Goal: Task Accomplishment & Management: Use online tool/utility

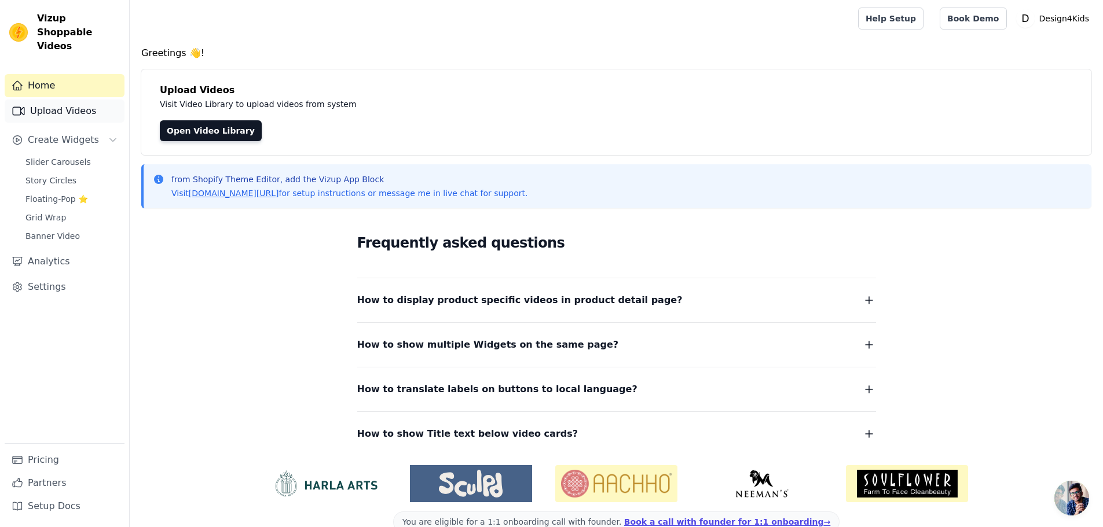
click at [51, 100] on link "Upload Videos" at bounding box center [65, 111] width 120 height 23
click at [49, 133] on span "Create Widgets" at bounding box center [63, 140] width 71 height 14
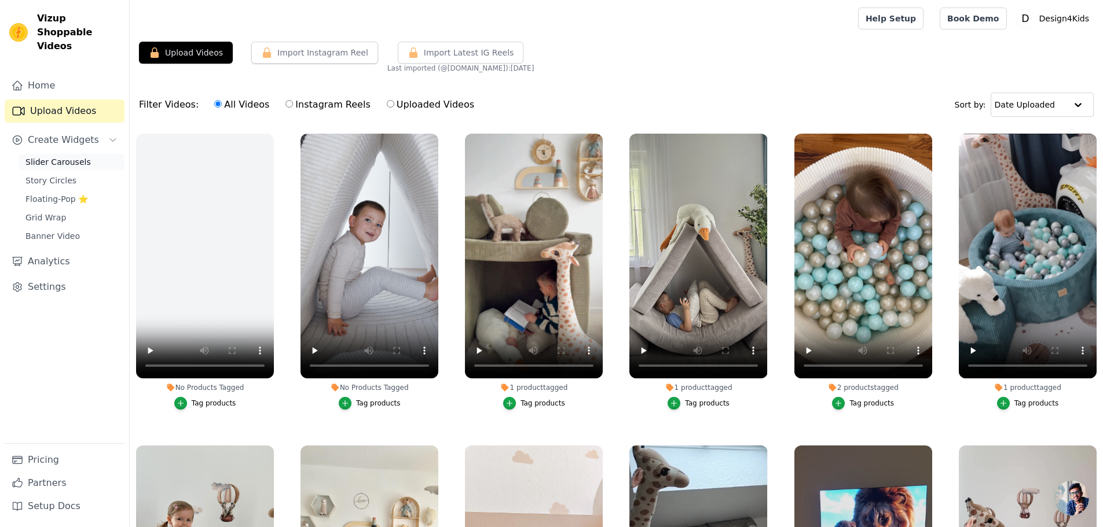
click at [61, 156] on span "Slider Carousels" at bounding box center [57, 162] width 65 height 12
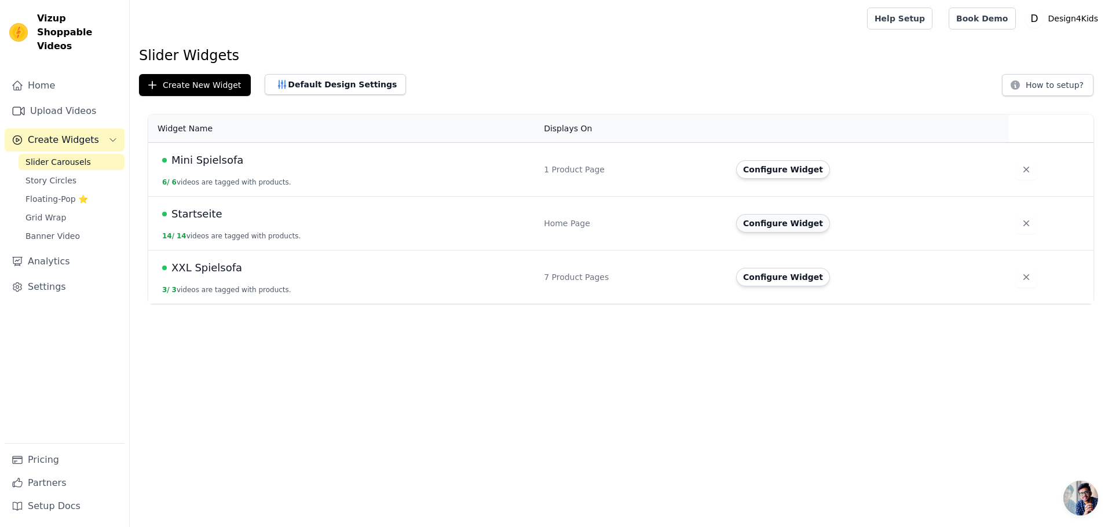
click at [773, 226] on button "Configure Widget" at bounding box center [783, 223] width 94 height 19
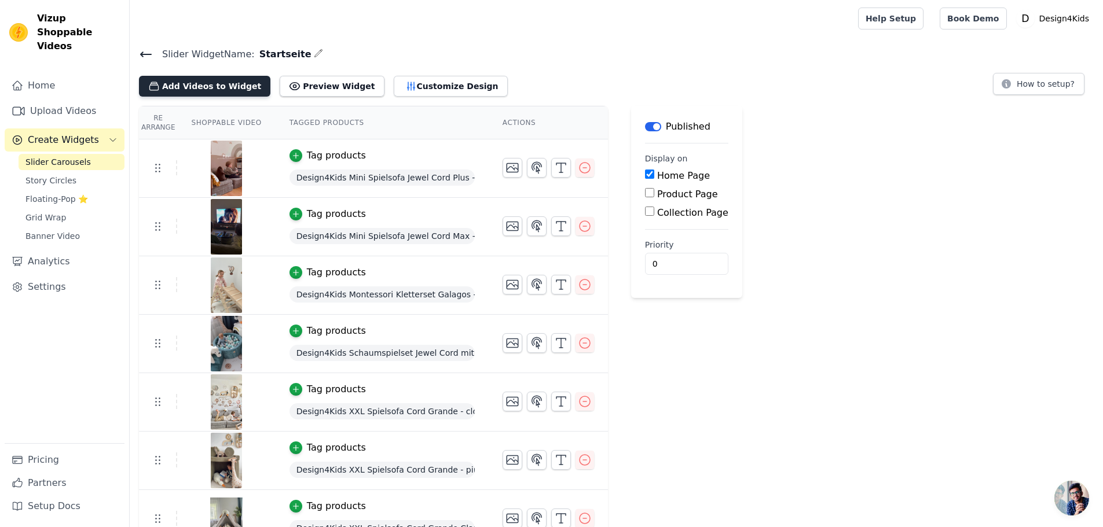
click at [207, 86] on button "Add Videos to Widget" at bounding box center [204, 86] width 131 height 21
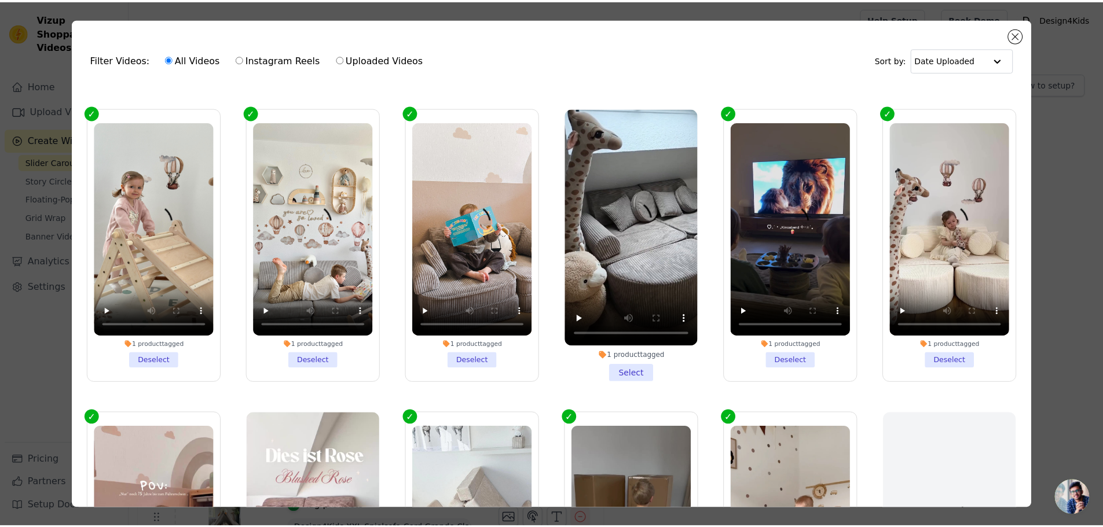
scroll to position [116, 0]
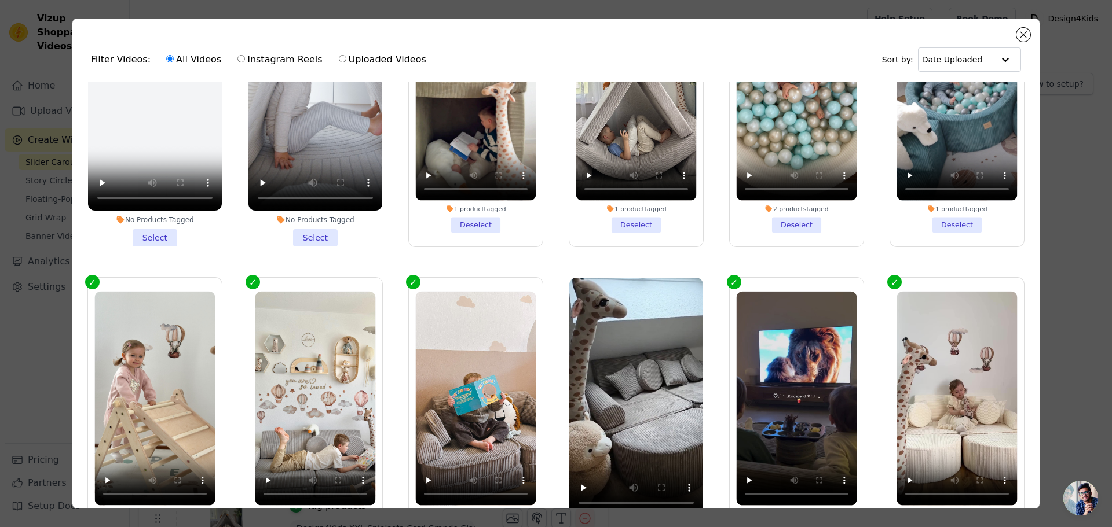
click at [1013, 34] on div "Filter Videos: All Videos Instagram Reels Uploaded Videos Sort by: Date Uploade…" at bounding box center [555, 264] width 967 height 490
click at [1020, 34] on button "Close modal" at bounding box center [1023, 35] width 14 height 14
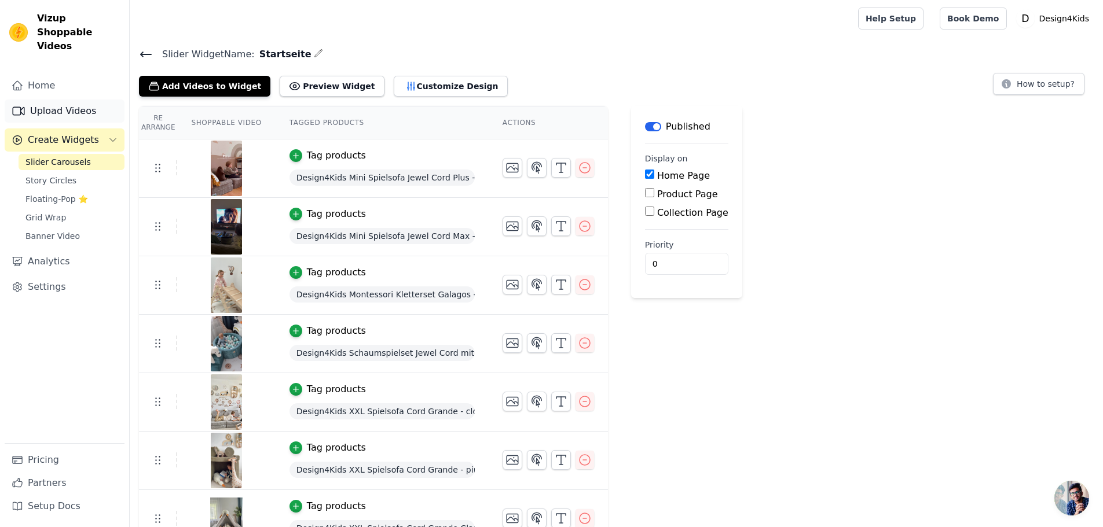
click at [57, 100] on link "Upload Videos" at bounding box center [65, 111] width 120 height 23
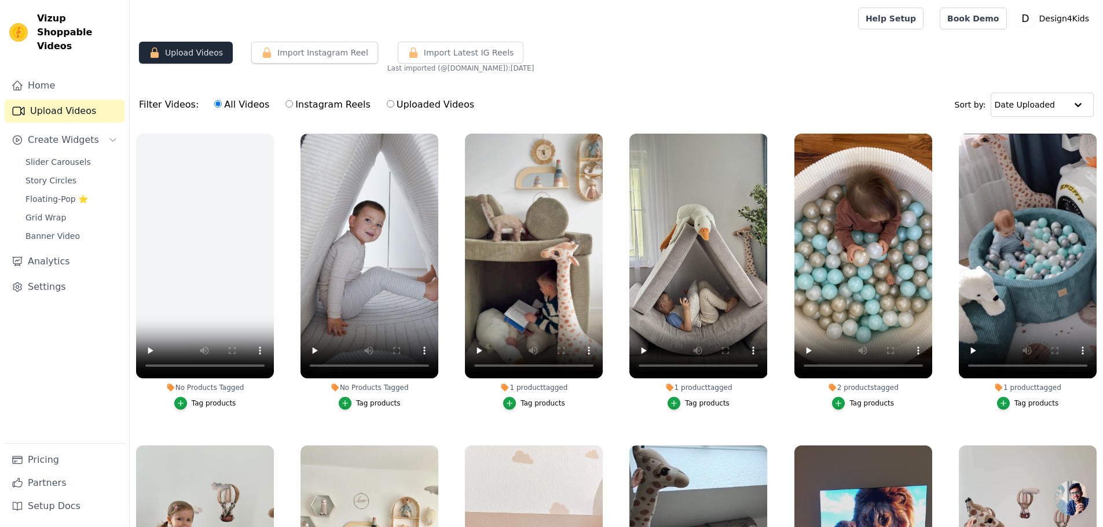
click at [178, 53] on button "Upload Videos" at bounding box center [186, 53] width 94 height 22
click at [316, 54] on button "Import Instagram Reel" at bounding box center [314, 53] width 127 height 22
click at [300, 55] on button "Import Instagram Reel" at bounding box center [314, 53] width 127 height 22
drag, startPoint x: 374, startPoint y: 69, endPoint x: 593, endPoint y: 75, distance: 219.5
click at [529, 71] on div "Upload Videos Import Instagram Reel Import Latest Instagram Reels Import Latest…" at bounding box center [616, 57] width 973 height 31
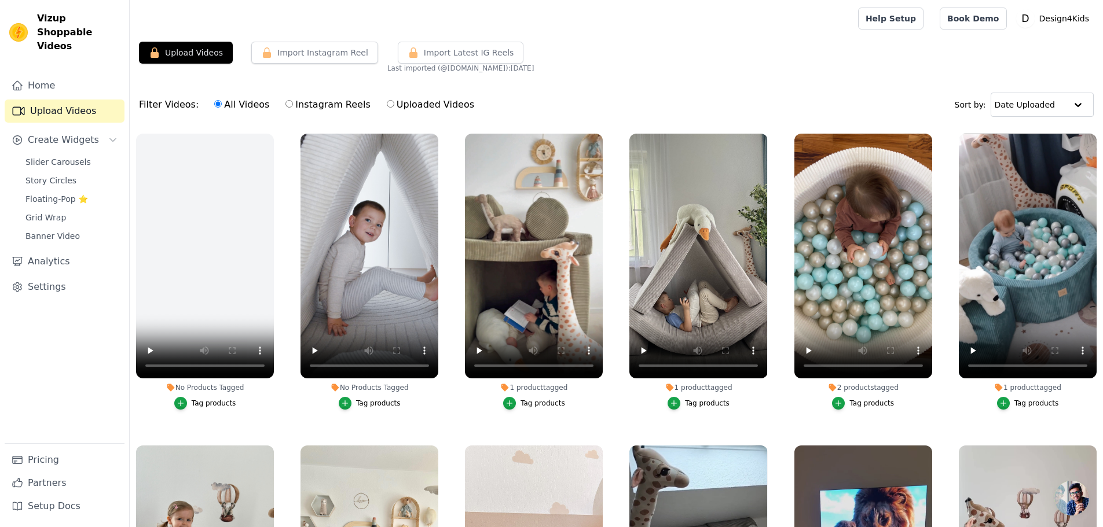
click at [679, 73] on div "Upload Videos Import Instagram Reel Import Latest Instagram Reels Import Latest…" at bounding box center [616, 330] width 973 height 576
click at [44, 459] on link "Pricing" at bounding box center [65, 460] width 120 height 23
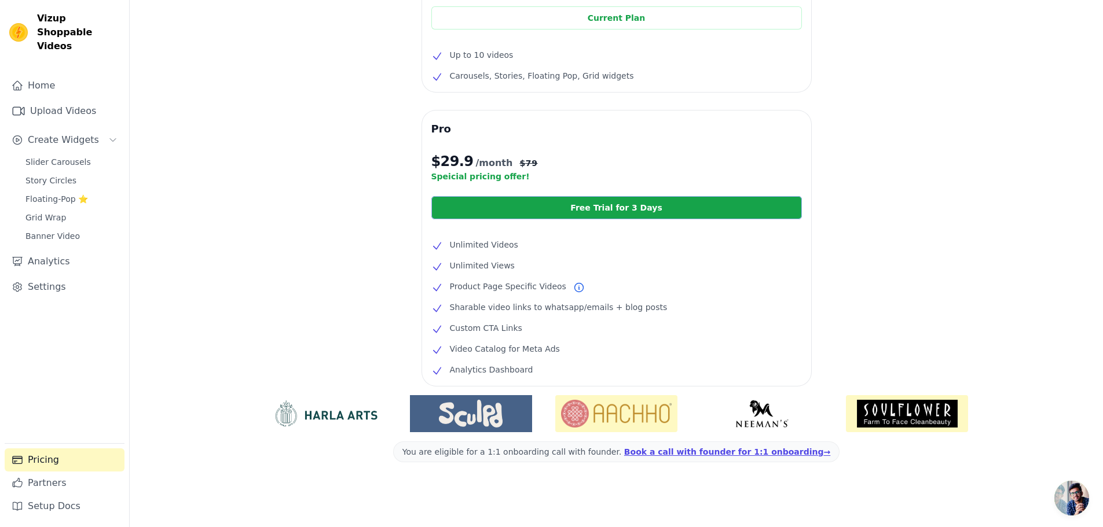
scroll to position [67, 0]
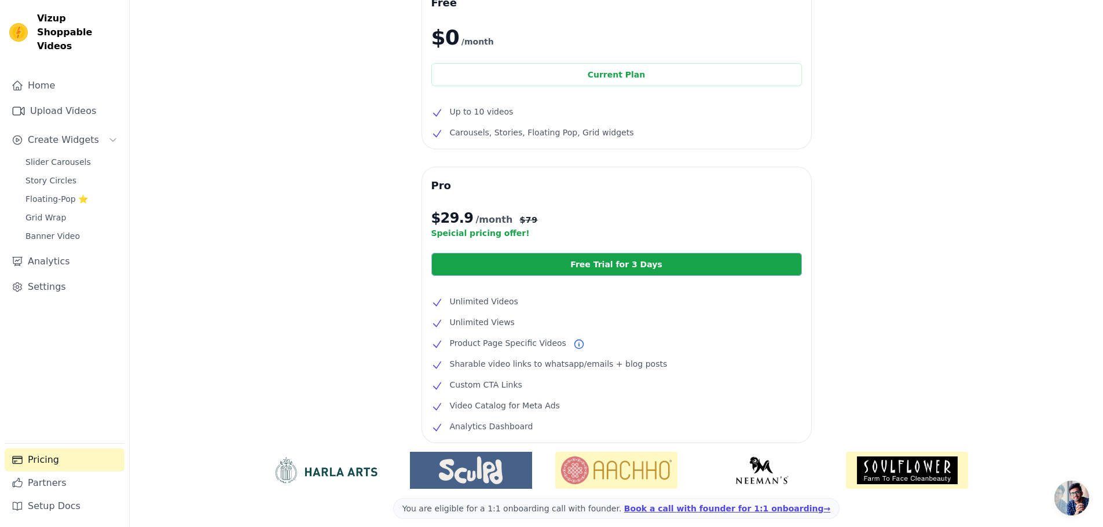
click at [596, 263] on link "Free Trial for 3 Days" at bounding box center [616, 264] width 371 height 23
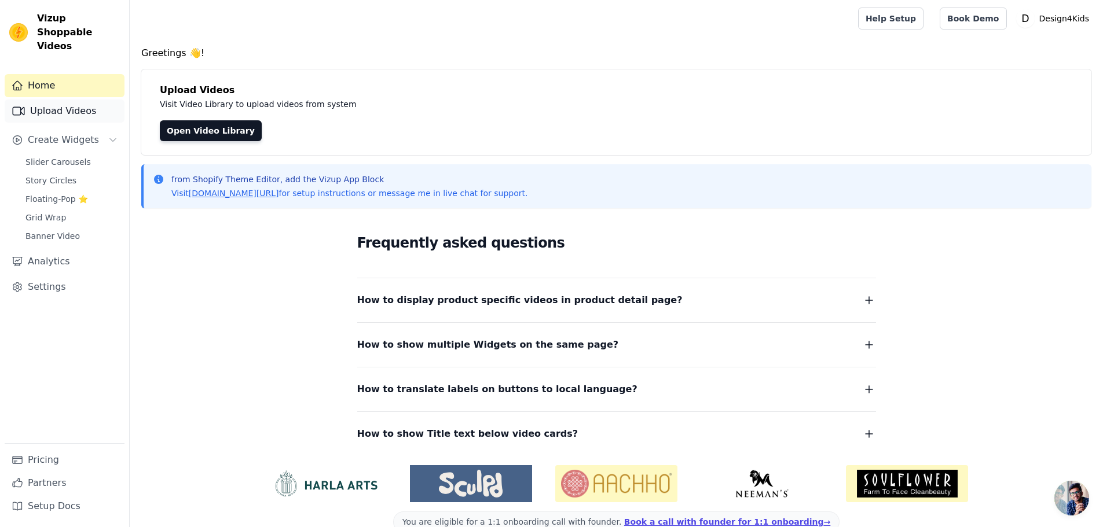
click at [64, 102] on link "Upload Videos" at bounding box center [65, 111] width 120 height 23
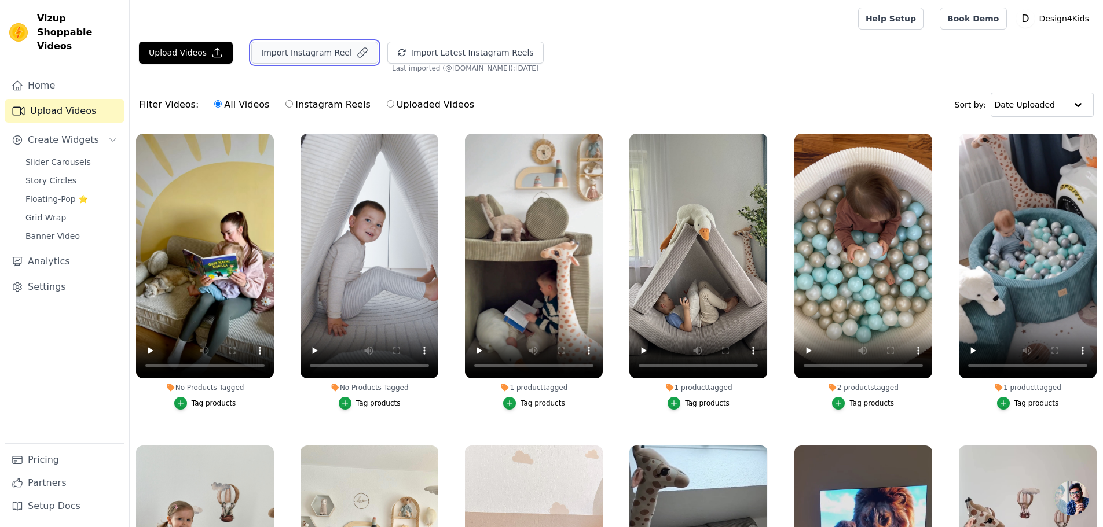
click at [303, 52] on button "Import Instagram Reel" at bounding box center [314, 53] width 127 height 22
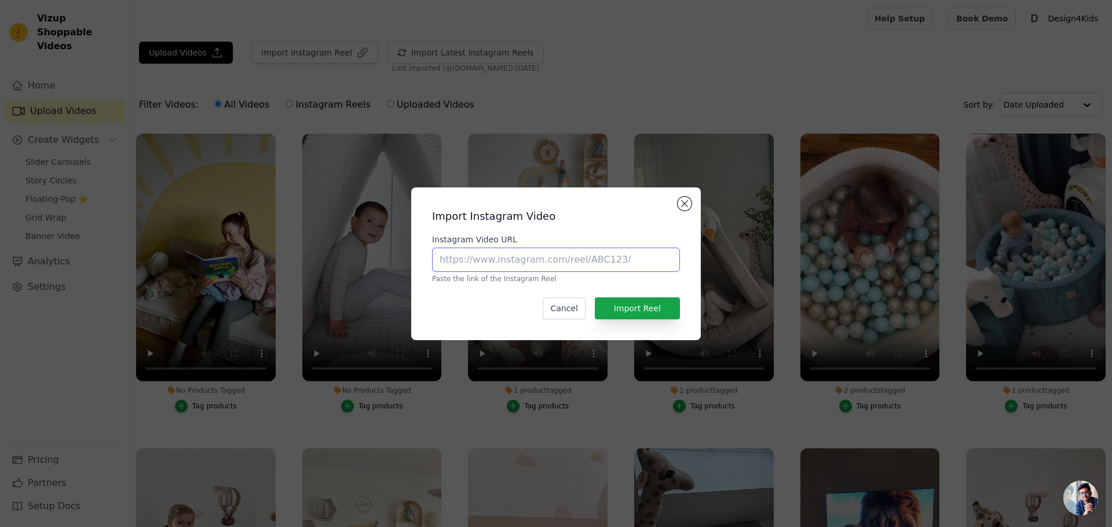
click at [518, 259] on input "Instagram Video URL" at bounding box center [556, 260] width 248 height 24
paste input "[URL][DOMAIN_NAME][DOMAIN_NAME]"
type input "[URL][DOMAIN_NAME][DOMAIN_NAME]"
click at [657, 311] on button "Import Reel" at bounding box center [637, 309] width 85 height 22
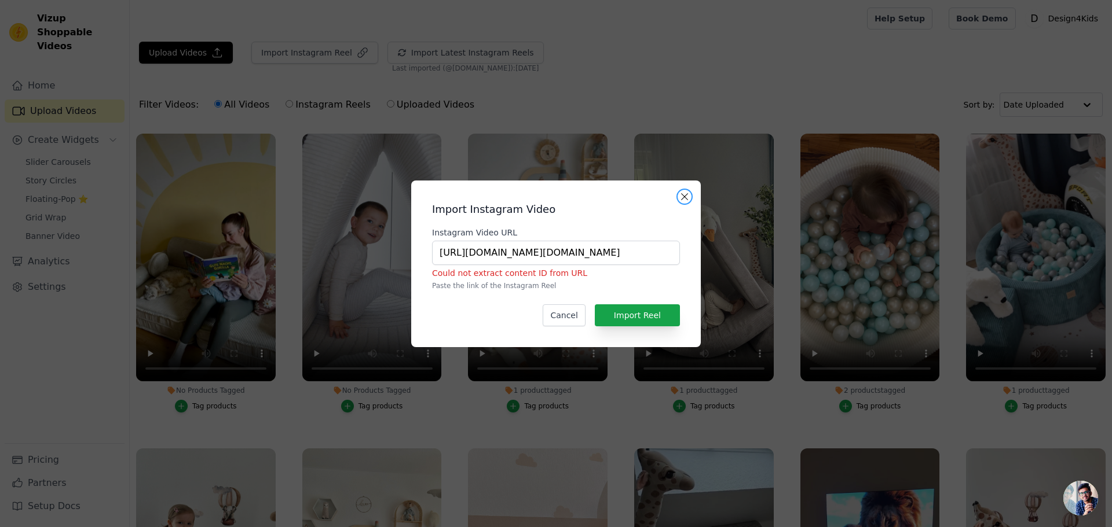
drag, startPoint x: 685, startPoint y: 197, endPoint x: 495, endPoint y: 162, distance: 193.2
click at [685, 196] on button "Close modal" at bounding box center [684, 197] width 14 height 14
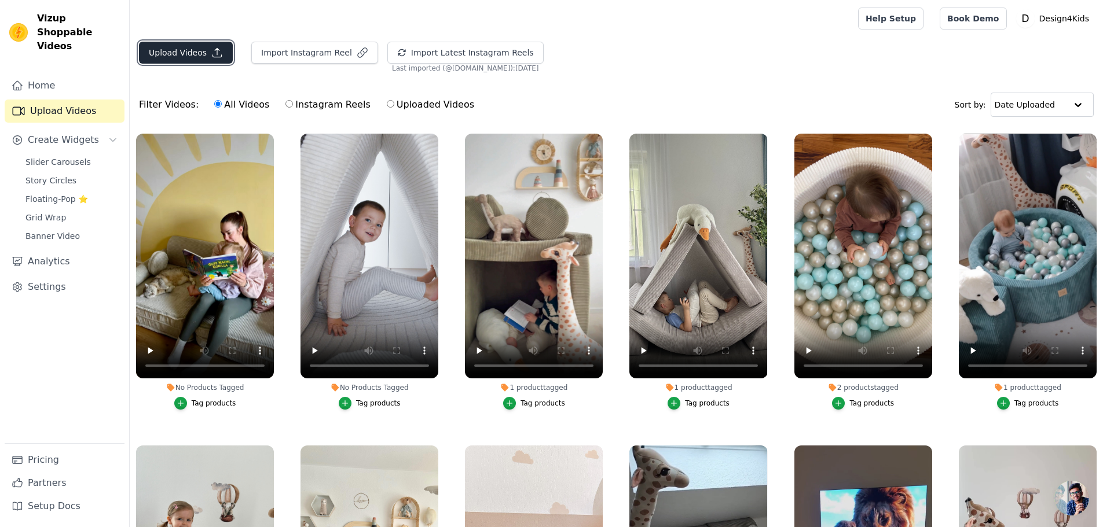
click at [188, 54] on button "Upload Videos" at bounding box center [186, 53] width 94 height 22
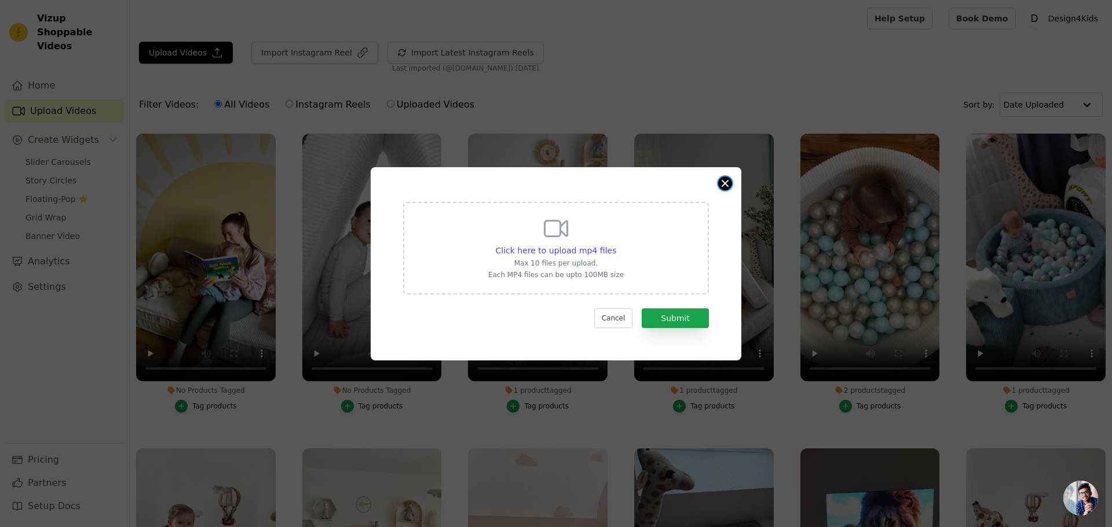
click at [723, 185] on button "Close modal" at bounding box center [725, 184] width 14 height 14
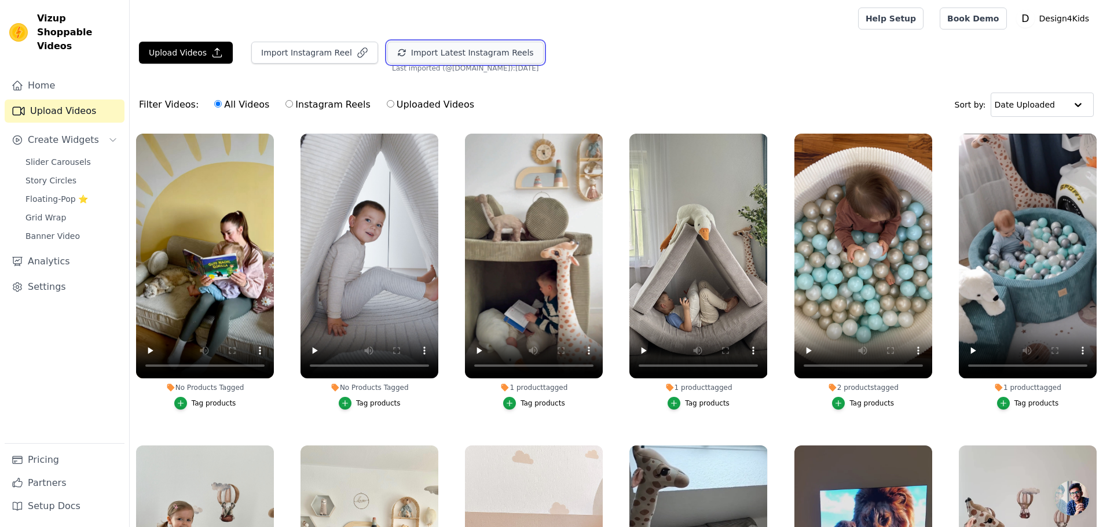
click at [472, 53] on button "Import Latest Instagram Reels" at bounding box center [465, 53] width 156 height 22
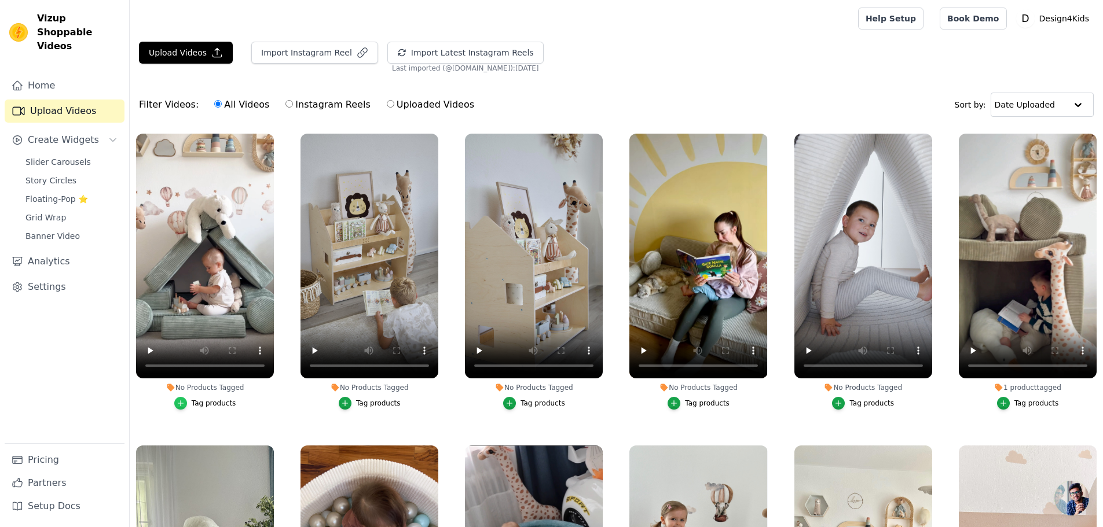
click at [184, 404] on icon "button" at bounding box center [181, 403] width 8 height 8
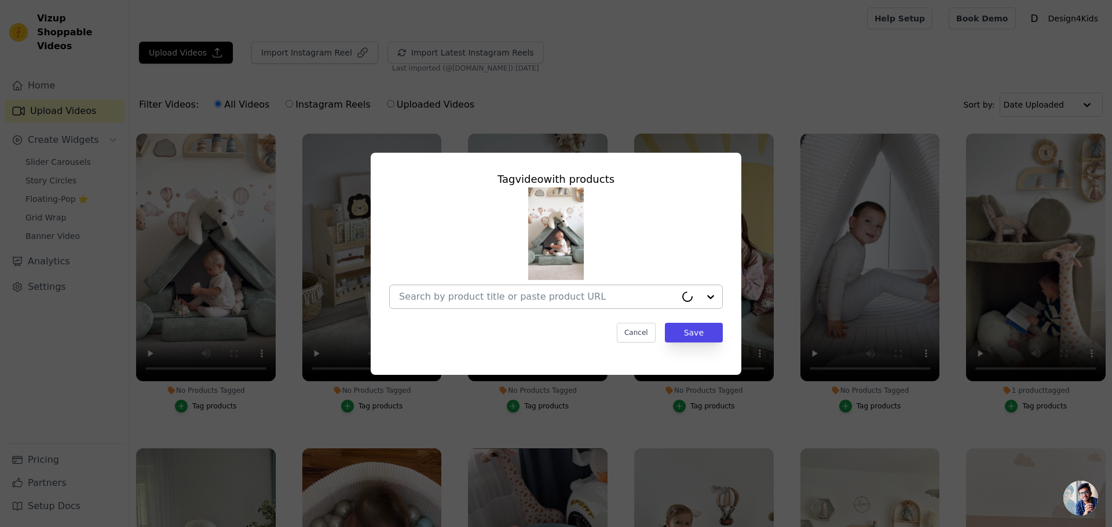
click at [484, 292] on input "No Products Tagged Tag video with products Cancel Save Tag products" at bounding box center [537, 296] width 277 height 11
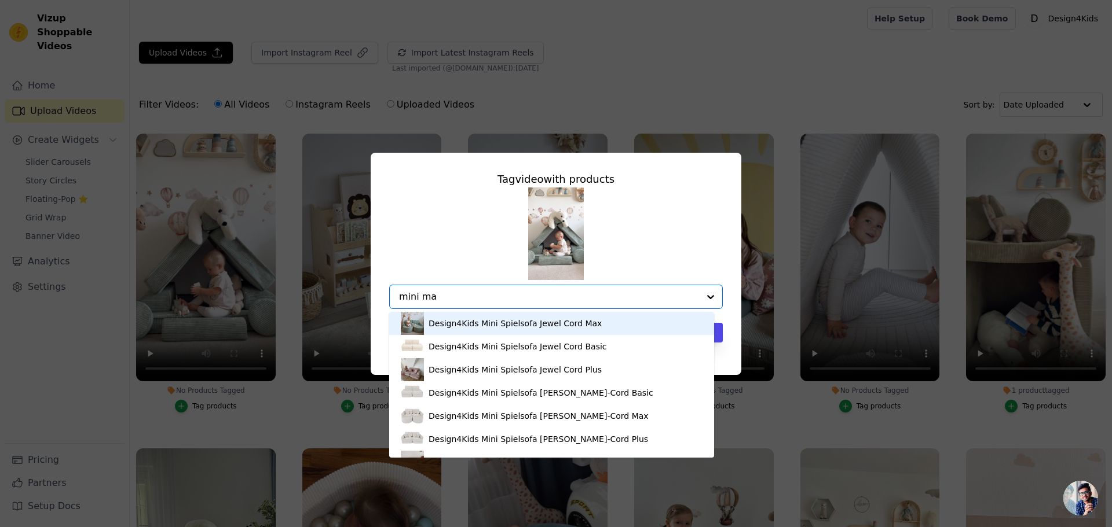
type input "mini max"
click at [470, 325] on div "Design4Kids Mini Spielsofa Jewel Cord Max" at bounding box center [514, 324] width 173 height 12
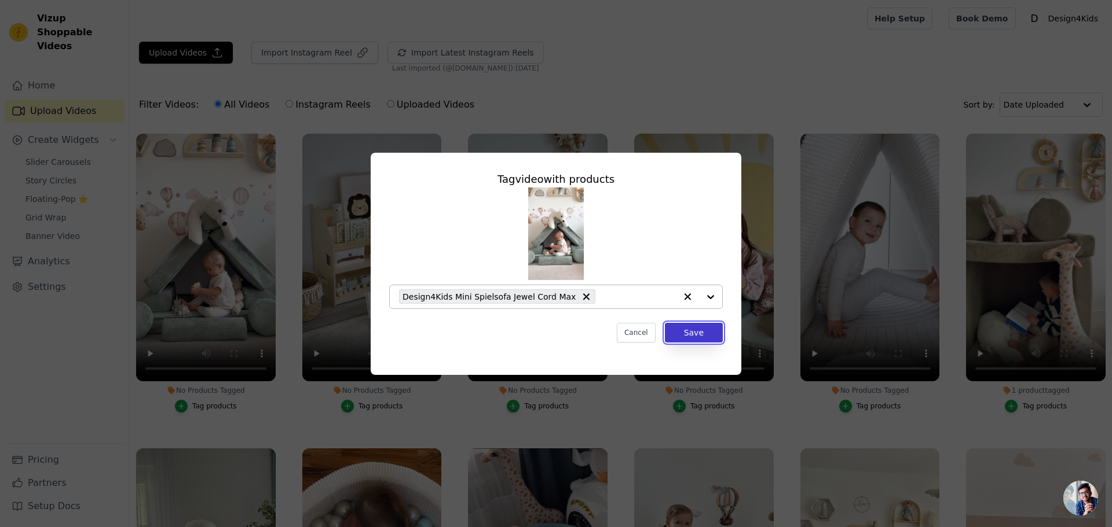
click at [693, 332] on button "Save" at bounding box center [694, 333] width 58 height 20
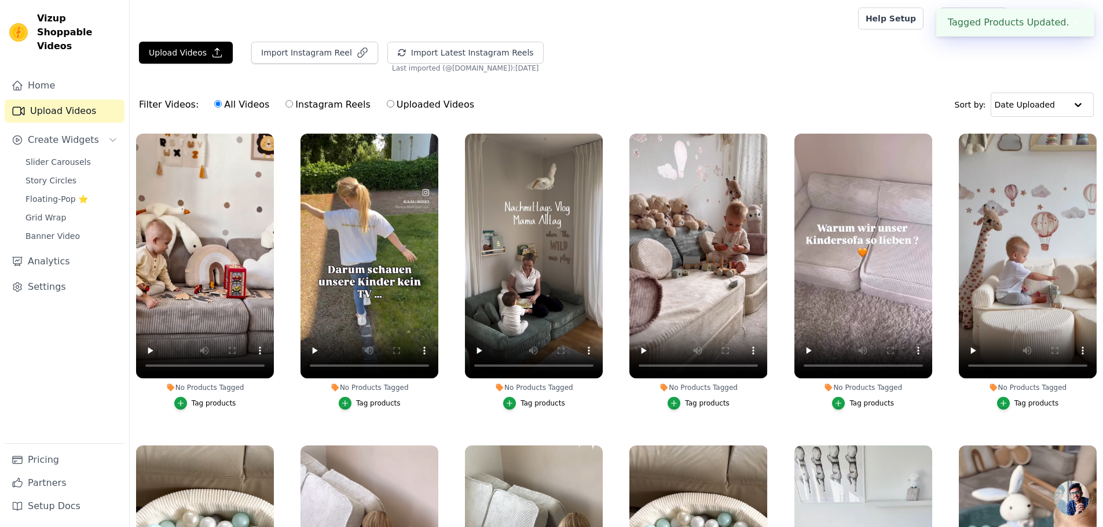
click at [354, 401] on button "Tag products" at bounding box center [370, 403] width 62 height 13
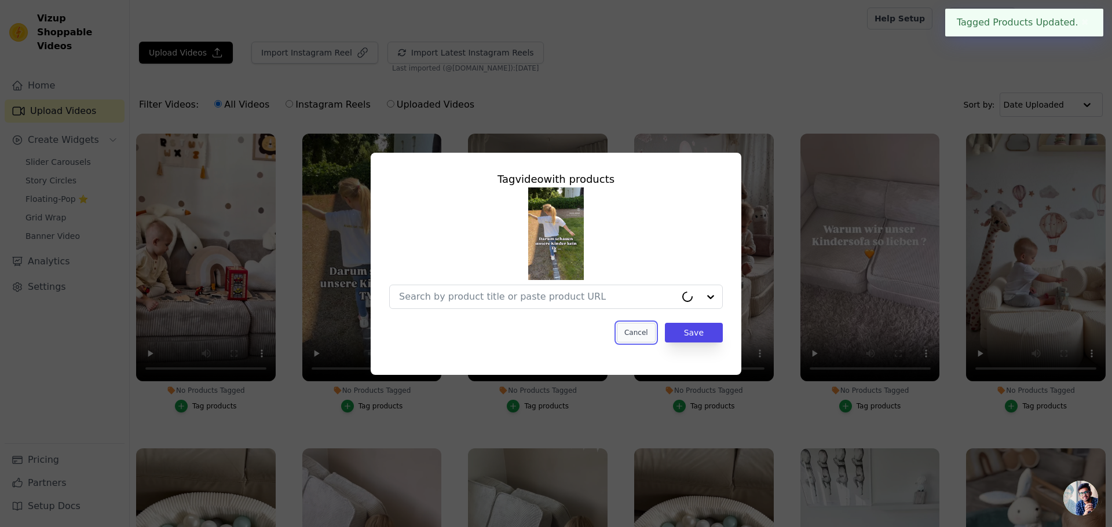
click at [646, 332] on button "Cancel" at bounding box center [636, 333] width 39 height 20
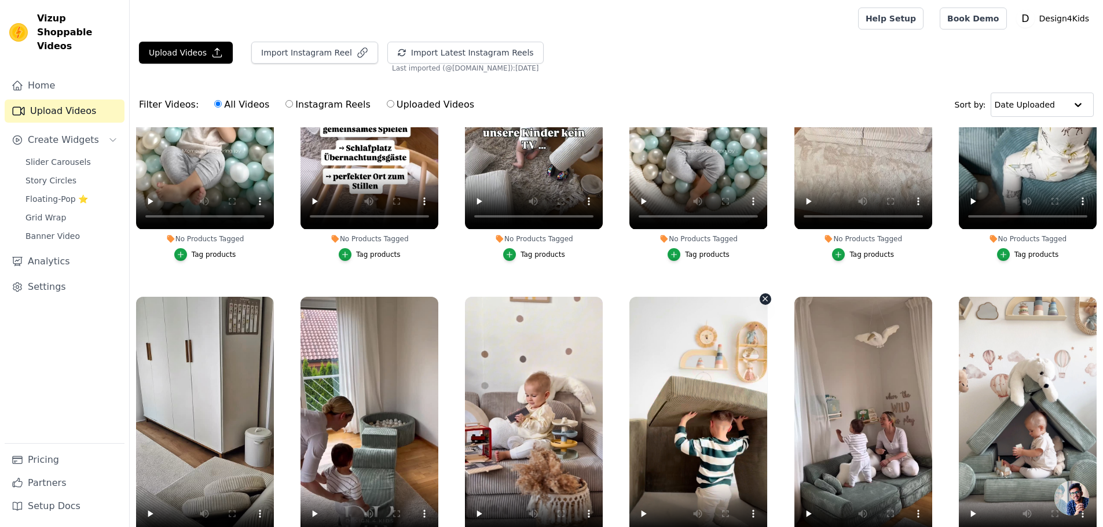
scroll to position [579, 0]
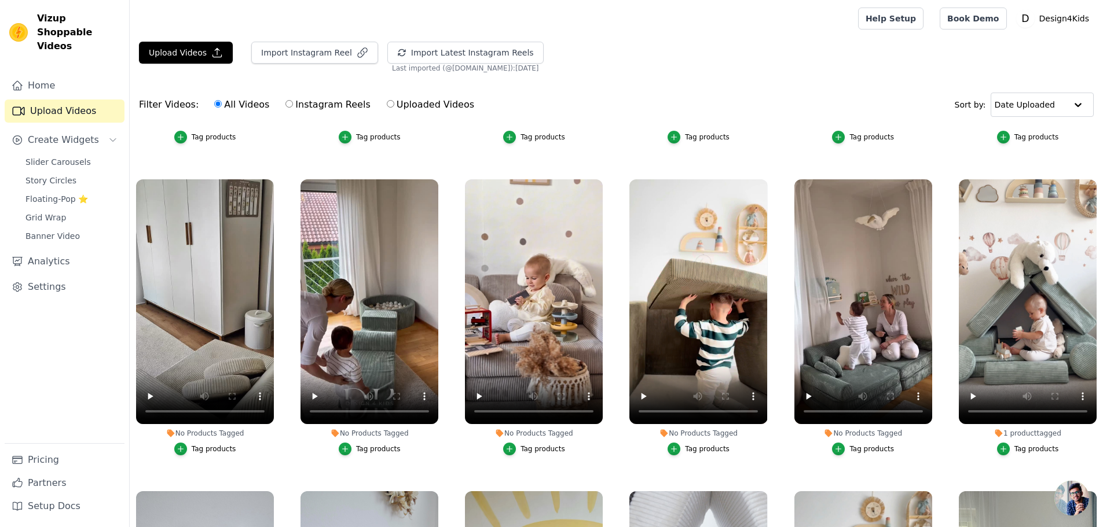
click at [361, 445] on div "Tag products" at bounding box center [378, 449] width 45 height 9
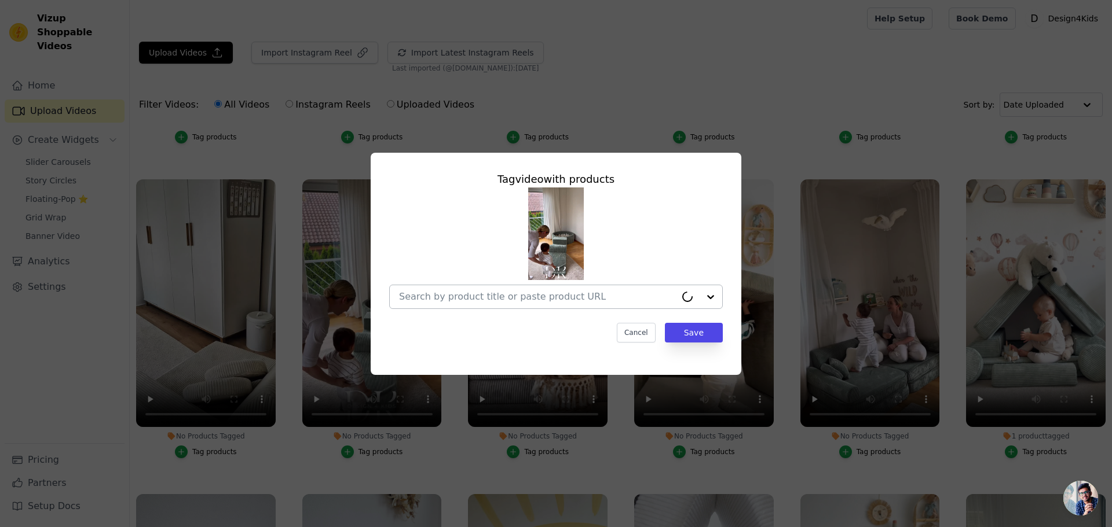
click at [461, 297] on input "No Products Tagged Tag video with products Cancel Save Tag products" at bounding box center [537, 296] width 277 height 11
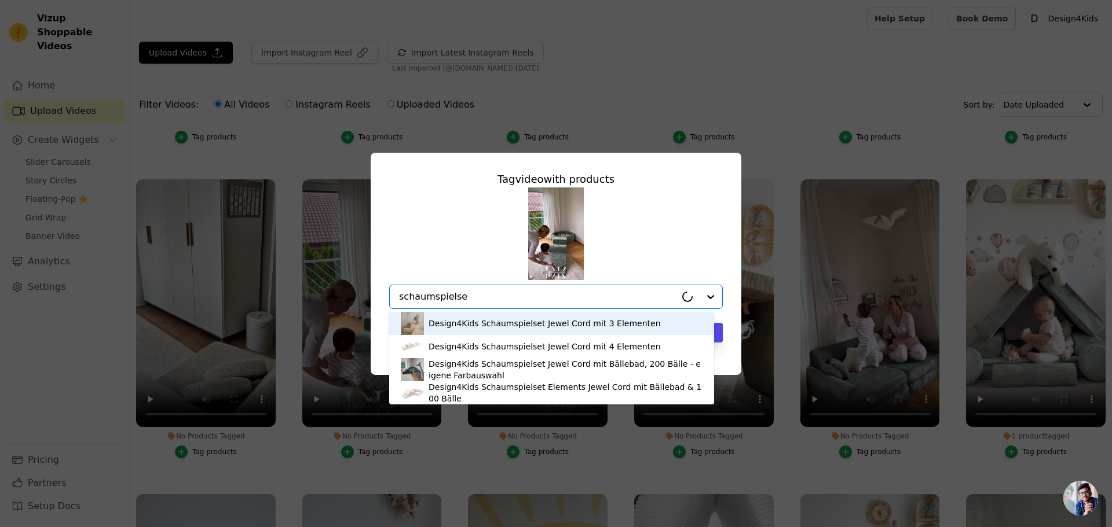
type input "schaumspielset"
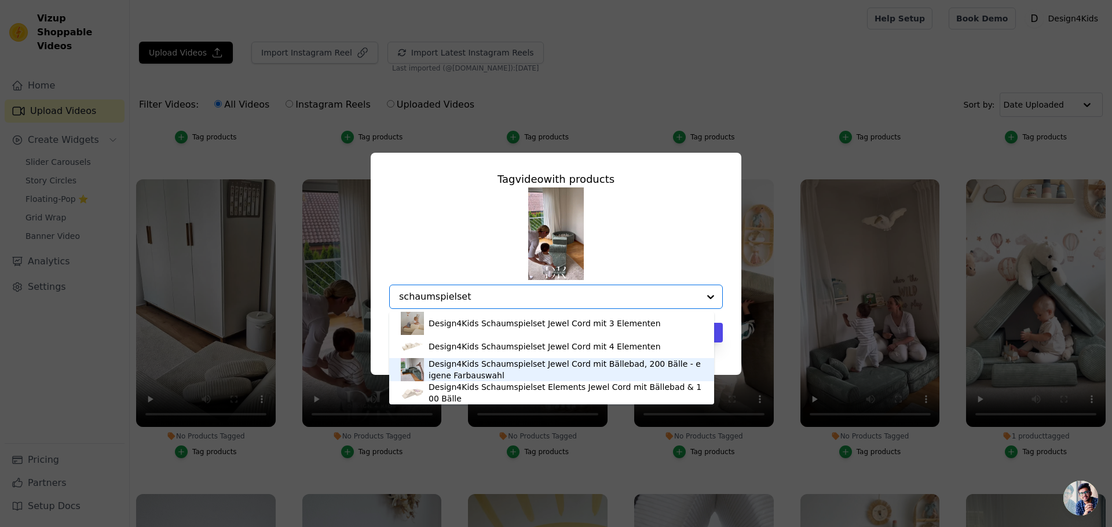
click at [496, 369] on div "Design4Kids Schaumspielset Jewel Cord mit Bällebad, 200 Bälle - eigene Farbausw…" at bounding box center [565, 369] width 274 height 23
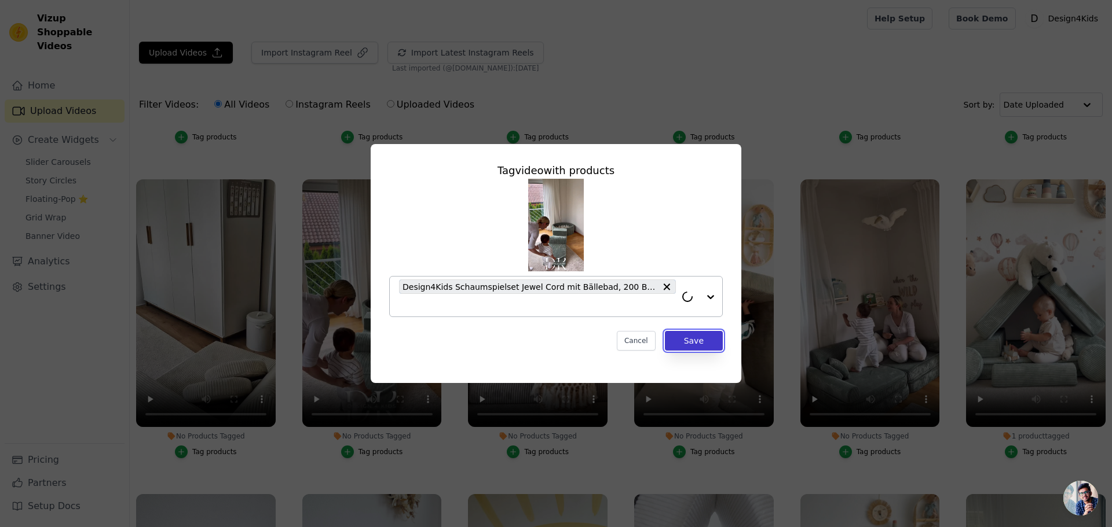
click at [695, 342] on button "Save" at bounding box center [694, 341] width 58 height 20
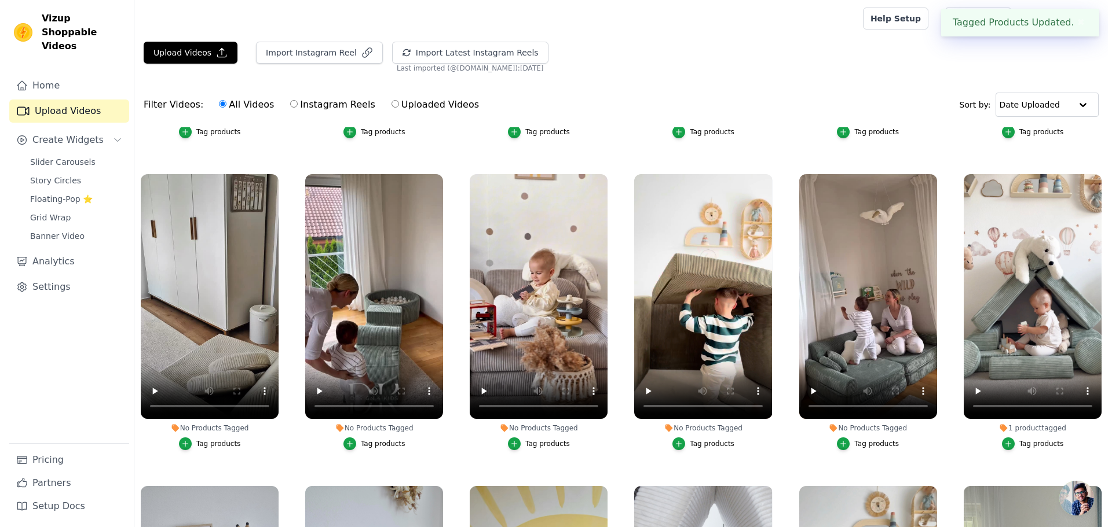
scroll to position [579, 0]
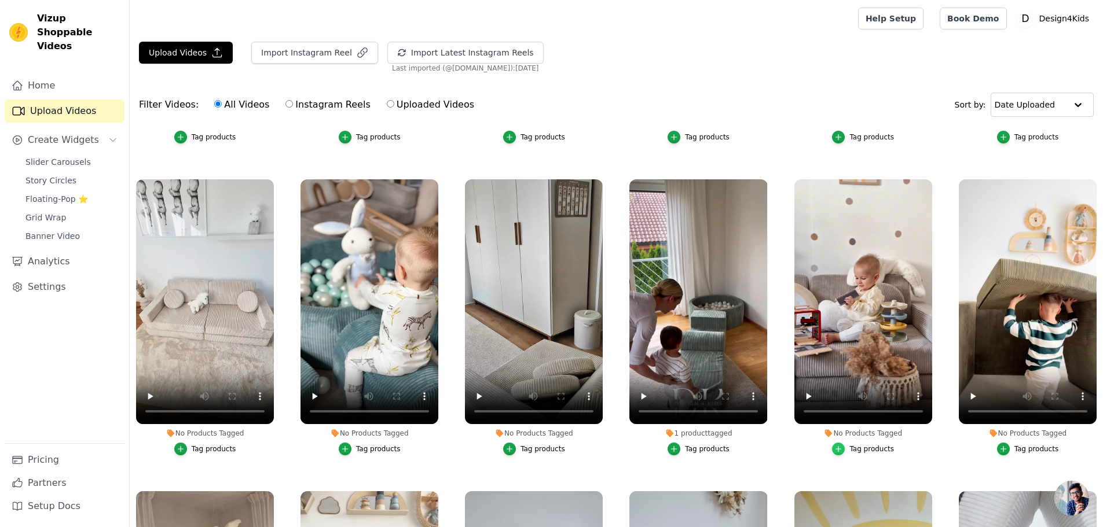
click at [838, 445] on icon "button" at bounding box center [838, 449] width 8 height 8
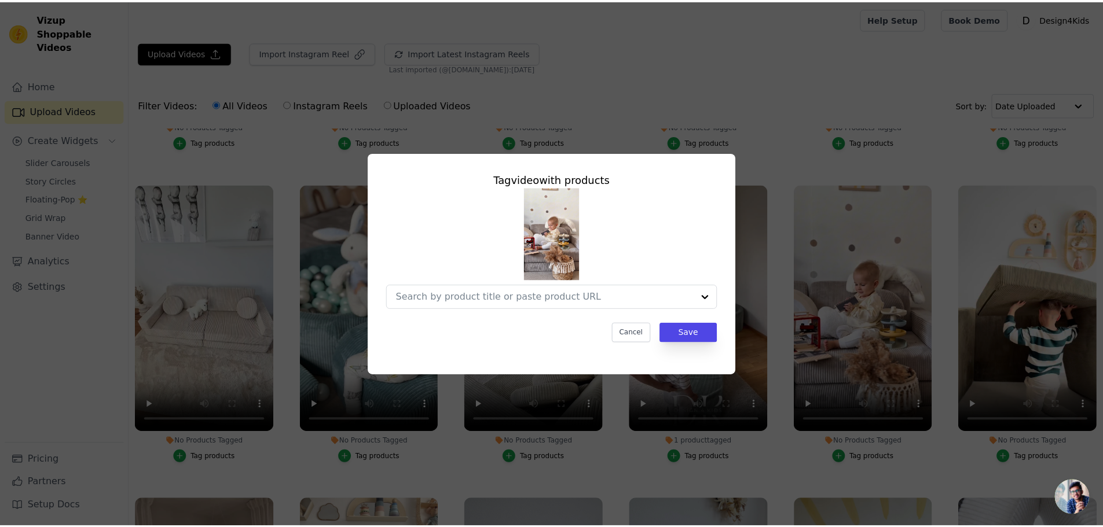
scroll to position [584, 0]
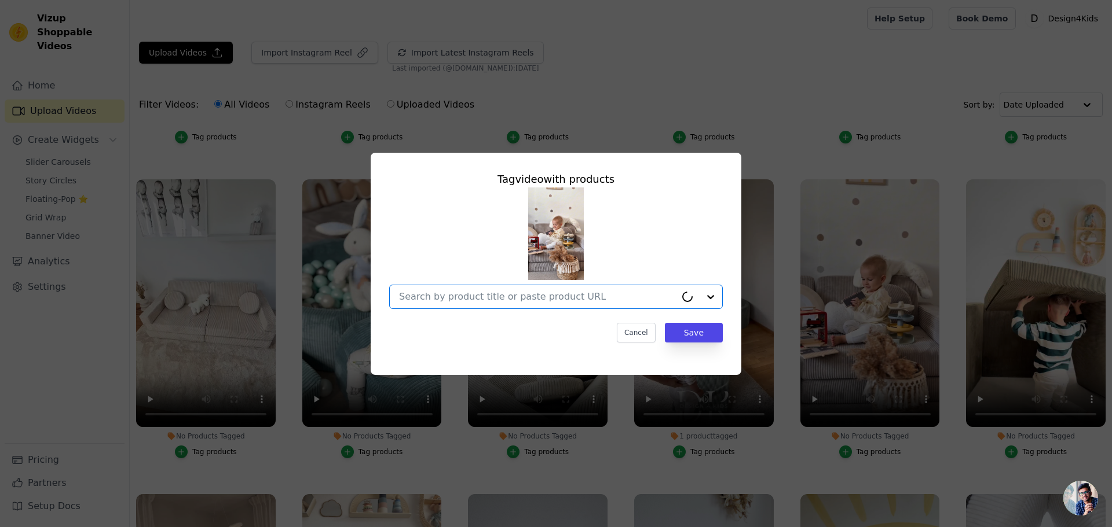
click at [442, 296] on input "No Products Tagged Tag video with products Option undefined, selected. Cancel S…" at bounding box center [537, 296] width 277 height 11
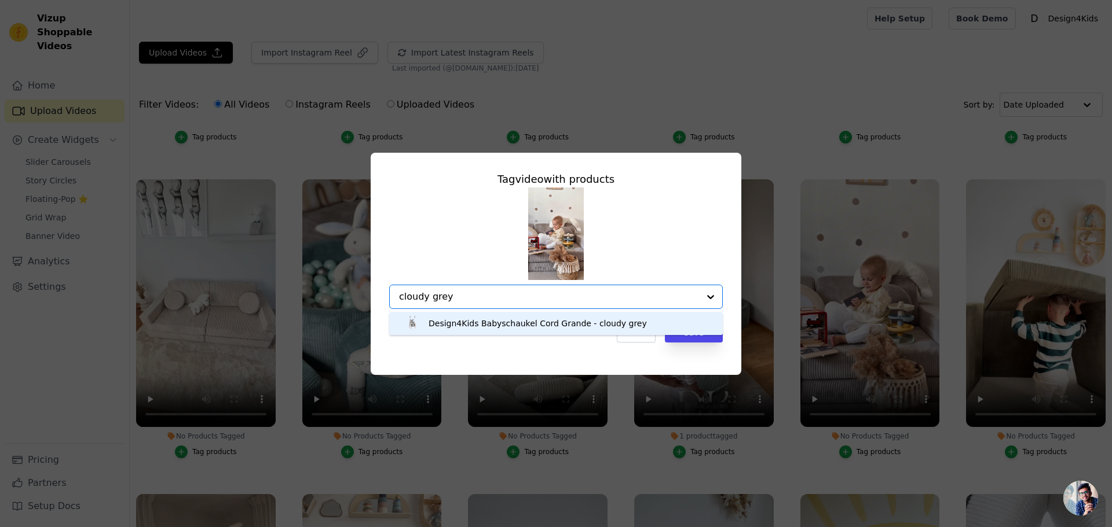
drag, startPoint x: 471, startPoint y: 296, endPoint x: 362, endPoint y: 298, distance: 109.4
click at [362, 298] on div "Tag video with products Design4Kids Babyschaukel Cord Grande - cloudy grey Opti…" at bounding box center [556, 263] width 1075 height 259
type input "XXl Spiel"
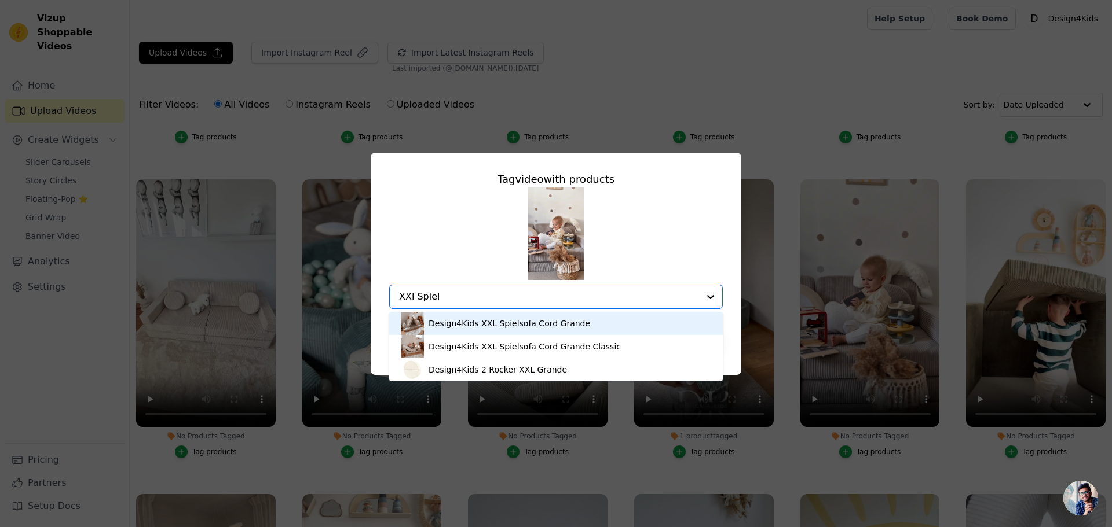
click at [488, 321] on div "Design4Kids XXL Spielsofa Cord Grande" at bounding box center [509, 324] width 162 height 12
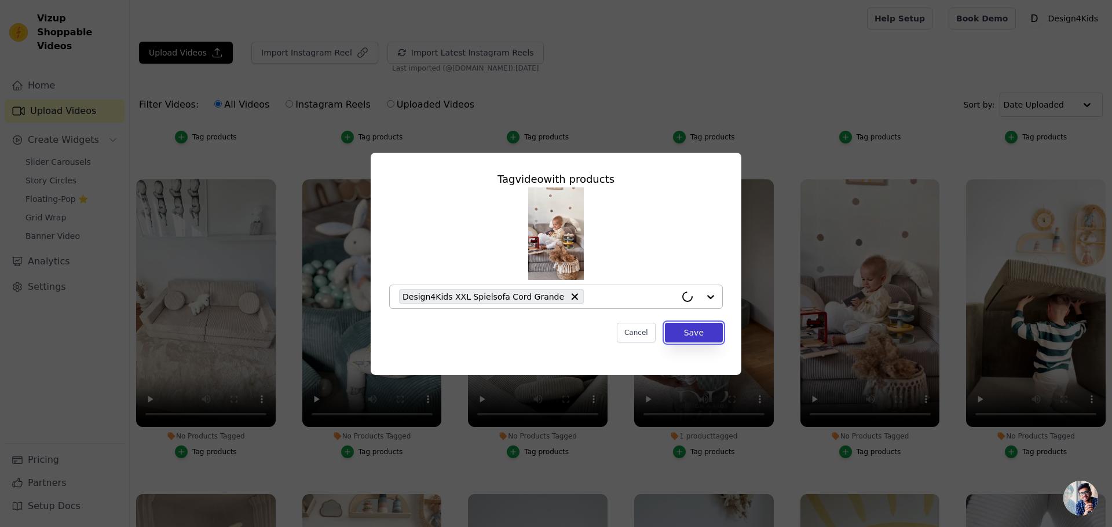
click at [688, 333] on button "Save" at bounding box center [694, 333] width 58 height 20
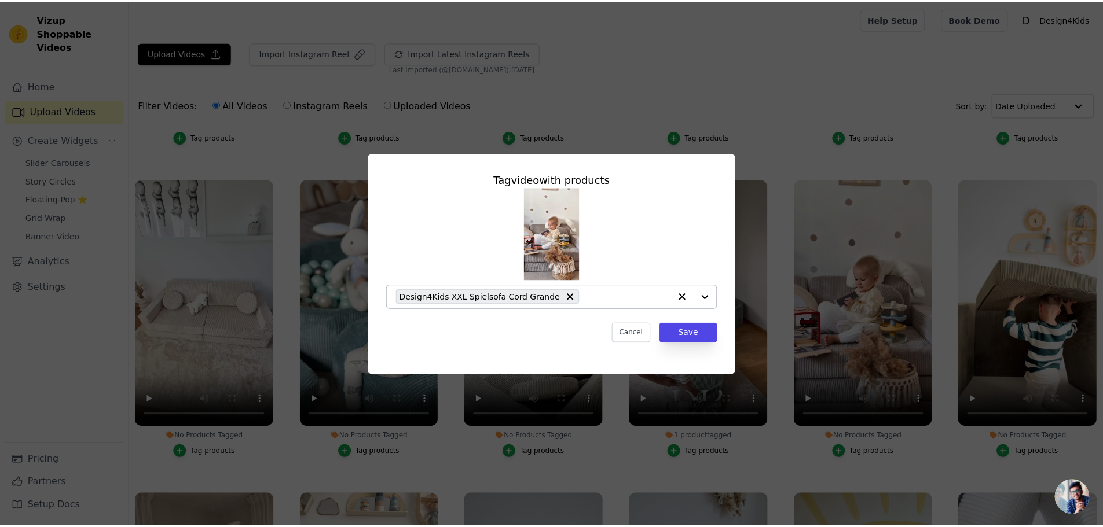
scroll to position [579, 0]
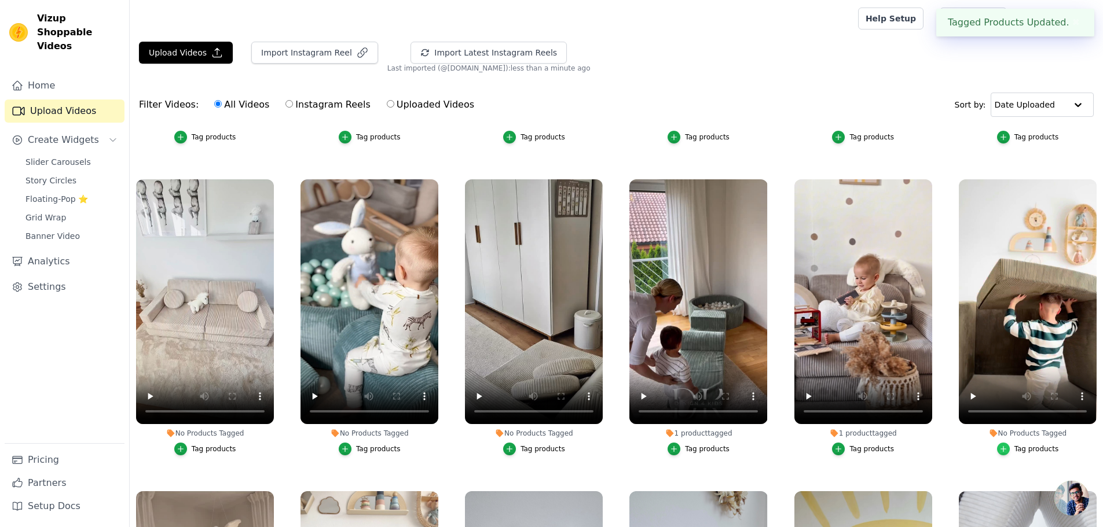
click at [1002, 445] on icon "button" at bounding box center [1003, 449] width 8 height 8
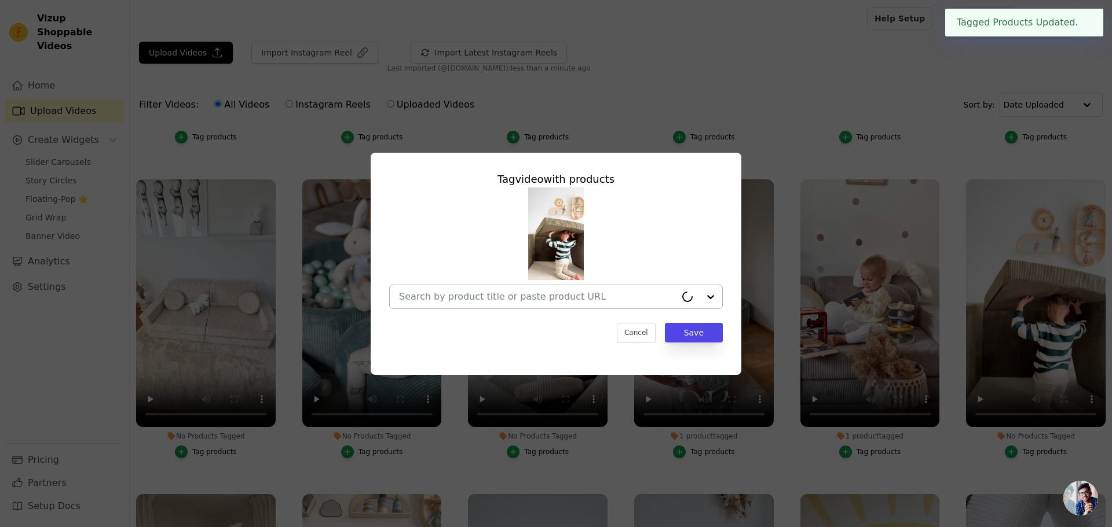
drag, startPoint x: 444, startPoint y: 308, endPoint x: 444, endPoint y: 299, distance: 9.3
click at [444, 307] on div at bounding box center [537, 296] width 277 height 23
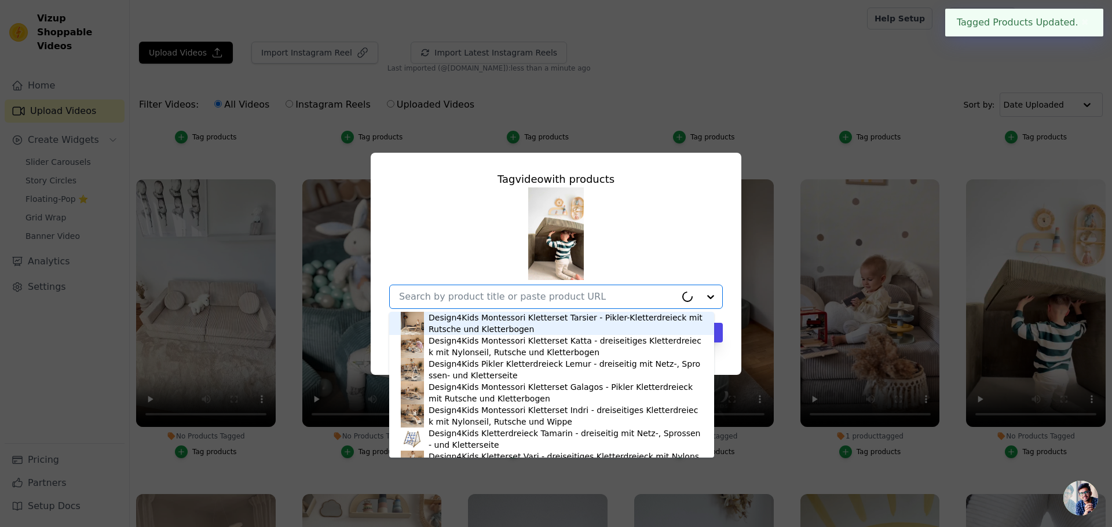
click at [444, 299] on input "No Products Tagged Tag video with products Design4Kids Montessori Kletterset Ta…" at bounding box center [537, 296] width 277 height 11
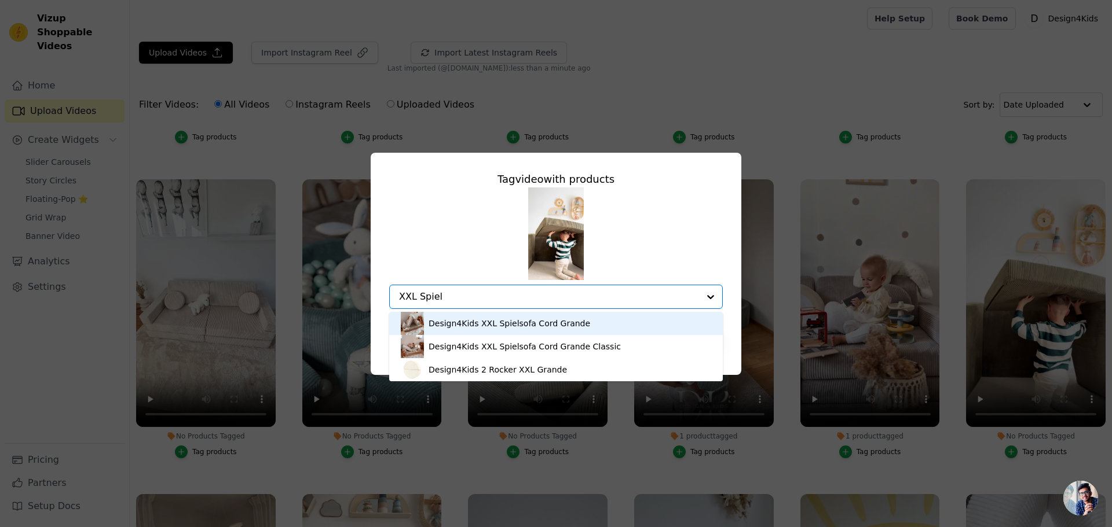
type input "XXL Spiels"
click at [478, 327] on div "Design4Kids XXL Spielsofa Cord Grande" at bounding box center [509, 324] width 162 height 12
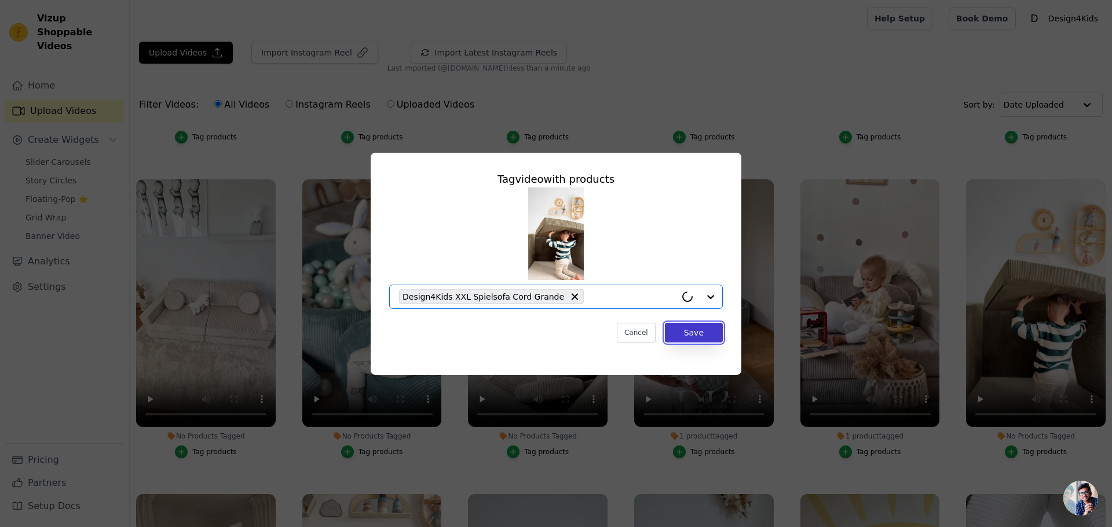
click at [715, 330] on button "Save" at bounding box center [694, 333] width 58 height 20
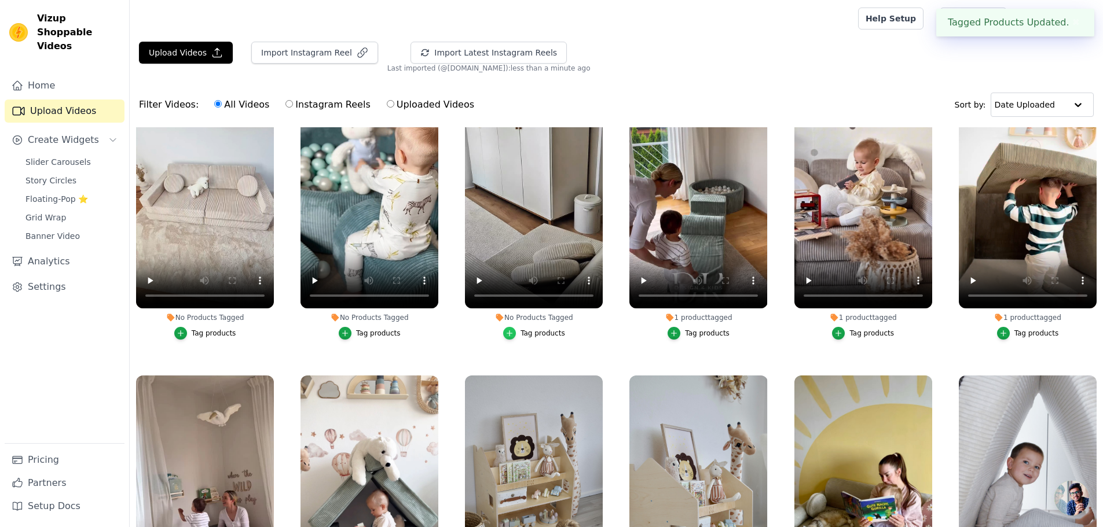
click at [512, 330] on icon "button" at bounding box center [509, 333] width 8 height 8
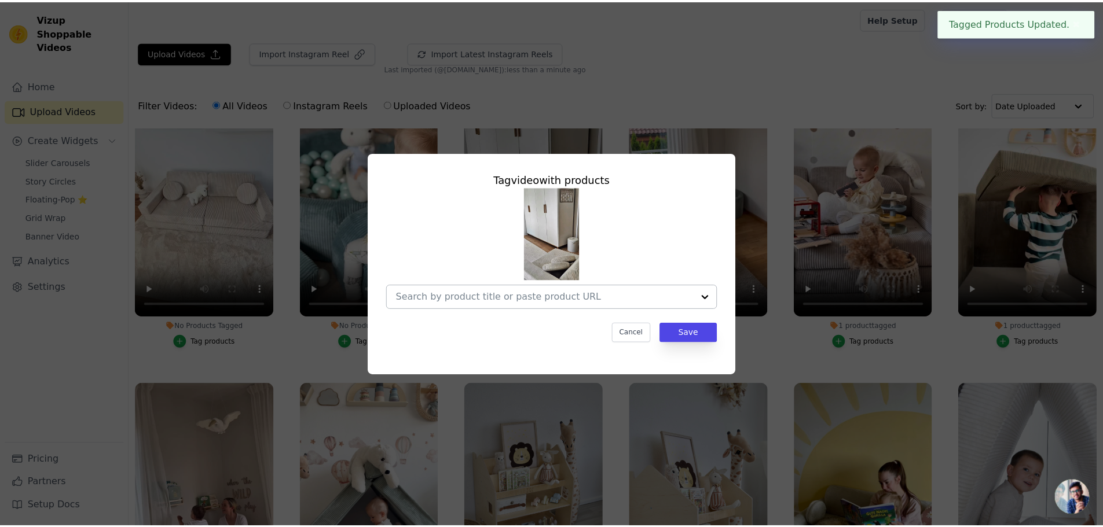
scroll to position [700, 0]
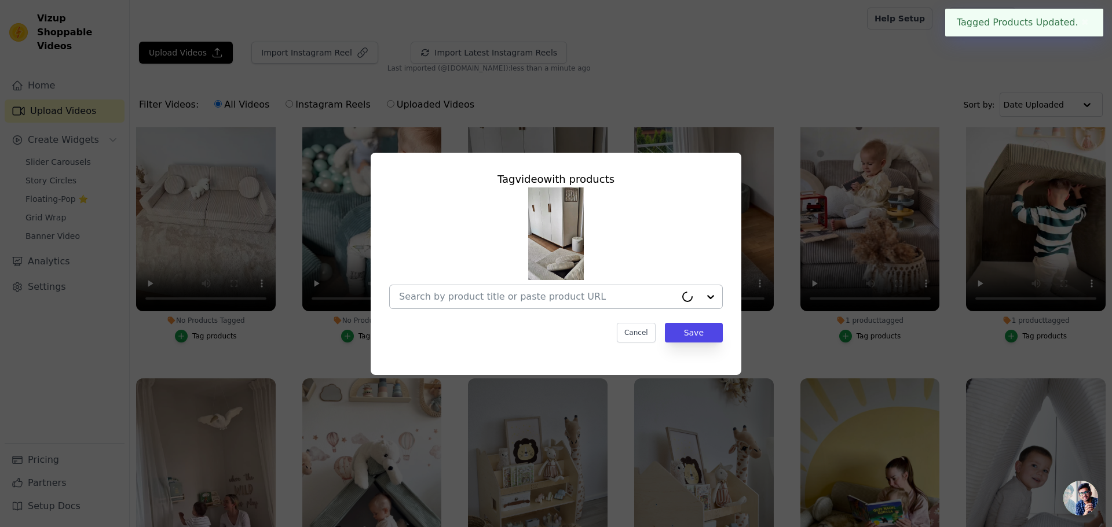
click at [461, 295] on input "No Products Tagged Tag video with products Cancel Save Tag products" at bounding box center [537, 296] width 277 height 11
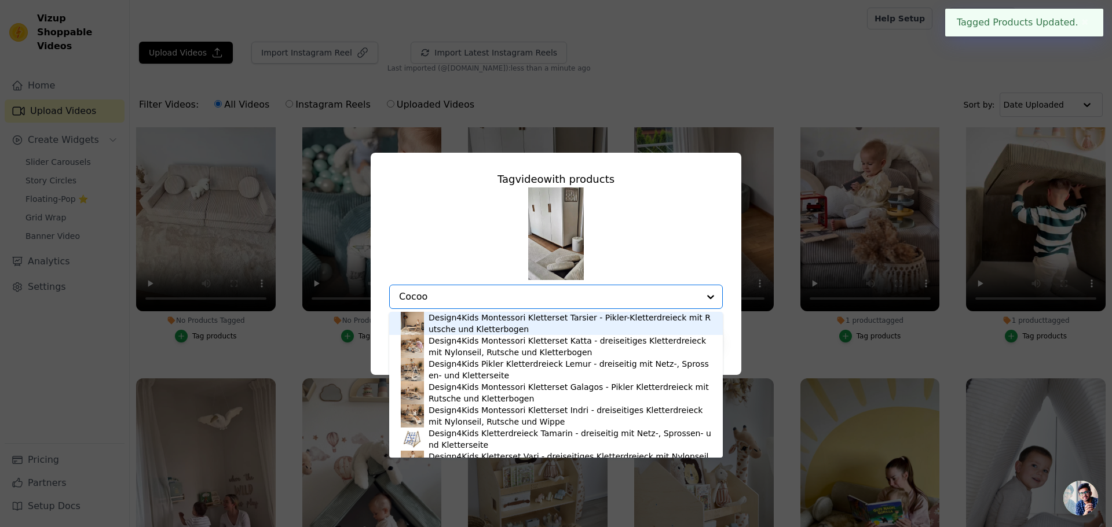
type input "Cocoon"
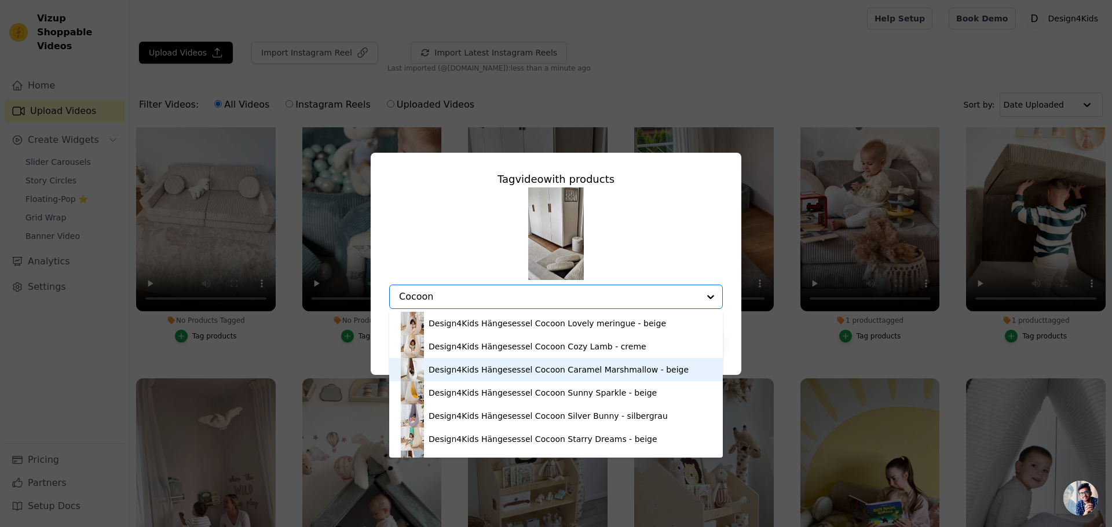
click at [472, 372] on div "Design4Kids Hängesessel Cocoon Caramel Marshmallow - beige" at bounding box center [558, 370] width 260 height 12
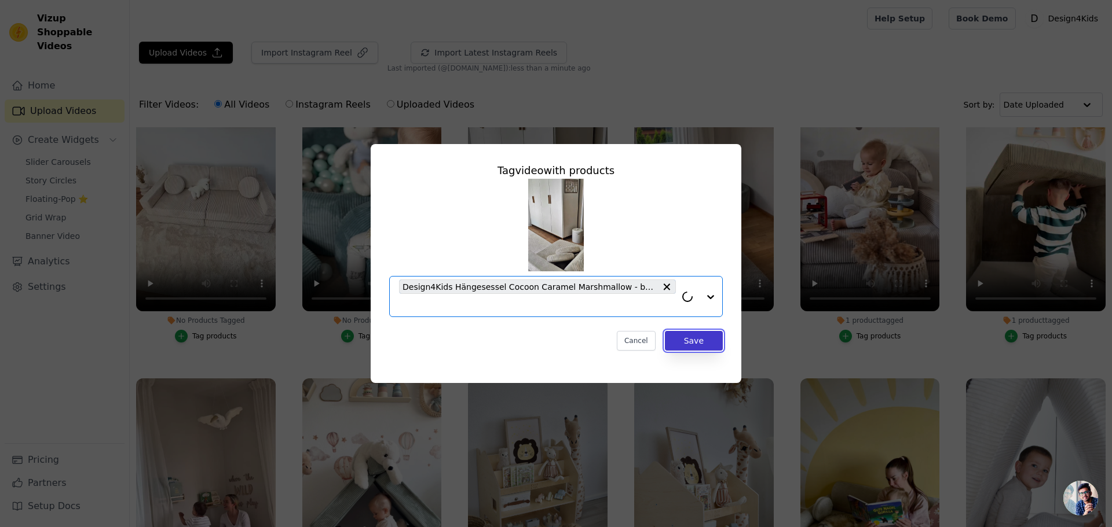
click at [698, 341] on button "Save" at bounding box center [694, 341] width 58 height 20
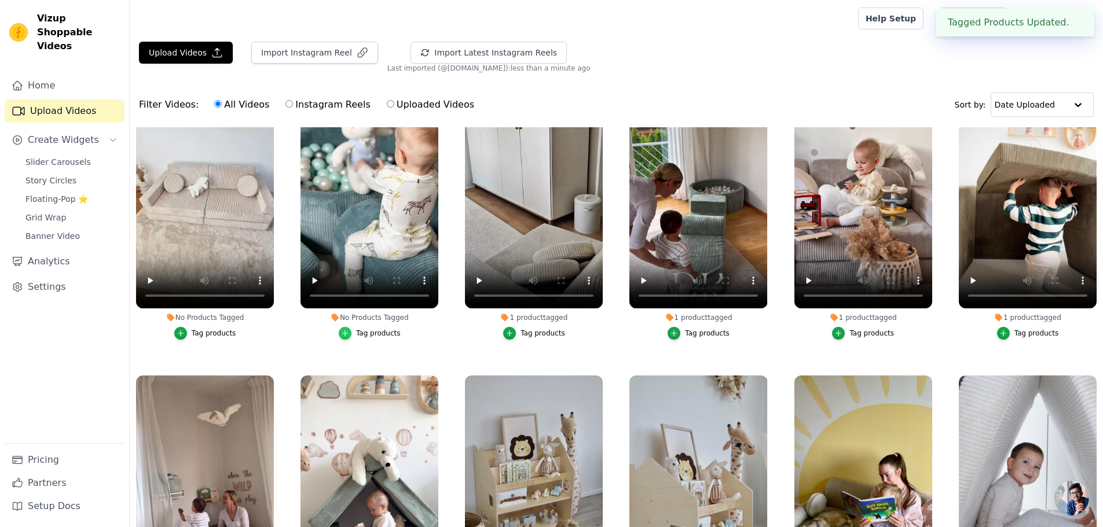
click at [347, 329] on icon "button" at bounding box center [345, 333] width 8 height 8
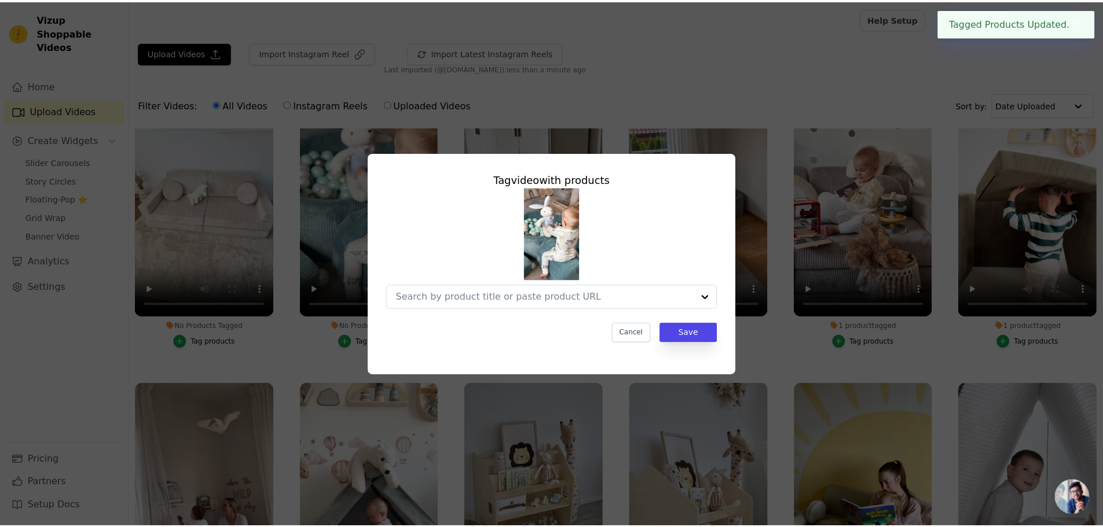
scroll to position [700, 0]
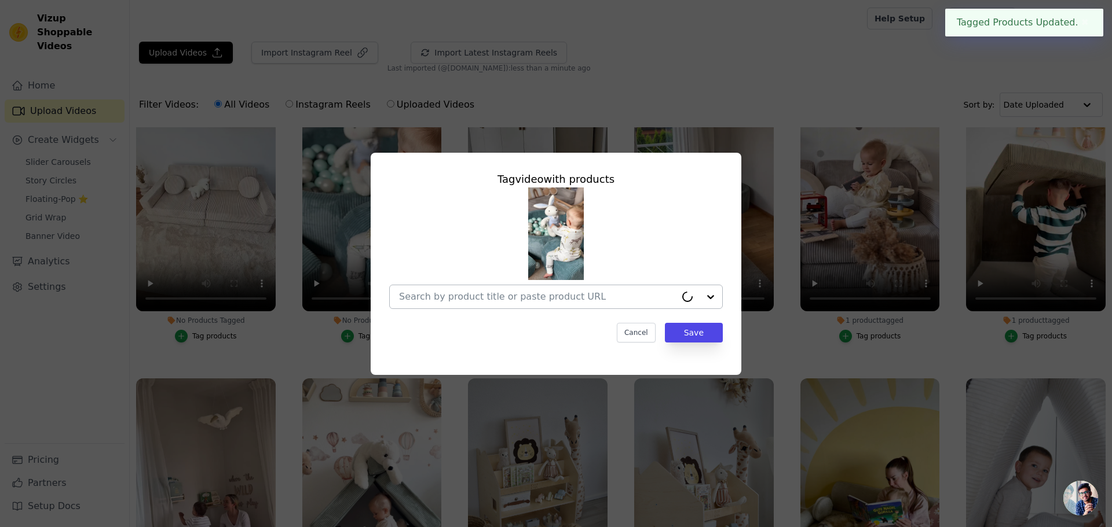
click at [456, 307] on div at bounding box center [537, 296] width 277 height 23
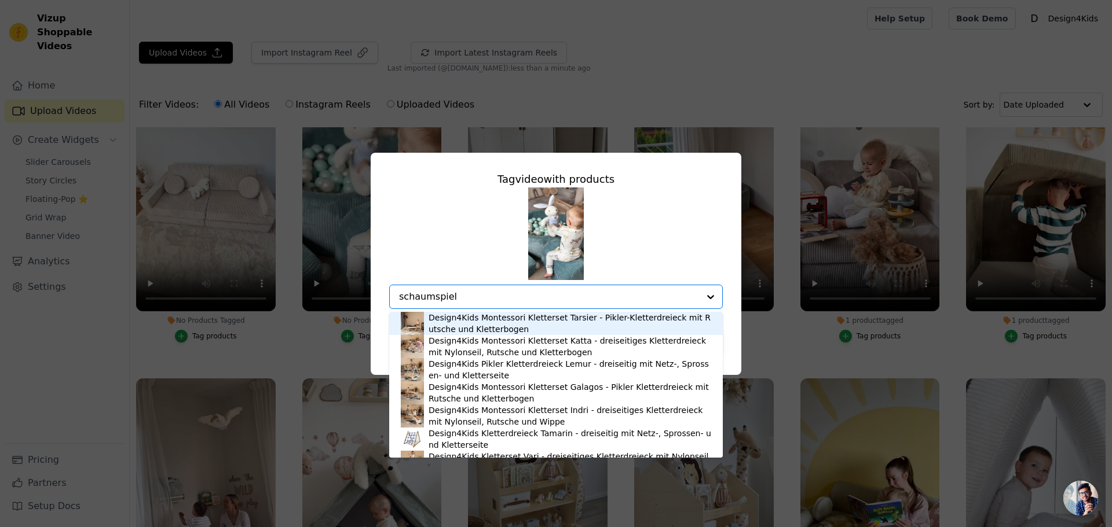
type input "schaumspiels"
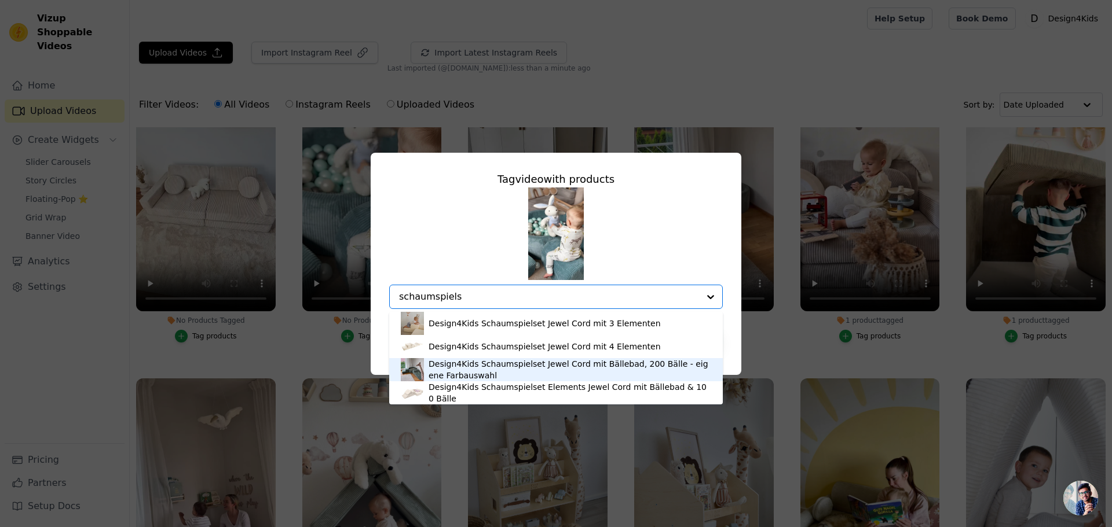
click at [466, 375] on div "Design4Kids Schaumspielset Jewel Cord mit Bällebad, 200 Bälle - eigene Farbausw…" at bounding box center [569, 369] width 283 height 23
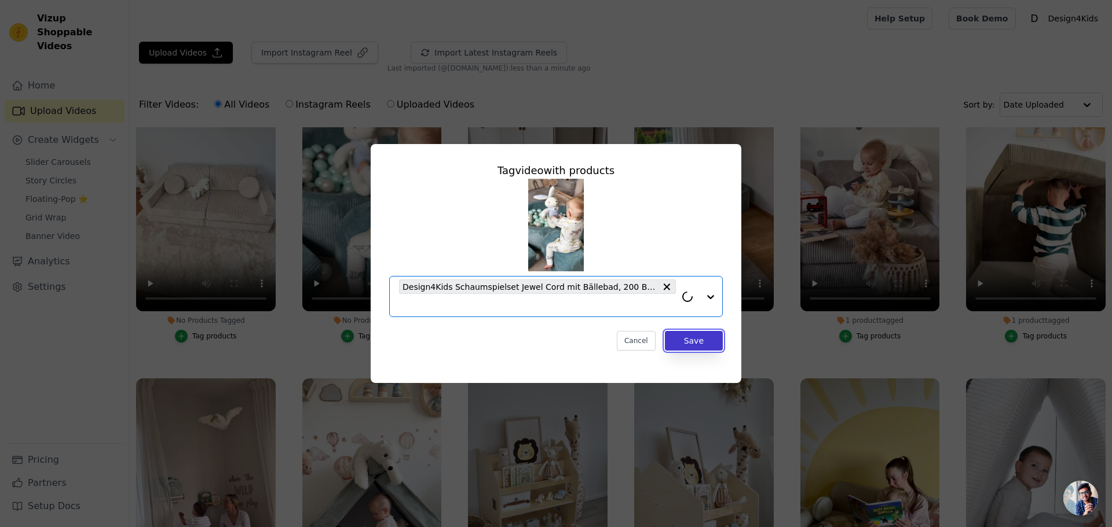
click at [687, 342] on button "Save" at bounding box center [694, 341] width 58 height 20
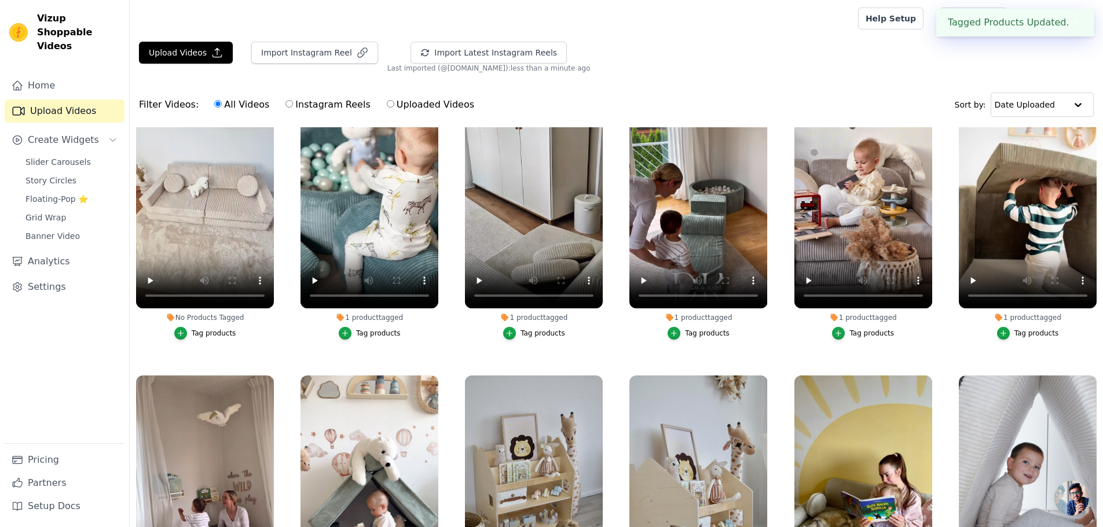
click at [210, 329] on div "Tag products" at bounding box center [214, 333] width 45 height 9
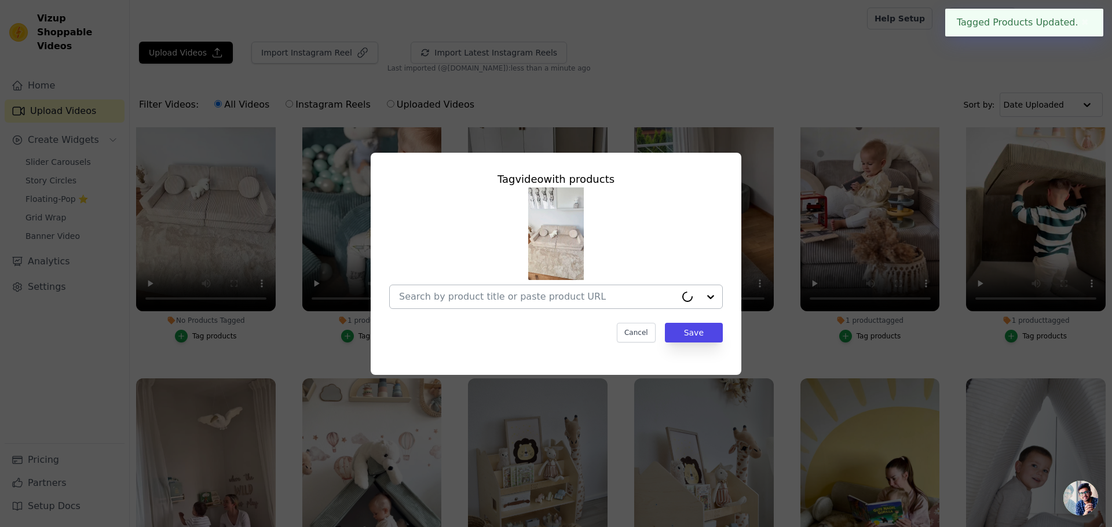
click at [505, 296] on input "No Products Tagged Tag video with products Cancel Save Tag products" at bounding box center [537, 296] width 277 height 11
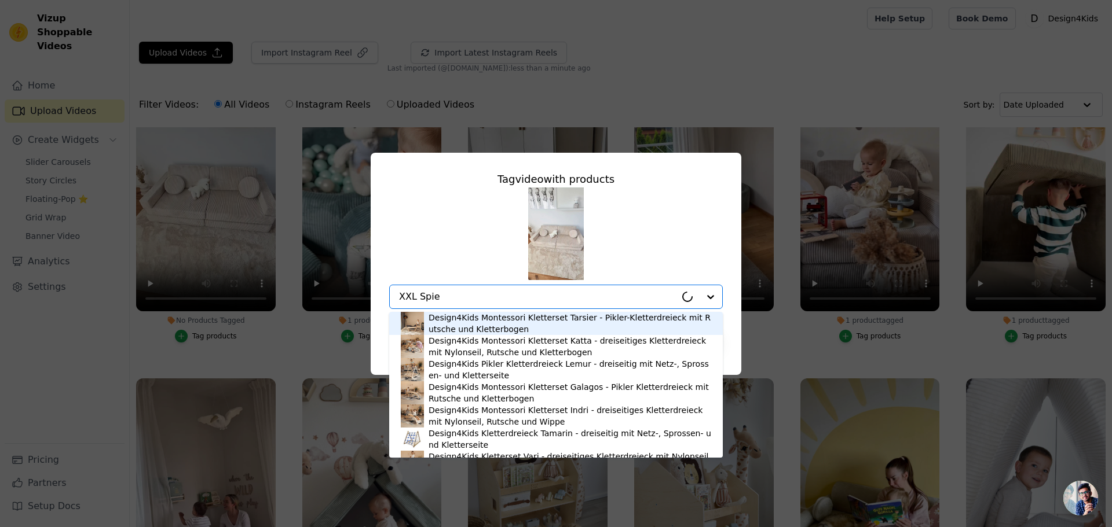
type input "XXL Spiel"
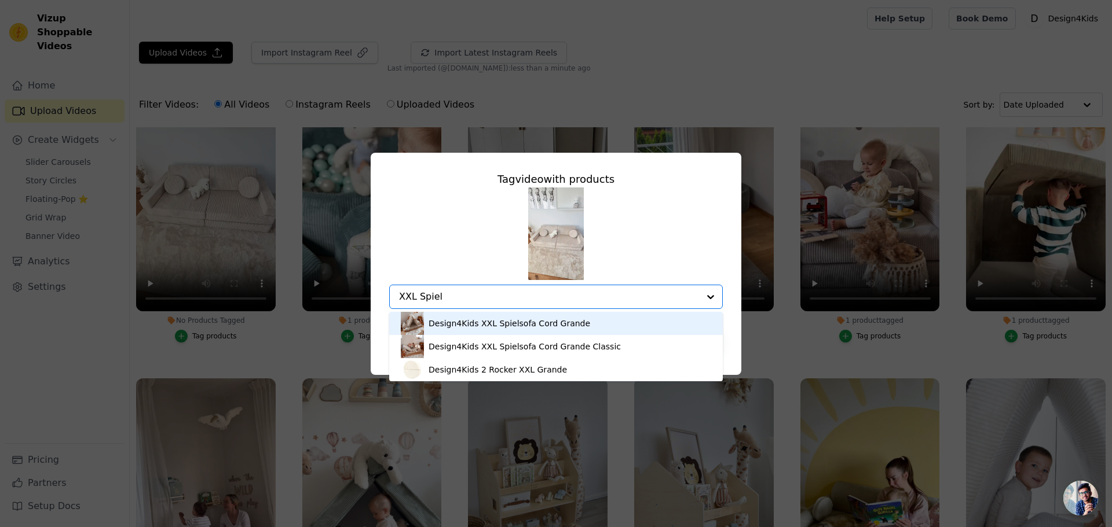
click at [487, 324] on div "Design4Kids XXL Spielsofa Cord Grande" at bounding box center [509, 324] width 162 height 12
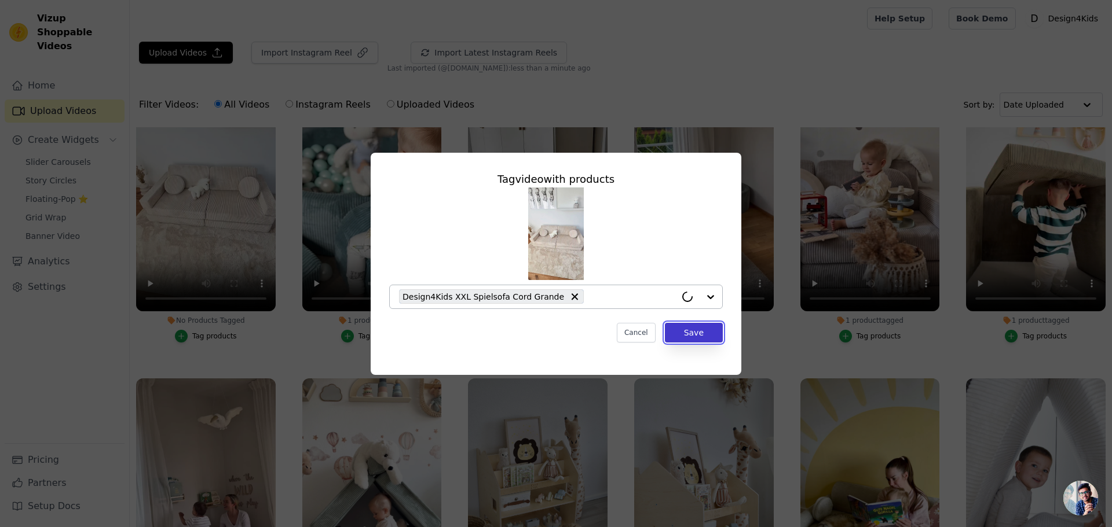
click at [714, 338] on button "Save" at bounding box center [694, 333] width 58 height 20
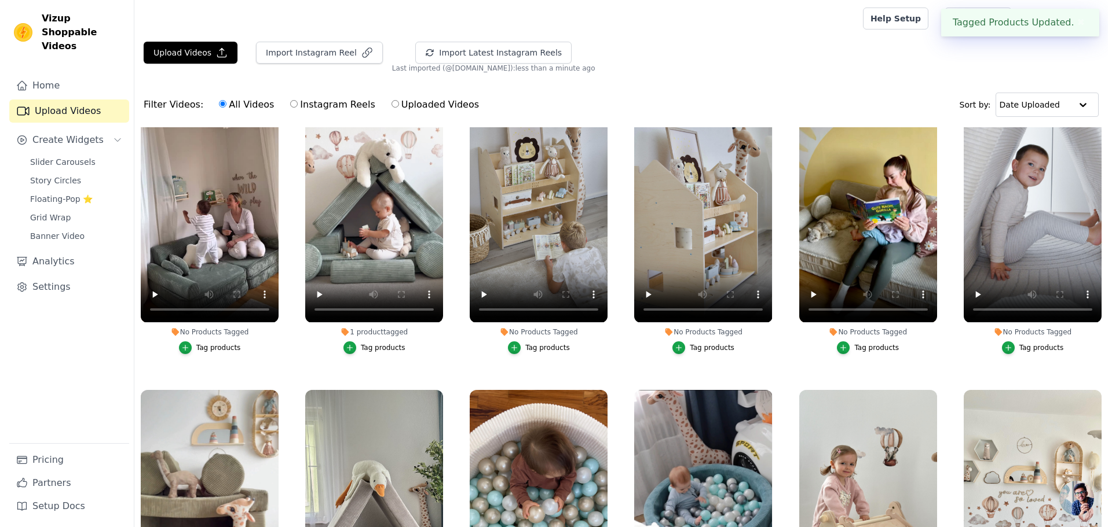
scroll to position [1042, 0]
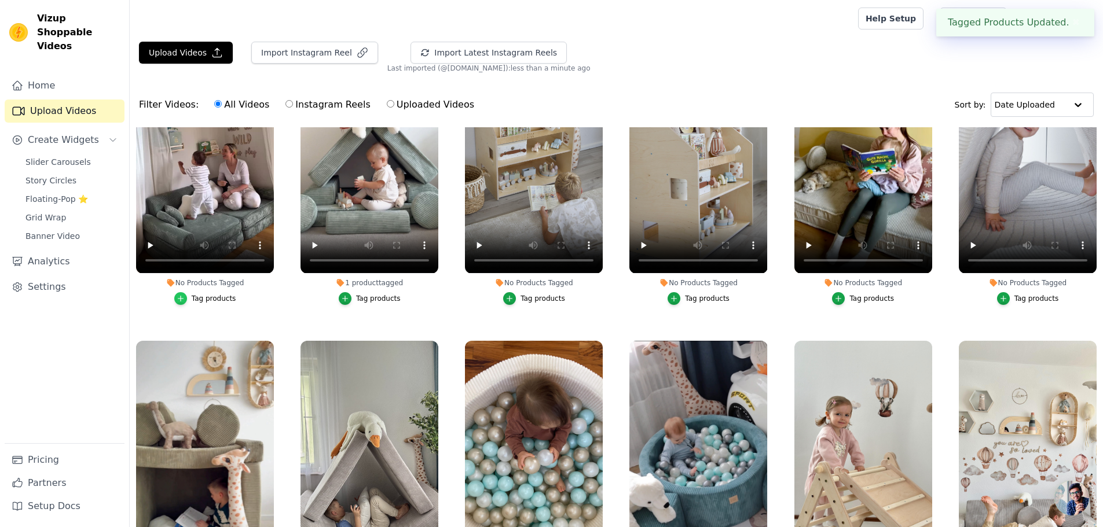
click at [181, 295] on icon "button" at bounding box center [181, 299] width 8 height 8
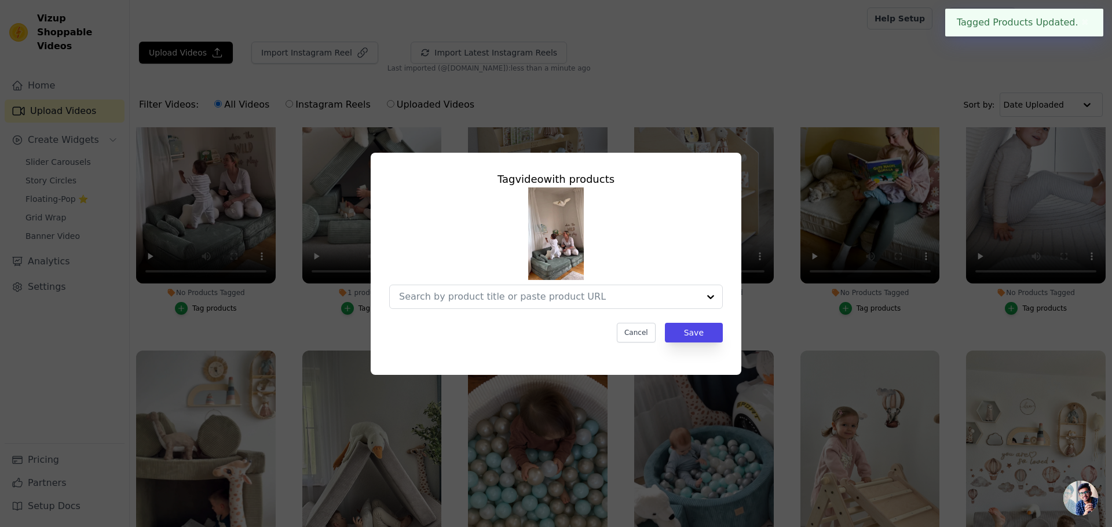
scroll to position [1050, 0]
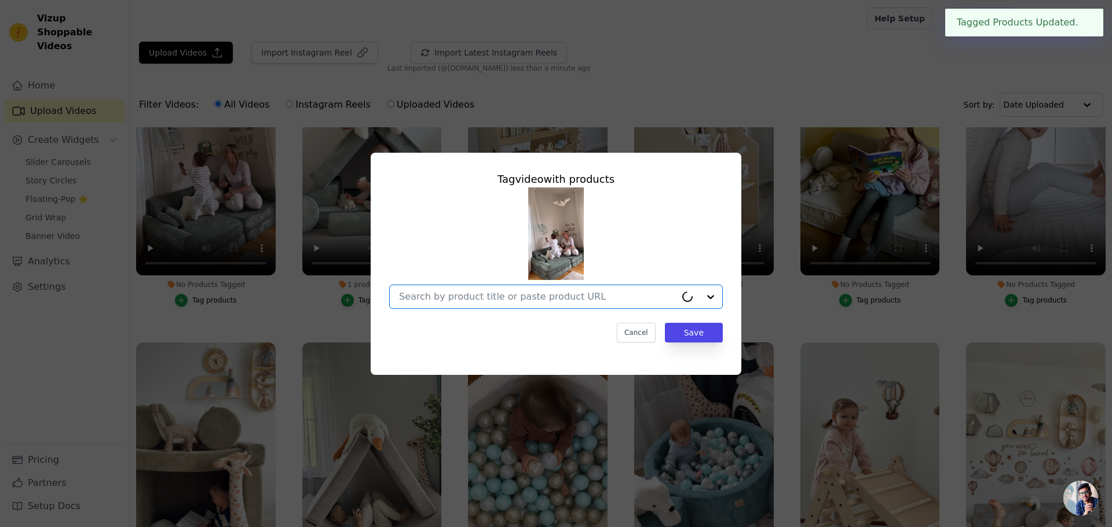
click at [442, 296] on input "No Products Tagged Tag video with products Option undefined, selected. Cancel S…" at bounding box center [537, 296] width 277 height 11
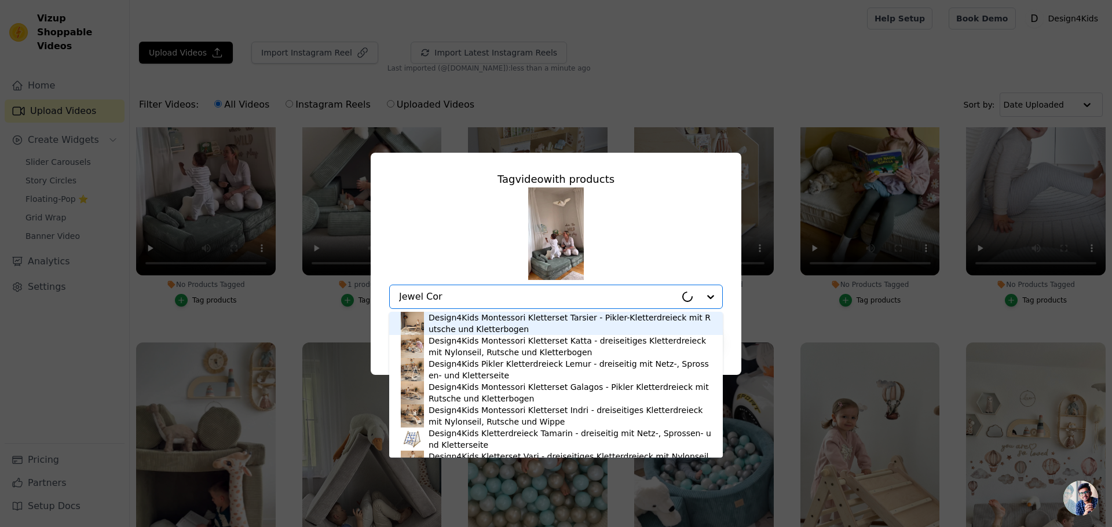
type input "Jewel Cord"
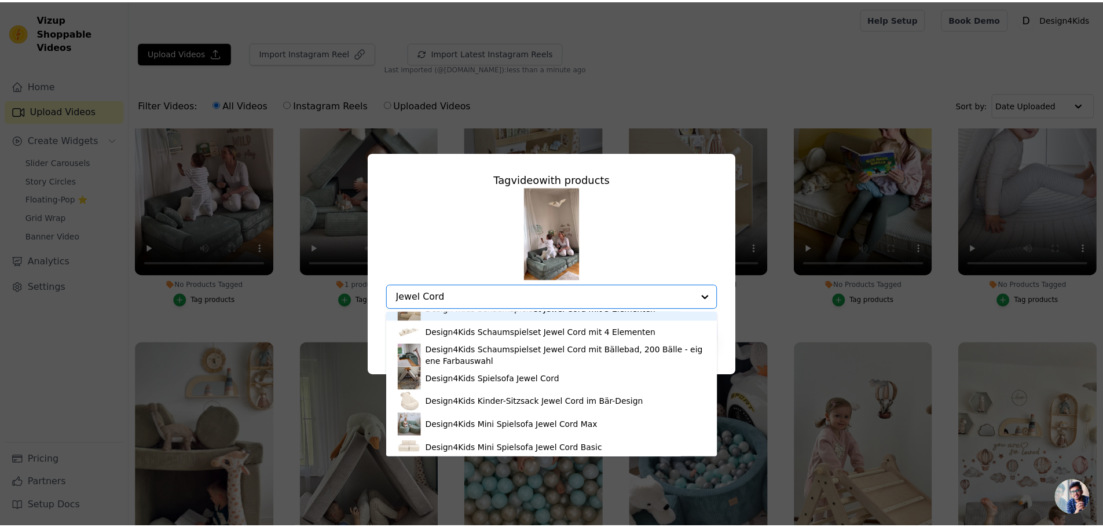
scroll to position [58, 0]
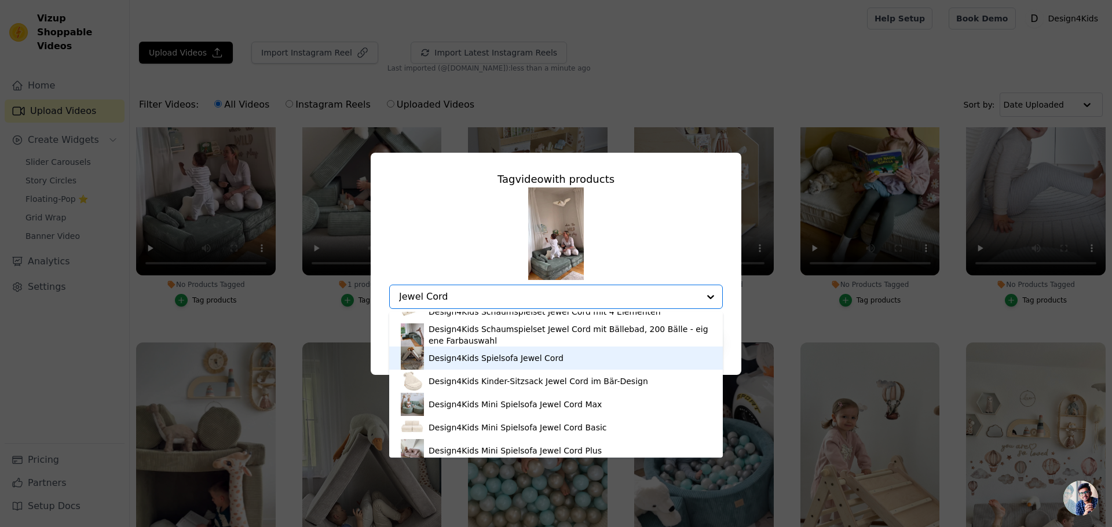
click at [491, 357] on div "Design4Kids Spielsofa Jewel Cord" at bounding box center [495, 359] width 135 height 12
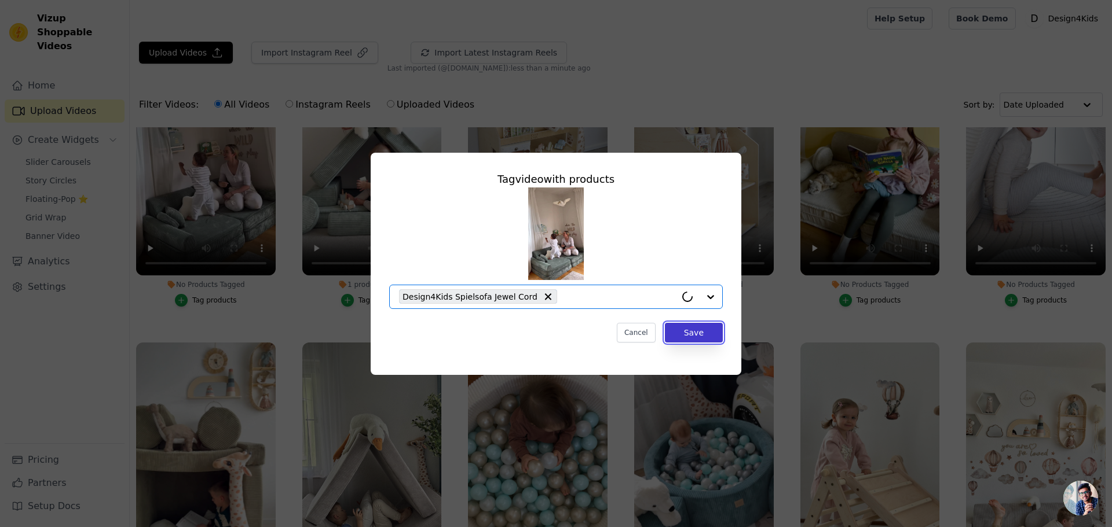
click at [681, 333] on button "Save" at bounding box center [694, 333] width 58 height 20
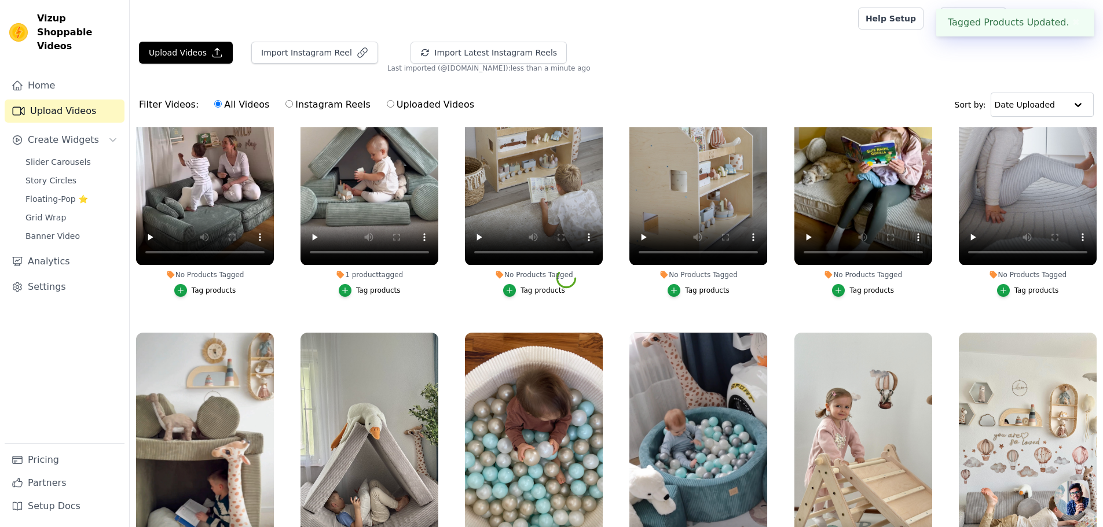
scroll to position [1042, 0]
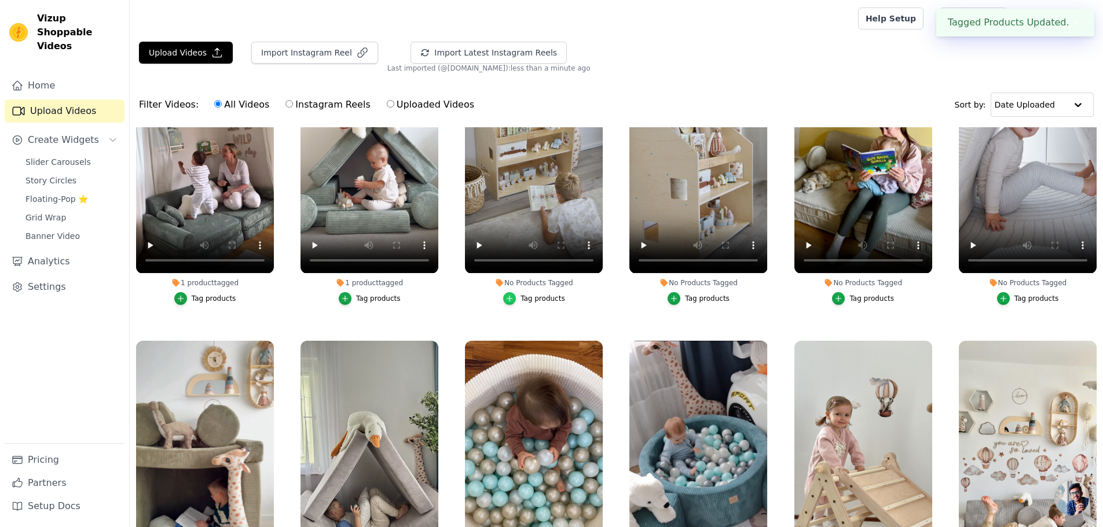
click at [509, 296] on icon "button" at bounding box center [509, 298] width 5 height 5
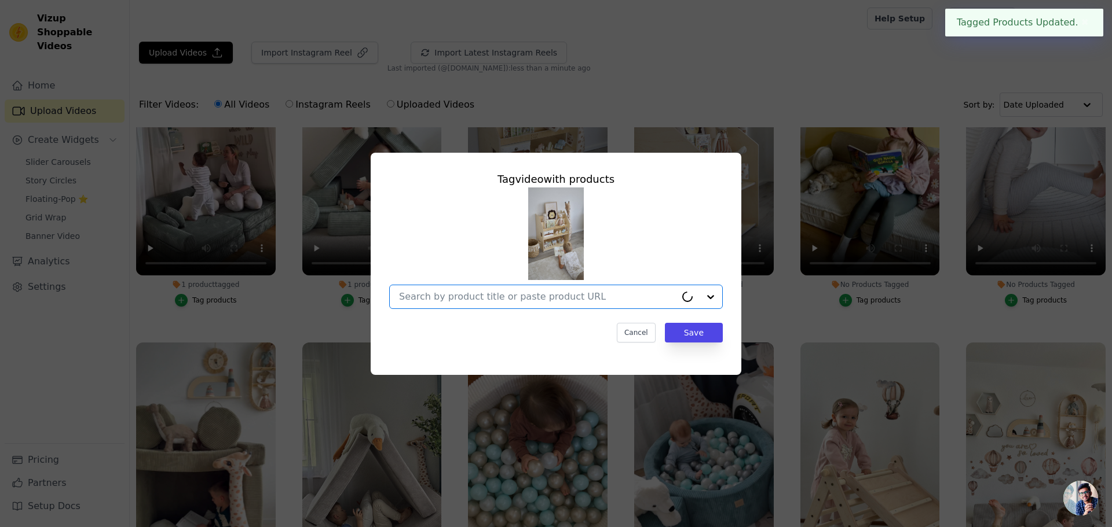
click at [471, 295] on input "No Products Tagged Tag video with products Option undefined, selected. Select i…" at bounding box center [537, 296] width 277 height 11
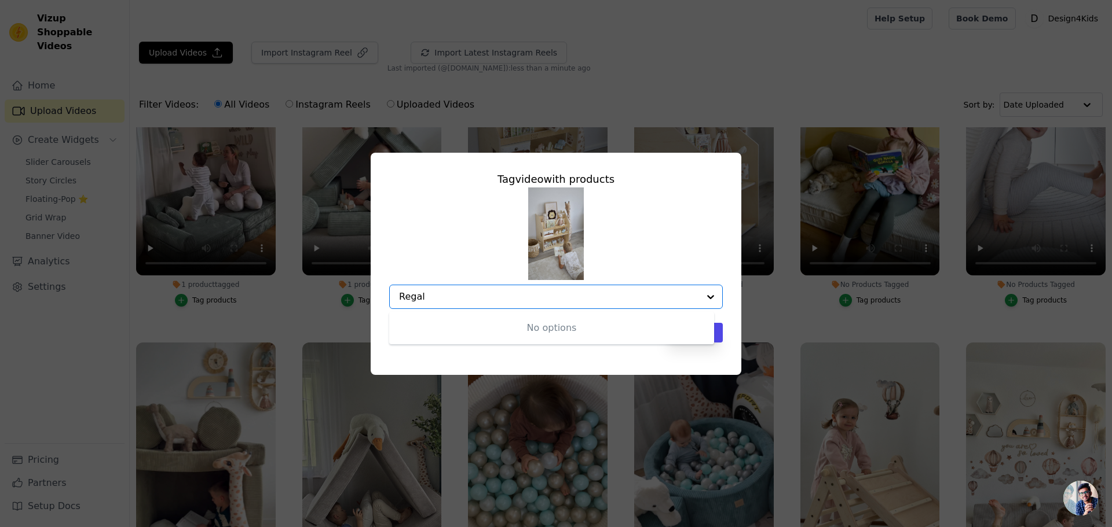
click at [443, 295] on input "Regal" at bounding box center [549, 296] width 300 height 11
click at [464, 297] on input "Regal" at bounding box center [549, 296] width 300 height 11
click at [399, 300] on input "Regal" at bounding box center [549, 296] width 300 height 11
click at [399, 299] on input "Regal" at bounding box center [549, 296] width 300 height 11
click at [412, 294] on input "Regal" at bounding box center [549, 296] width 300 height 11
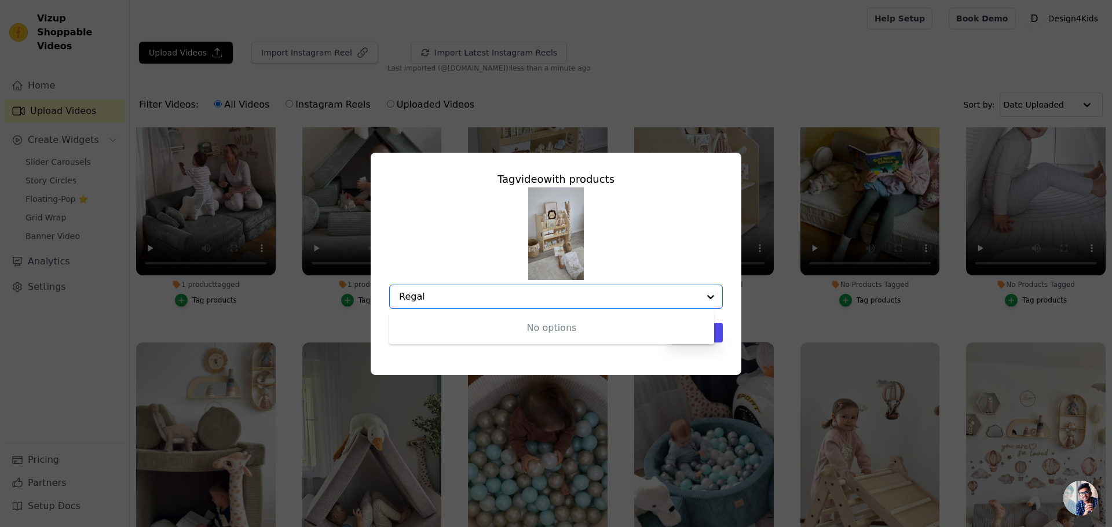
click at [412, 294] on input "Regal" at bounding box center [549, 296] width 300 height 11
type input "[PERSON_NAME]"
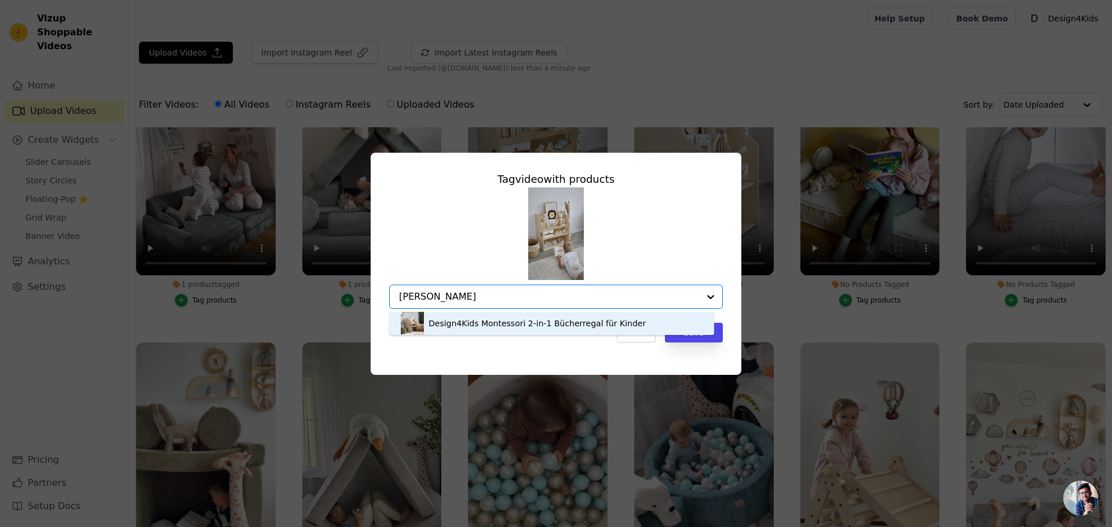
click at [415, 298] on input "[PERSON_NAME]" at bounding box center [549, 296] width 300 height 11
click at [483, 326] on div "Design4Kids Montessori 2-in-1 Bücherregal für Kinder" at bounding box center [536, 324] width 217 height 12
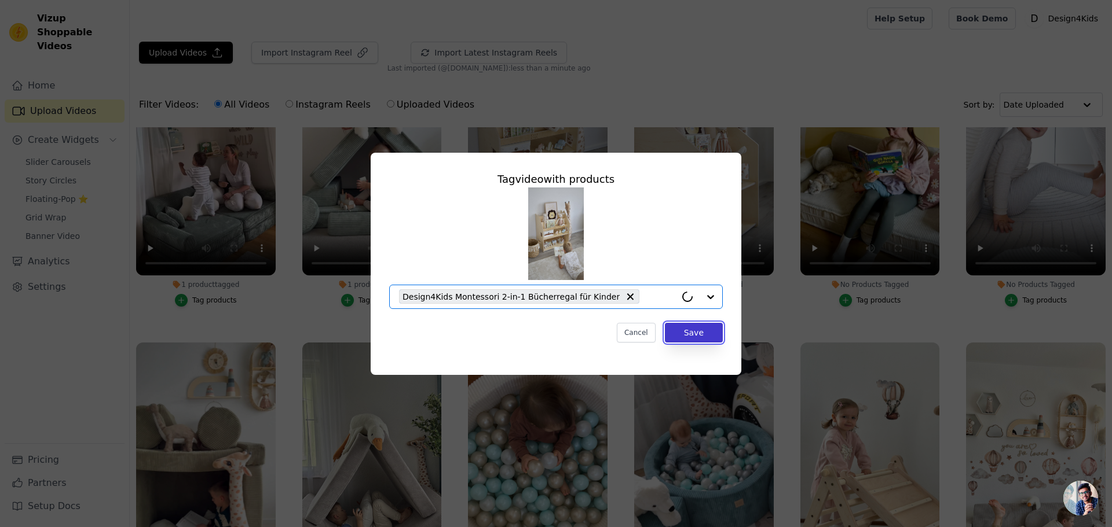
click at [689, 329] on button "Save" at bounding box center [694, 333] width 58 height 20
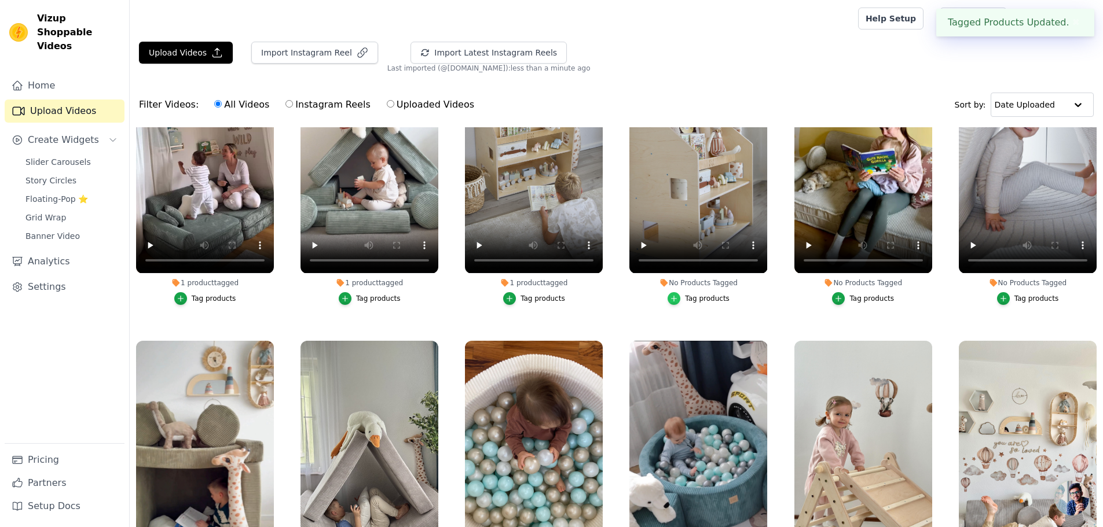
click at [673, 295] on icon "button" at bounding box center [674, 299] width 8 height 8
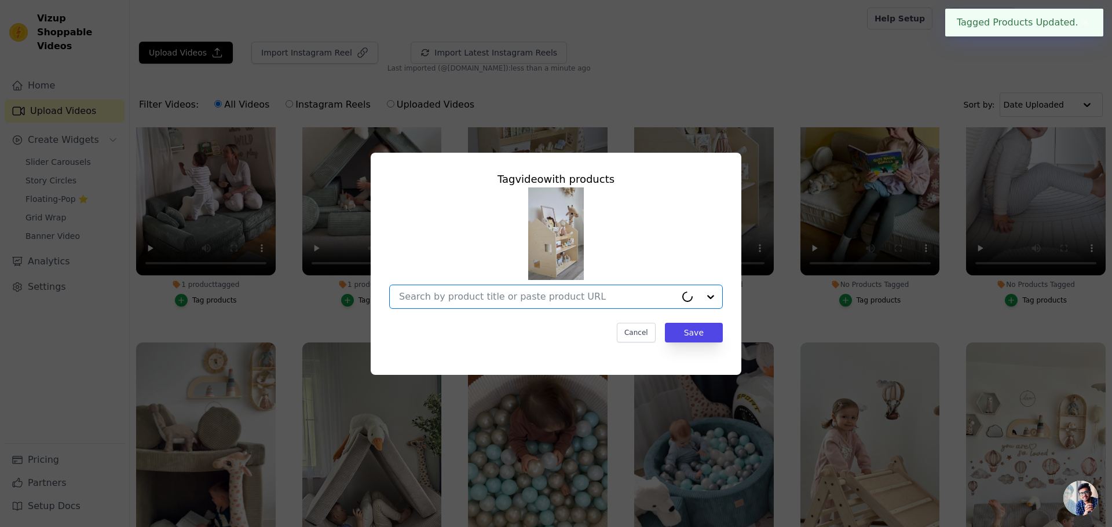
click at [510, 291] on input "No Products Tagged Tag video with products Option undefined, selected. Cancel S…" at bounding box center [537, 296] width 277 height 11
paste input "[PERSON_NAME]"
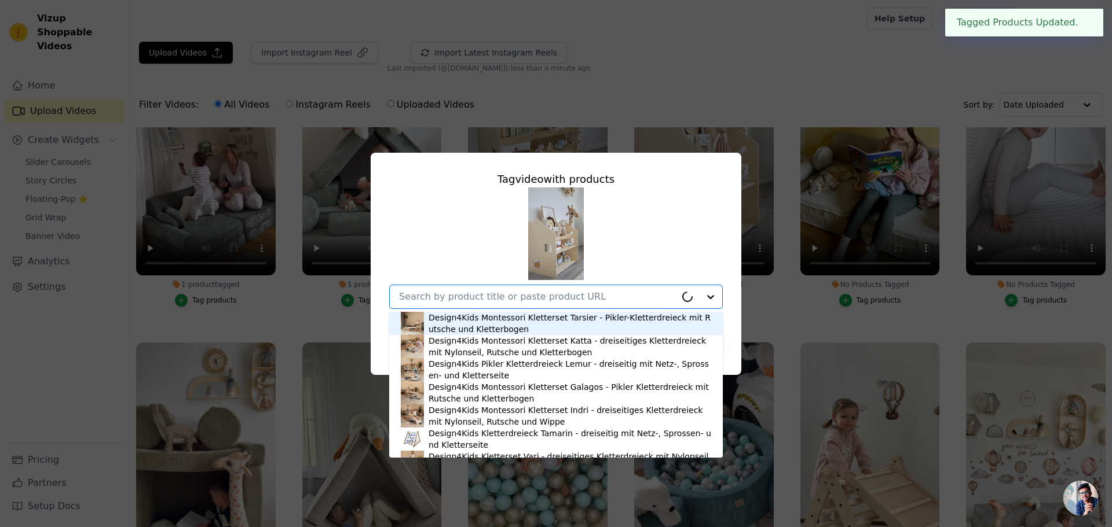
type input "[PERSON_NAME]"
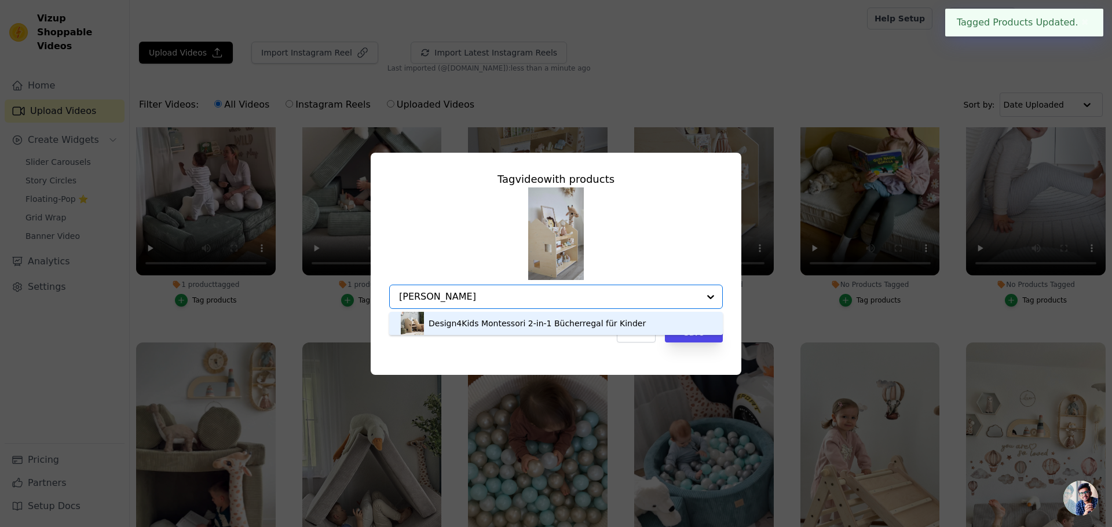
drag, startPoint x: 499, startPoint y: 324, endPoint x: 520, endPoint y: 332, distance: 22.9
click at [499, 324] on div "Design4Kids Montessori 2-in-1 Bücherregal für Kinder" at bounding box center [536, 324] width 217 height 12
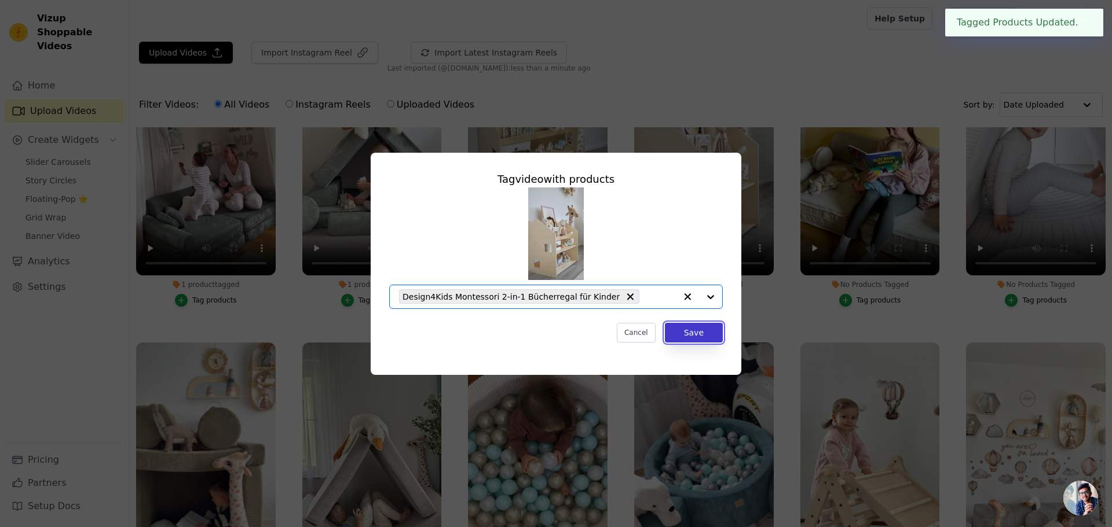
click at [704, 336] on button "Save" at bounding box center [694, 333] width 58 height 20
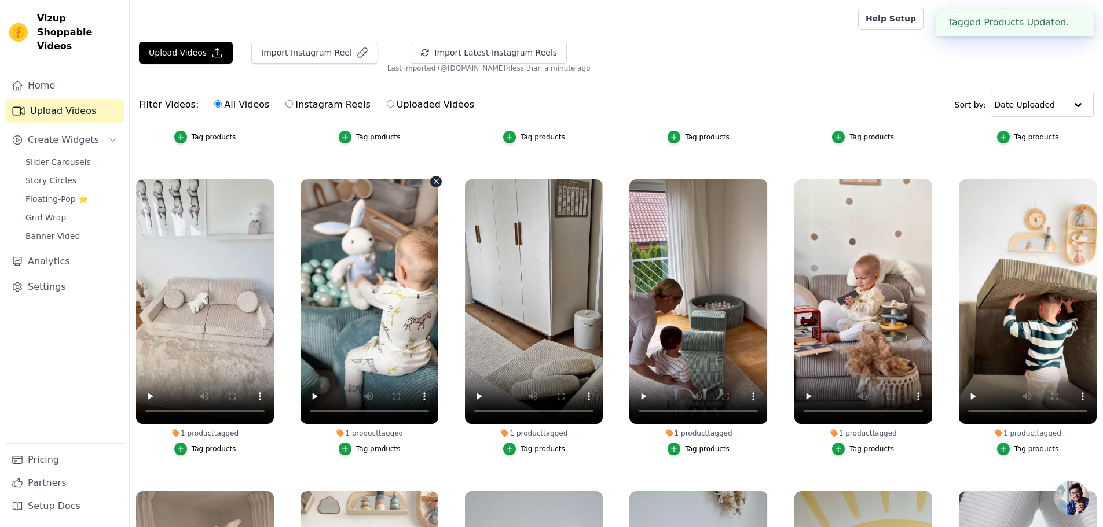
scroll to position [695, 0]
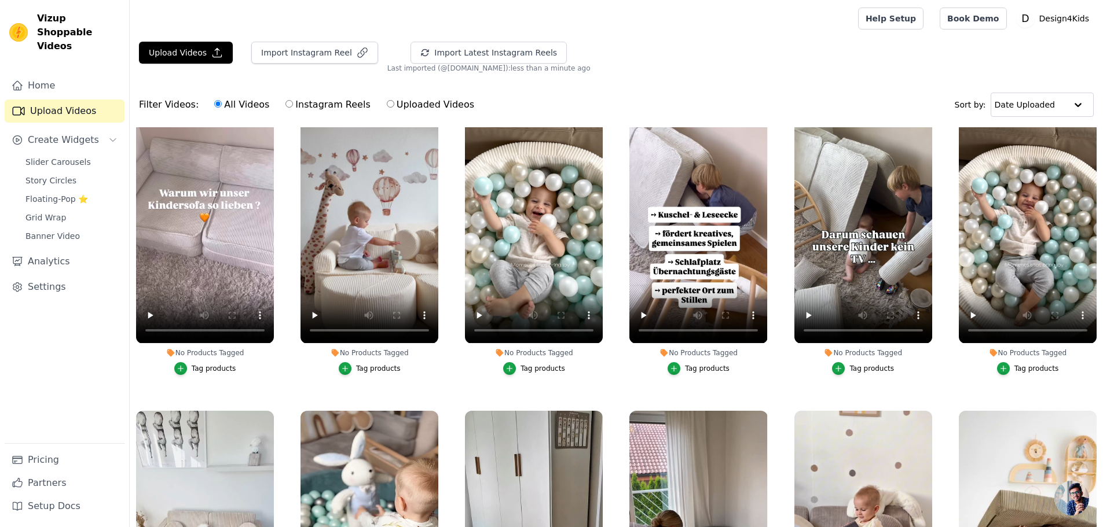
click at [196, 366] on div "Tag products" at bounding box center [214, 368] width 45 height 9
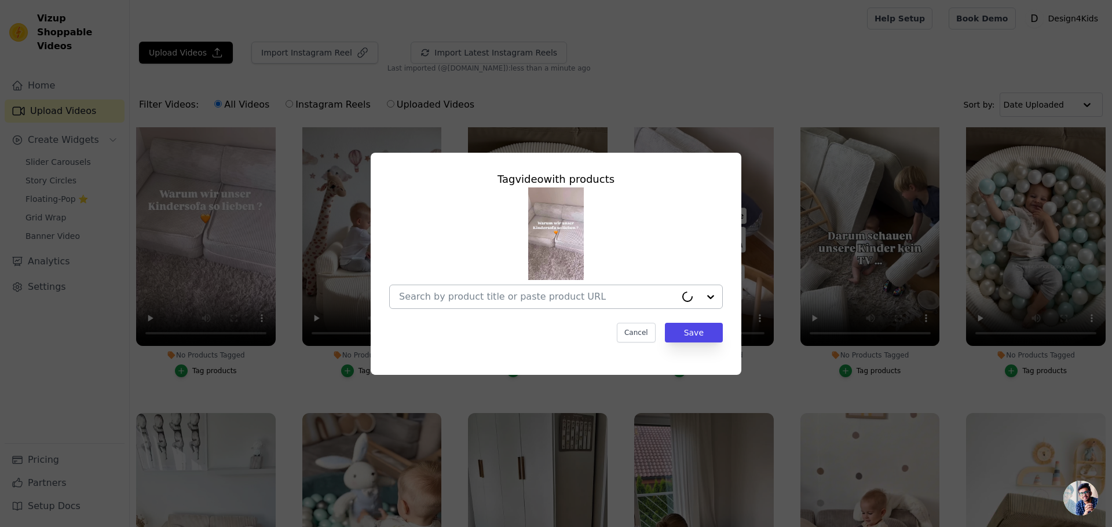
click at [435, 298] on input "No Products Tagged Tag video with products Cancel Save Tag products" at bounding box center [537, 296] width 277 height 11
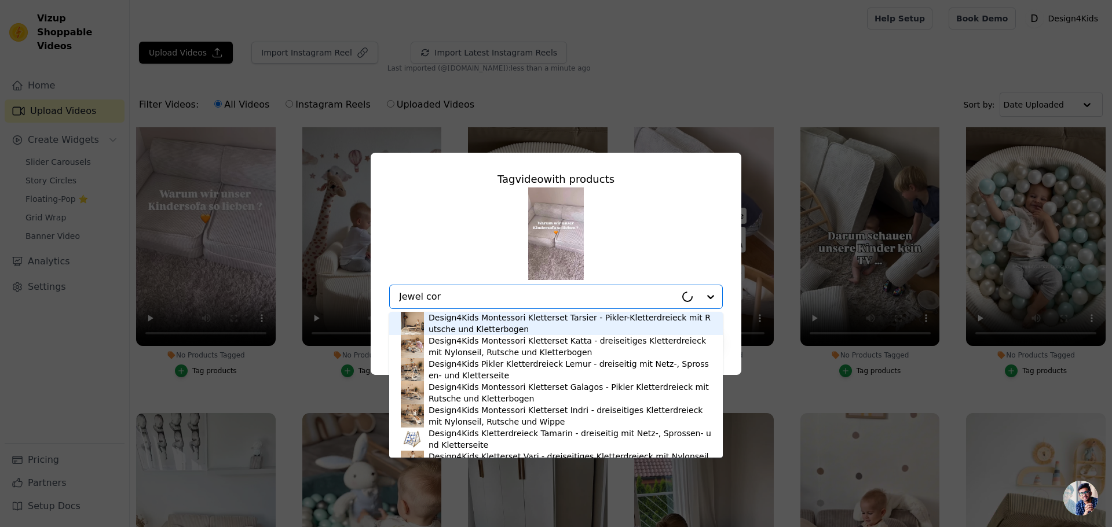
type input "Jewel cord"
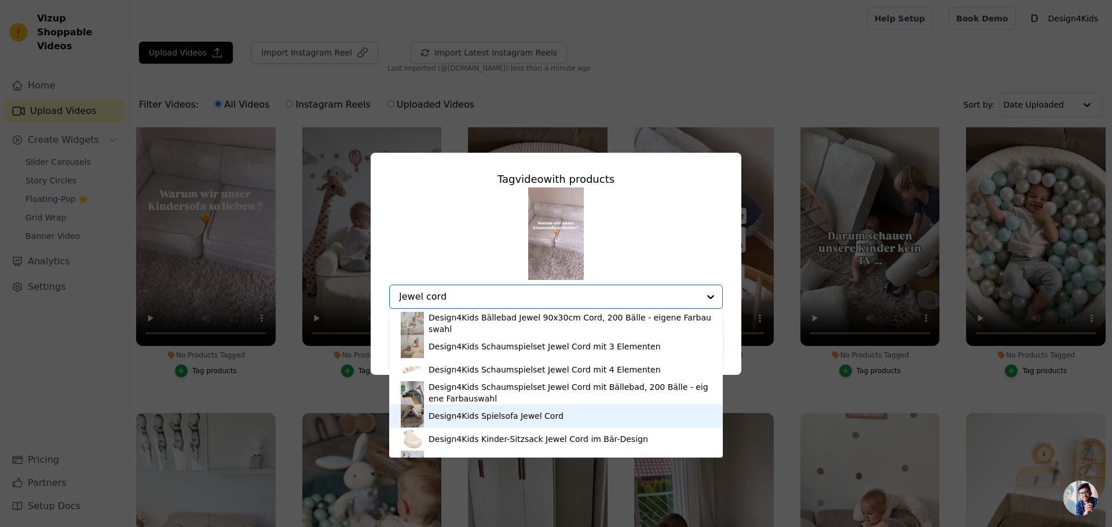
click at [461, 418] on div "Design4Kids Spielsofa Jewel Cord" at bounding box center [495, 416] width 135 height 12
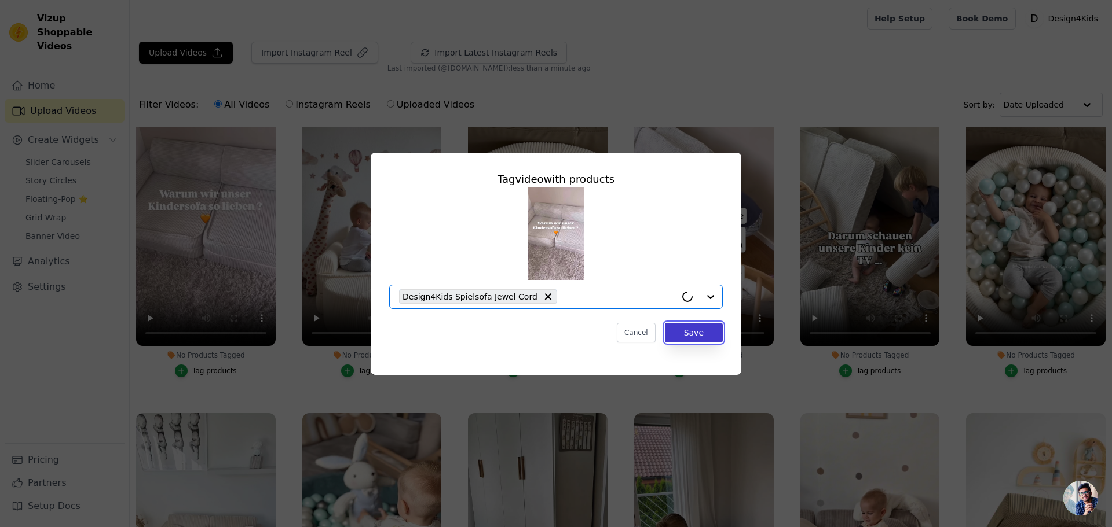
drag, startPoint x: 696, startPoint y: 333, endPoint x: 687, endPoint y: 335, distance: 8.9
click at [695, 333] on button "Save" at bounding box center [694, 333] width 58 height 20
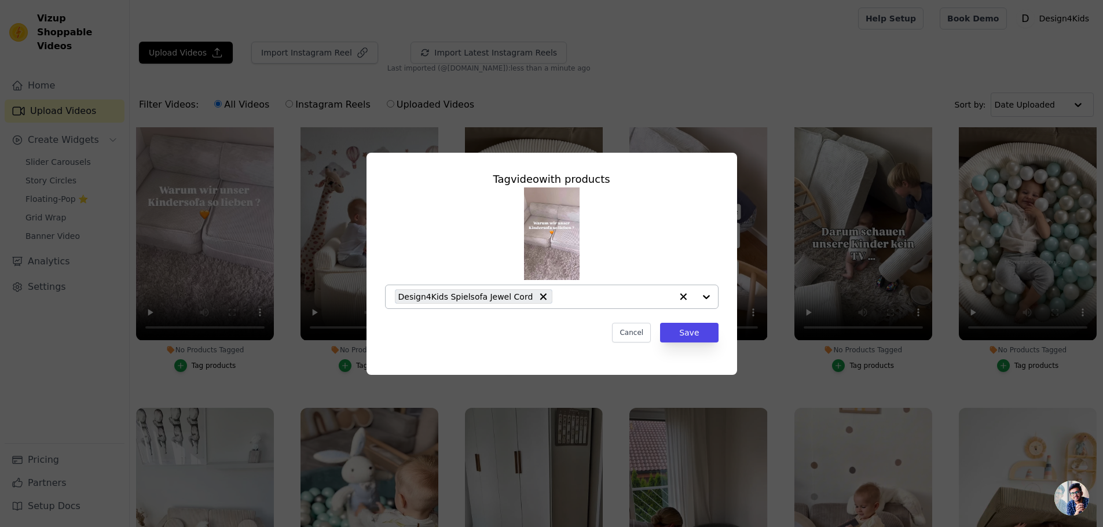
scroll to position [347, 0]
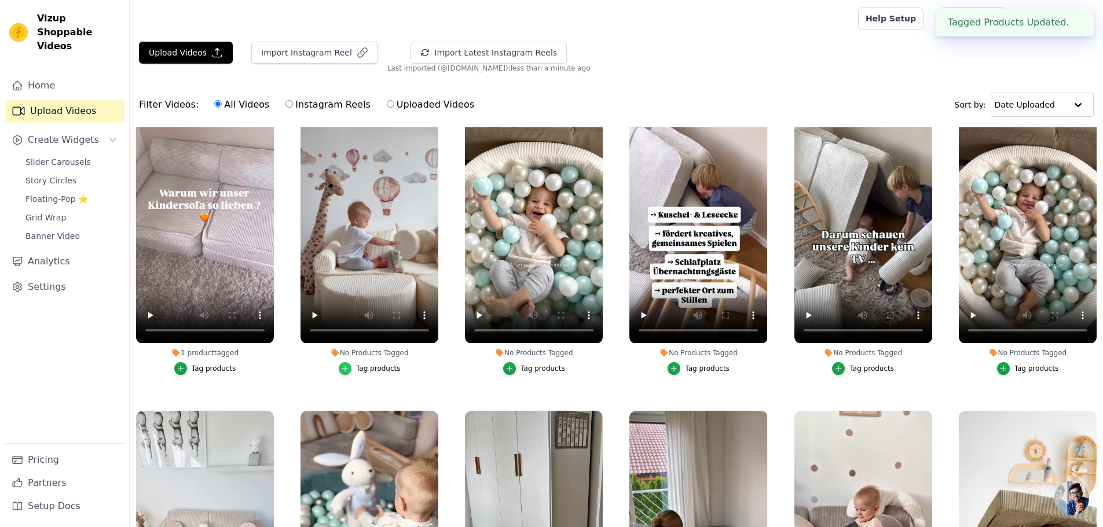
click at [350, 366] on div "button" at bounding box center [345, 368] width 13 height 13
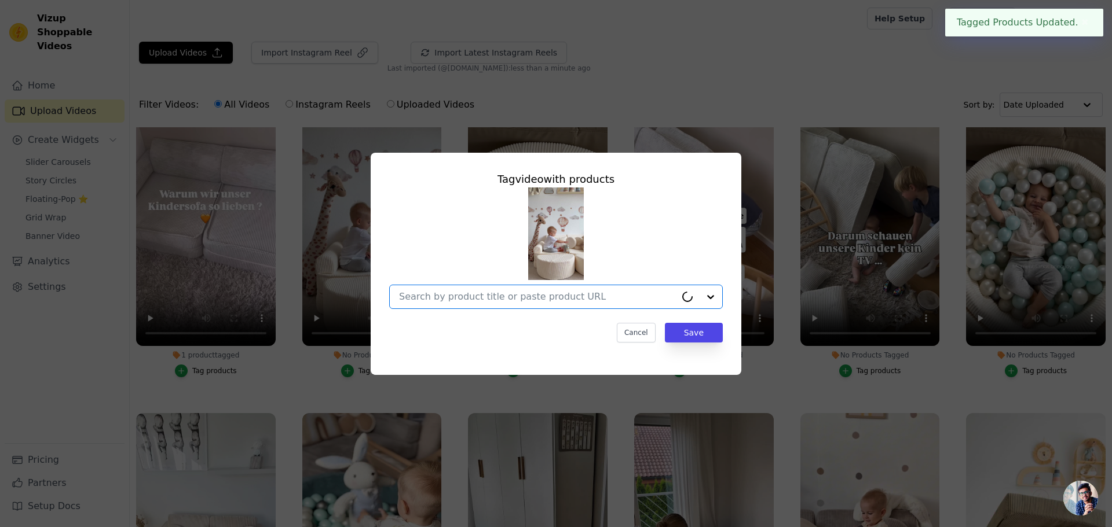
click at [472, 291] on input "No Products Tagged Tag video with products Option undefined, selected. Cancel S…" at bounding box center [537, 296] width 277 height 11
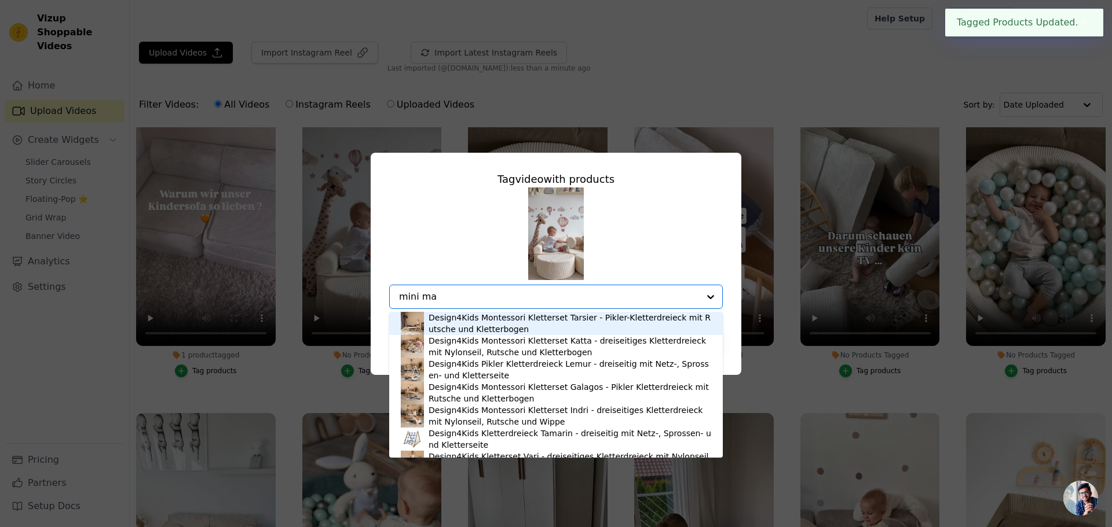
type input "mini max"
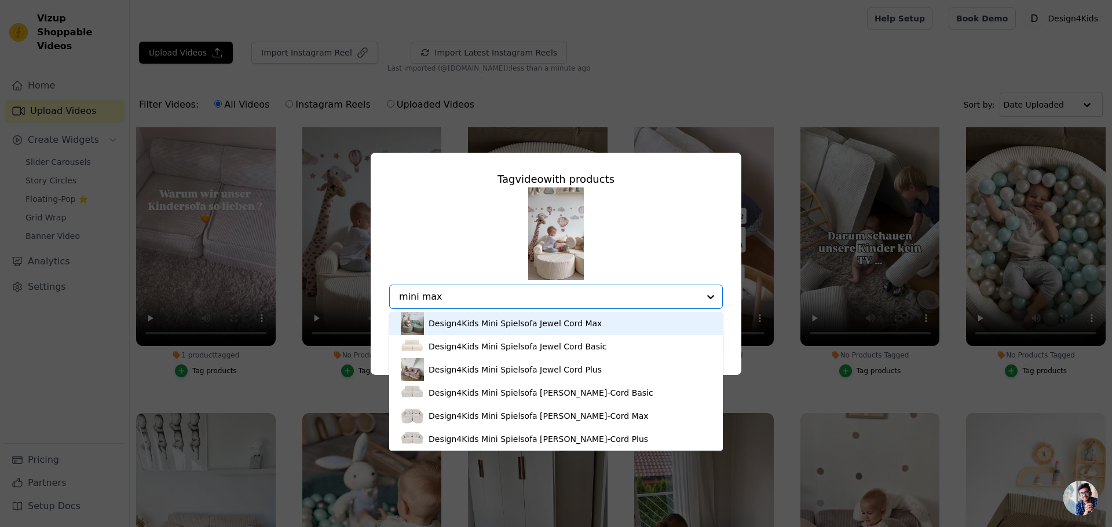
click at [476, 325] on div "Design4Kids Mini Spielsofa Jewel Cord Max" at bounding box center [514, 324] width 173 height 12
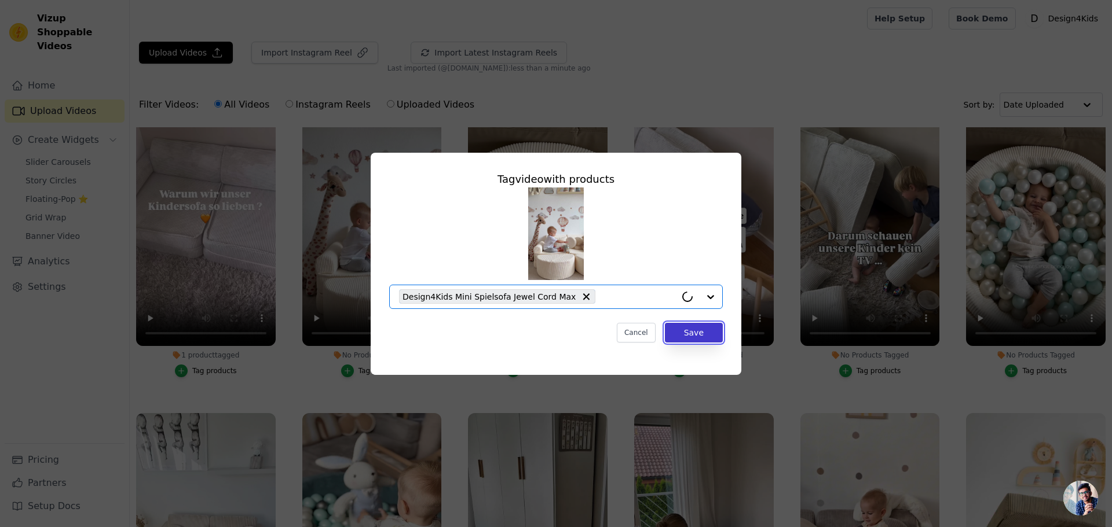
click at [709, 338] on button "Save" at bounding box center [694, 333] width 58 height 20
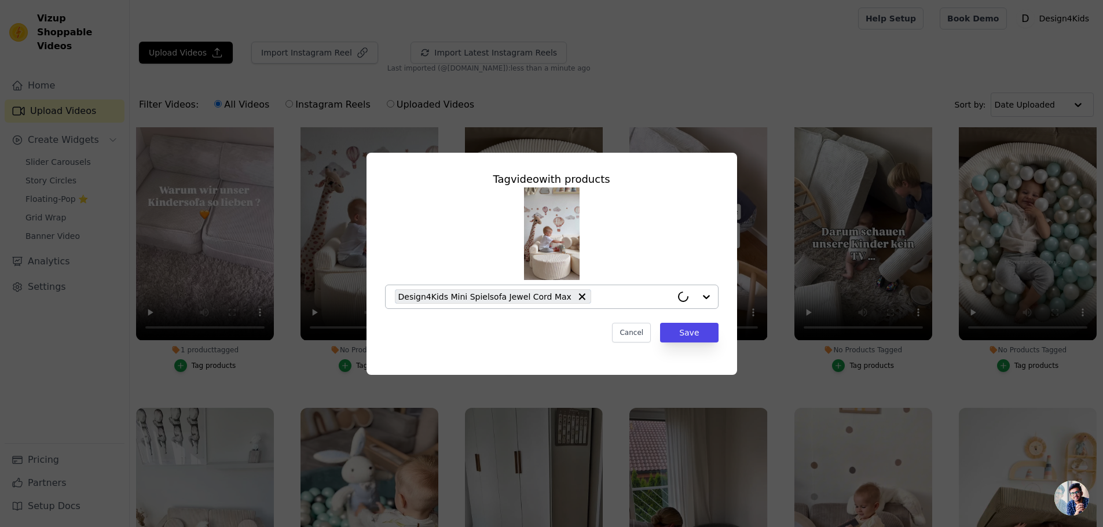
scroll to position [347, 0]
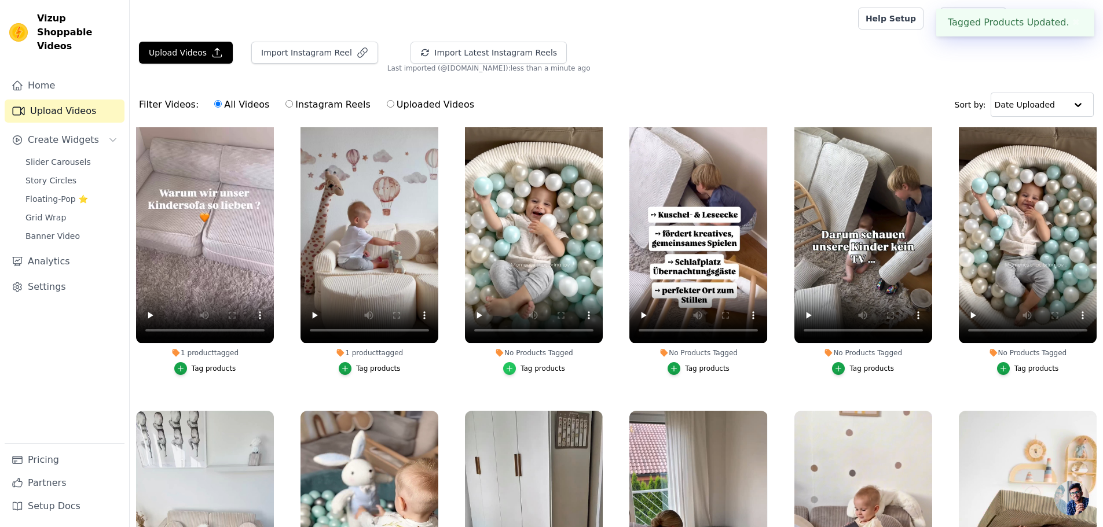
click at [512, 367] on icon "button" at bounding box center [509, 369] width 8 height 8
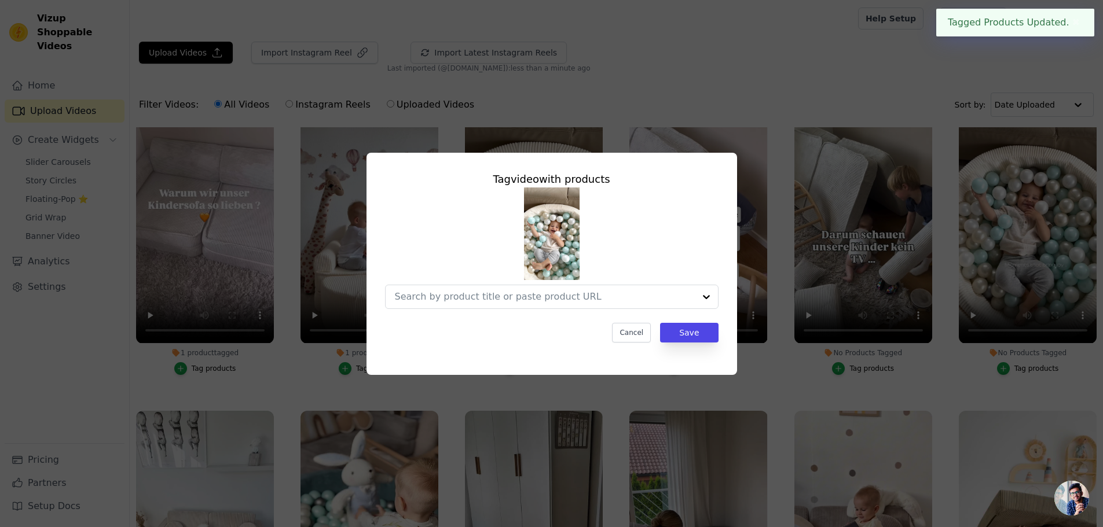
scroll to position [350, 0]
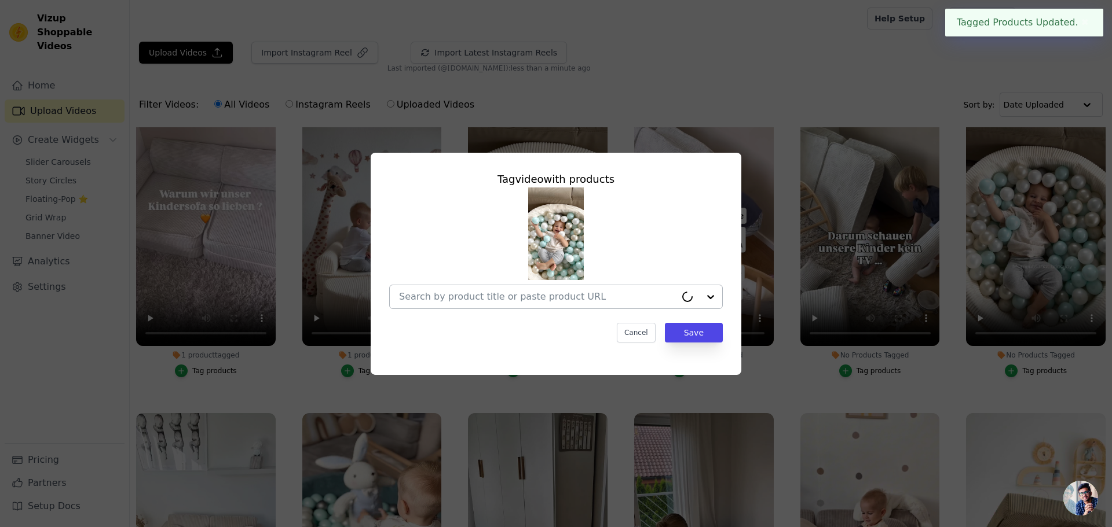
click at [480, 292] on input "No Products Tagged Tag video with products Cancel Save Tag products" at bounding box center [537, 296] width 277 height 11
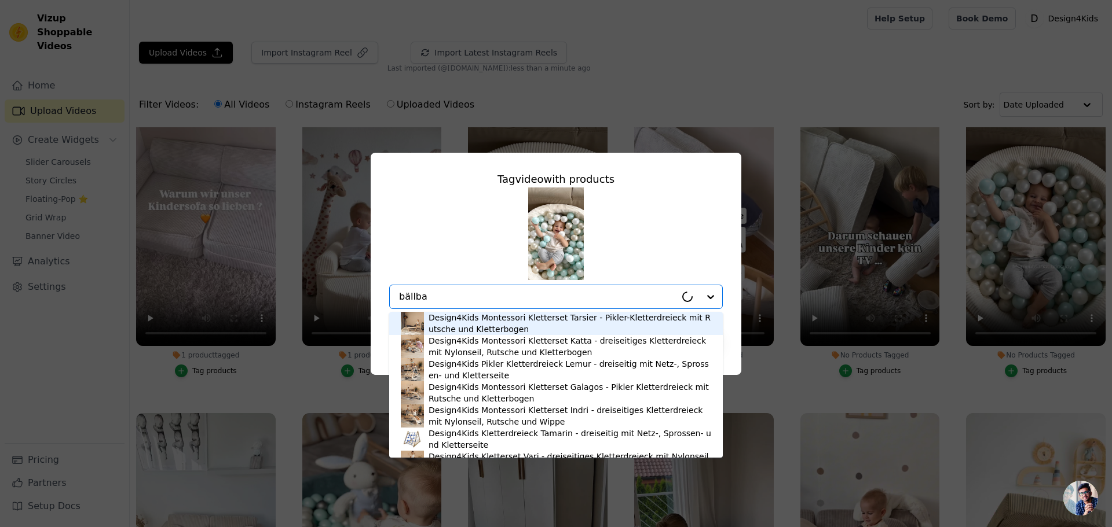
type input "bällbad"
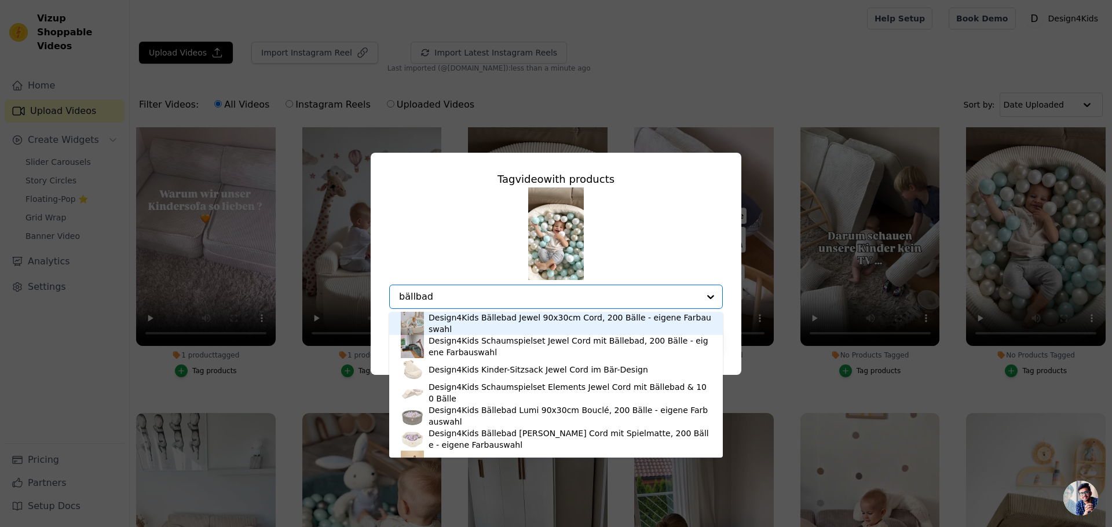
click at [470, 327] on div "Design4Kids Bällebad Jewel 90x30cm Cord, 200 Bälle - eigene Farbauswahl" at bounding box center [569, 323] width 283 height 23
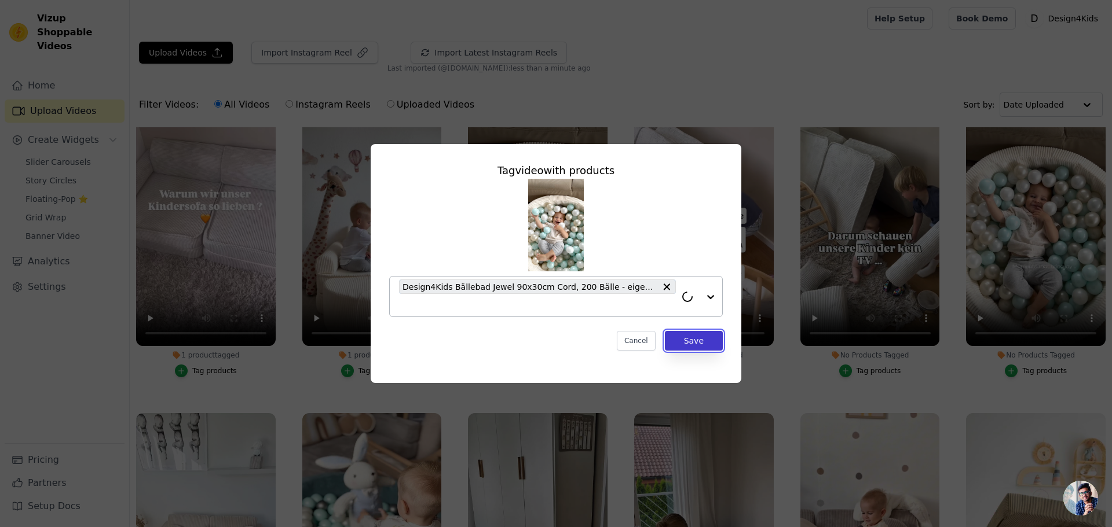
click at [706, 342] on button "Save" at bounding box center [694, 341] width 58 height 20
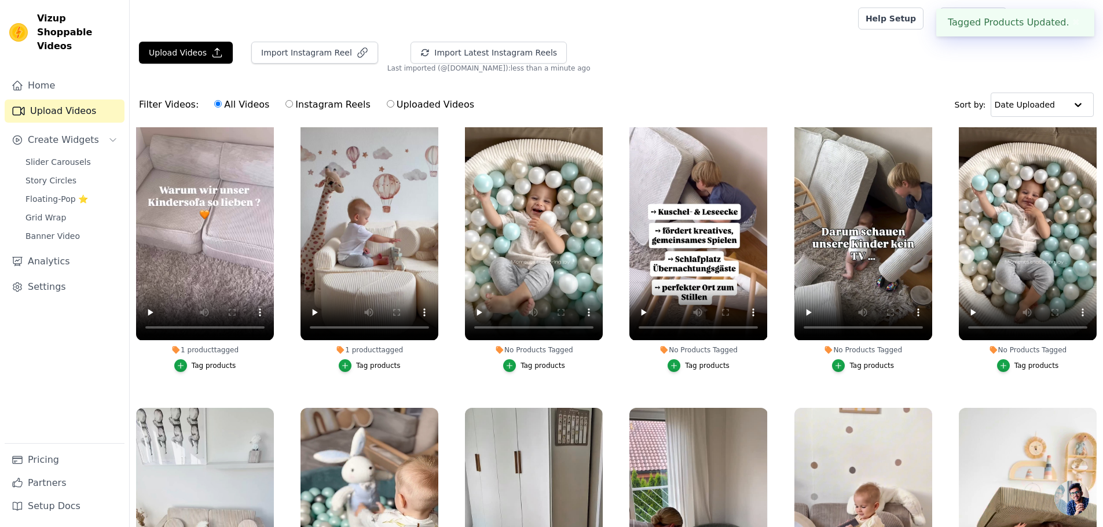
scroll to position [347, 0]
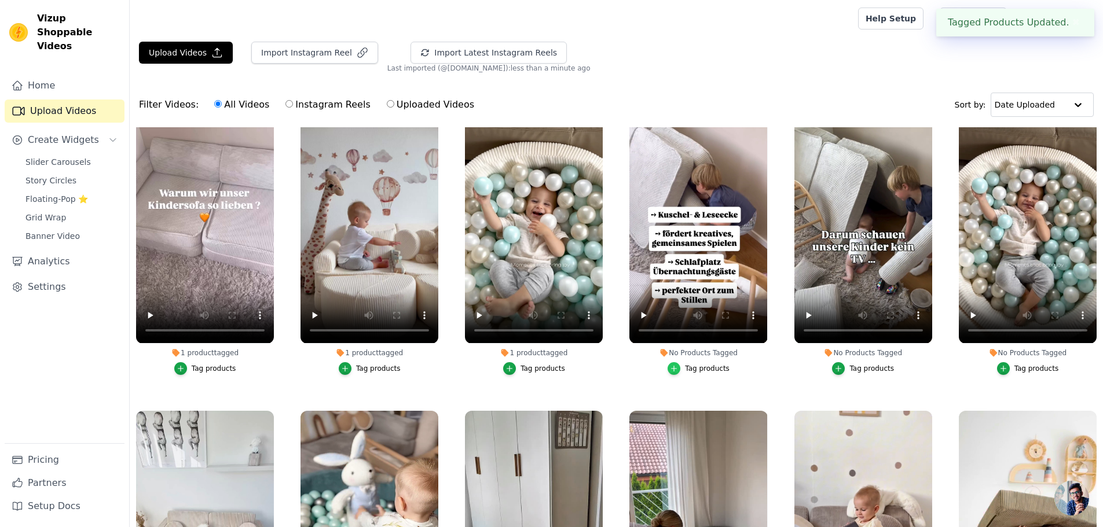
click at [672, 366] on icon "button" at bounding box center [674, 369] width 8 height 8
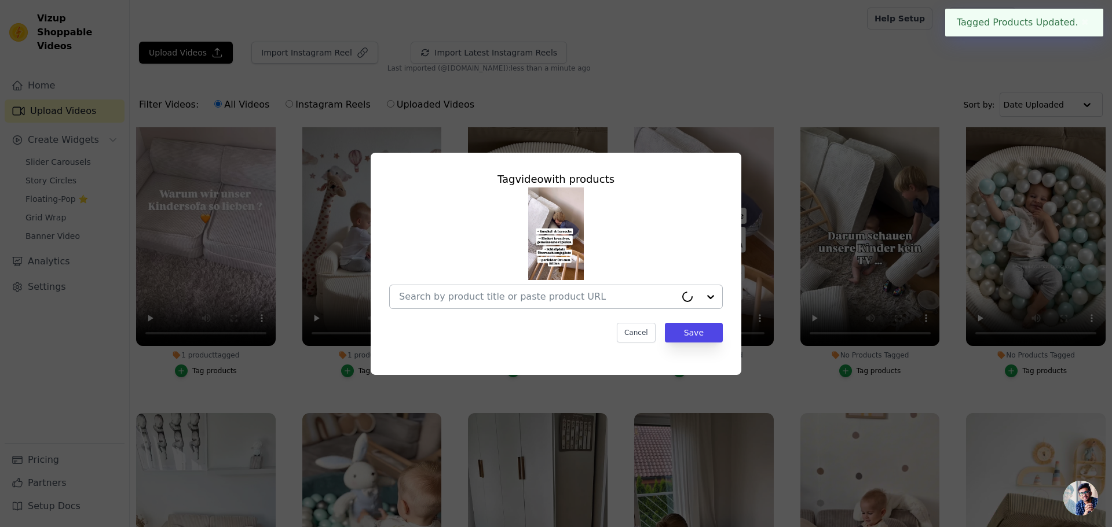
click at [538, 292] on input "No Products Tagged Tag video with products Cancel Save Tag products" at bounding box center [537, 296] width 277 height 11
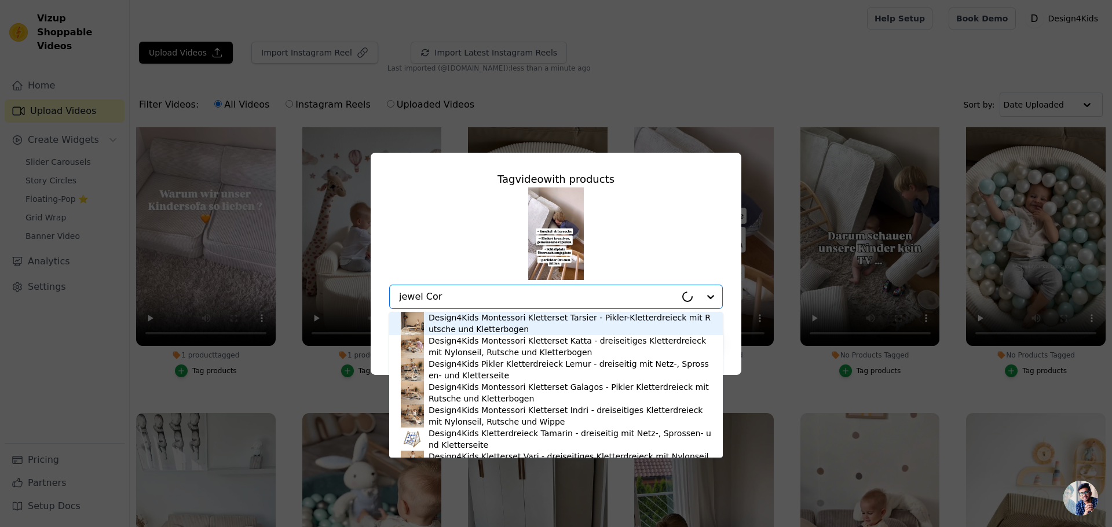
type input "jewel Cord"
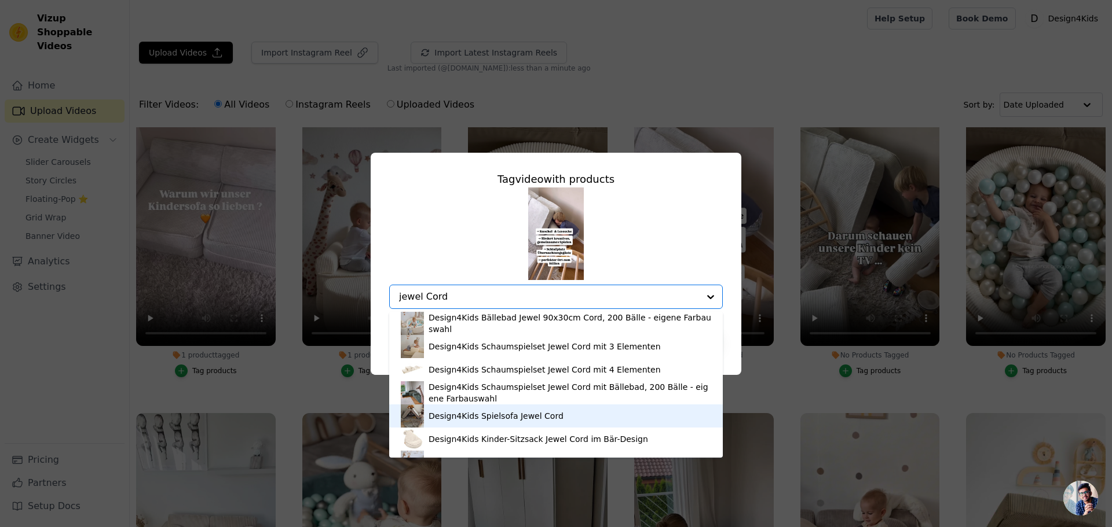
click at [480, 413] on div "Design4Kids Spielsofa Jewel Cord" at bounding box center [495, 416] width 135 height 12
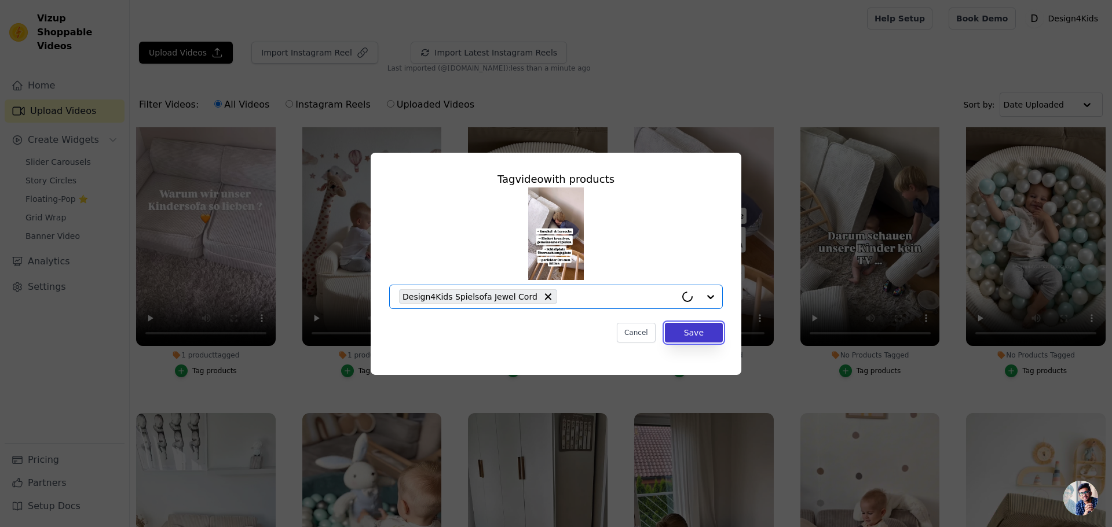
click at [688, 327] on button "Save" at bounding box center [694, 333] width 58 height 20
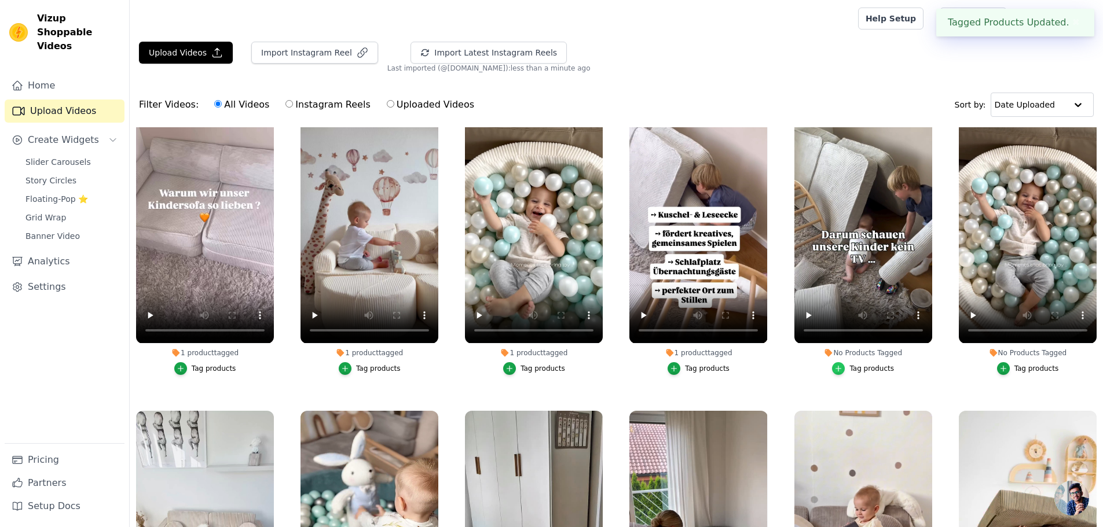
click at [838, 366] on icon "button" at bounding box center [838, 369] width 8 height 8
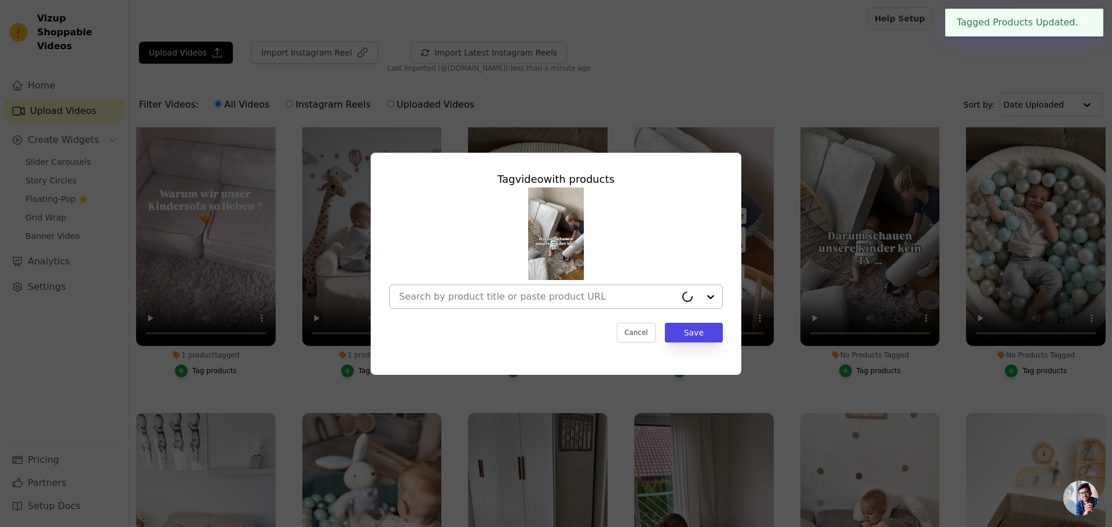
click at [442, 303] on div at bounding box center [537, 296] width 277 height 23
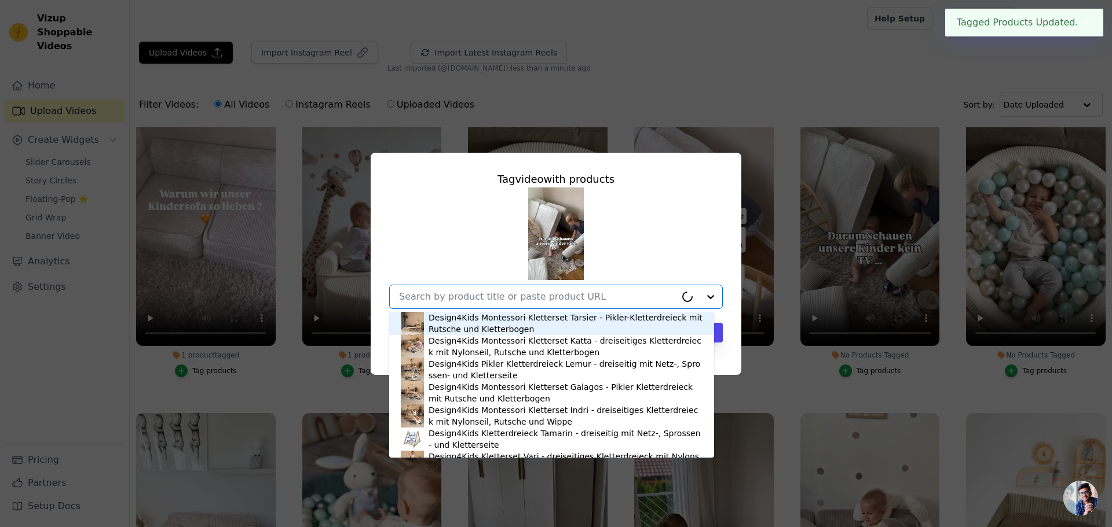
click at [445, 296] on input "No Products Tagged Tag video with products Design4Kids Montessori Kletterset Ta…" at bounding box center [537, 296] width 277 height 11
paste input "jewel Cord"
type input "jewel Cord"
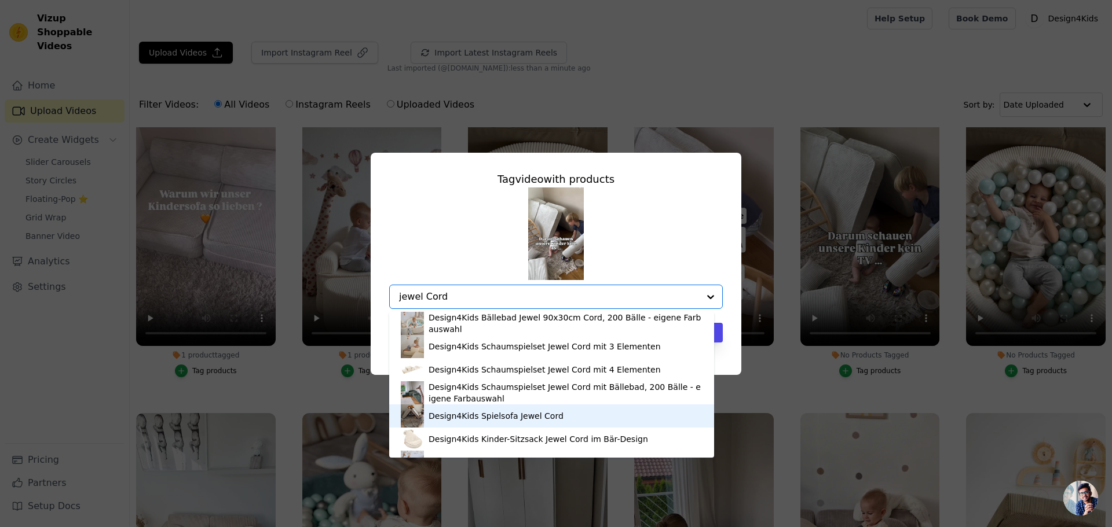
drag, startPoint x: 455, startPoint y: 410, endPoint x: 486, endPoint y: 410, distance: 31.3
click at [456, 410] on div "Design4Kids Spielsofa Jewel Cord" at bounding box center [552, 416] width 302 height 23
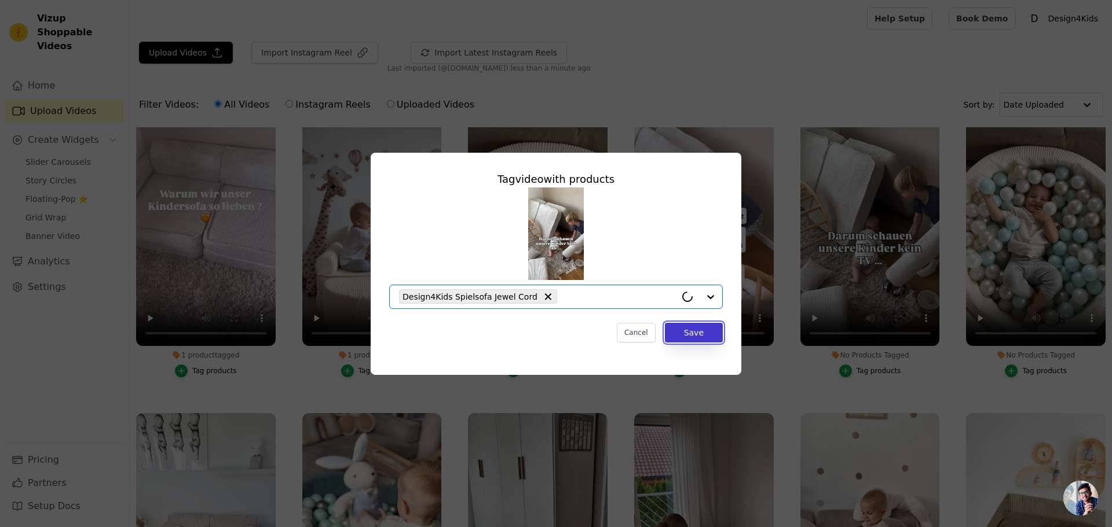
click at [701, 331] on button "Save" at bounding box center [694, 333] width 58 height 20
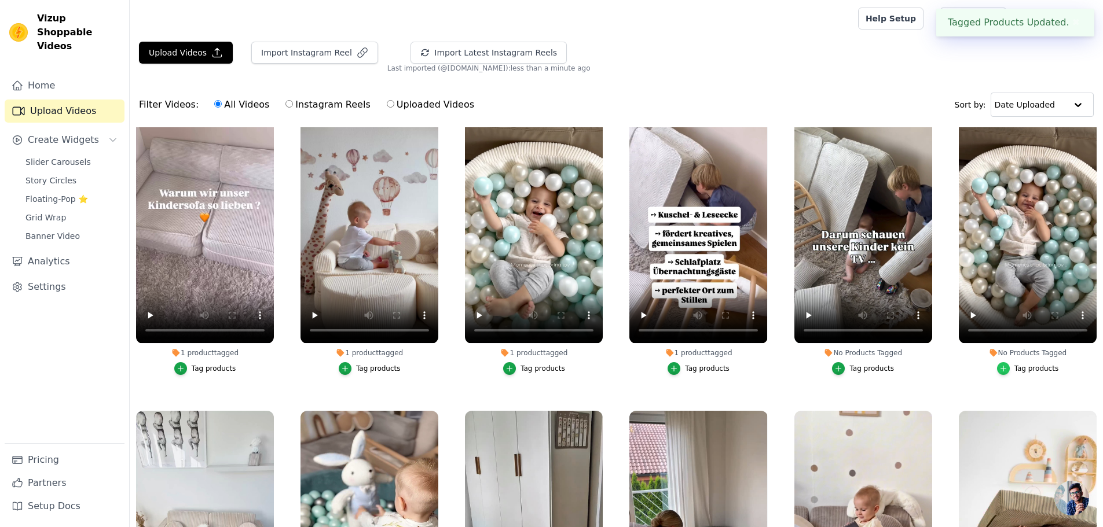
click at [1006, 367] on div "button" at bounding box center [1003, 368] width 13 height 13
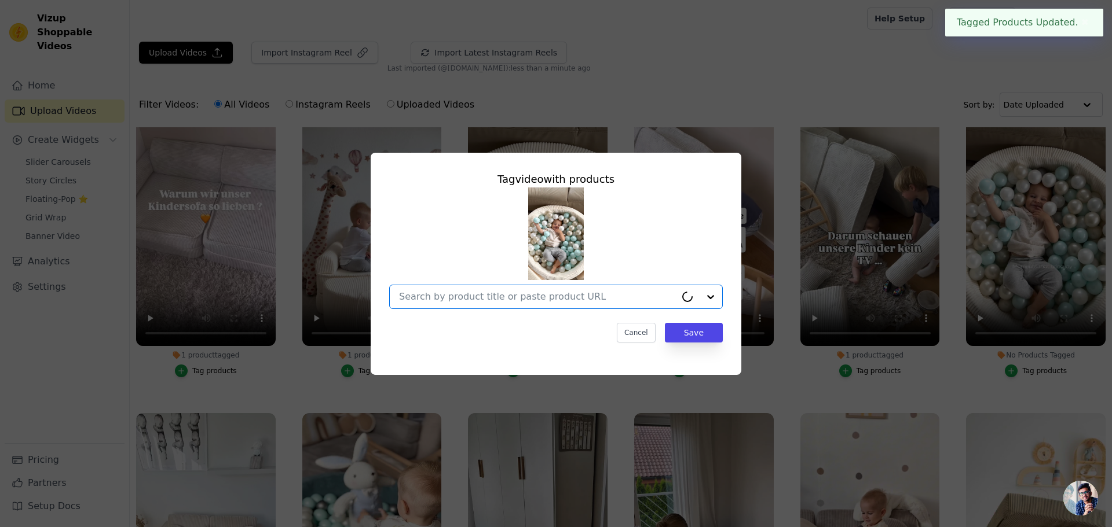
click at [446, 303] on div at bounding box center [537, 296] width 277 height 23
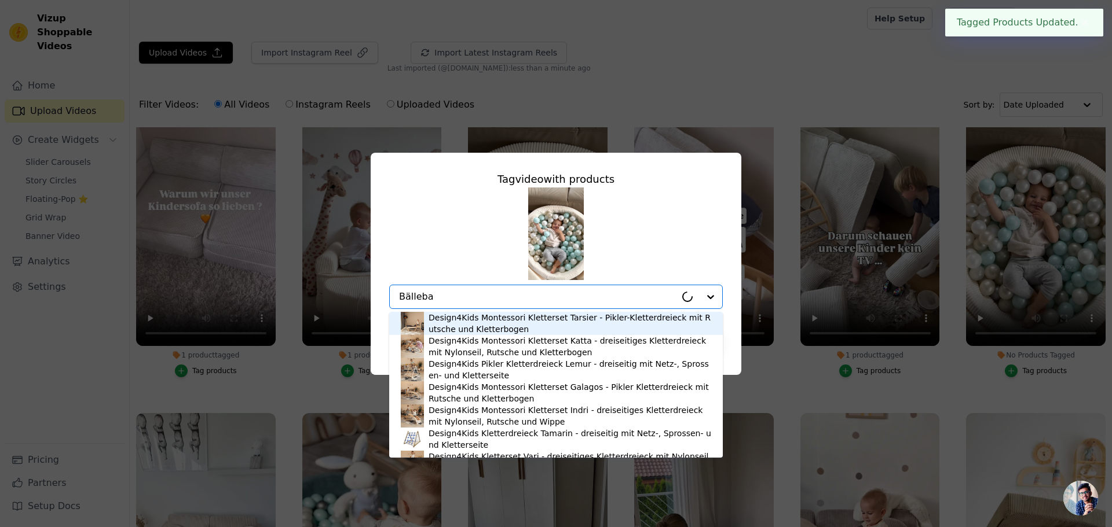
type input "[GEOGRAPHIC_DATA]"
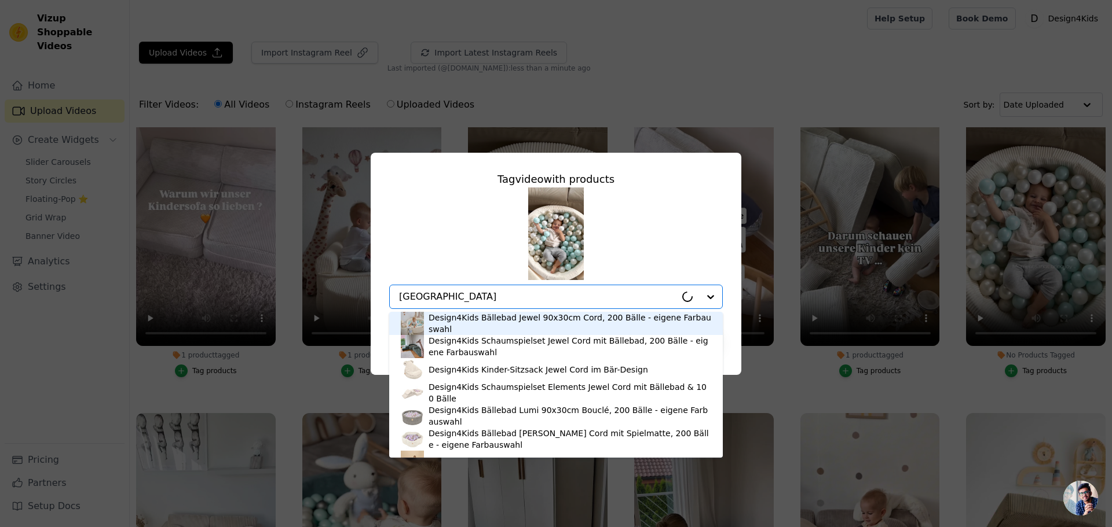
click at [463, 317] on div "Design4Kids Bällebad Jewel 90x30cm Cord, 200 Bälle - eigene Farbauswahl" at bounding box center [556, 323] width 310 height 23
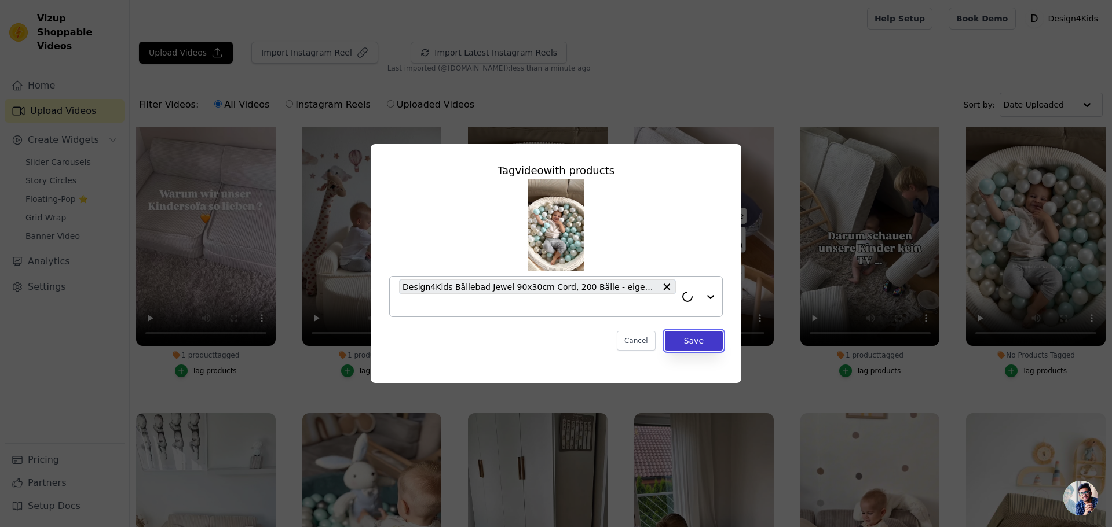
click at [713, 342] on button "Save" at bounding box center [694, 341] width 58 height 20
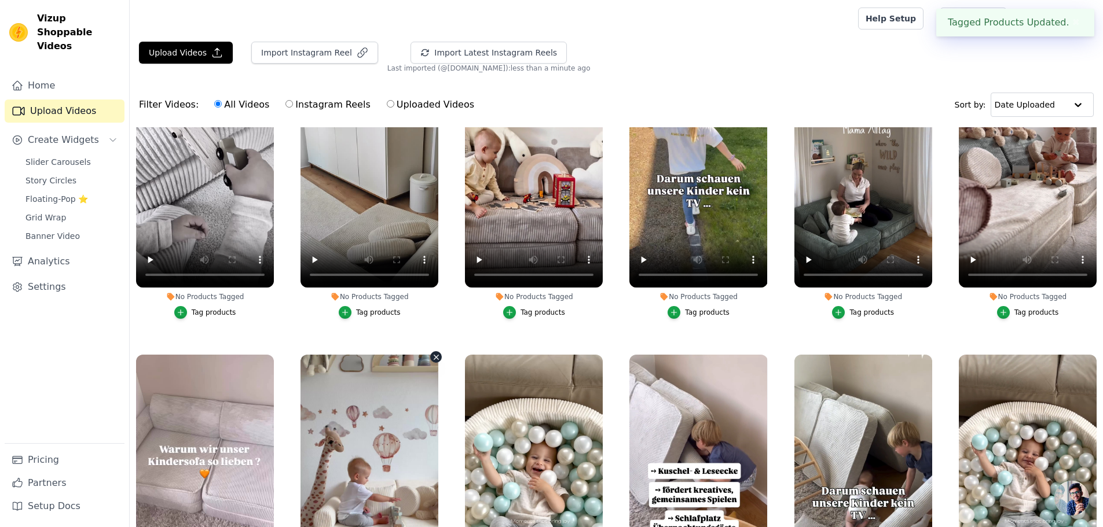
scroll to position [0, 0]
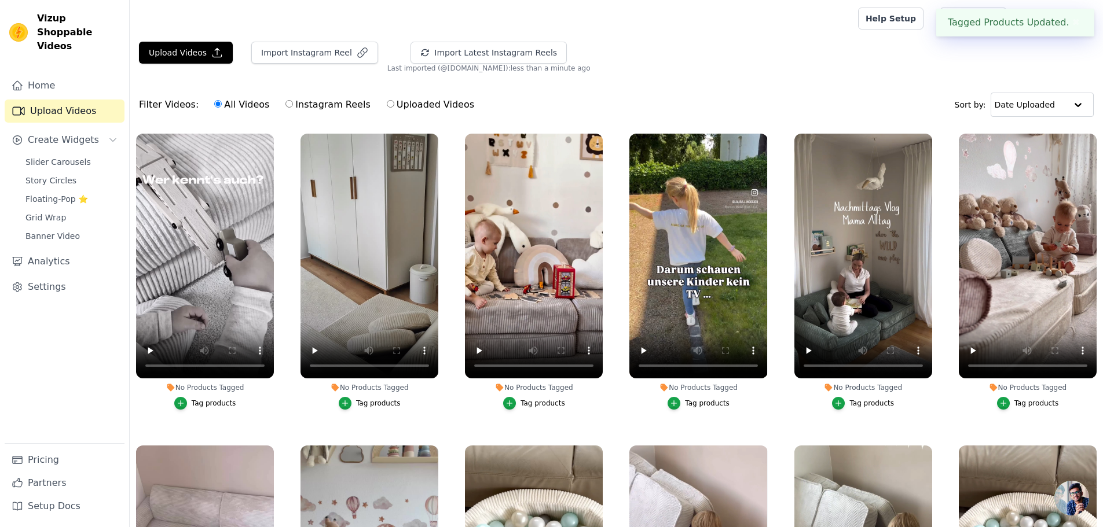
click at [203, 402] on div "Tag products" at bounding box center [214, 403] width 45 height 9
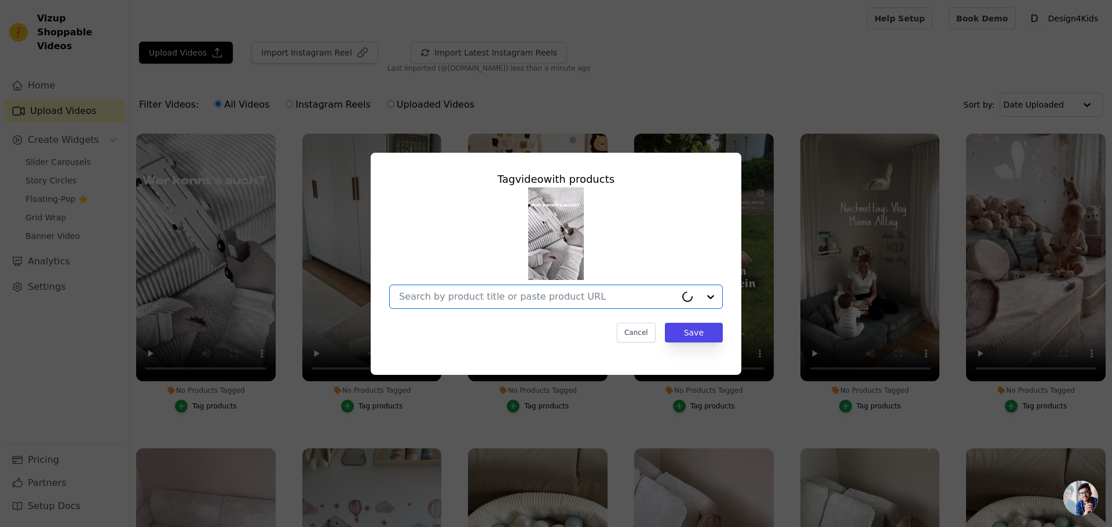
click at [450, 300] on input "No Products Tagged Tag video with products Option undefined, selected. Cancel S…" at bounding box center [537, 296] width 277 height 11
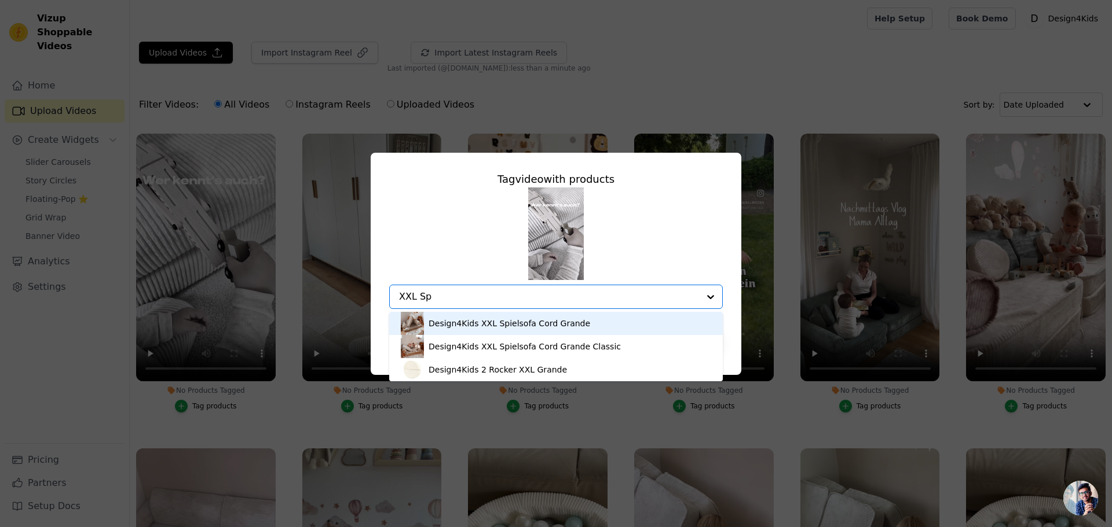
type input "XXL Spi"
click at [460, 322] on div "Design4Kids XXL Spielsofa Cord Grande" at bounding box center [509, 324] width 162 height 12
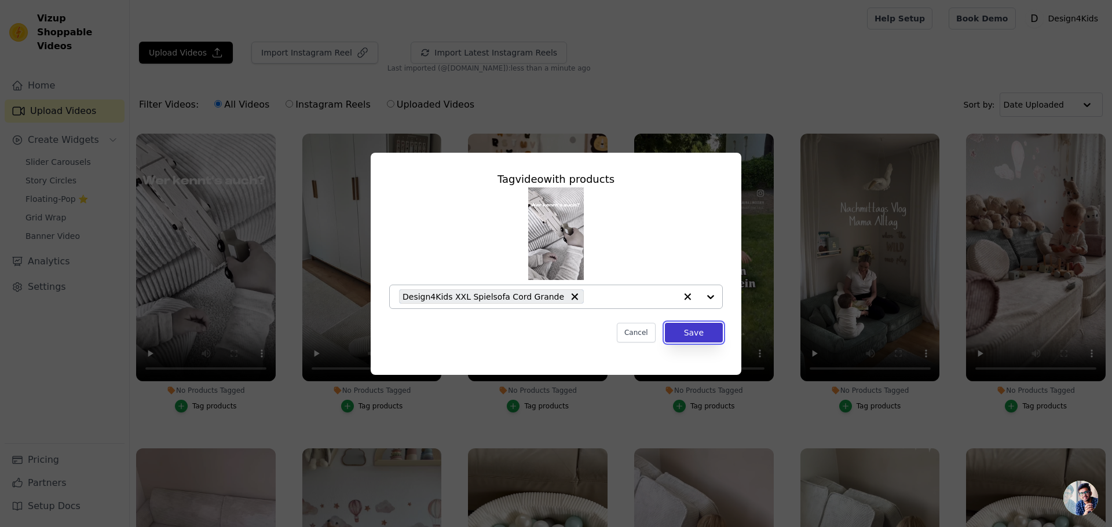
click at [694, 330] on button "Save" at bounding box center [694, 333] width 58 height 20
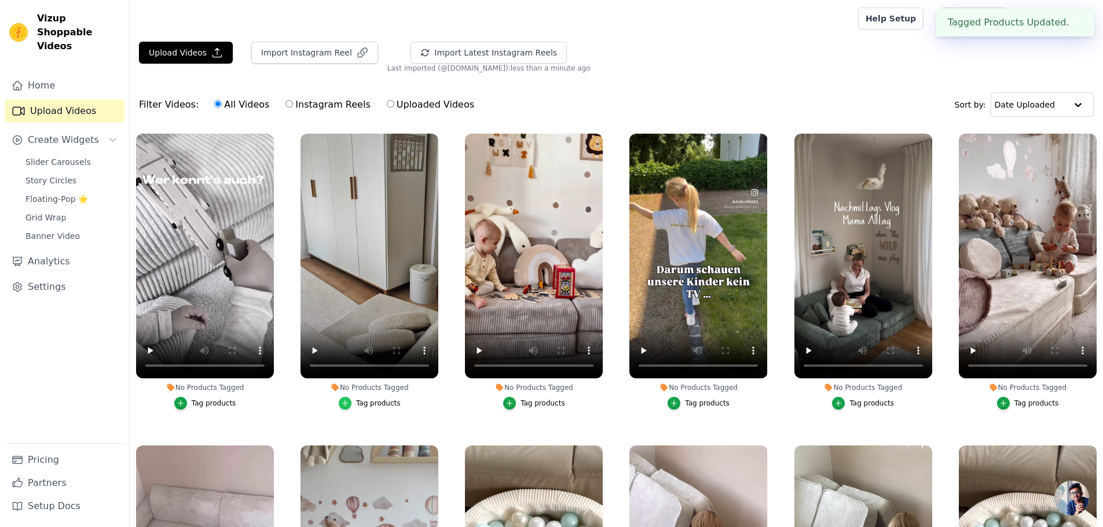
click at [342, 401] on icon "button" at bounding box center [345, 403] width 8 height 8
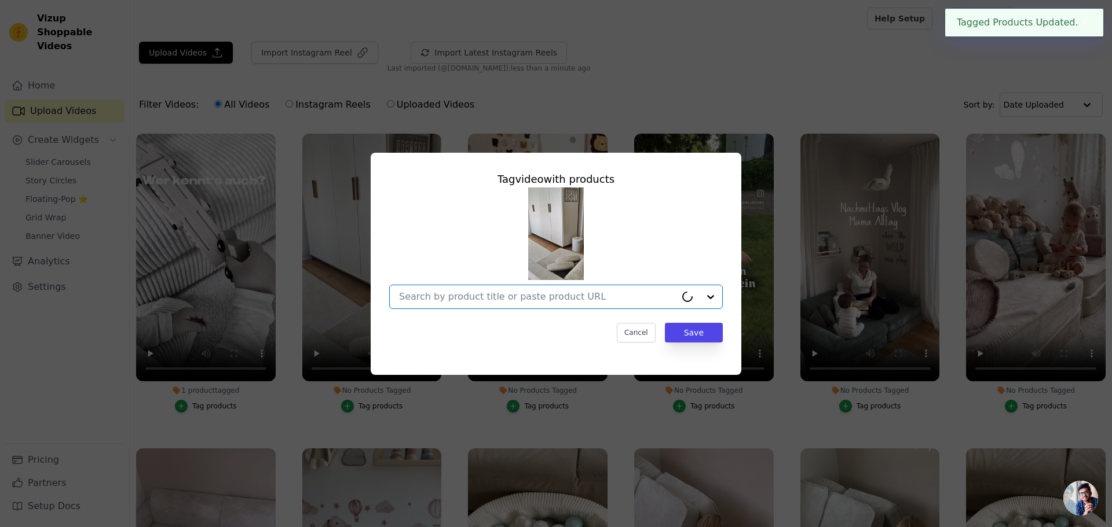
click at [460, 297] on input "No Products Tagged Tag video with products Option undefined, selected. Cancel S…" at bounding box center [537, 296] width 277 height 11
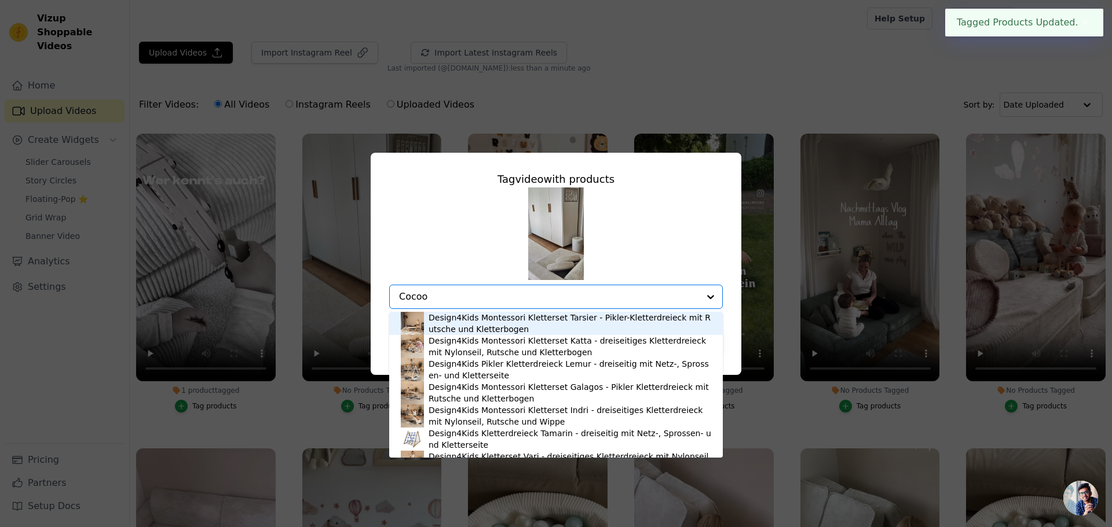
type input "Cocoon"
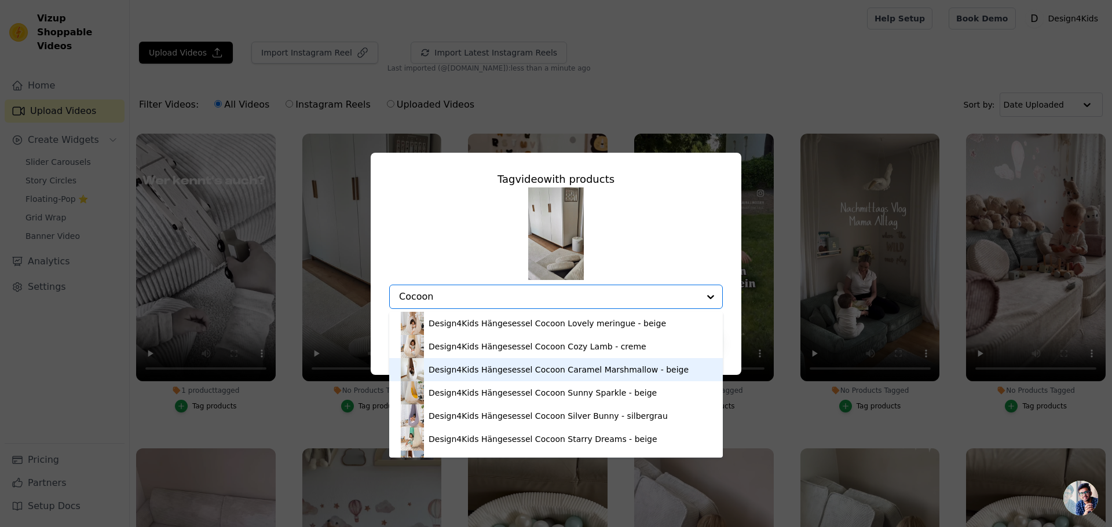
click at [447, 369] on div "Design4Kids Hängesessel Cocoon Caramel Marshmallow - beige" at bounding box center [558, 370] width 260 height 12
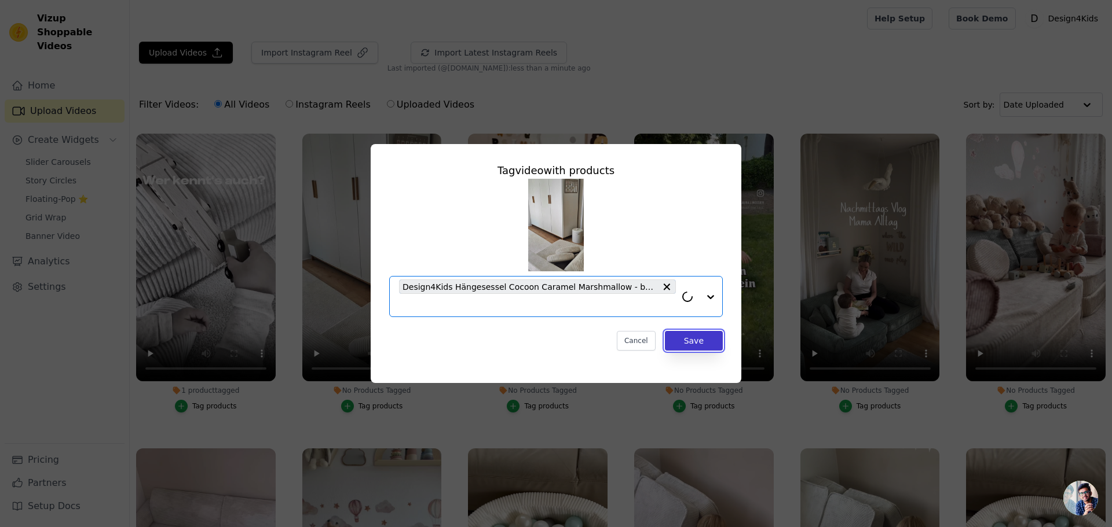
click at [684, 339] on button "Save" at bounding box center [694, 341] width 58 height 20
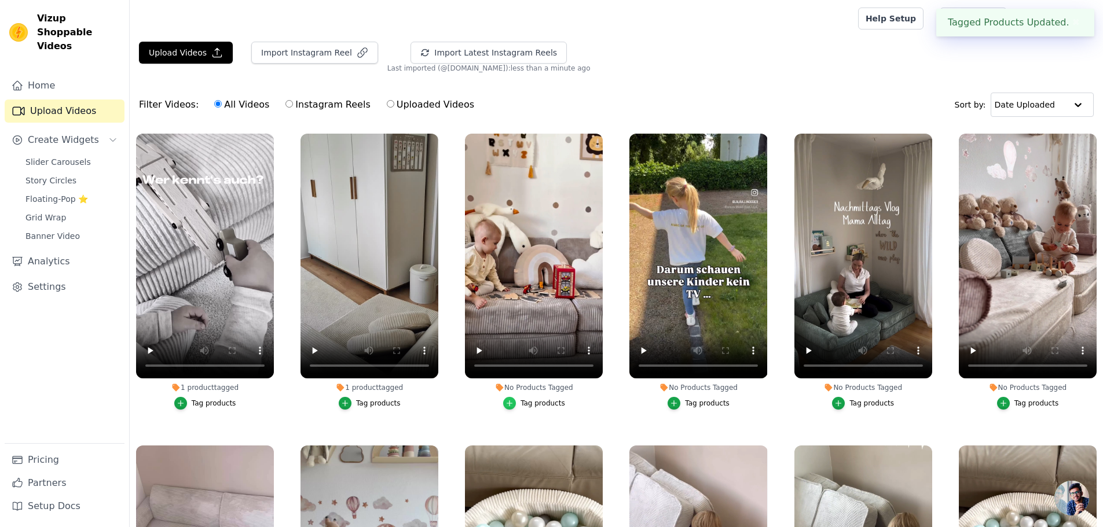
click at [510, 402] on icon "button" at bounding box center [509, 403] width 5 height 5
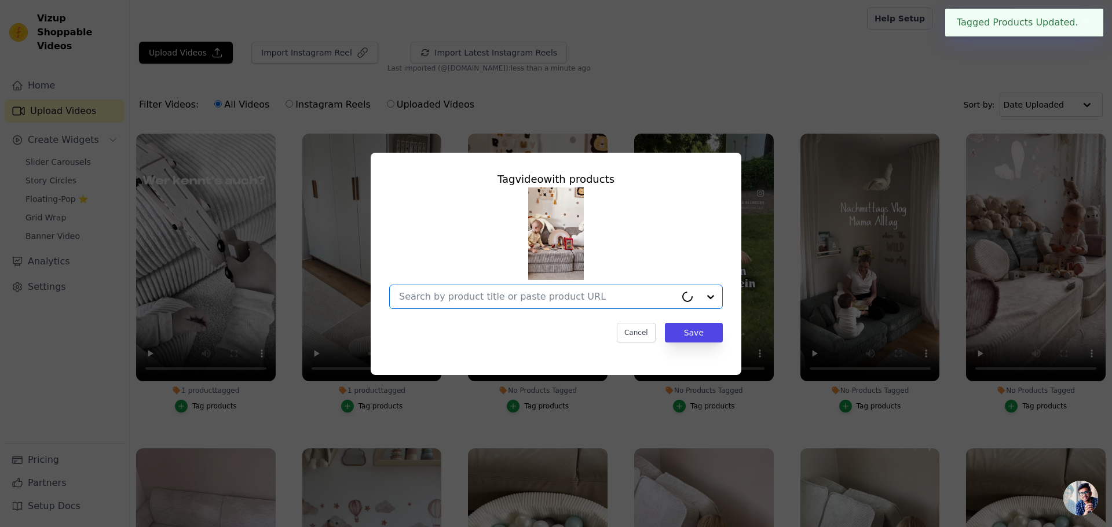
click at [494, 295] on input "No Products Tagged Tag video with products Option undefined, selected. Cancel S…" at bounding box center [537, 296] width 277 height 11
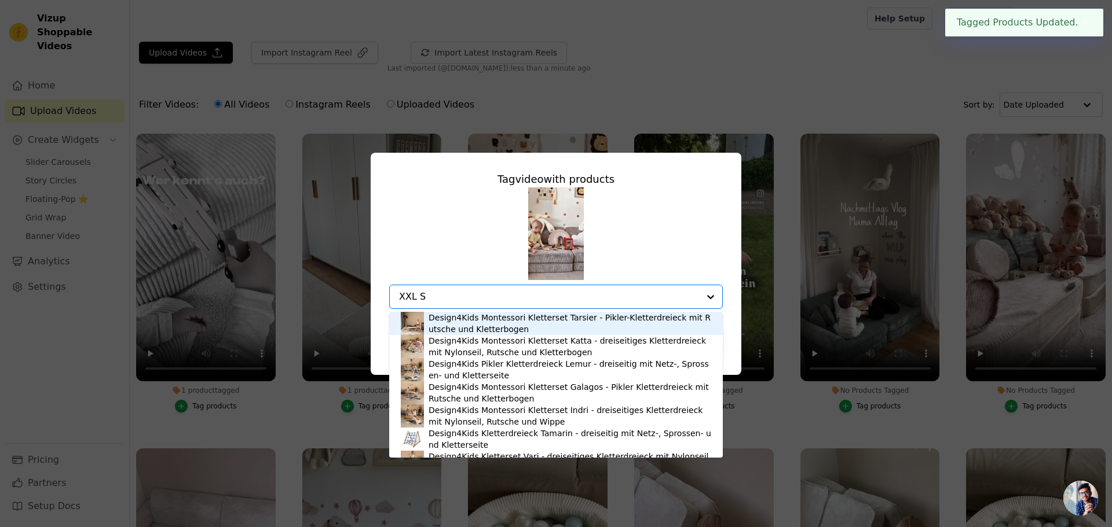
type input "XXL Sp"
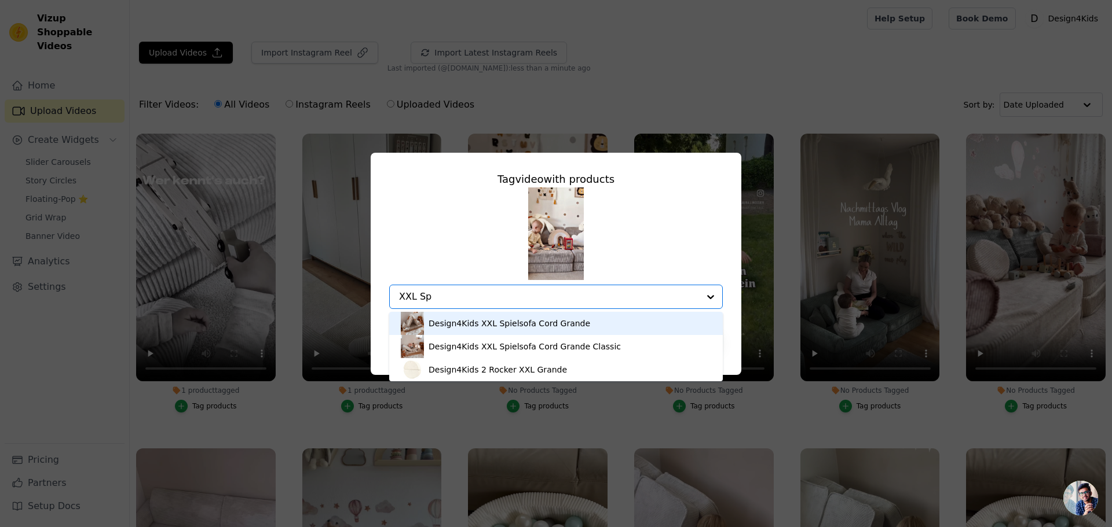
click at [461, 324] on div "Design4Kids XXL Spielsofa Cord Grande" at bounding box center [509, 324] width 162 height 12
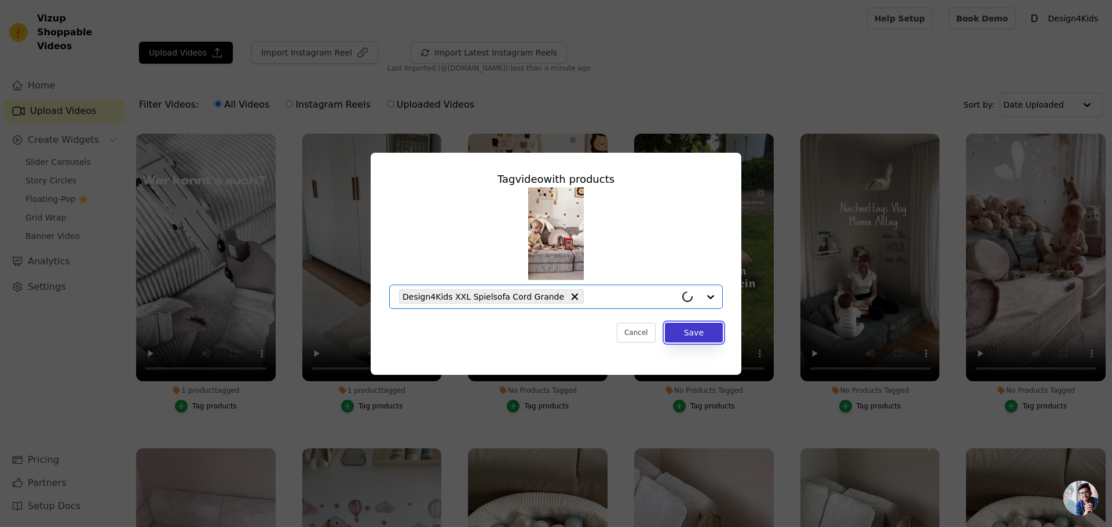
click at [688, 331] on button "Save" at bounding box center [694, 333] width 58 height 20
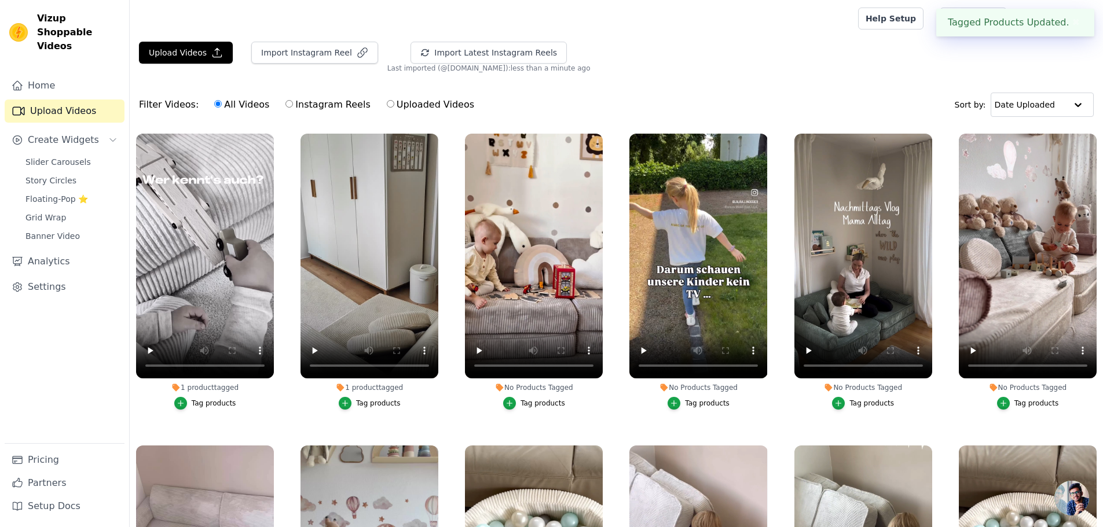
click at [680, 406] on button "Tag products" at bounding box center [699, 403] width 62 height 13
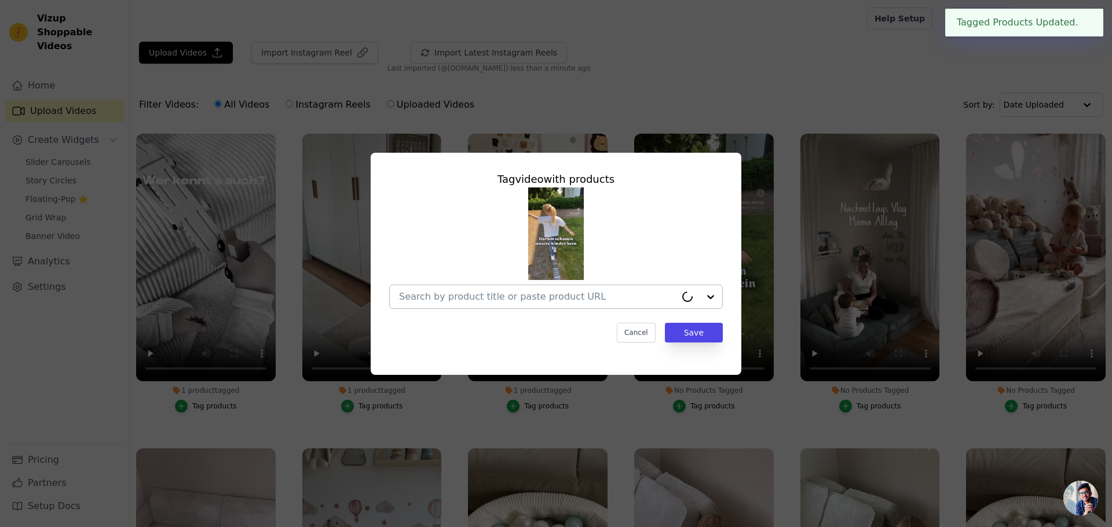
click at [497, 289] on div at bounding box center [537, 296] width 277 height 23
paste input "jewel Cord"
type input "jewel Cord"
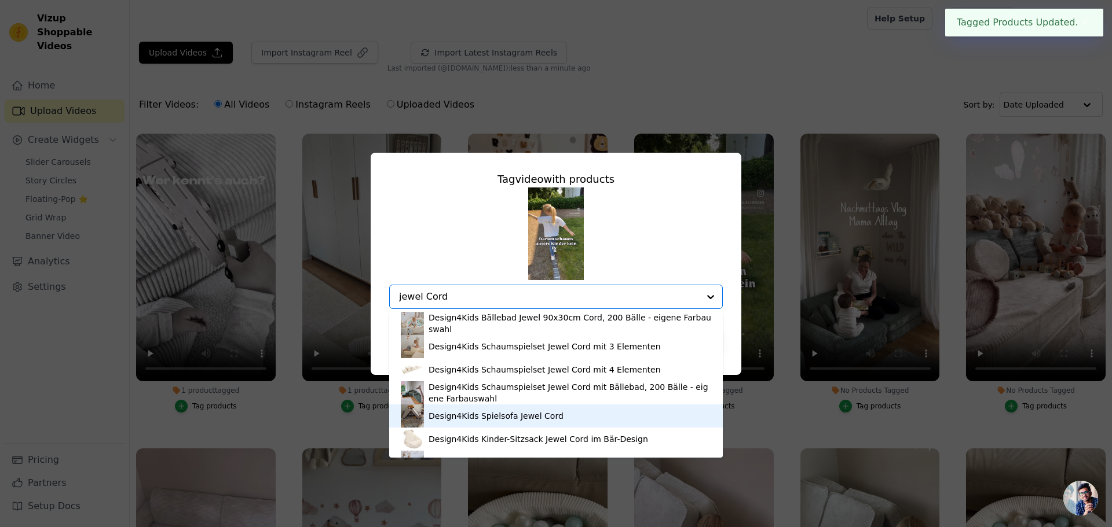
click at [466, 414] on div "Design4Kids Spielsofa Jewel Cord" at bounding box center [495, 416] width 135 height 12
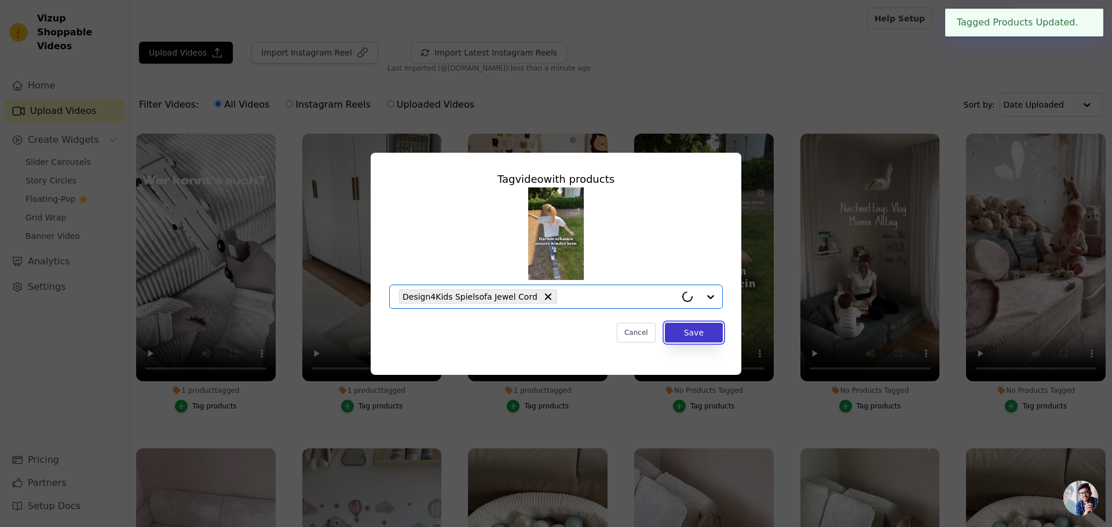
drag, startPoint x: 699, startPoint y: 332, endPoint x: 855, endPoint y: 399, distance: 168.8
click at [700, 332] on button "Save" at bounding box center [694, 333] width 58 height 20
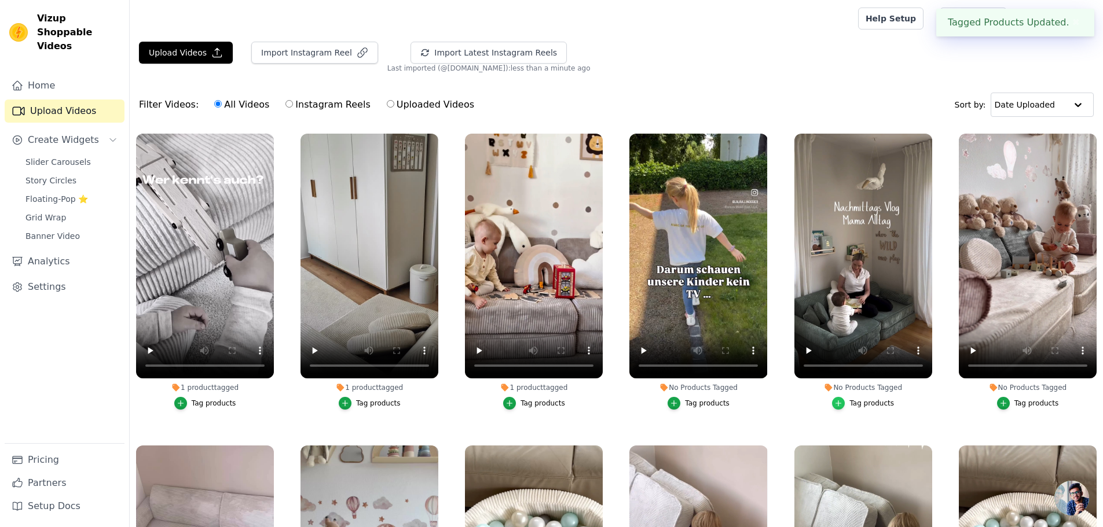
click at [841, 403] on icon "button" at bounding box center [838, 403] width 8 height 8
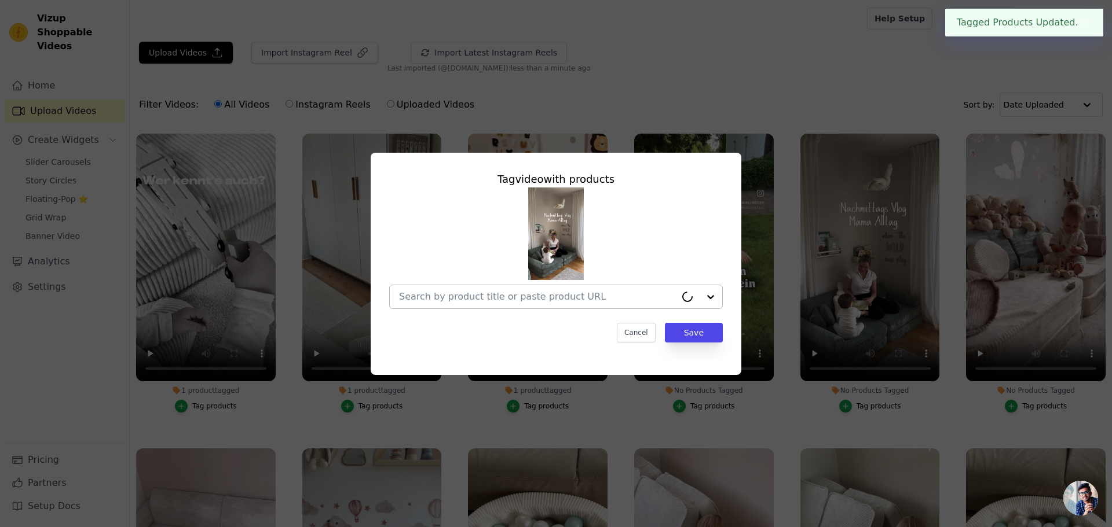
click at [510, 300] on input "No Products Tagged Tag video with products Cancel Save Tag products" at bounding box center [537, 296] width 277 height 11
paste input "jewel Cord"
type input "jewel Cord"
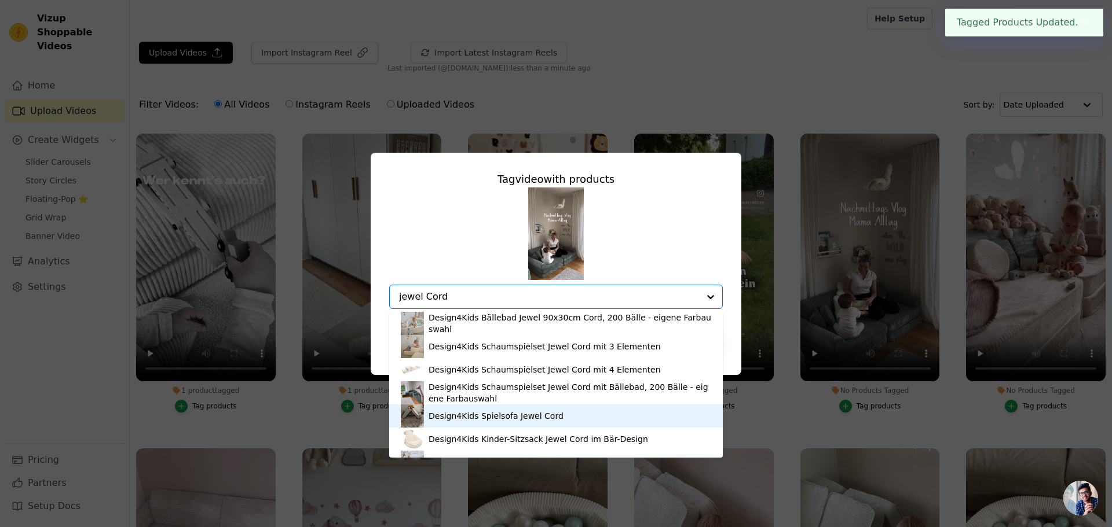
click at [460, 413] on div "Design4Kids Spielsofa Jewel Cord" at bounding box center [495, 416] width 135 height 12
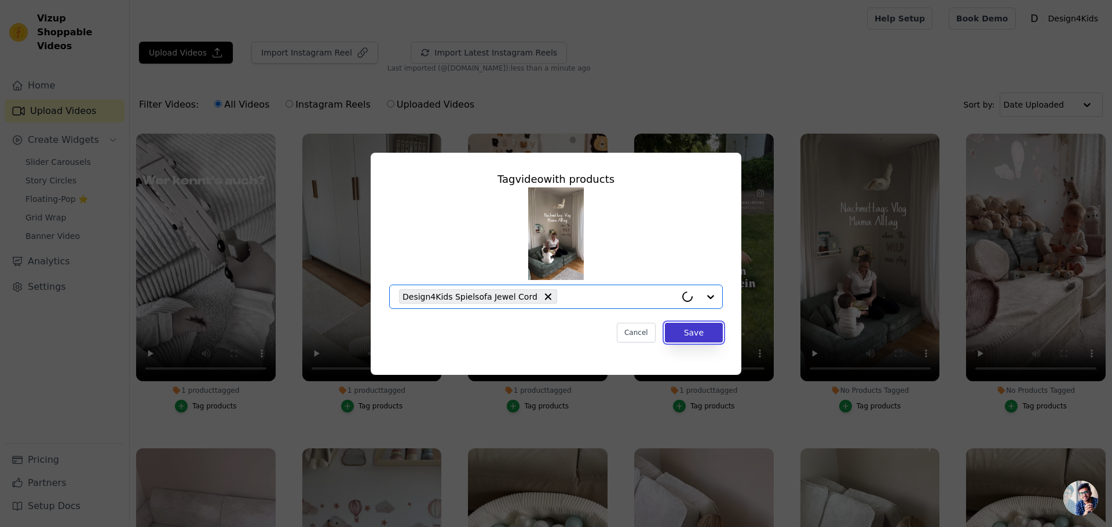
click at [702, 324] on button "Save" at bounding box center [694, 333] width 58 height 20
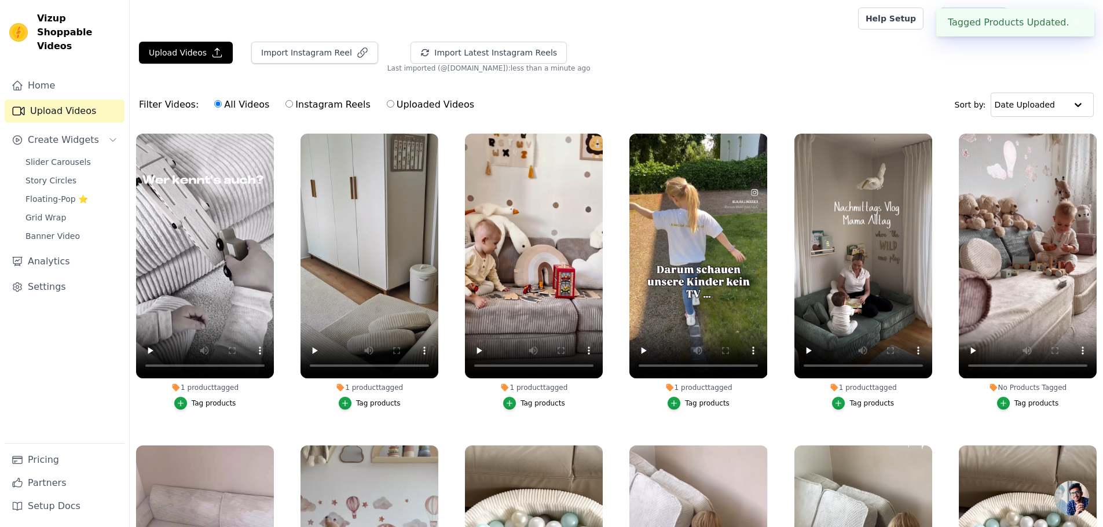
click at [1014, 402] on div "Tag products" at bounding box center [1036, 403] width 45 height 9
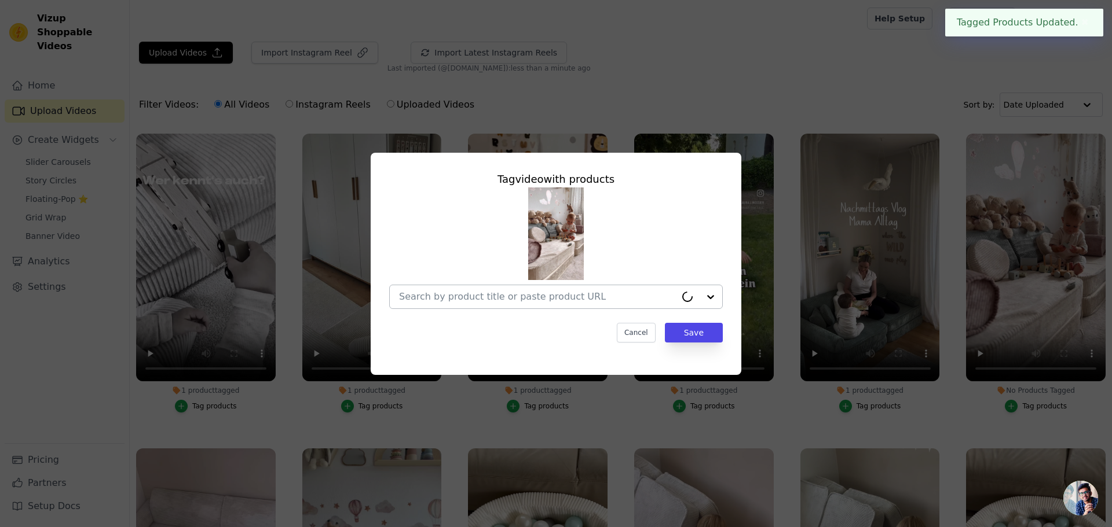
click at [453, 304] on div at bounding box center [537, 296] width 277 height 23
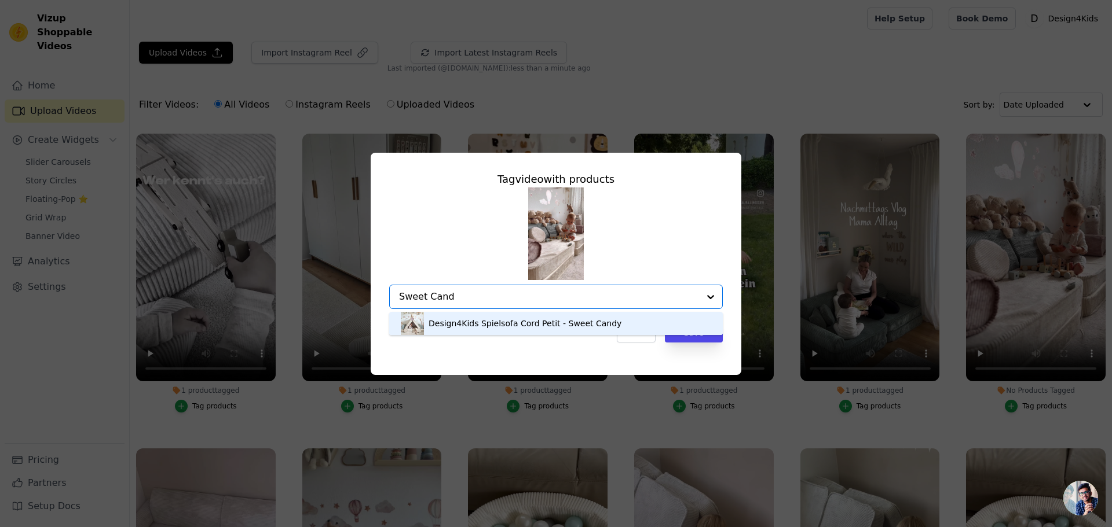
type input "Sweet Candy"
click at [485, 325] on div "Design4Kids Spielsofa Cord Petit - Sweet Candy" at bounding box center [524, 324] width 193 height 12
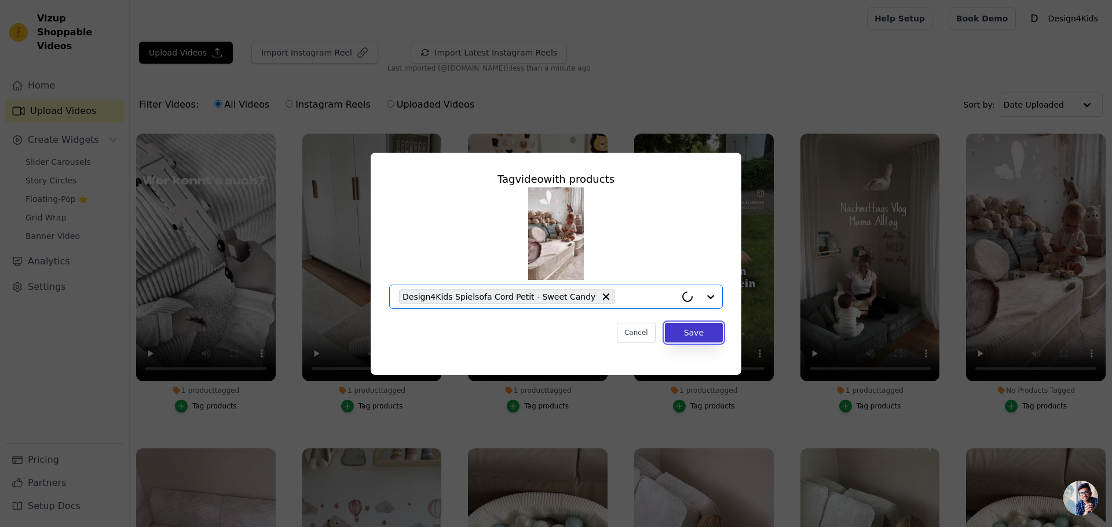
click at [691, 332] on button "Save" at bounding box center [694, 333] width 58 height 20
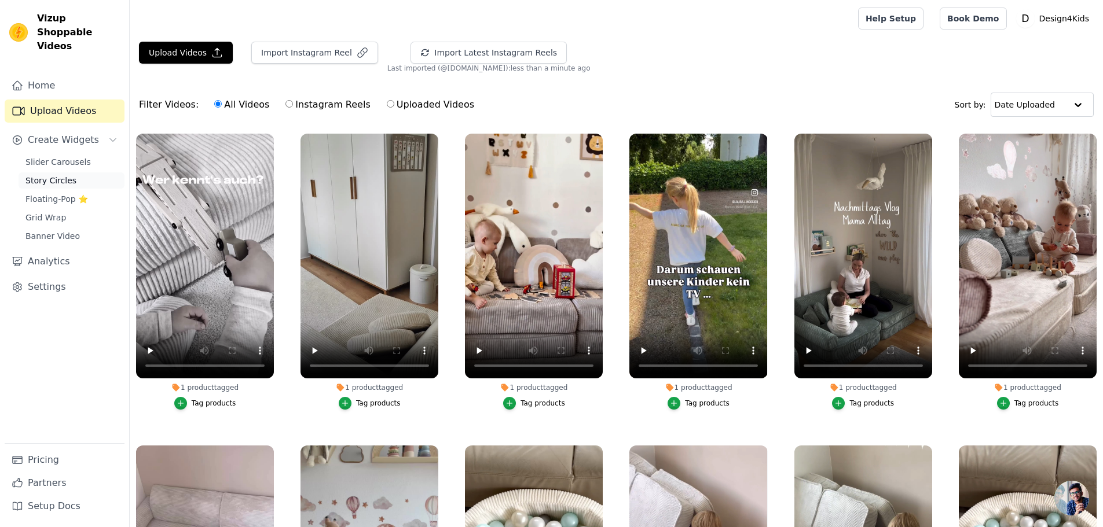
click at [50, 175] on span "Story Circles" at bounding box center [50, 181] width 51 height 12
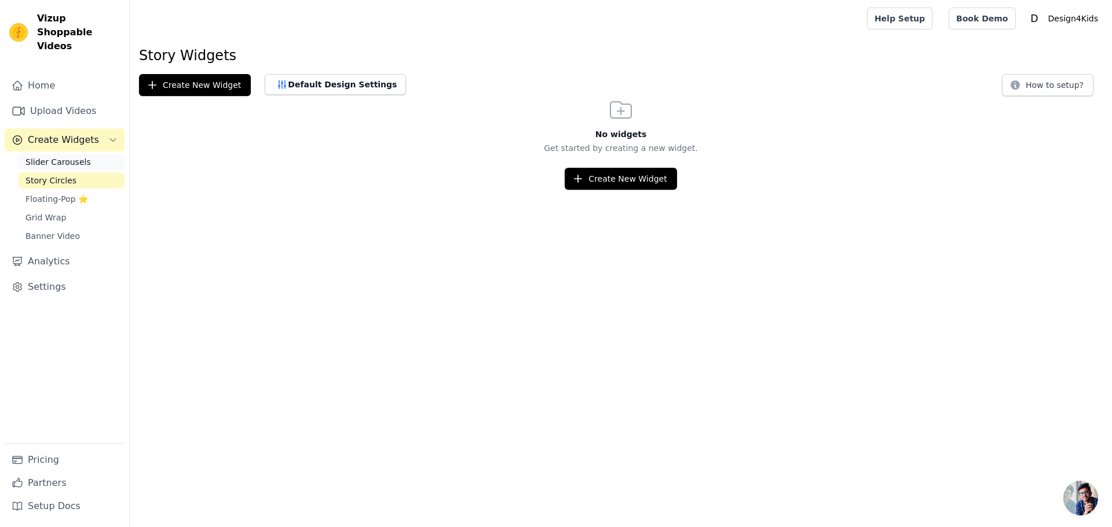
click at [67, 156] on span "Slider Carousels" at bounding box center [57, 162] width 65 height 12
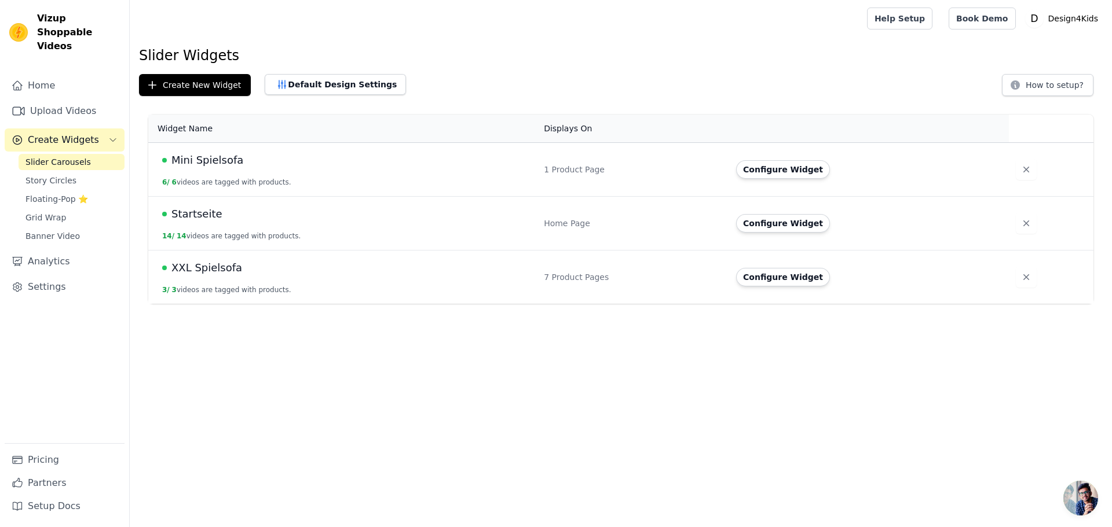
click at [768, 224] on button "Configure Widget" at bounding box center [783, 223] width 94 height 19
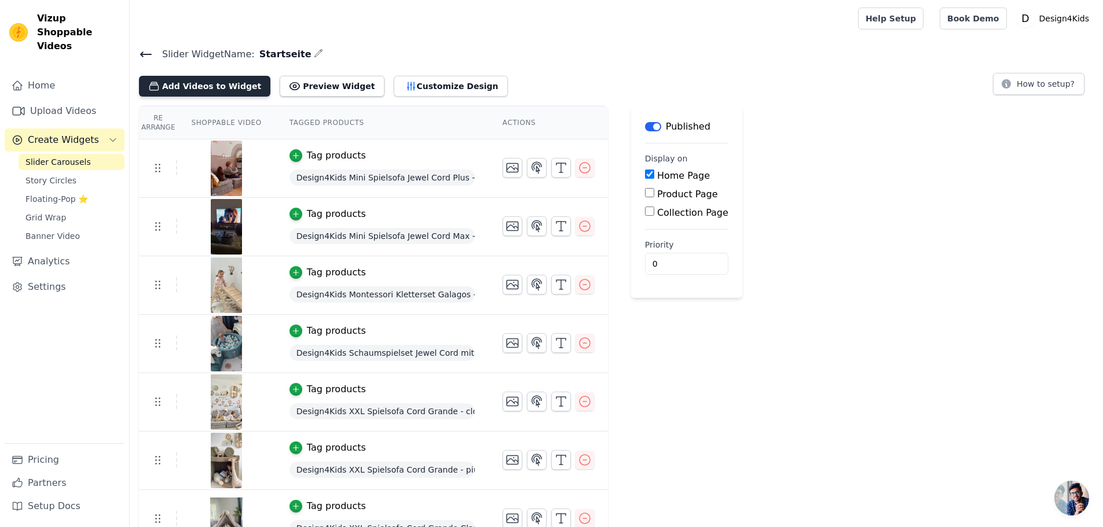
click at [184, 85] on button "Add Videos to Widget" at bounding box center [204, 86] width 131 height 21
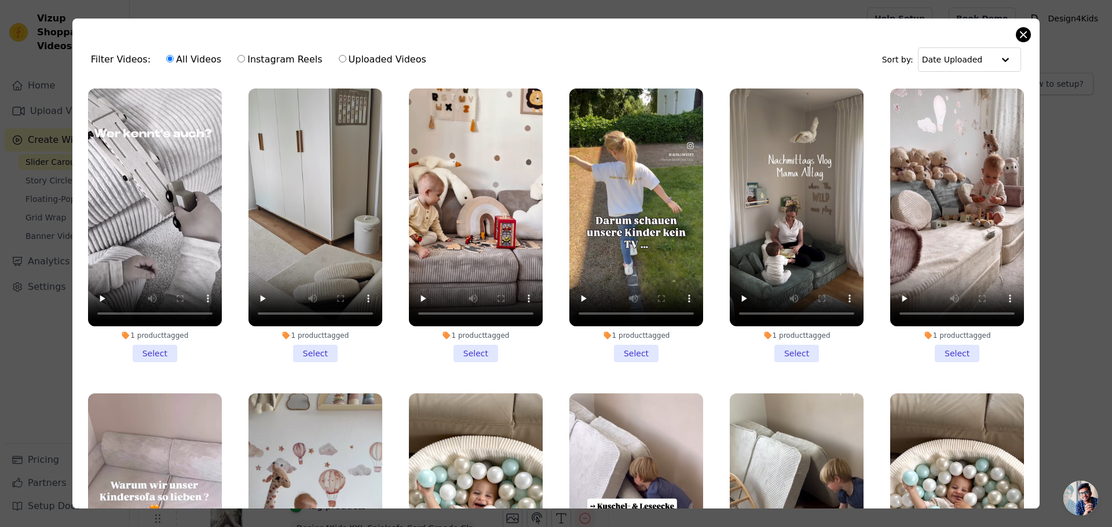
click at [1016, 35] on div "Filter Videos: All Videos Instagram Reels Uploaded Videos Sort by: Date Uploade…" at bounding box center [555, 264] width 967 height 490
click at [1021, 33] on button "Close modal" at bounding box center [1023, 35] width 14 height 14
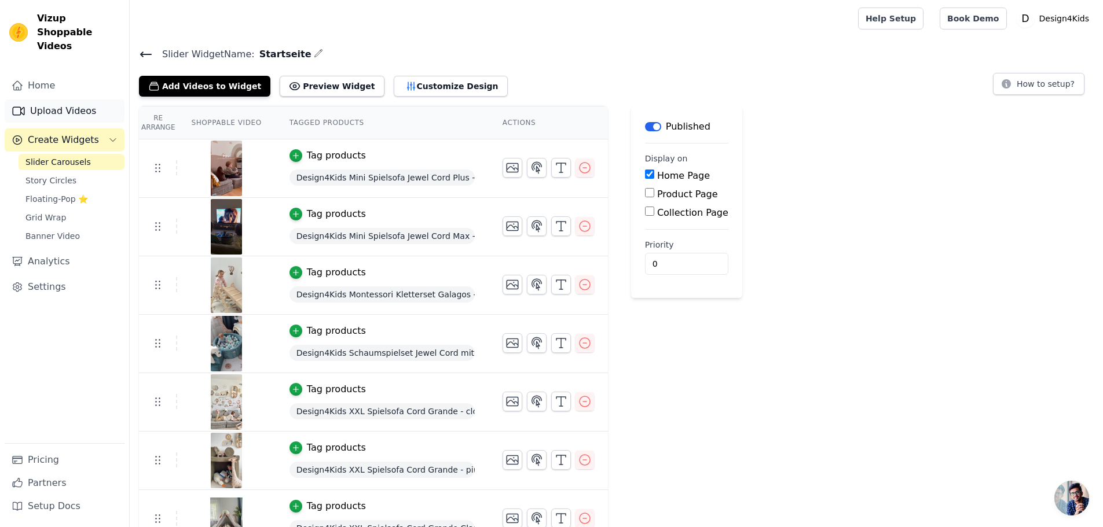
click at [65, 100] on link "Upload Videos" at bounding box center [65, 111] width 120 height 23
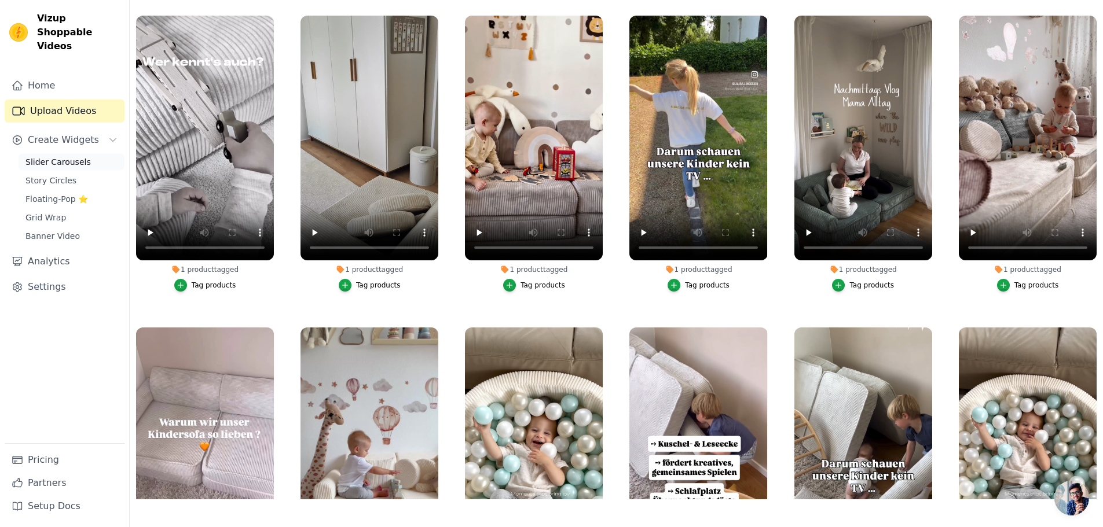
click at [34, 154] on link "Slider Carousels" at bounding box center [72, 162] width 106 height 16
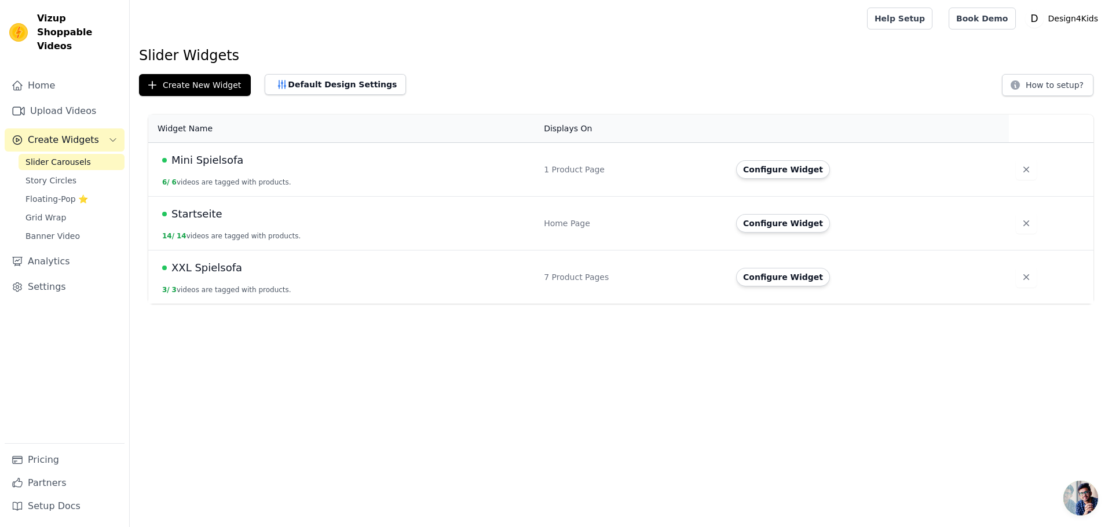
click at [202, 214] on span "Startseite" at bounding box center [196, 214] width 51 height 16
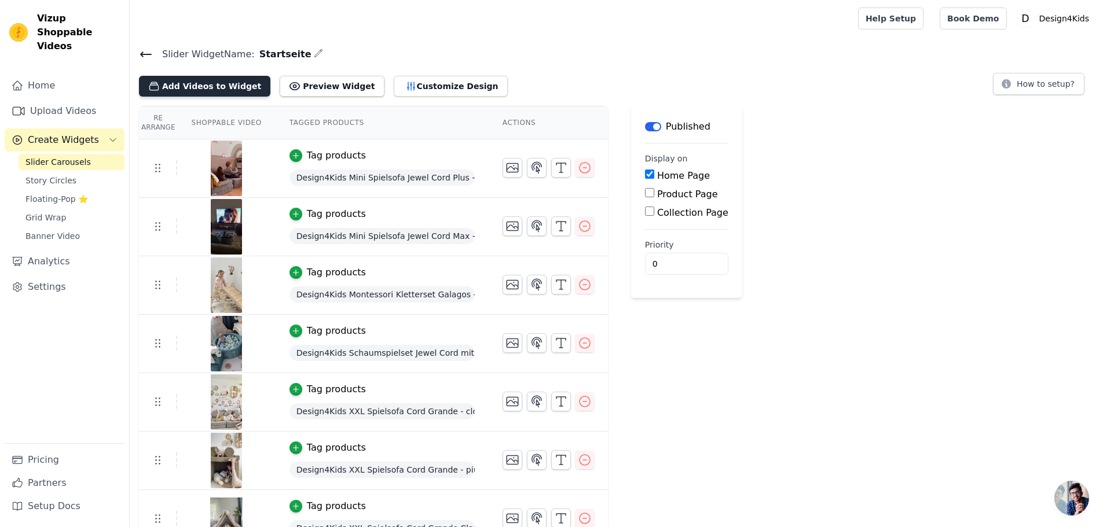
click at [194, 80] on button "Add Videos to Widget" at bounding box center [204, 86] width 131 height 21
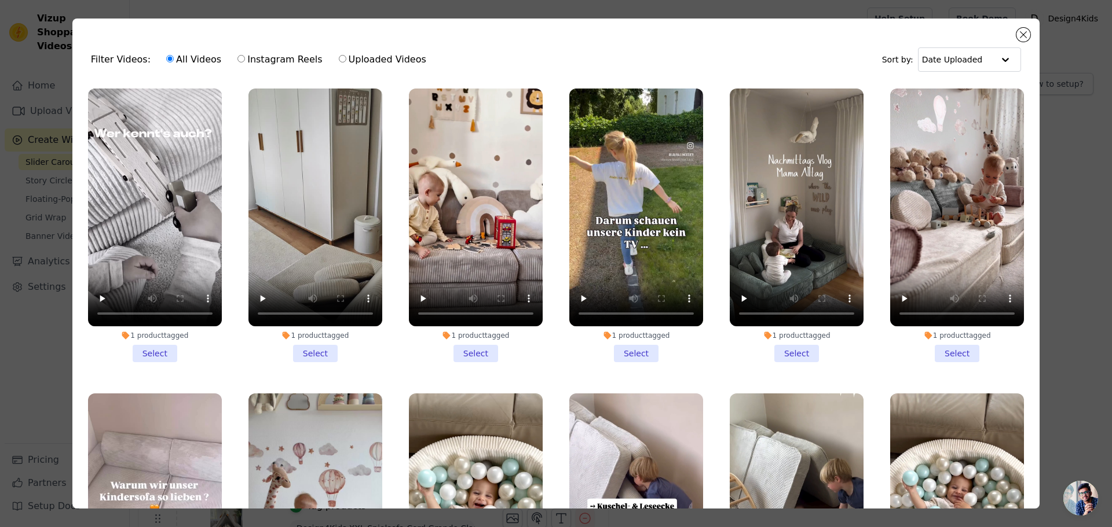
click at [933, 349] on li "1 product tagged Select" at bounding box center [957, 226] width 134 height 274
click at [0, 0] on input "1 product tagged Select" at bounding box center [0, 0] width 0 height 0
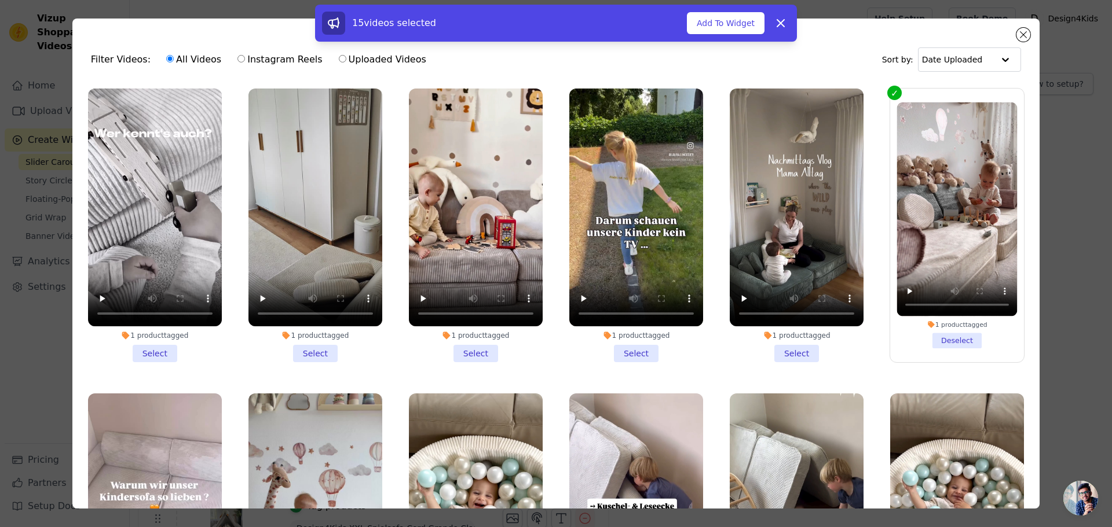
click at [787, 348] on li "1 product tagged Select" at bounding box center [797, 226] width 134 height 274
click at [0, 0] on input "1 product tagged Select" at bounding box center [0, 0] width 0 height 0
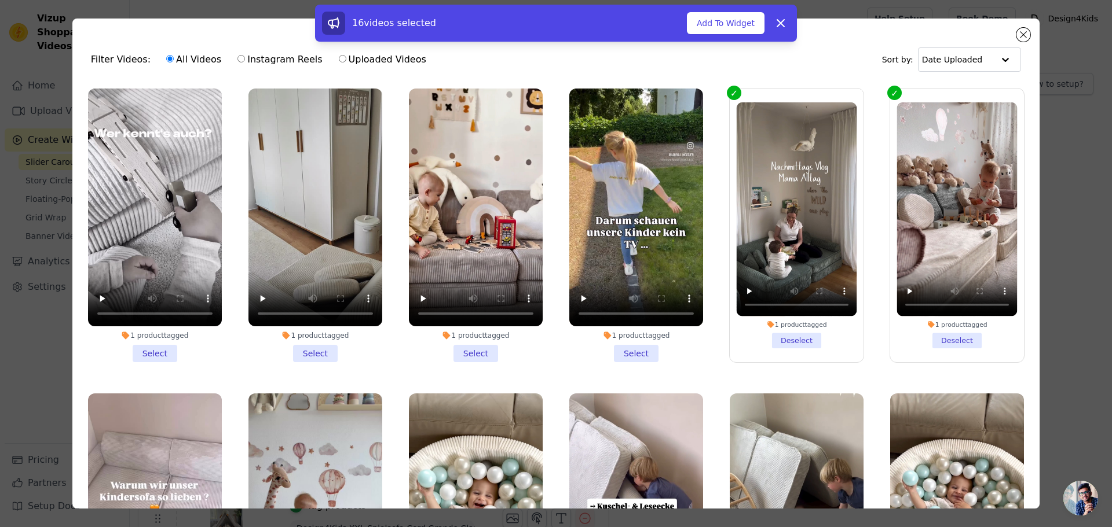
click at [629, 349] on li "1 product tagged Select" at bounding box center [636, 226] width 134 height 274
click at [0, 0] on input "1 product tagged Select" at bounding box center [0, 0] width 0 height 0
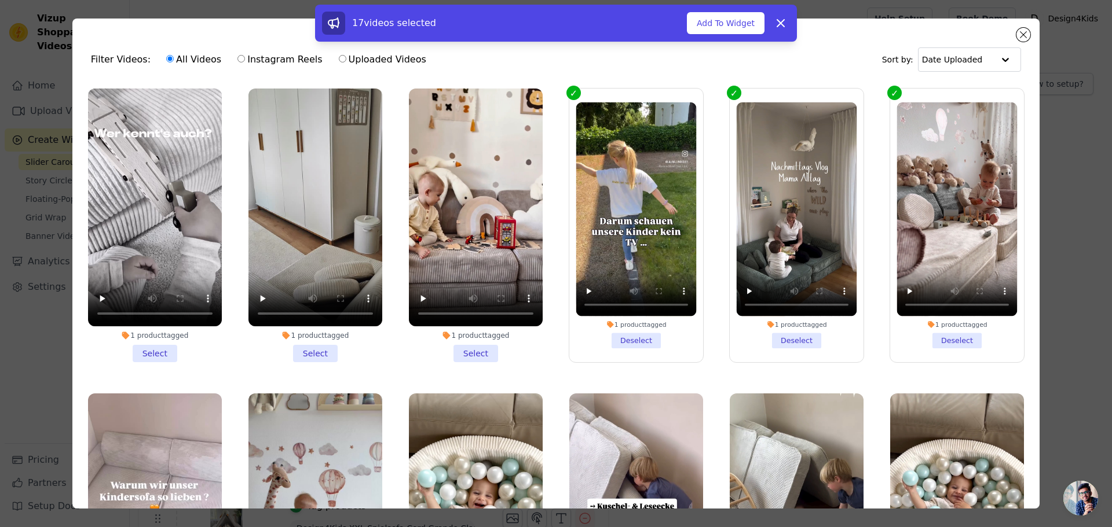
click at [471, 351] on li "1 product tagged Select" at bounding box center [476, 226] width 134 height 274
click at [0, 0] on input "1 product tagged Select" at bounding box center [0, 0] width 0 height 0
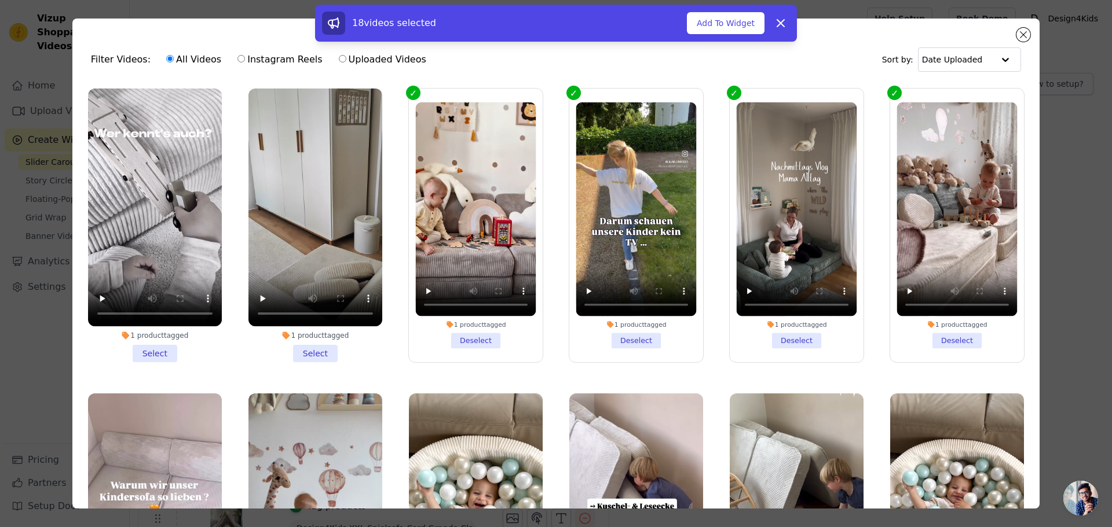
click at [312, 347] on li "1 product tagged Select" at bounding box center [315, 226] width 134 height 274
click at [0, 0] on input "1 product tagged Select" at bounding box center [0, 0] width 0 height 0
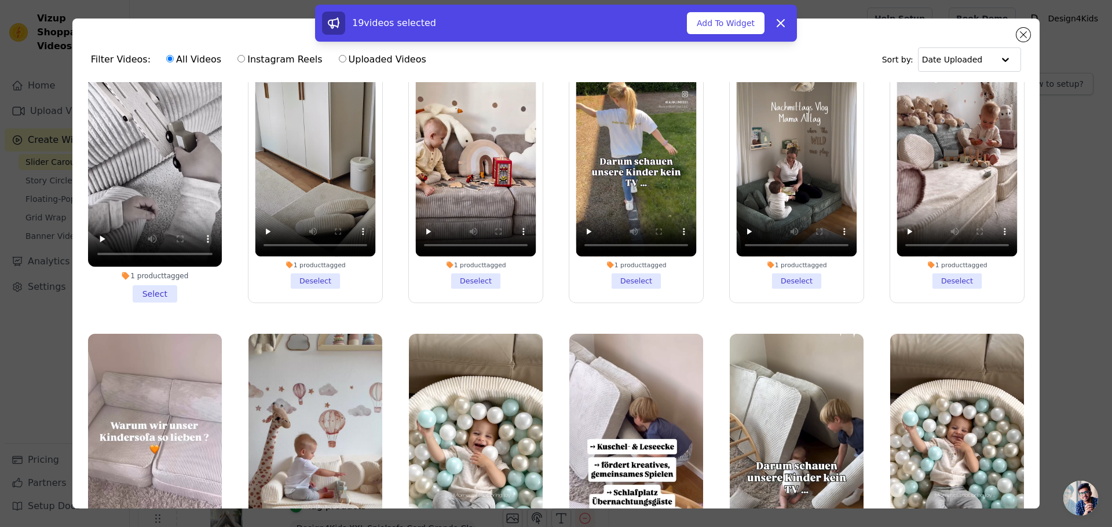
scroll to position [232, 0]
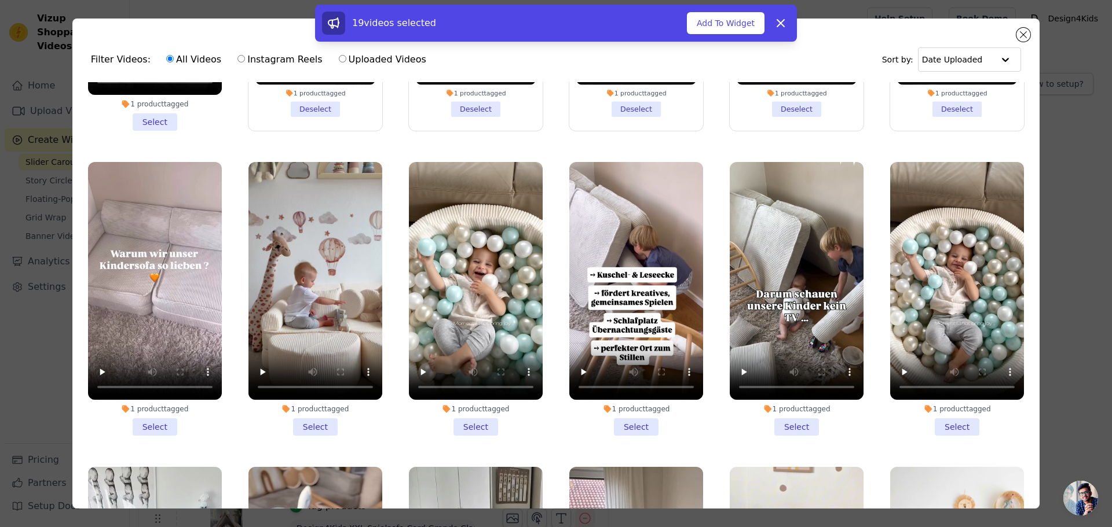
click at [302, 422] on li "1 product tagged Select" at bounding box center [315, 299] width 134 height 274
click at [0, 0] on input "1 product tagged Select" at bounding box center [0, 0] width 0 height 0
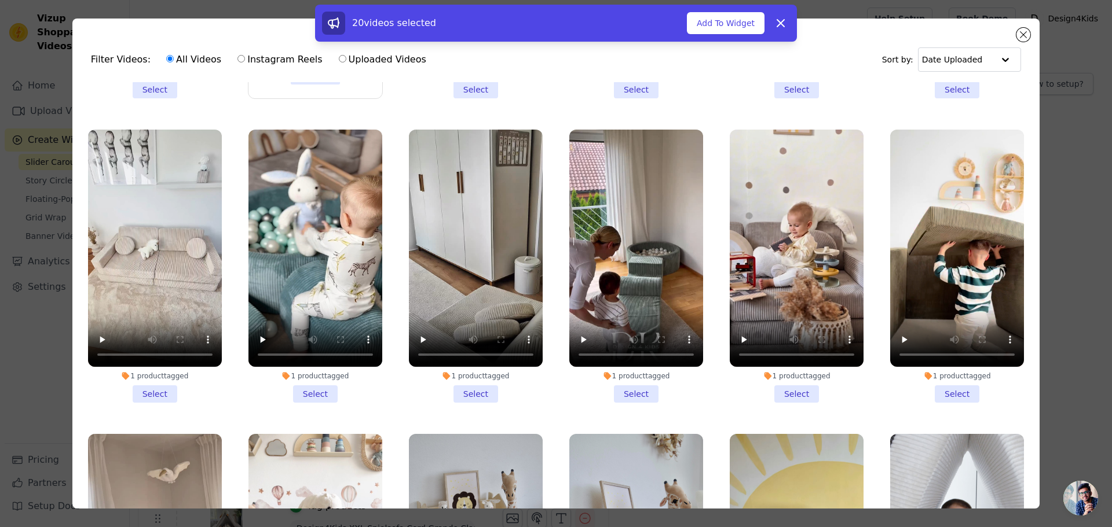
scroll to position [579, 0]
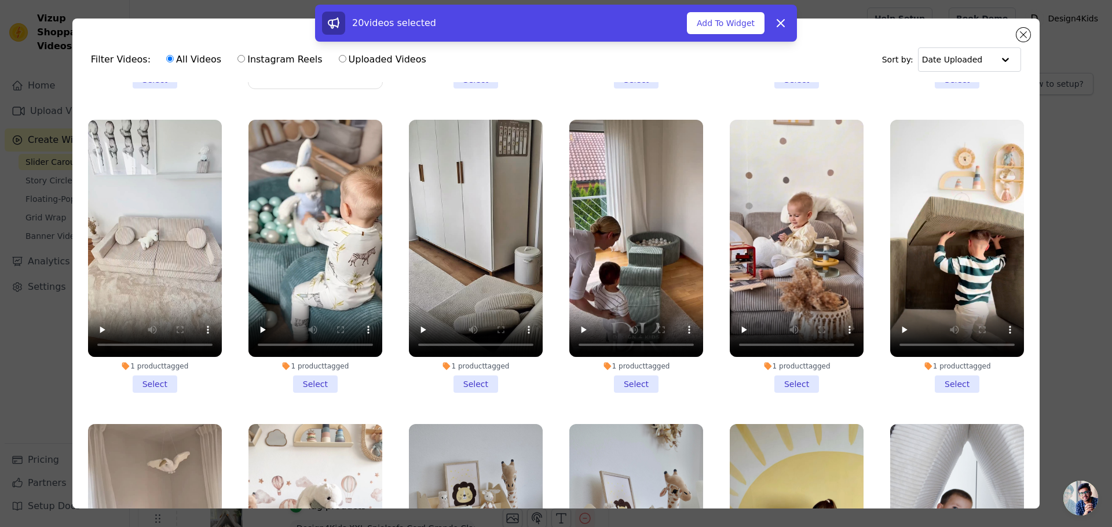
click at [624, 371] on li "1 product tagged Select" at bounding box center [636, 257] width 134 height 274
click at [0, 0] on input "1 product tagged Select" at bounding box center [0, 0] width 0 height 0
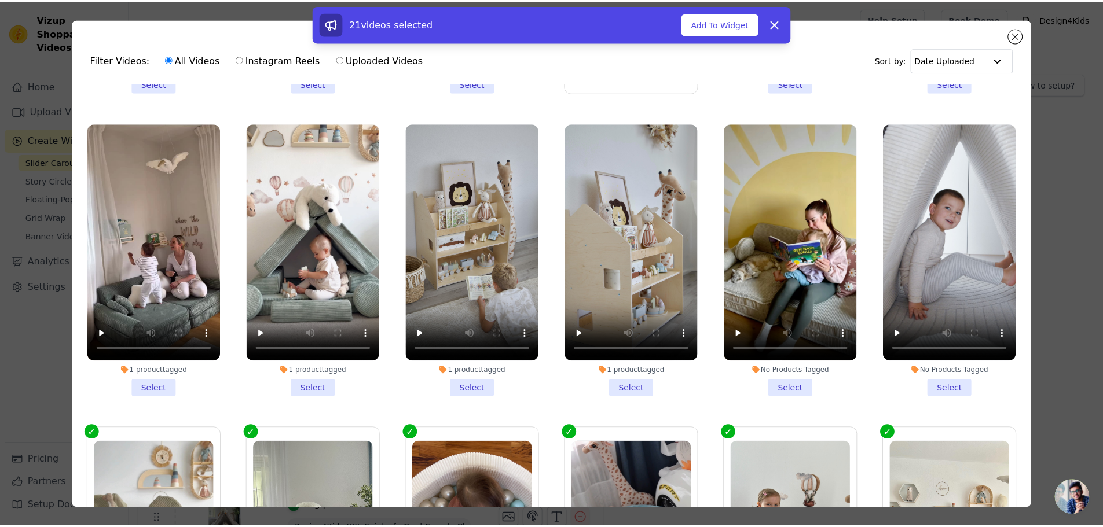
scroll to position [926, 0]
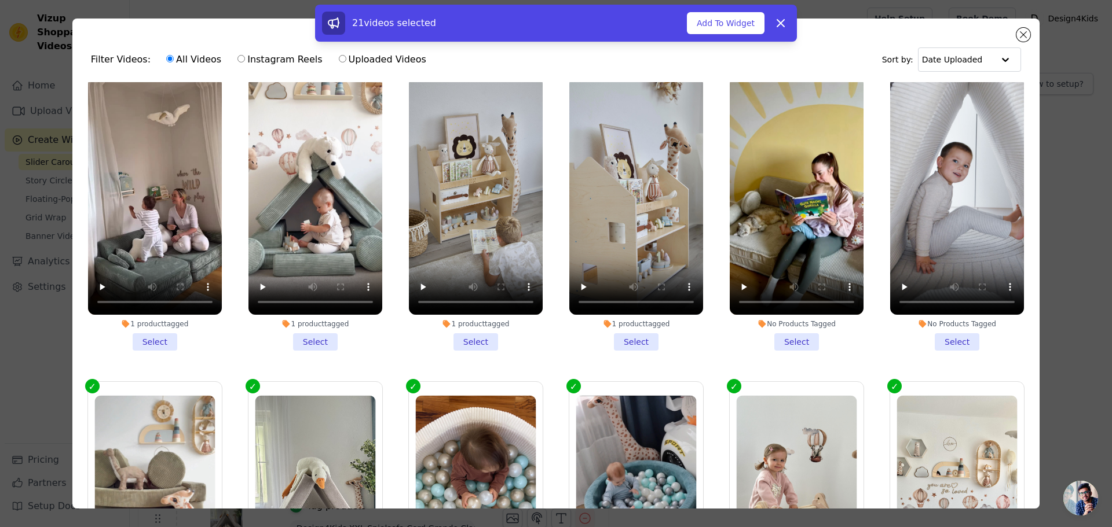
click at [309, 325] on li "1 product tagged Select" at bounding box center [315, 214] width 134 height 274
click at [0, 0] on input "1 product tagged Select" at bounding box center [0, 0] width 0 height 0
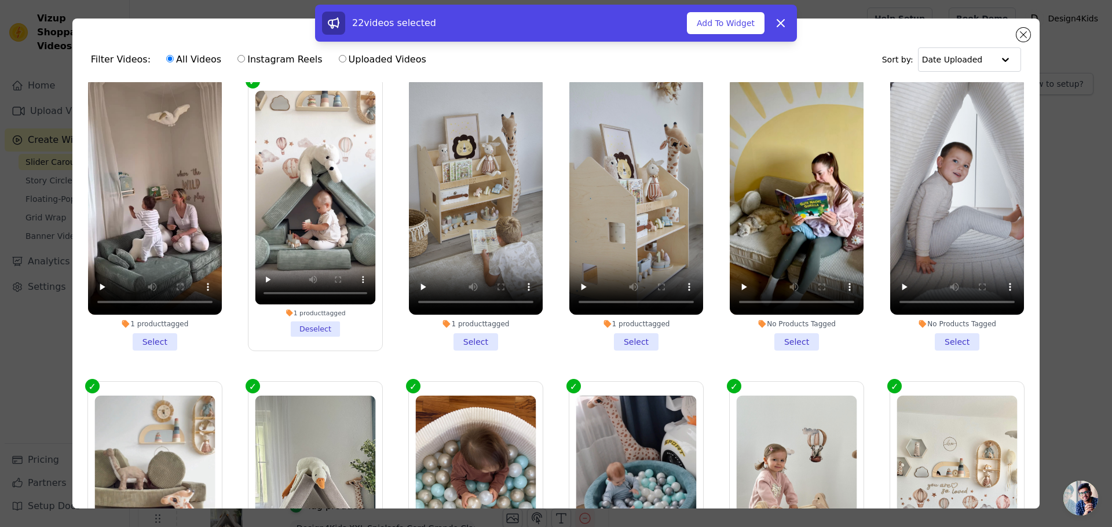
click at [472, 320] on li "1 product tagged Select" at bounding box center [476, 214] width 134 height 274
click at [0, 0] on input "1 product tagged Select" at bounding box center [0, 0] width 0 height 0
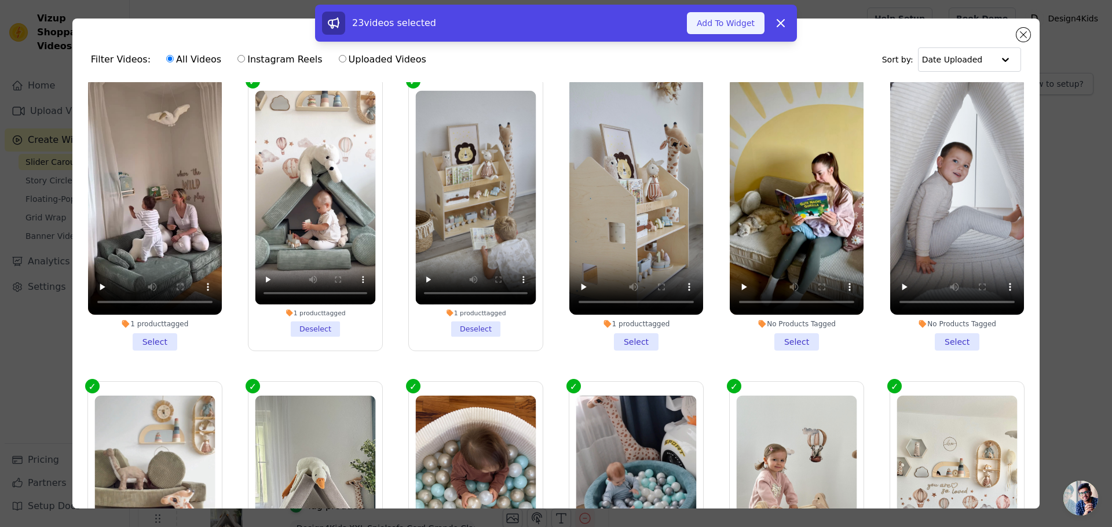
click at [712, 23] on button "Add To Widget" at bounding box center [726, 23] width 78 height 22
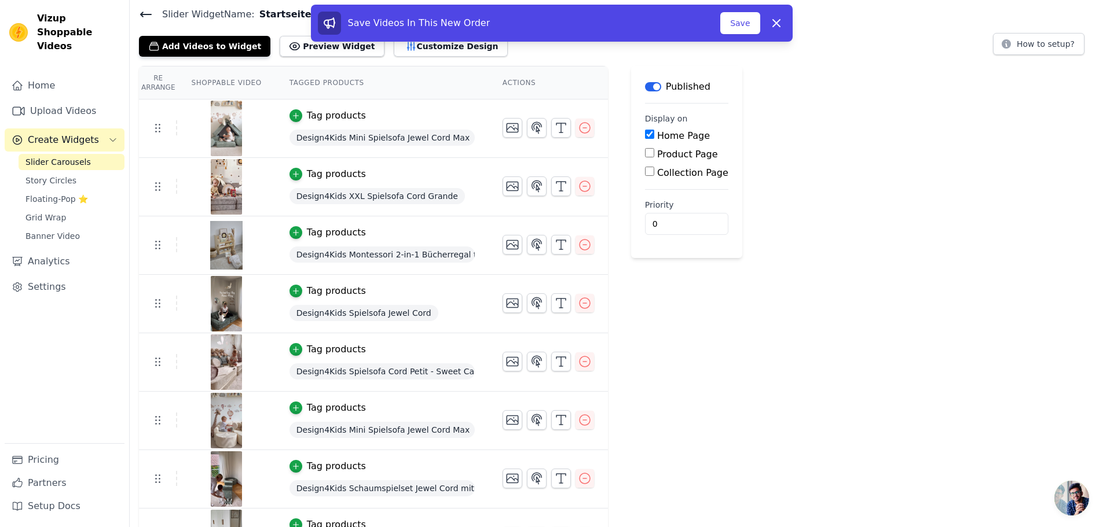
scroll to position [58, 0]
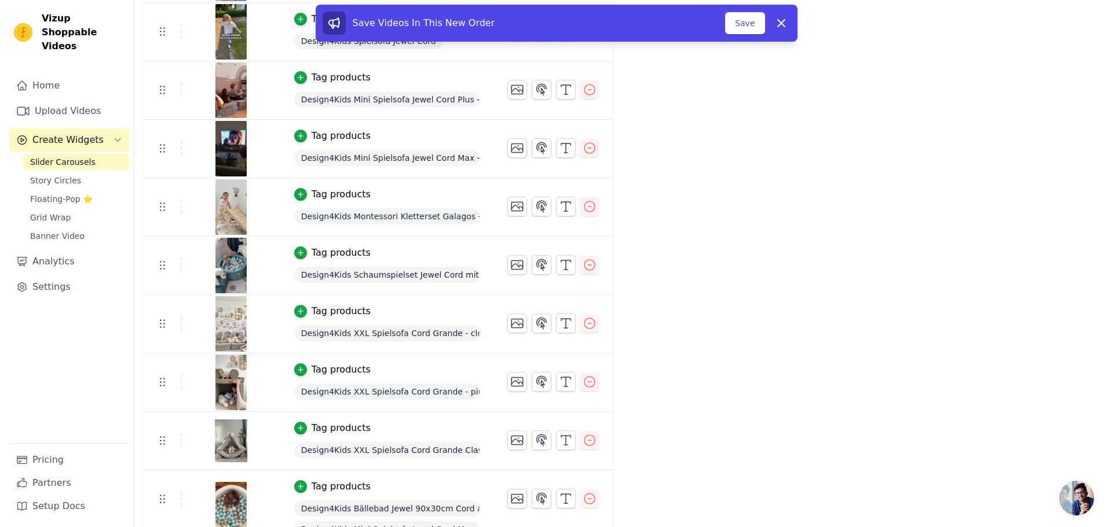
scroll to position [0, 0]
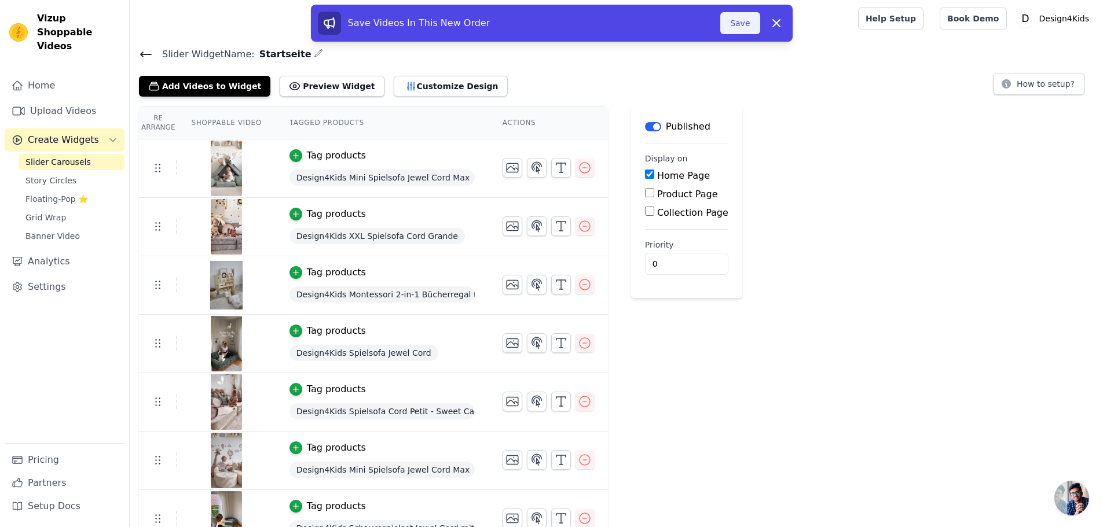
click at [735, 18] on button "Save" at bounding box center [739, 23] width 39 height 22
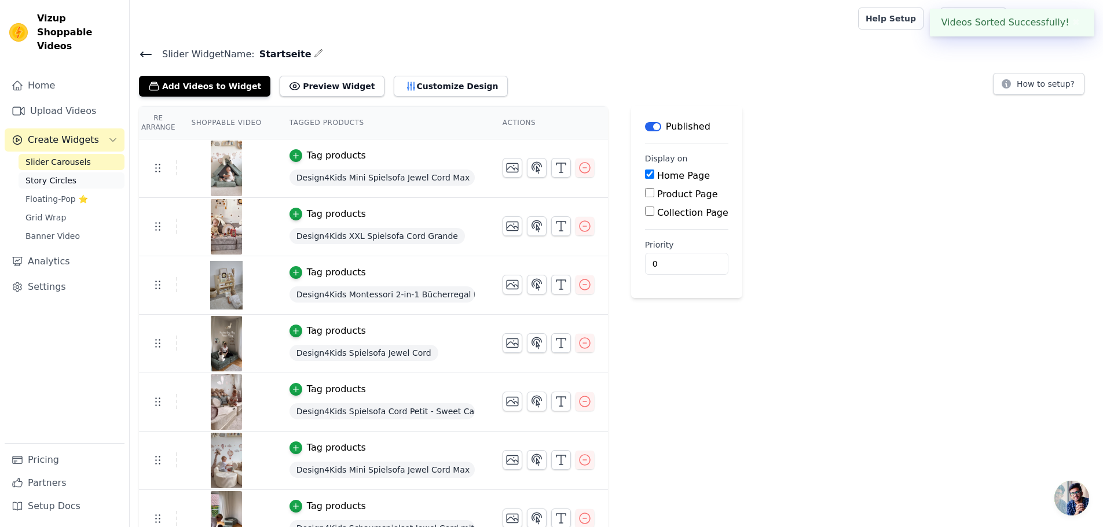
click at [41, 175] on span "Story Circles" at bounding box center [50, 181] width 51 height 12
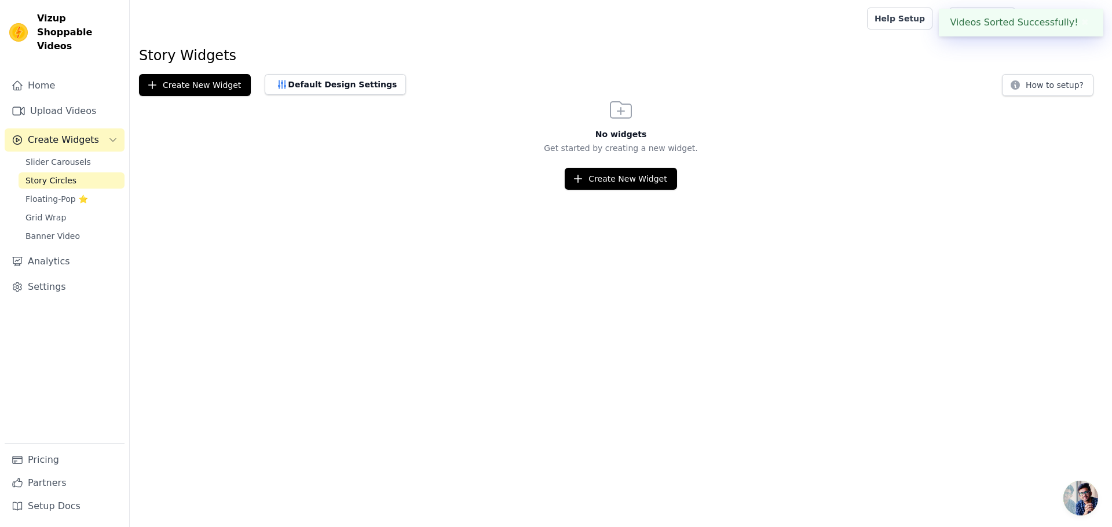
click at [63, 137] on button "Create Widgets" at bounding box center [65, 140] width 120 height 23
click at [62, 157] on link "Analytics" at bounding box center [65, 168] width 120 height 23
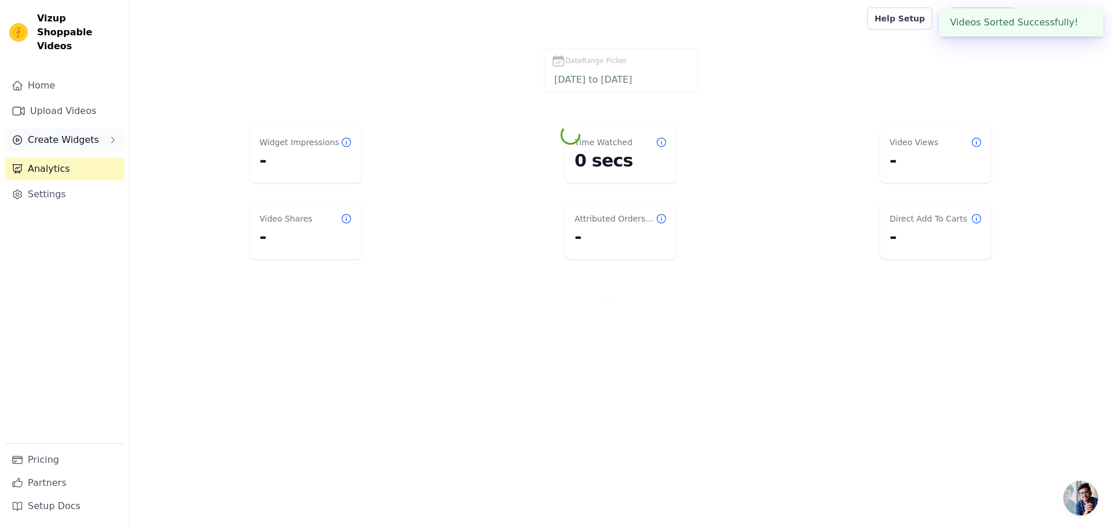
click at [58, 133] on span "Create Widgets" at bounding box center [63, 140] width 71 height 14
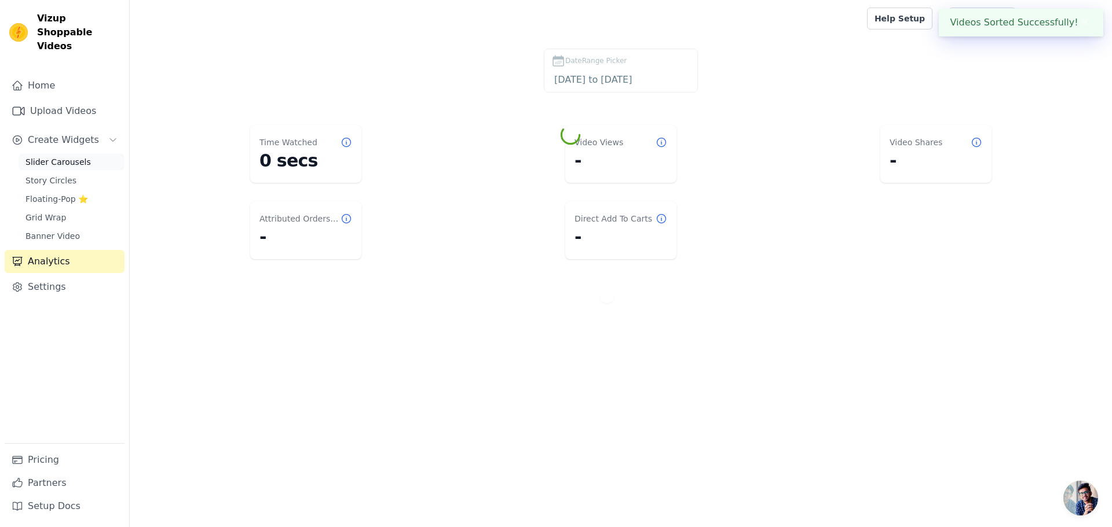
click at [60, 156] on span "Slider Carousels" at bounding box center [57, 162] width 65 height 12
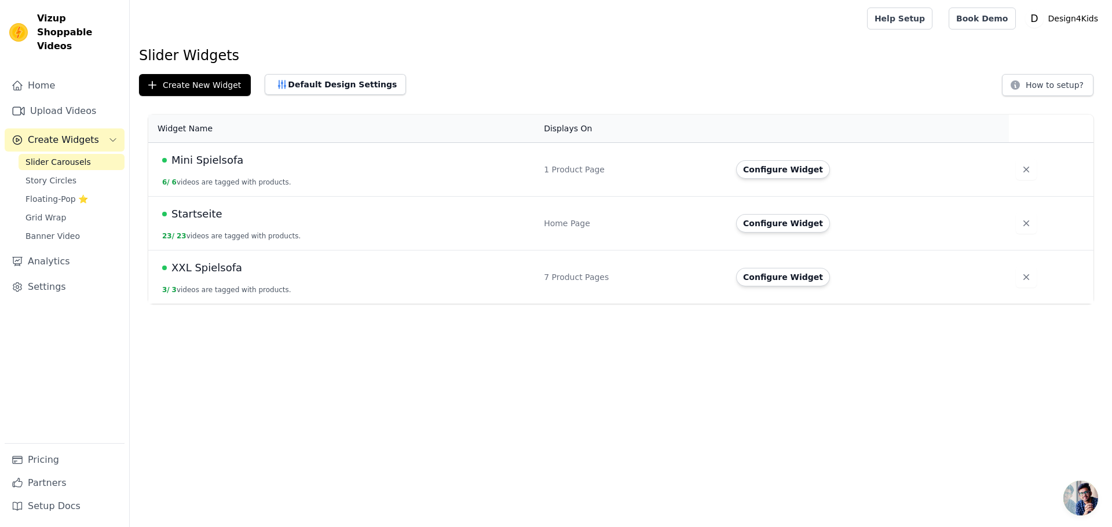
click at [198, 163] on span "Mini Spielsofa" at bounding box center [207, 160] width 72 height 16
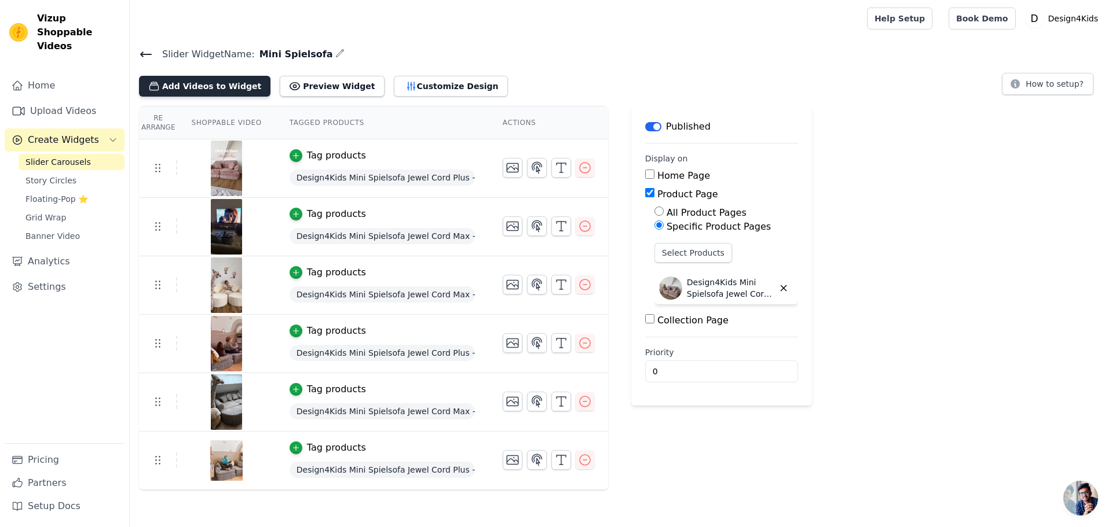
click at [212, 85] on button "Add Videos to Widget" at bounding box center [204, 86] width 131 height 21
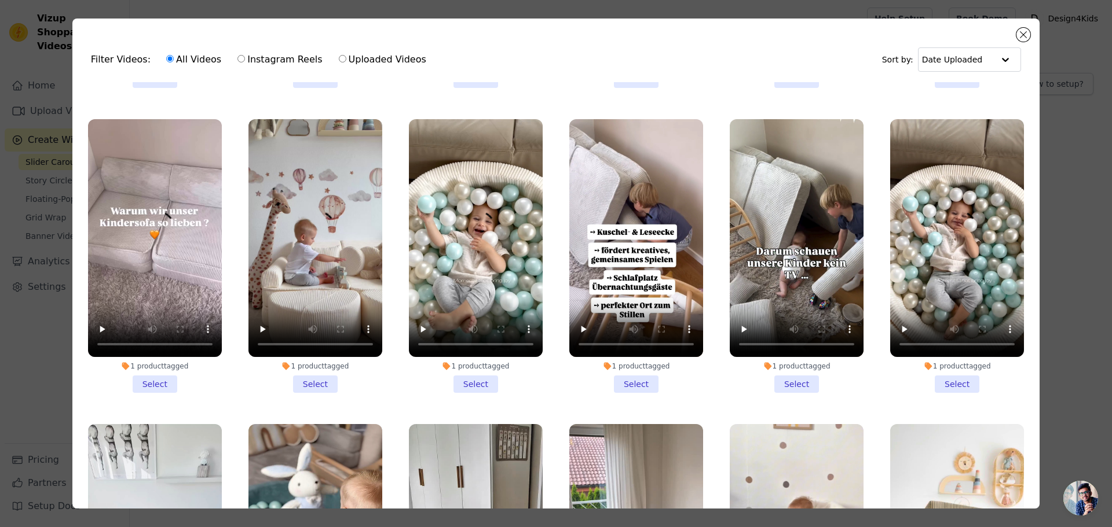
scroll to position [347, 0]
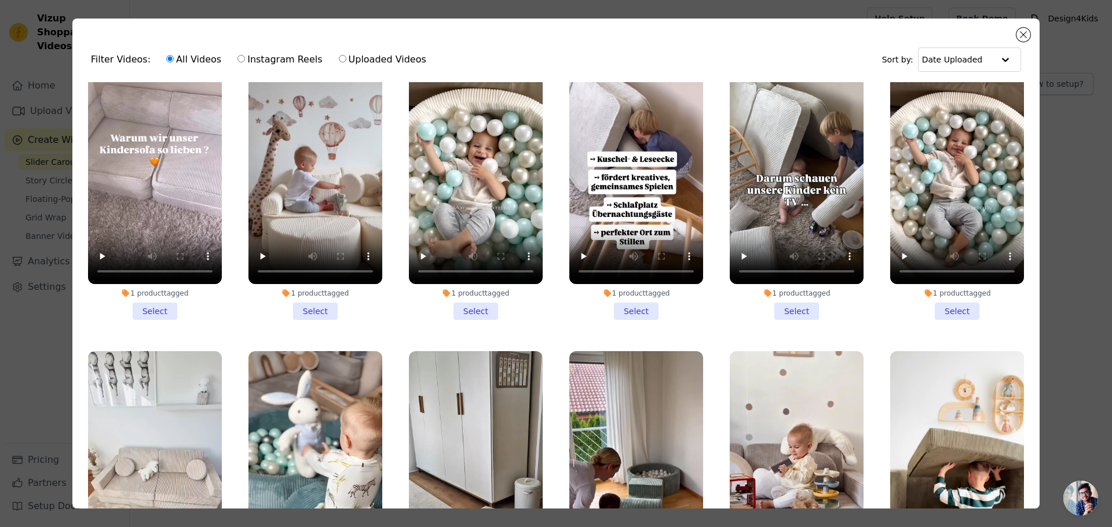
click at [313, 306] on li "1 product tagged Select" at bounding box center [315, 183] width 134 height 274
click at [0, 0] on input "1 product tagged Select" at bounding box center [0, 0] width 0 height 0
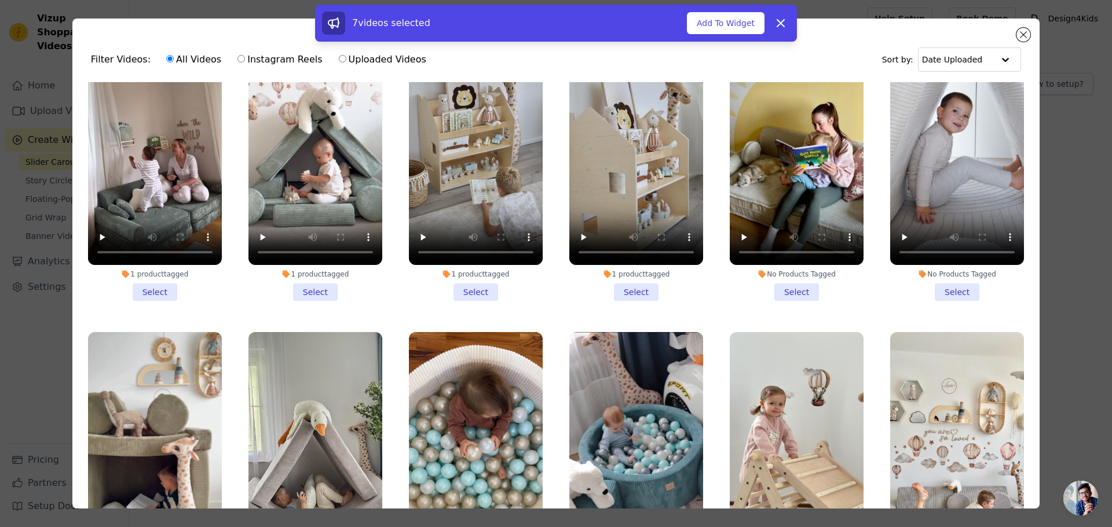
scroll to position [984, 0]
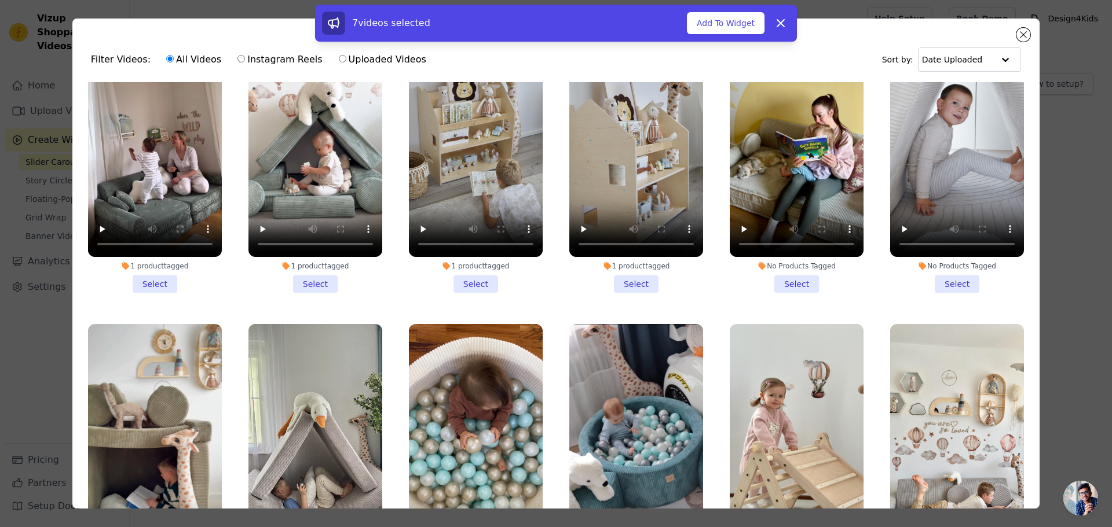
click at [310, 269] on li "1 product tagged Select" at bounding box center [315, 156] width 134 height 274
click at [0, 0] on input "1 product tagged Select" at bounding box center [0, 0] width 0 height 0
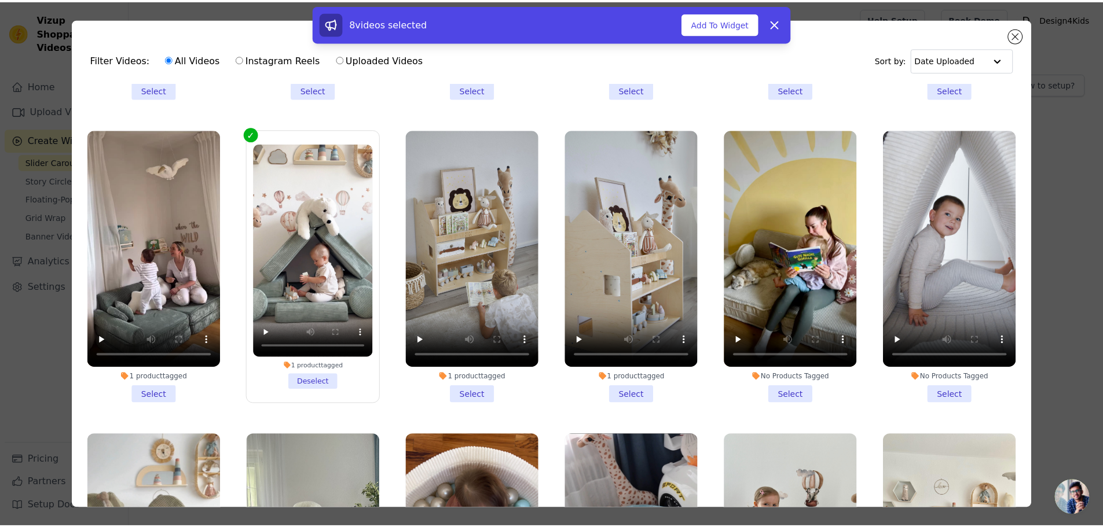
scroll to position [868, 0]
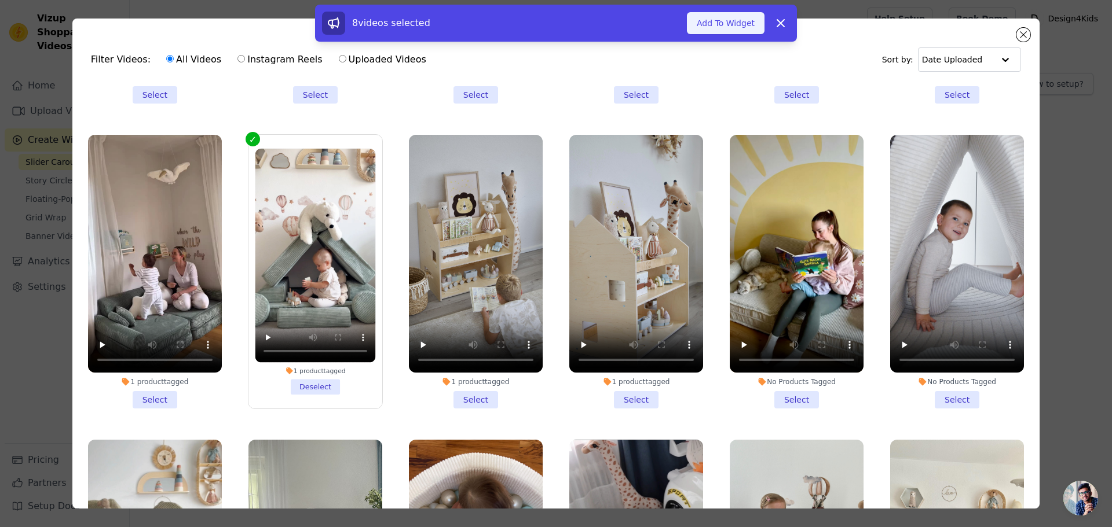
click at [723, 24] on button "Add To Widget" at bounding box center [726, 23] width 78 height 22
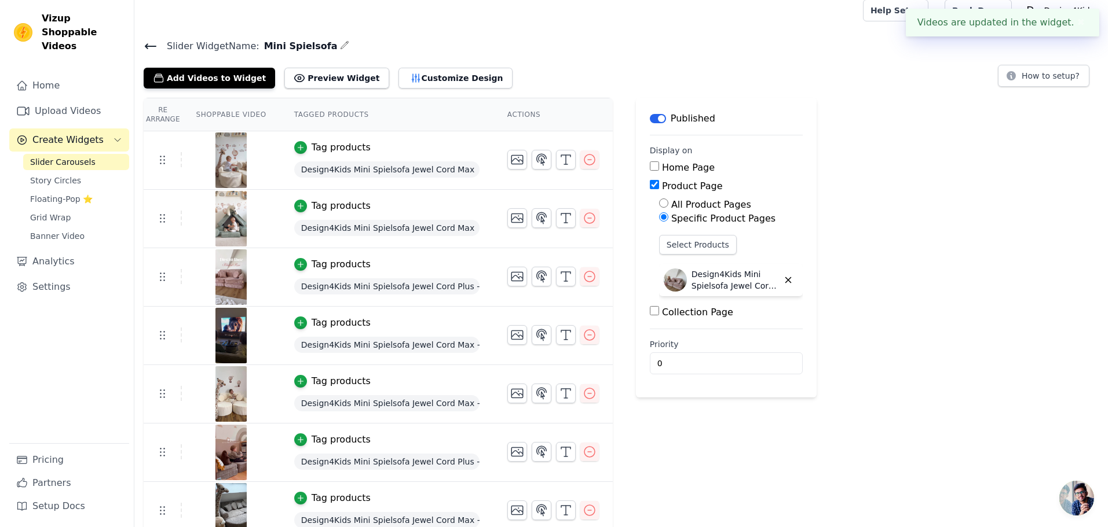
scroll to position [0, 0]
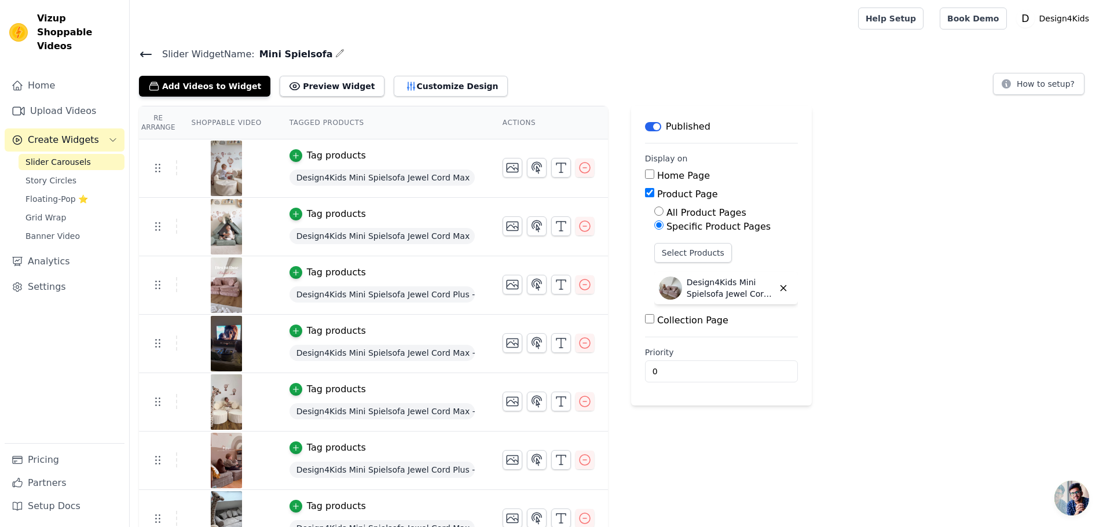
click at [57, 156] on span "Slider Carousels" at bounding box center [57, 162] width 65 height 12
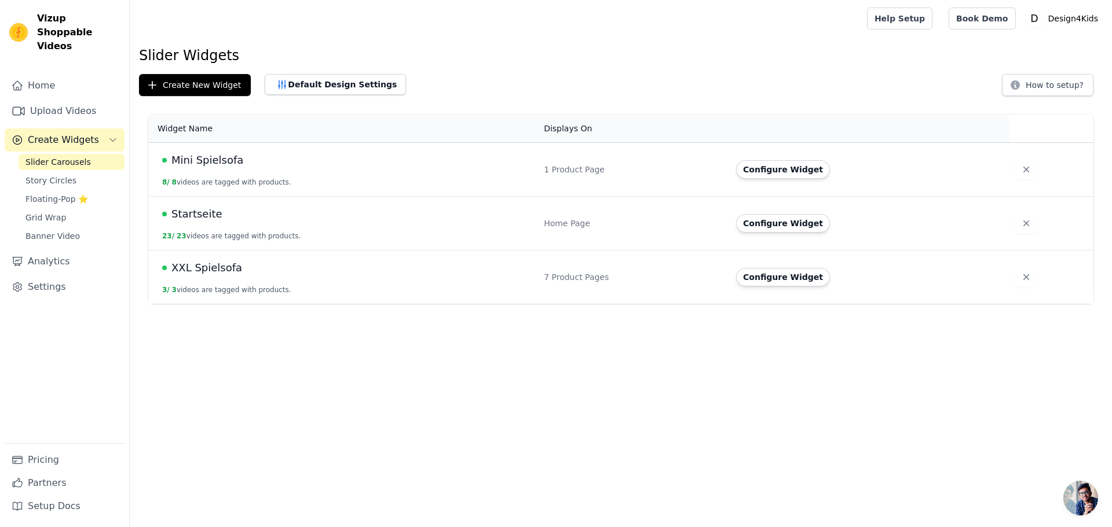
click at [186, 269] on span "XXL Spielsofa" at bounding box center [206, 268] width 71 height 16
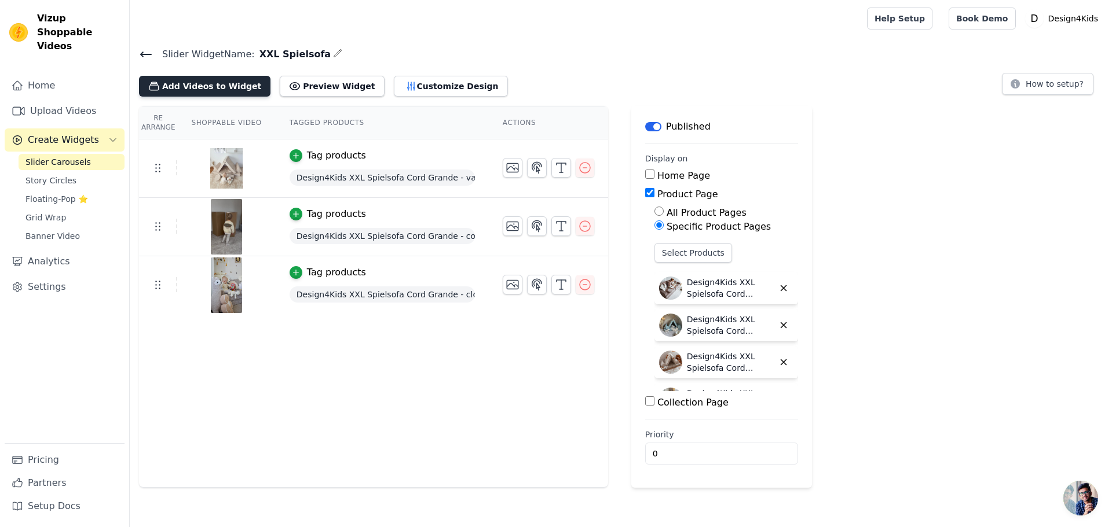
click at [215, 92] on button "Add Videos to Widget" at bounding box center [204, 86] width 131 height 21
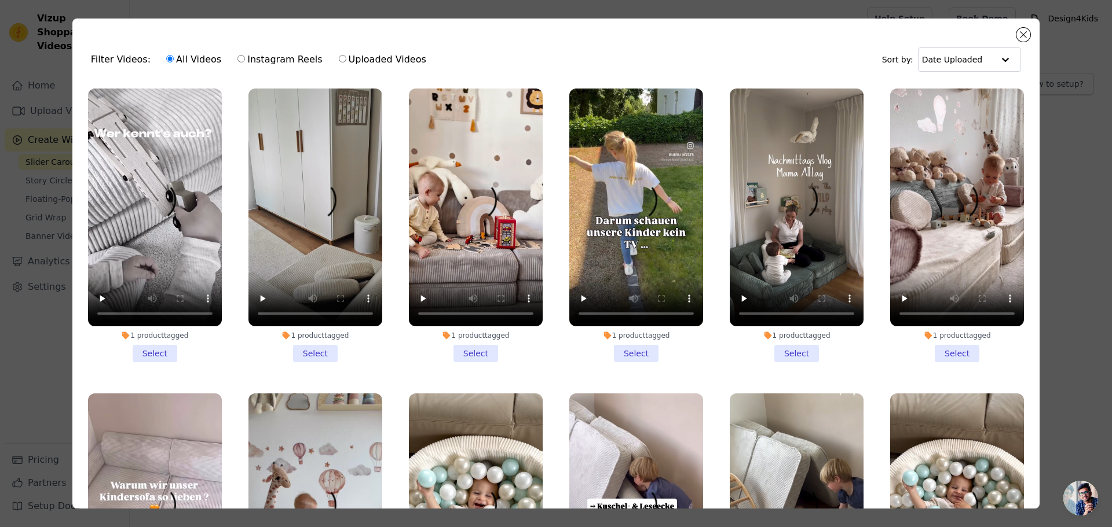
click at [146, 346] on li "1 product tagged Select" at bounding box center [155, 226] width 134 height 274
click at [0, 0] on input "1 product tagged Select" at bounding box center [0, 0] width 0 height 0
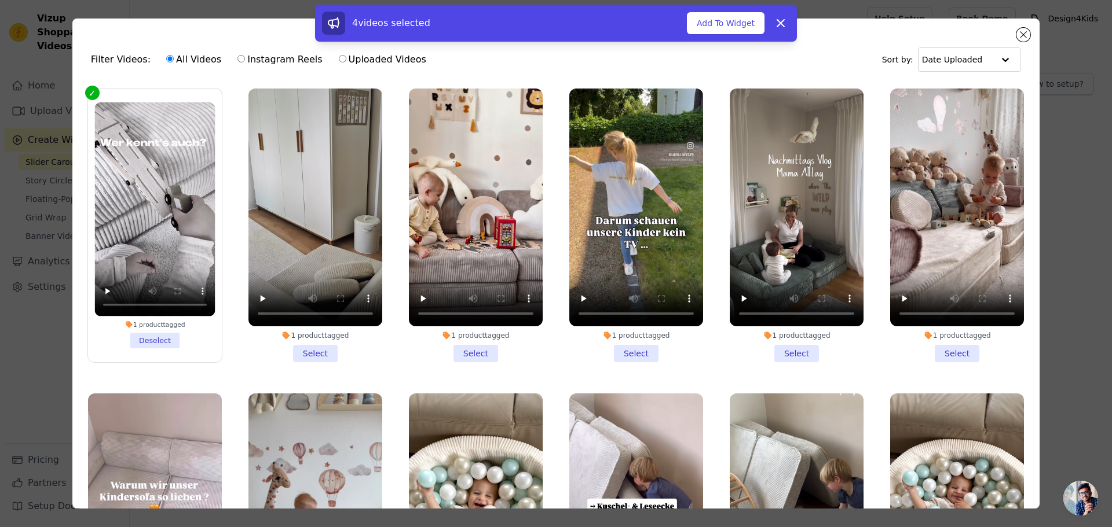
click at [466, 348] on li "1 product tagged Select" at bounding box center [476, 226] width 134 height 274
click at [0, 0] on input "1 product tagged Select" at bounding box center [0, 0] width 0 height 0
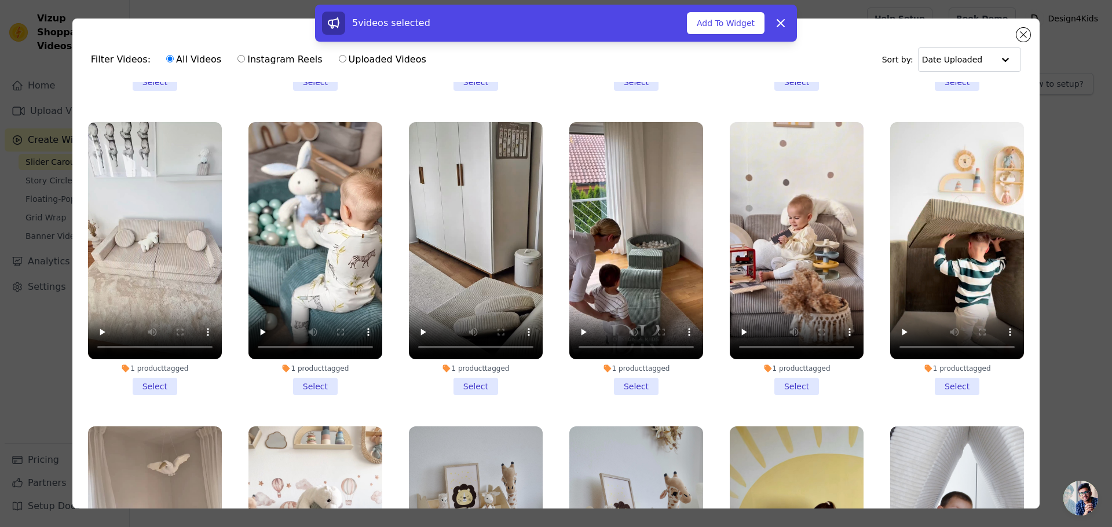
scroll to position [579, 0]
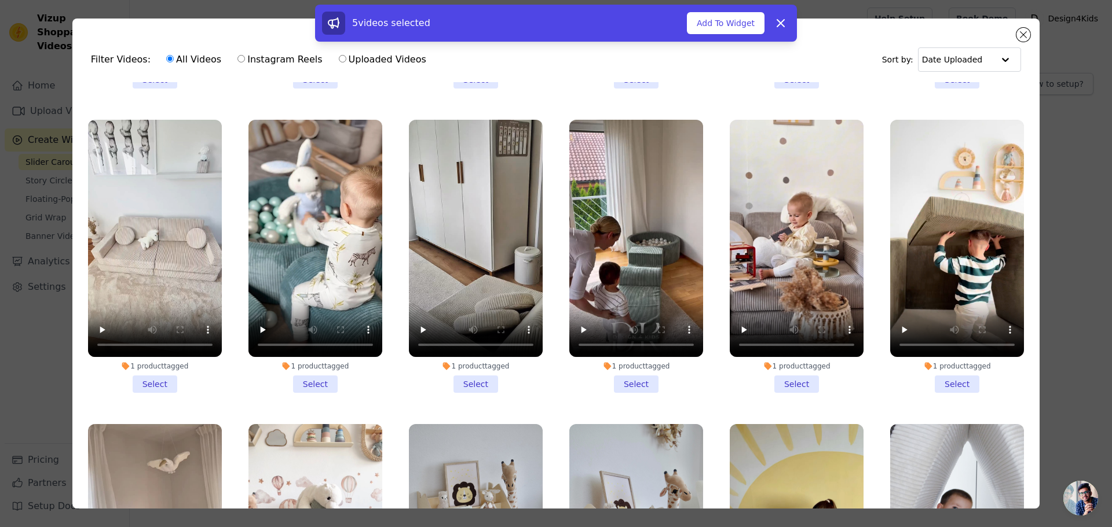
click at [793, 367] on li "1 product tagged Select" at bounding box center [797, 257] width 134 height 274
click at [0, 0] on input "1 product tagged Select" at bounding box center [0, 0] width 0 height 0
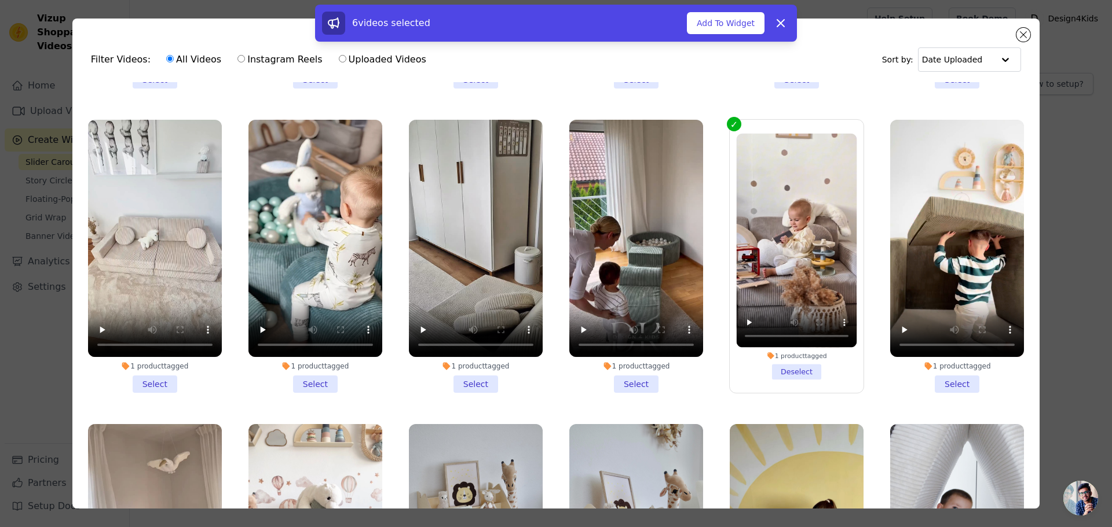
click at [936, 366] on li "1 product tagged Select" at bounding box center [957, 257] width 134 height 274
click at [0, 0] on input "1 product tagged Select" at bounding box center [0, 0] width 0 height 0
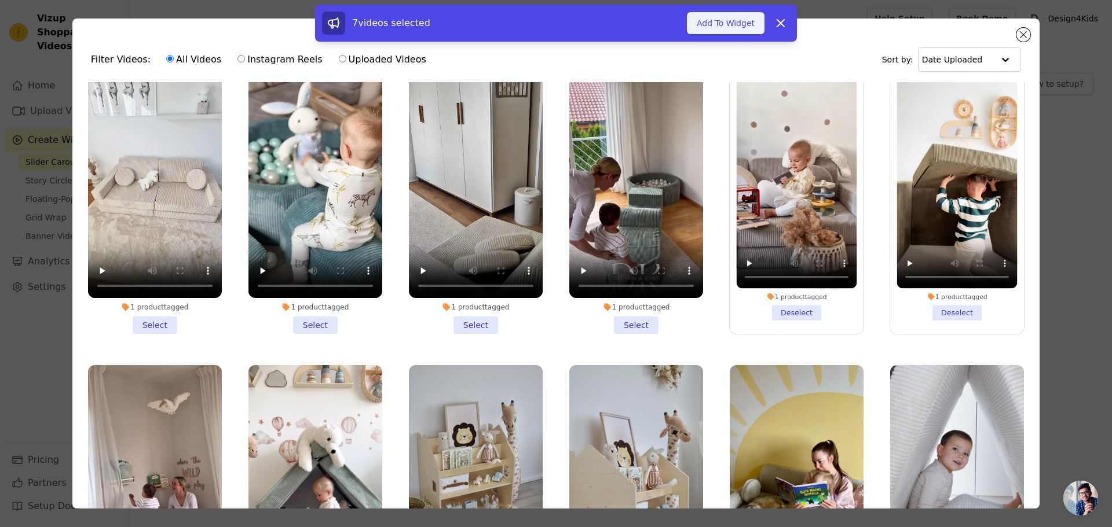
scroll to position [637, 0]
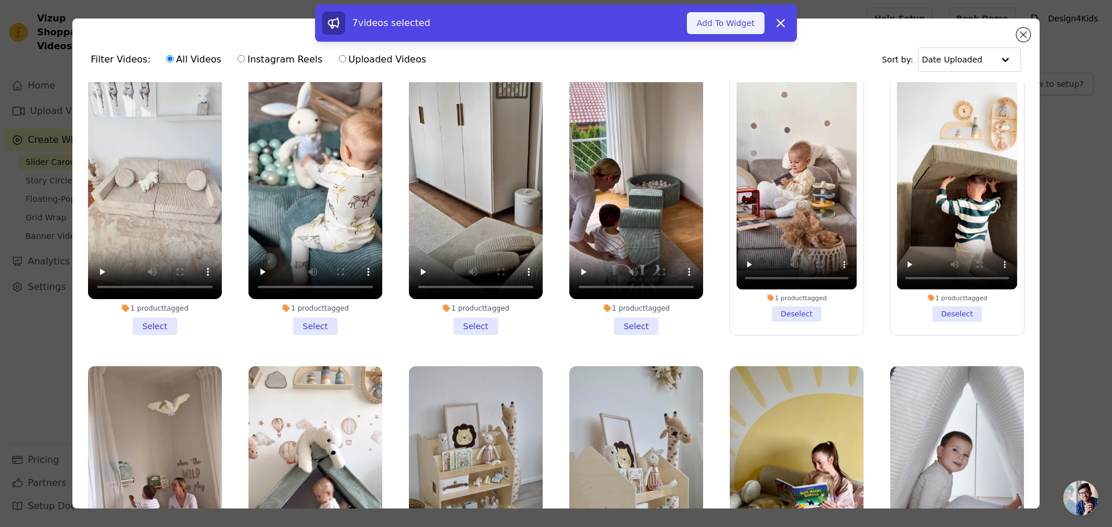
click at [728, 23] on button "Add To Widget" at bounding box center [726, 23] width 78 height 22
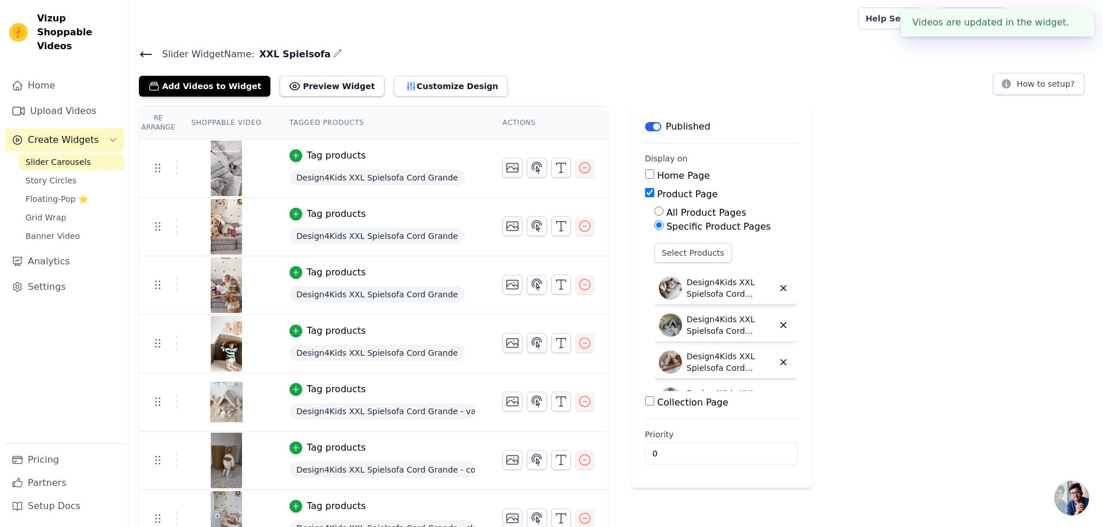
click at [58, 156] on span "Slider Carousels" at bounding box center [57, 162] width 65 height 12
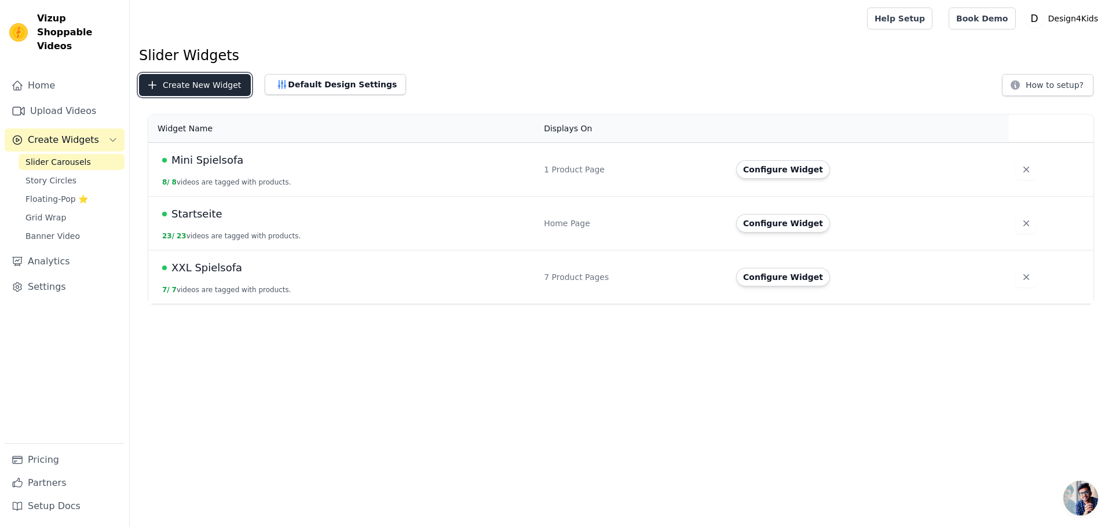
click at [217, 83] on button "Create New Widget" at bounding box center [195, 85] width 112 height 22
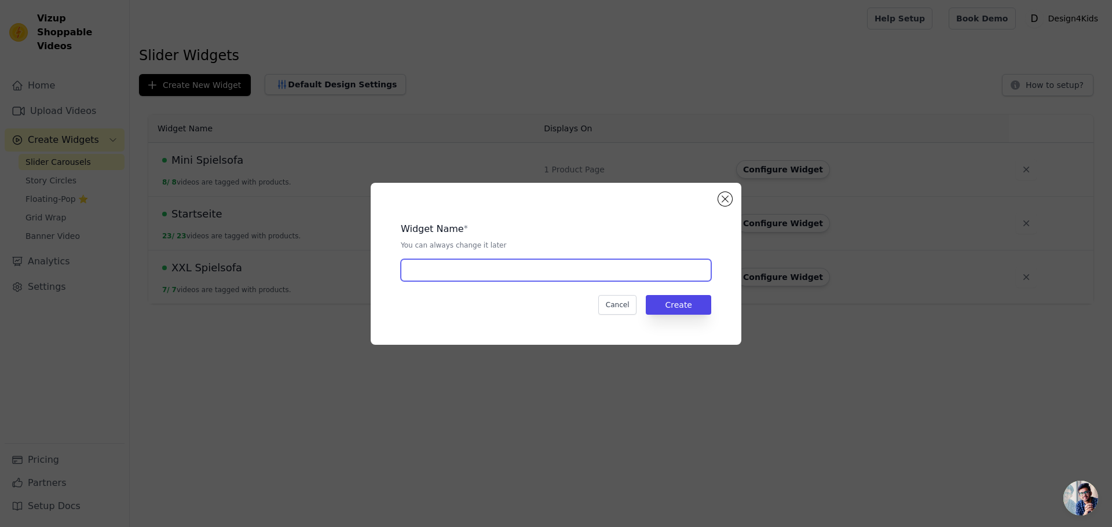
click at [427, 272] on input "text" at bounding box center [556, 270] width 310 height 22
type input "Cocoons"
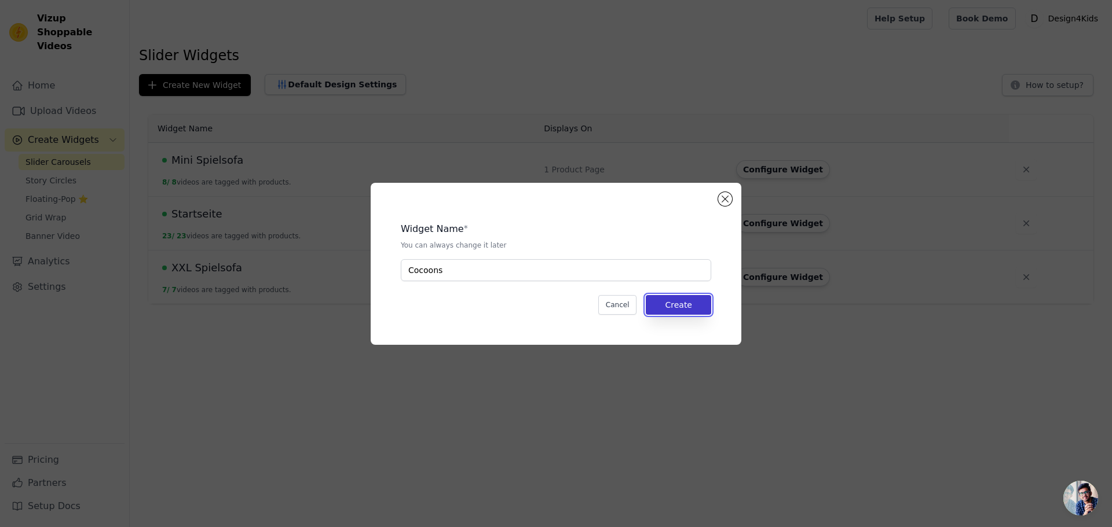
click at [691, 305] on button "Create" at bounding box center [678, 305] width 65 height 20
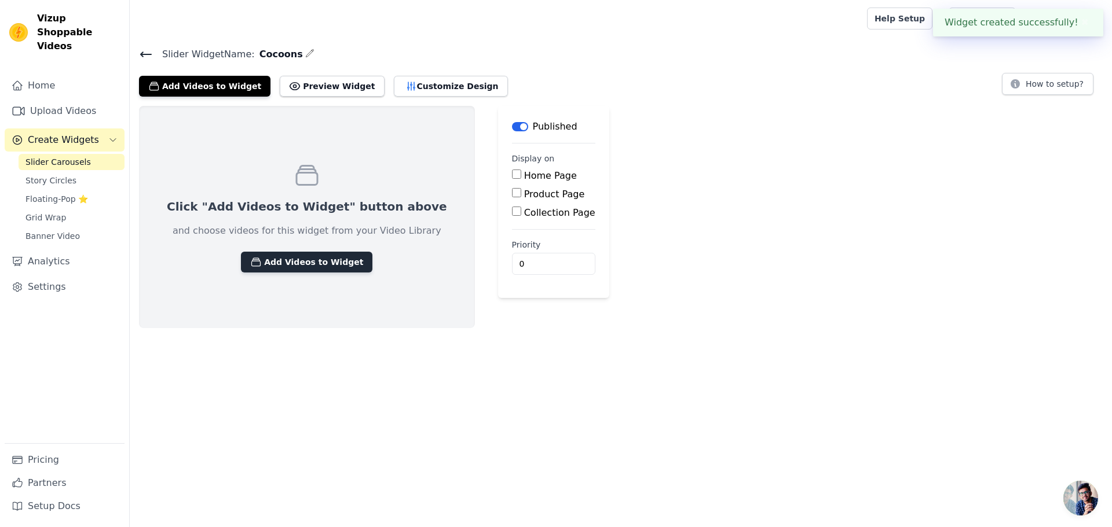
click at [252, 264] on button "Add Videos to Widget" at bounding box center [306, 262] width 131 height 21
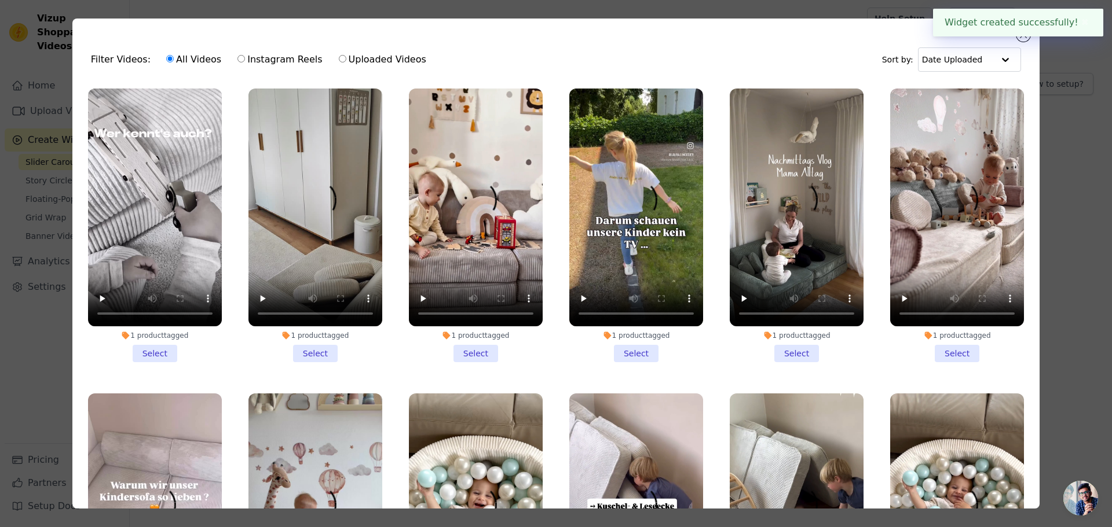
click at [322, 349] on li "1 product tagged Select" at bounding box center [315, 226] width 134 height 274
click at [0, 0] on input "1 product tagged Select" at bounding box center [0, 0] width 0 height 0
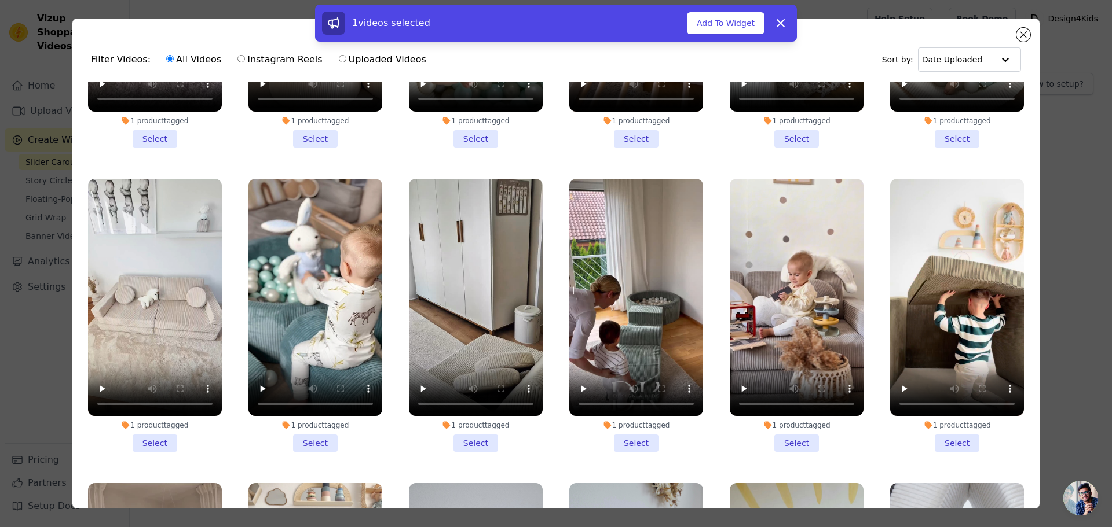
scroll to position [521, 0]
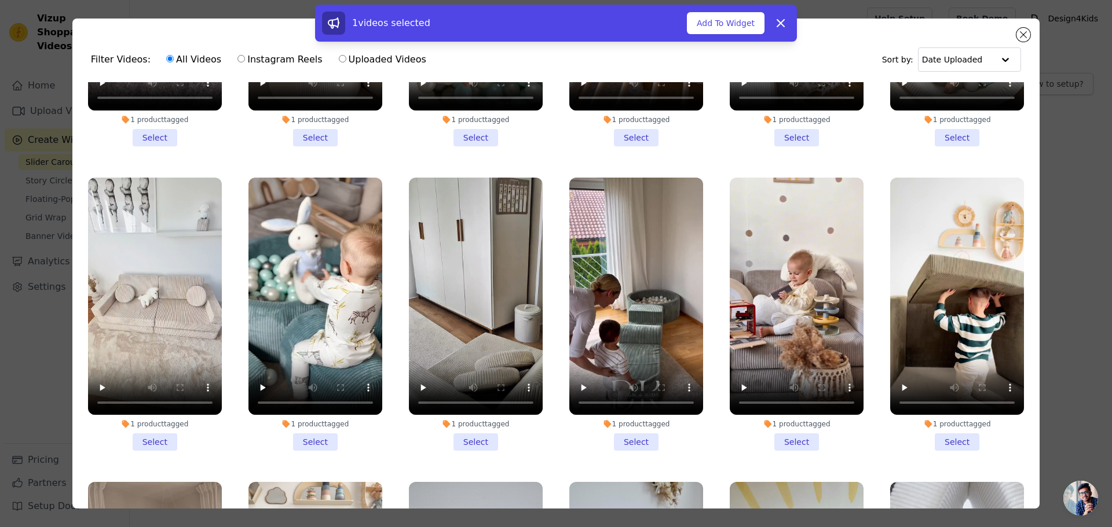
click at [472, 427] on li "1 product tagged Select" at bounding box center [476, 315] width 134 height 274
click at [0, 0] on input "1 product tagged Select" at bounding box center [0, 0] width 0 height 0
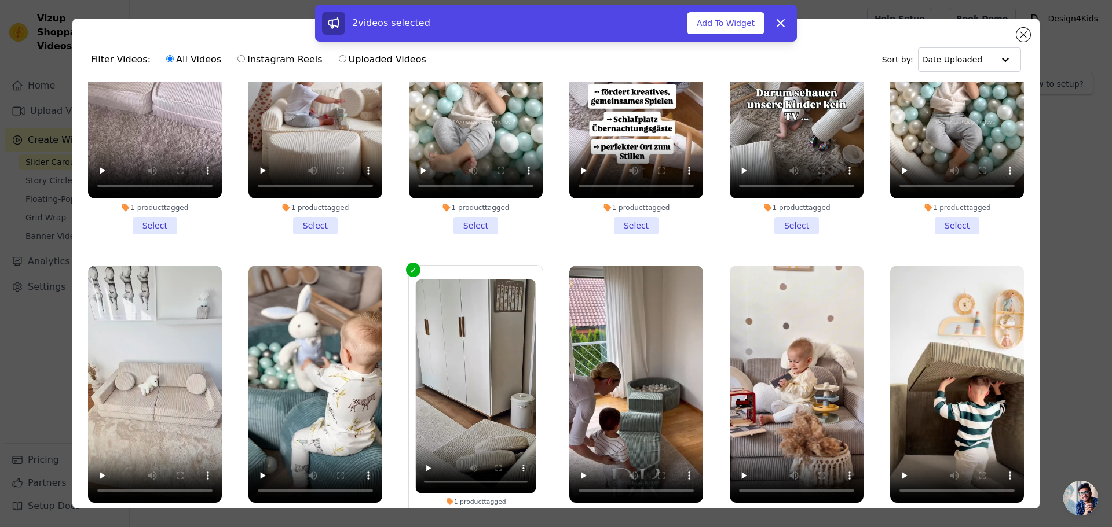
scroll to position [0, 0]
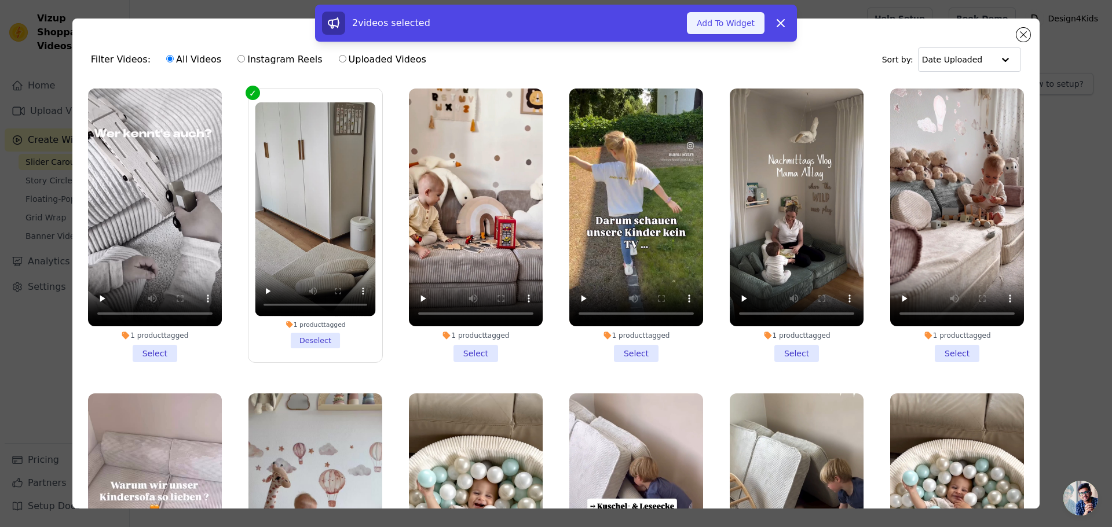
click at [732, 21] on button "Add To Widget" at bounding box center [726, 23] width 78 height 22
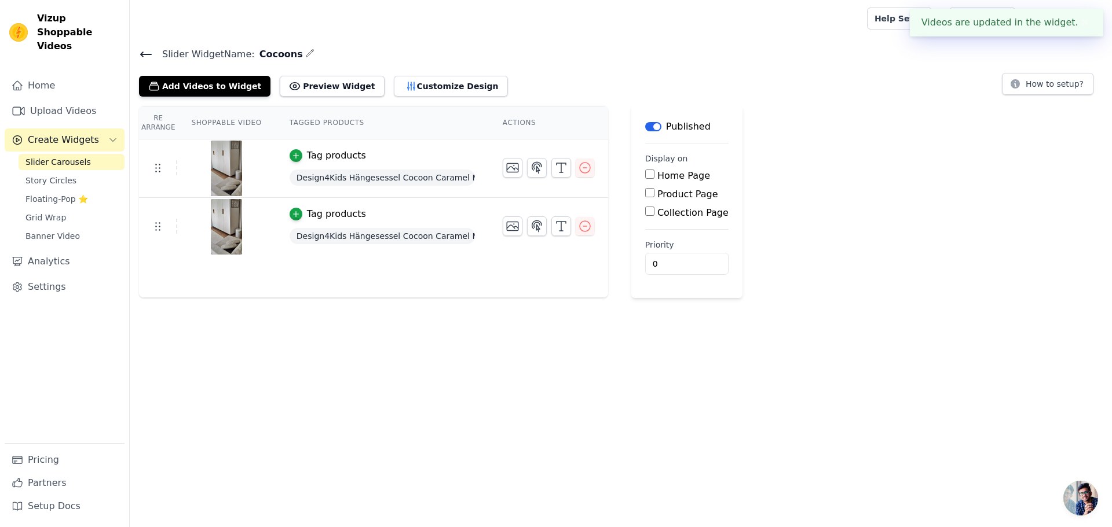
click at [645, 193] on input "Product Page" at bounding box center [649, 192] width 9 height 9
checkbox input "true"
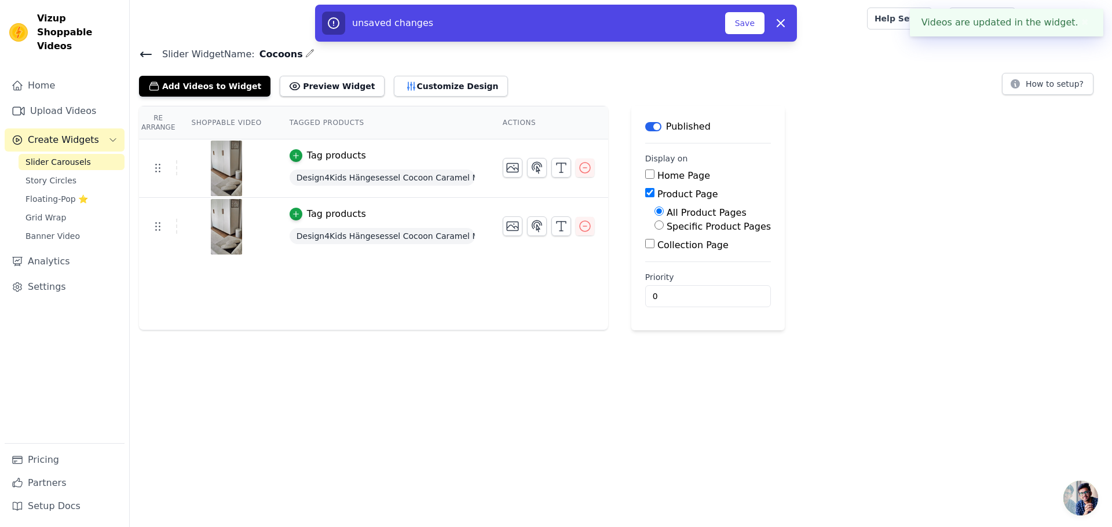
click at [709, 227] on label "Specific Product Pages" at bounding box center [718, 226] width 104 height 11
click at [664, 227] on input "Specific Product Pages" at bounding box center [658, 225] width 9 height 9
radio input "true"
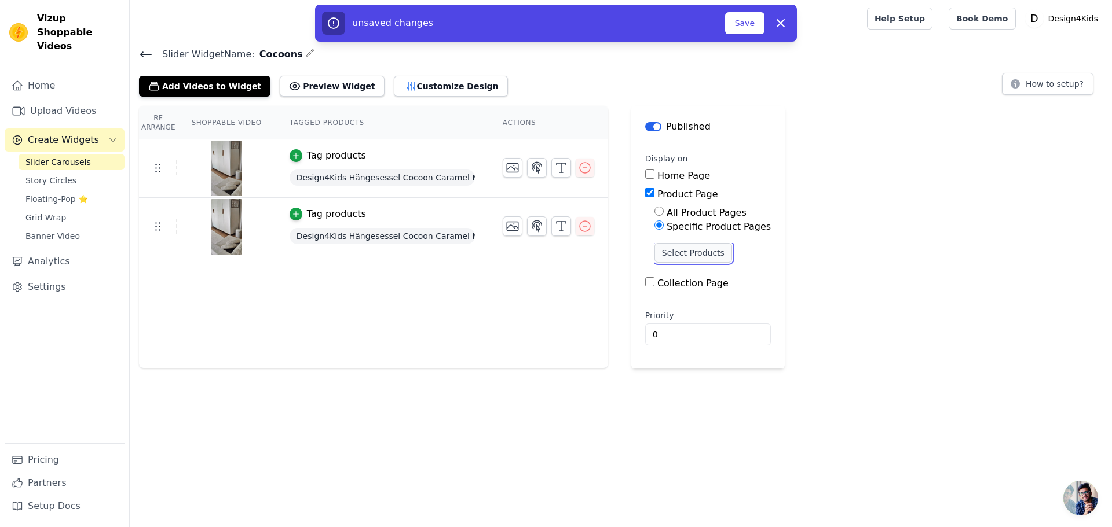
click at [680, 247] on button "Select Products" at bounding box center [693, 253] width 78 height 20
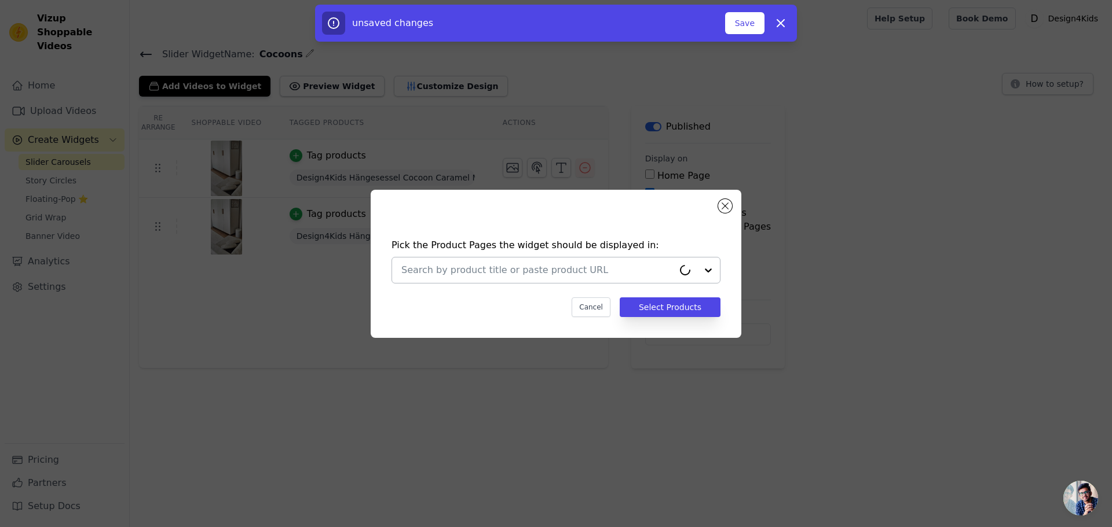
click at [467, 269] on input "text" at bounding box center [537, 270] width 272 height 14
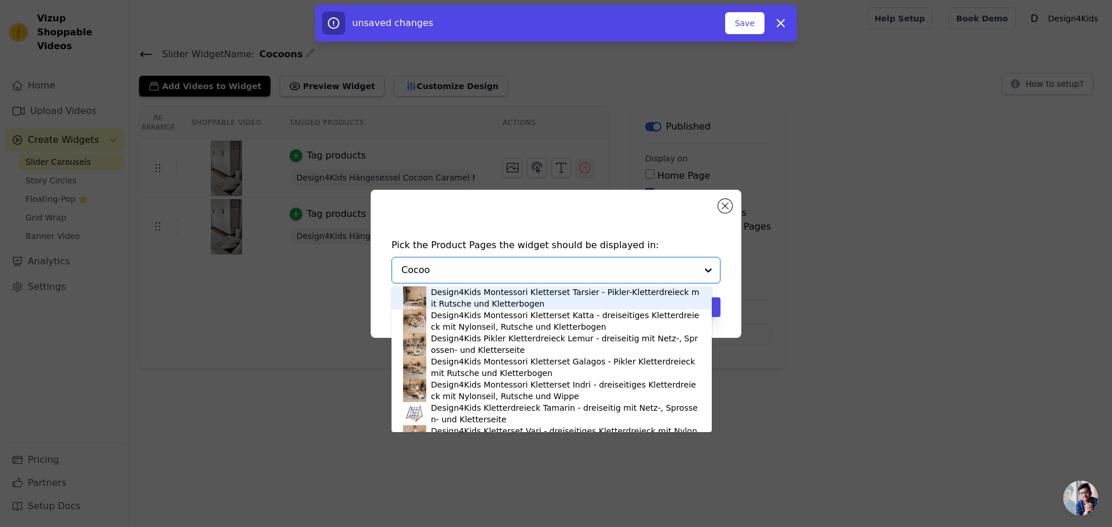
type input "Cocoon"
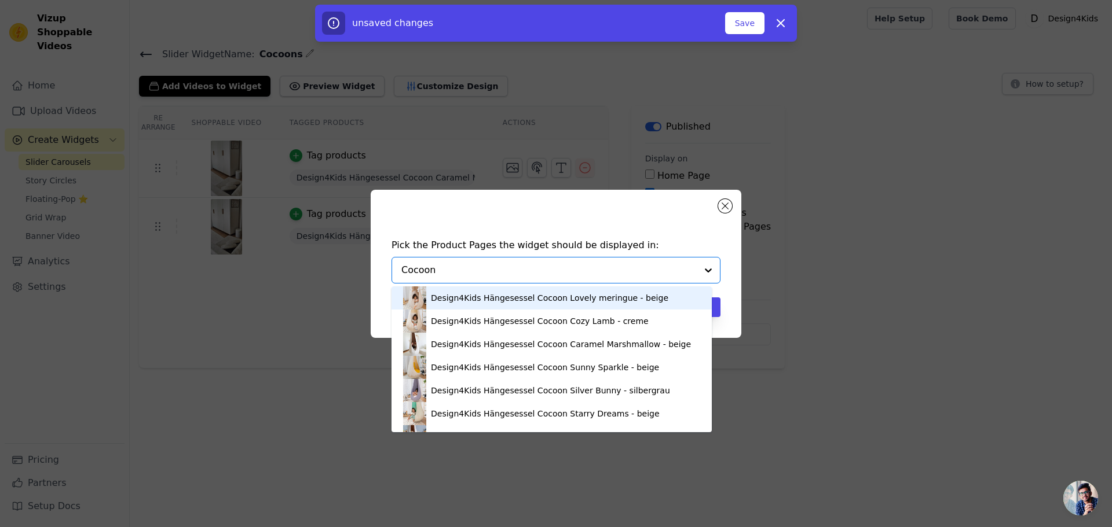
click at [492, 301] on div "Design4Kids Hängesessel Cocoon Lovely meringue - beige" at bounding box center [549, 298] width 237 height 12
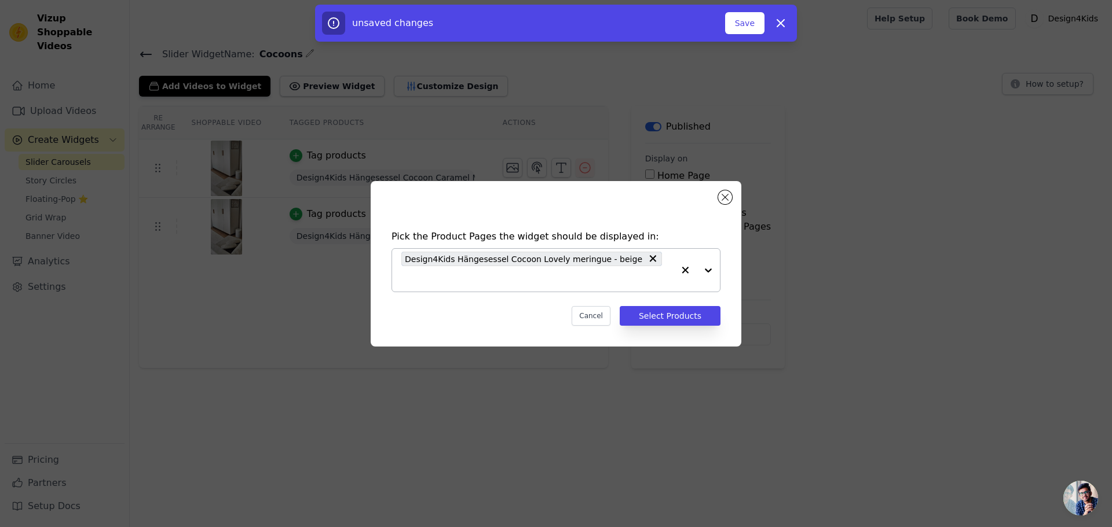
click at [648, 272] on input "text" at bounding box center [537, 279] width 272 height 14
type input "Cocoon"
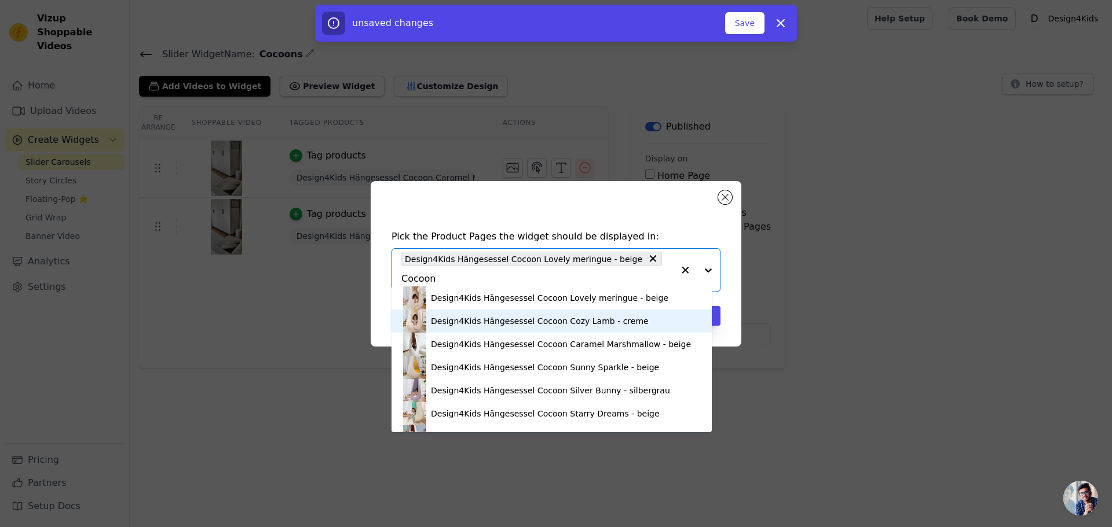
click at [502, 320] on div "Design4Kids Hängesessel Cocoon Cozy Lamb - creme" at bounding box center [540, 322] width 218 height 12
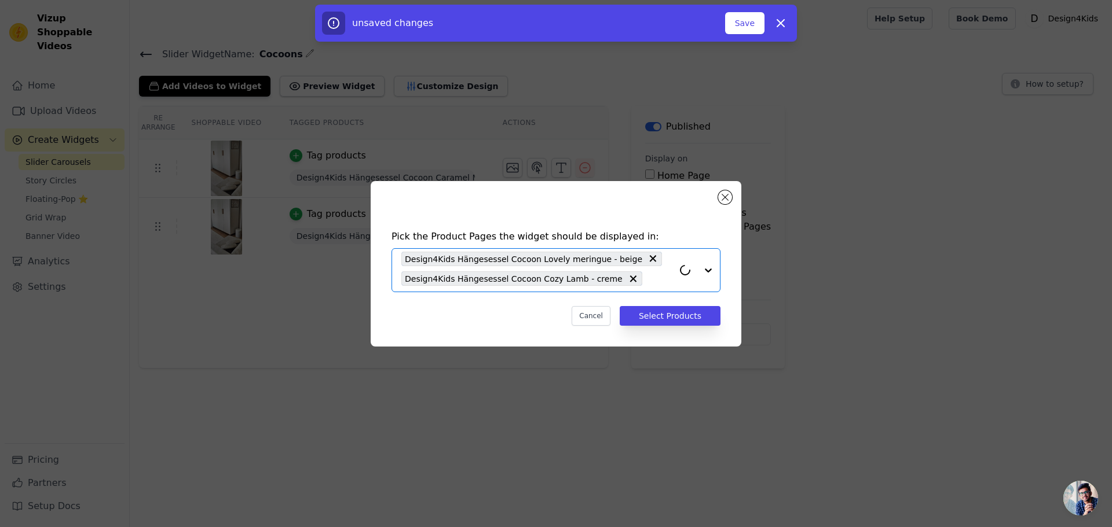
paste input "Cocoon"
type input "Cocoon"
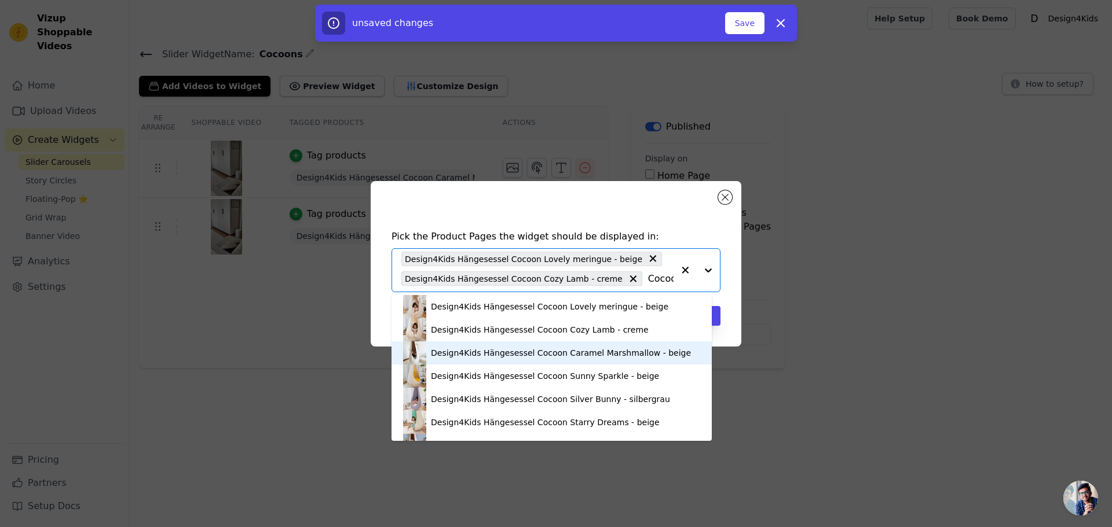
click at [471, 354] on div "Design4Kids Hängesessel Cocoon Caramel Marshmallow - beige" at bounding box center [561, 353] width 260 height 12
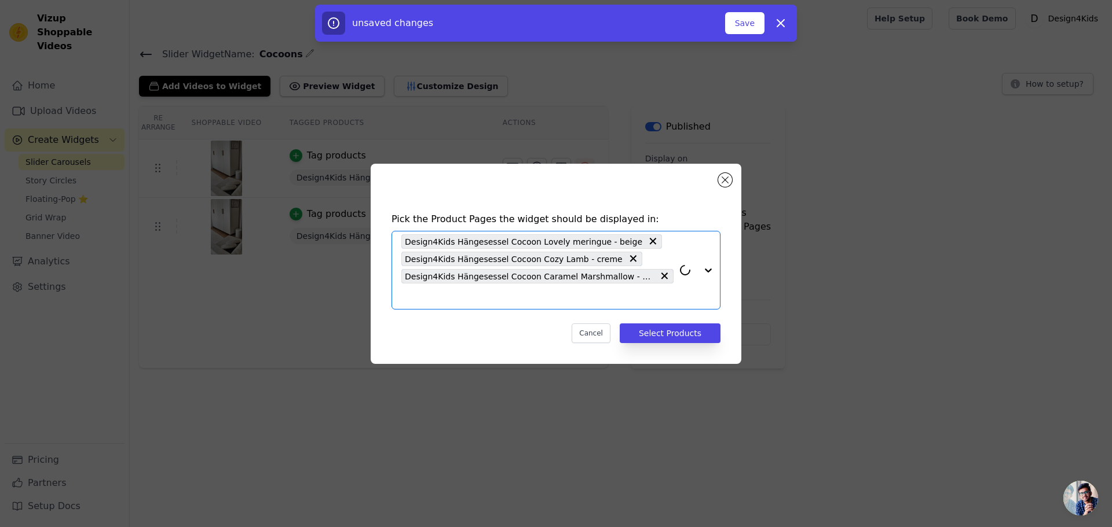
paste input "Cocoon"
type input "Cocoon"
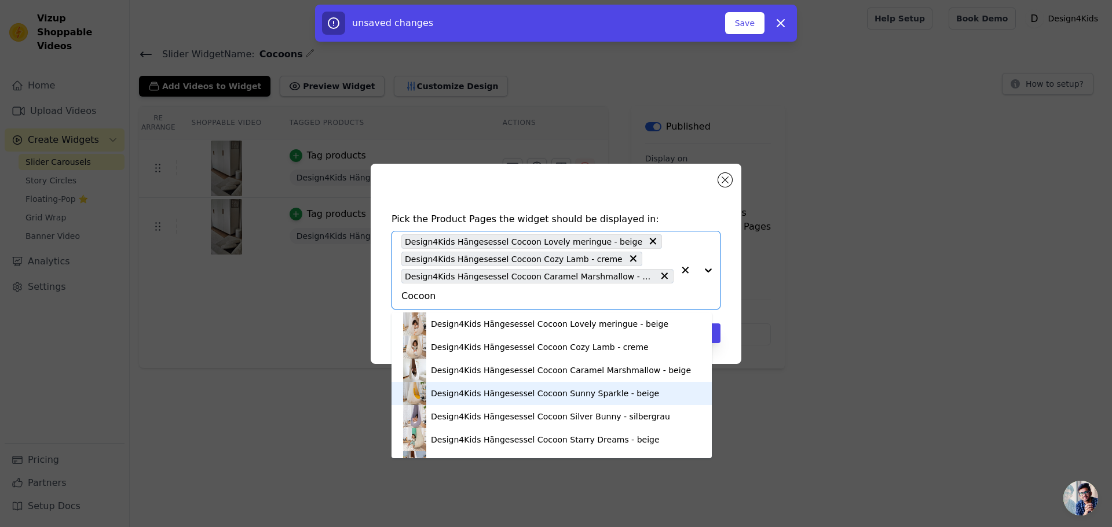
click at [460, 399] on div "Design4Kids Hängesessel Cocoon Sunny Sparkle - beige" at bounding box center [551, 393] width 297 height 23
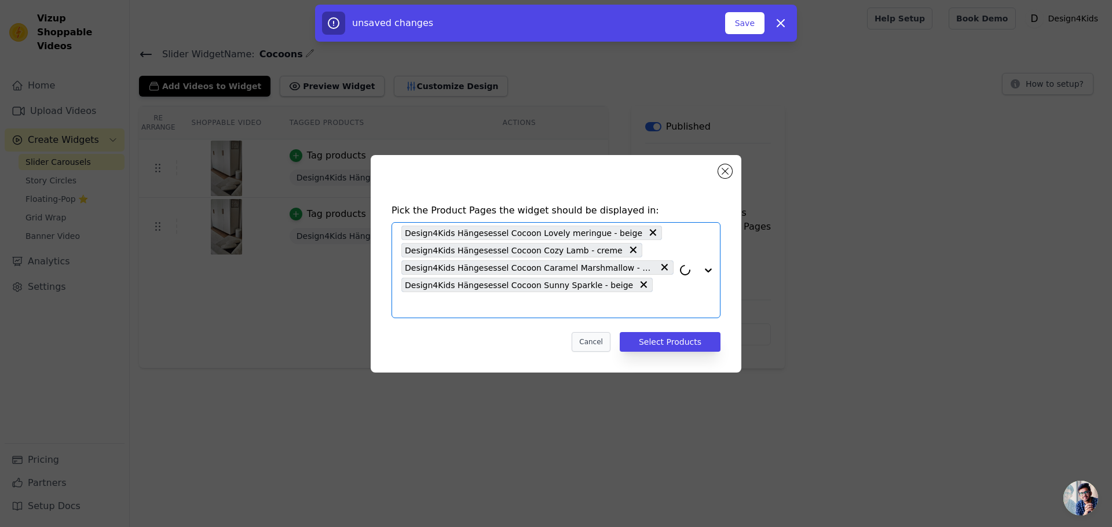
paste input "Cocoon"
type input "Cocoon"
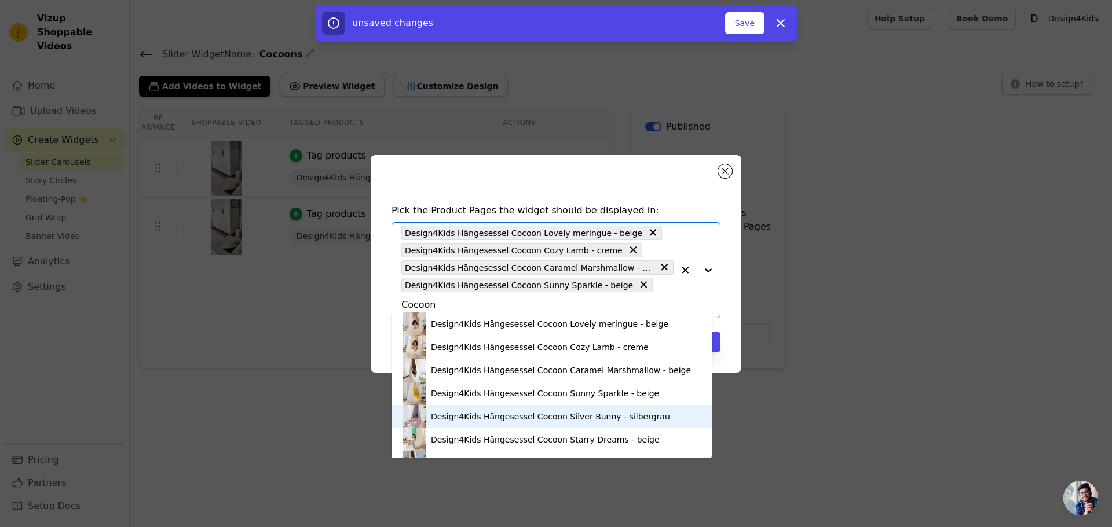
click at [455, 417] on div "Design4Kids Hängesessel Cocoon Silver Bunny - silbergrau" at bounding box center [550, 417] width 239 height 12
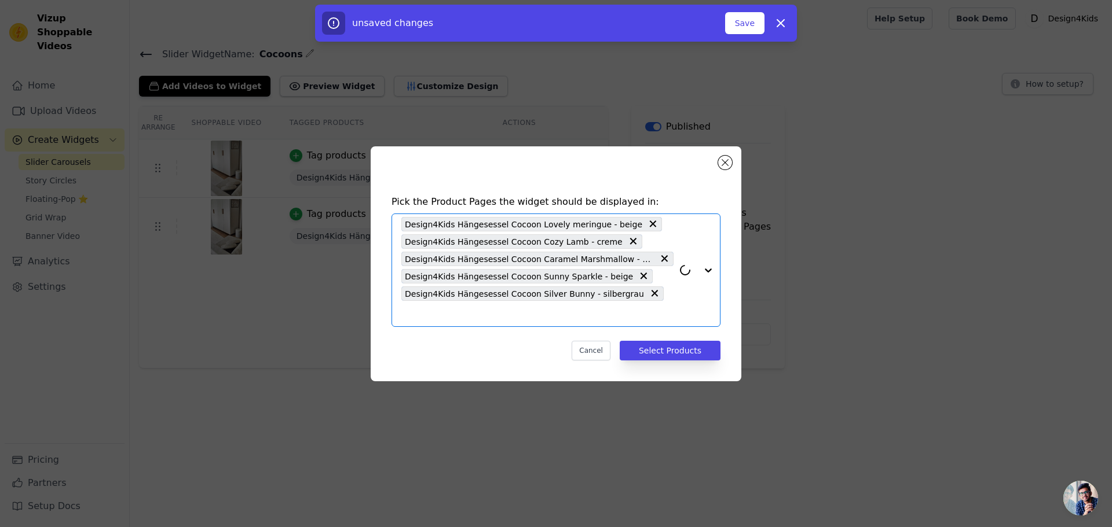
paste input "Cocoon"
type input "Cocoon"
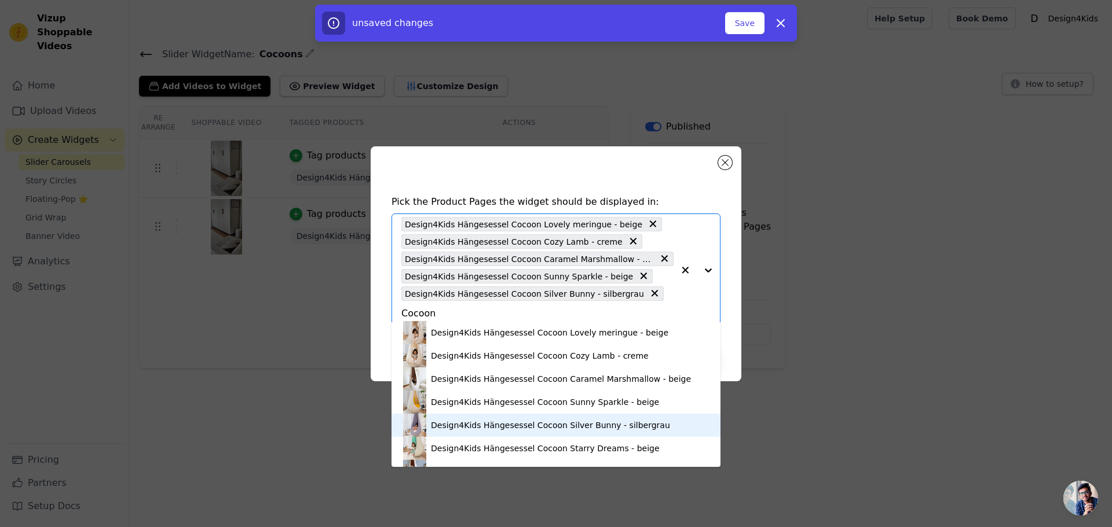
click at [460, 432] on div "Design4Kids Hängesessel Cocoon Silver Bunny - silbergrau" at bounding box center [556, 425] width 306 height 23
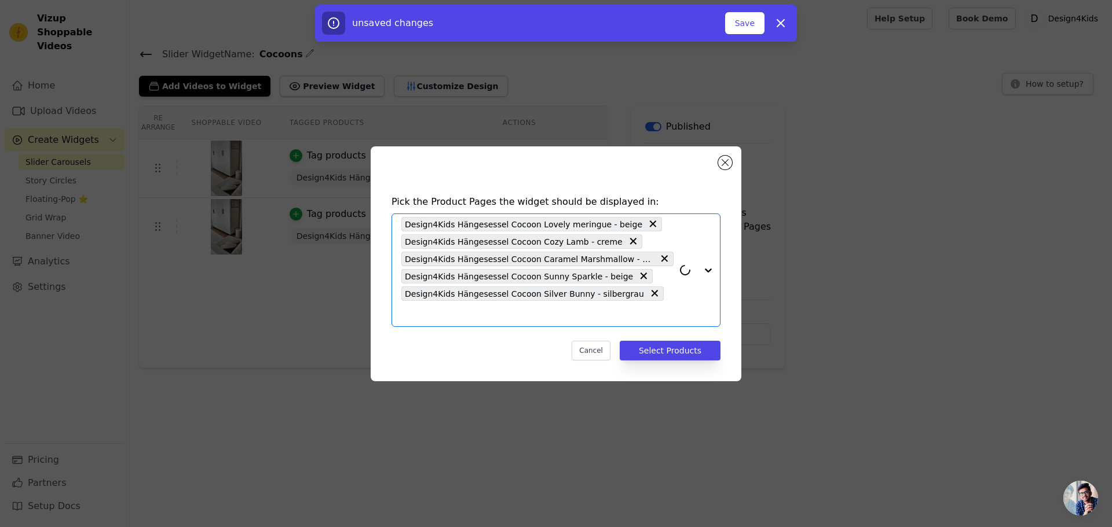
paste input "Cocoon"
type input "Cocoon"
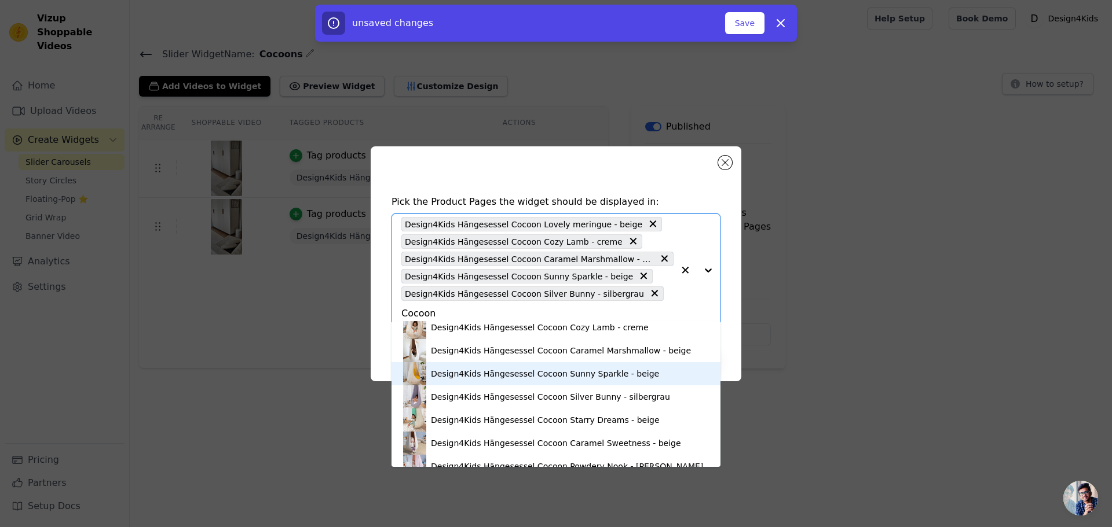
scroll to position [43, 0]
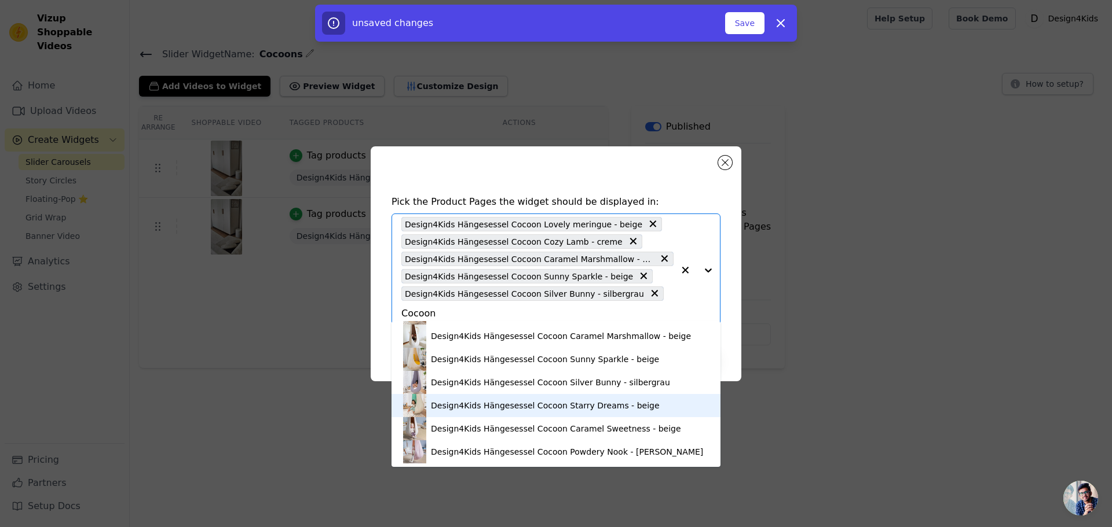
click at [479, 405] on div "Design4Kids Hängesessel Cocoon Starry Dreams - beige" at bounding box center [545, 406] width 229 height 12
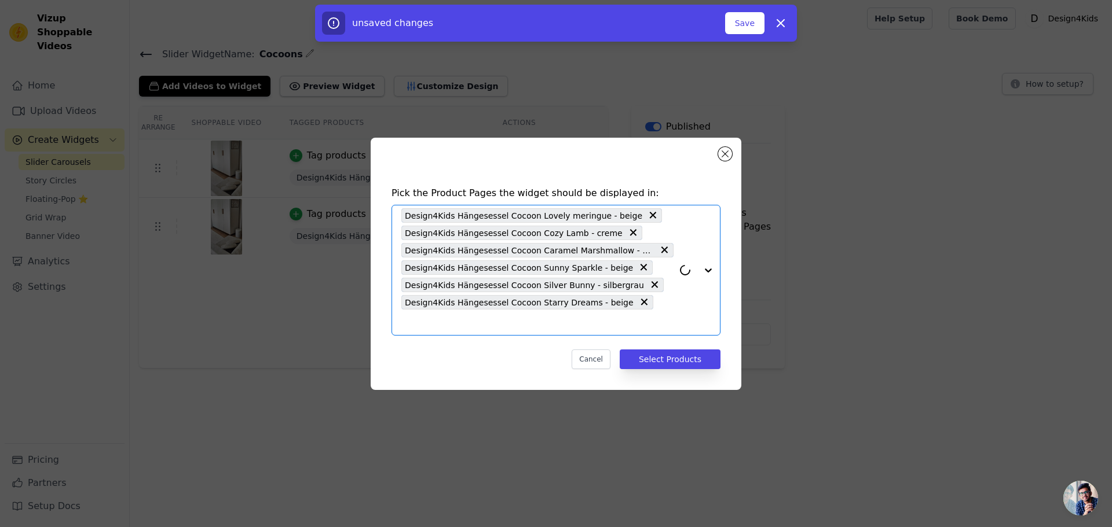
paste input "Cocoon"
type input "Cocoon"
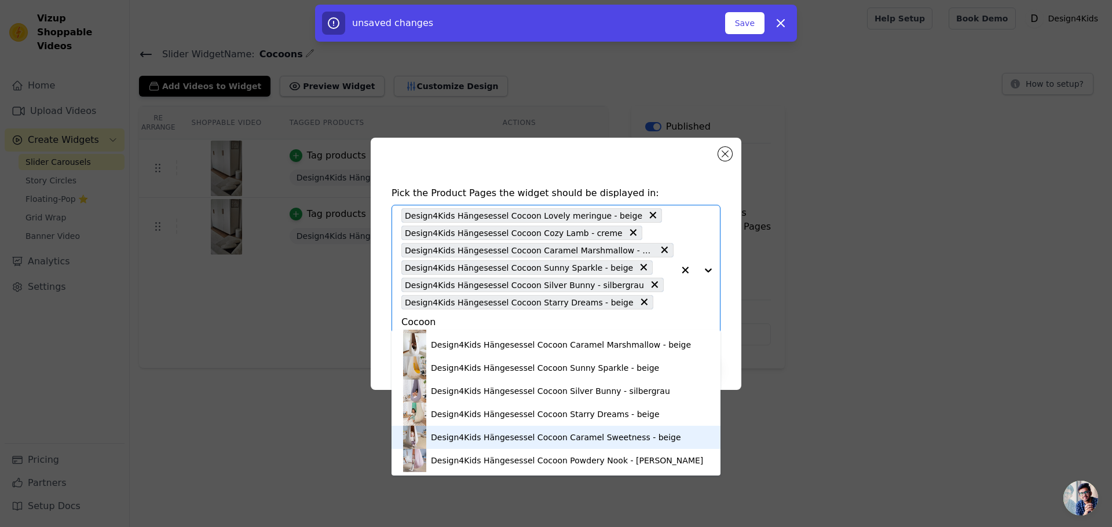
click at [473, 438] on div "Design4Kids Hängesessel Cocoon Caramel Sweetness - beige" at bounding box center [556, 438] width 250 height 12
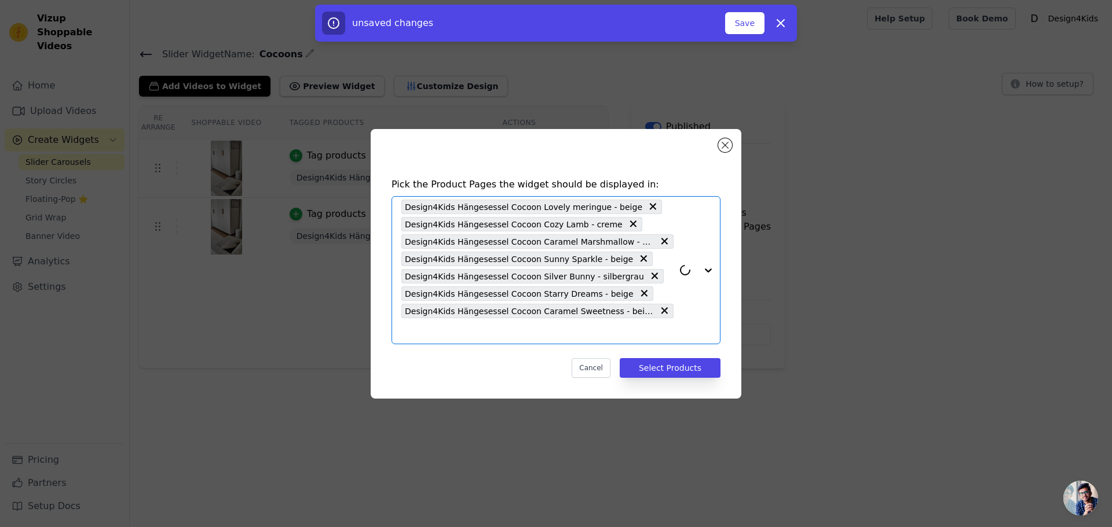
paste input "Cocoon"
type input "Cocoon"
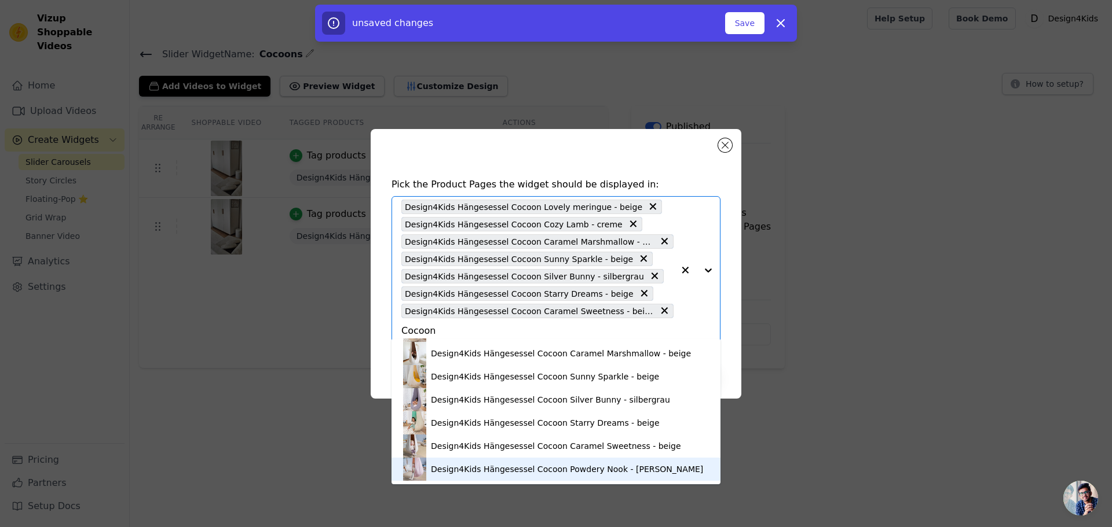
click at [450, 477] on div "Design4Kids Hängesessel Cocoon Powdery Nook - [PERSON_NAME]" at bounding box center [556, 469] width 306 height 23
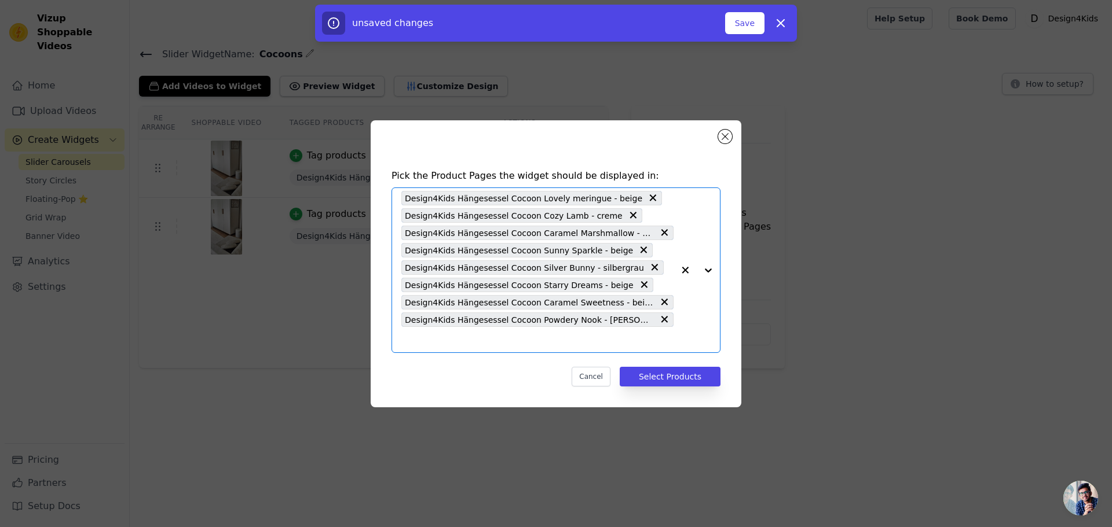
scroll to position [0, 0]
click at [675, 367] on button "Select Products" at bounding box center [670, 377] width 101 height 20
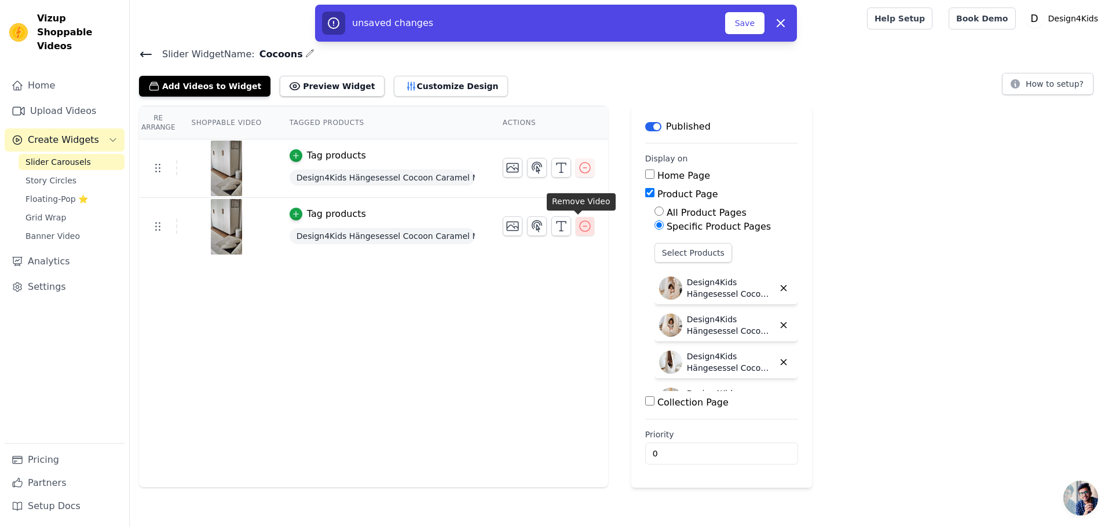
click at [580, 228] on icon "button" at bounding box center [585, 226] width 14 height 14
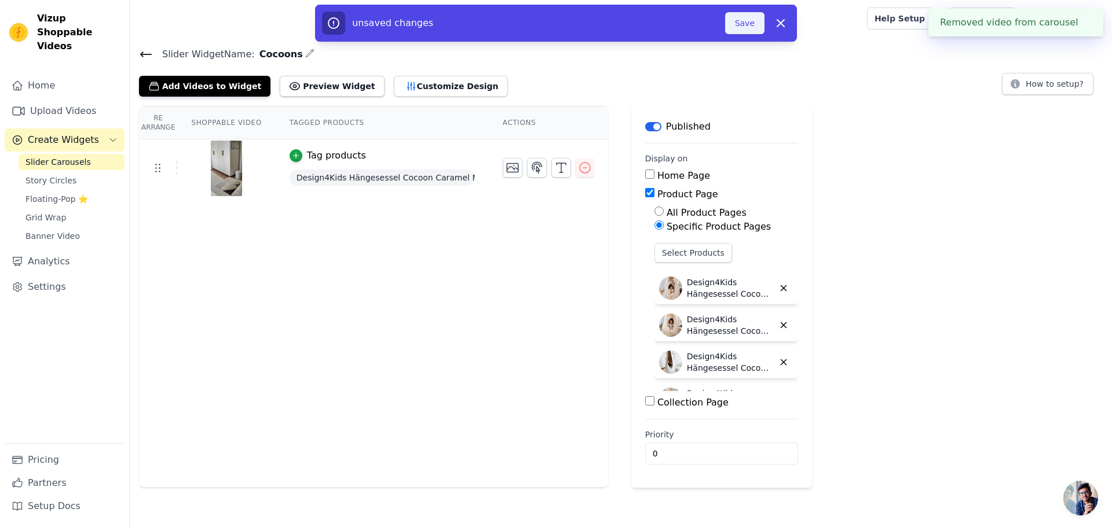
click at [736, 23] on button "Save" at bounding box center [744, 23] width 39 height 22
click at [52, 156] on span "Slider Carousels" at bounding box center [57, 162] width 65 height 12
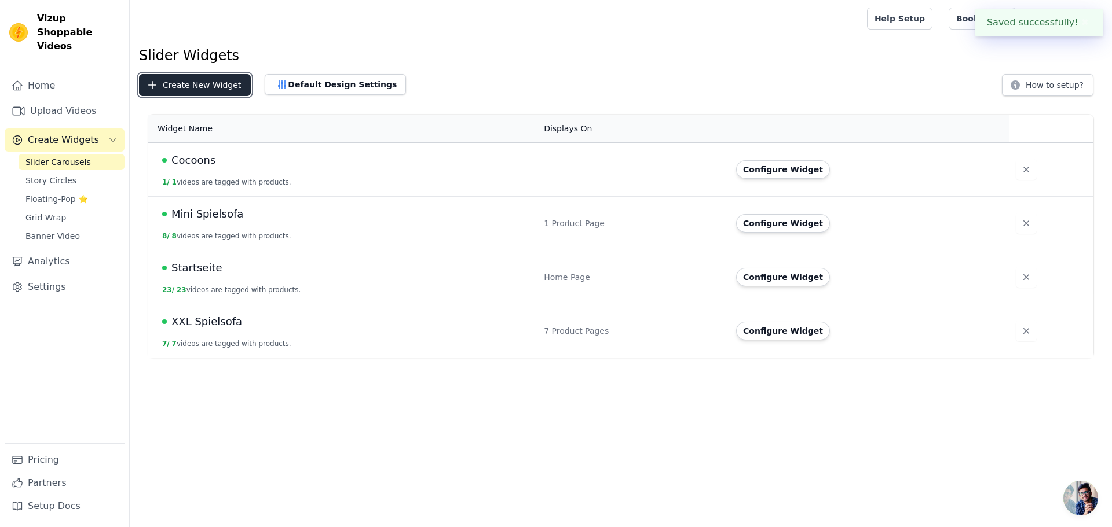
click at [189, 87] on button "Create New Widget" at bounding box center [195, 85] width 112 height 22
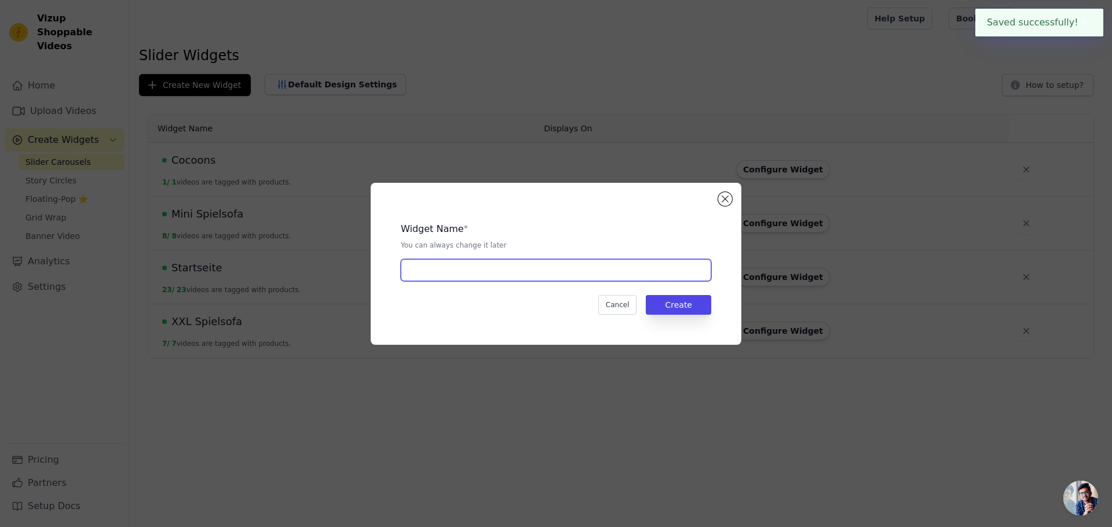
click at [437, 266] on input "text" at bounding box center [556, 270] width 310 height 22
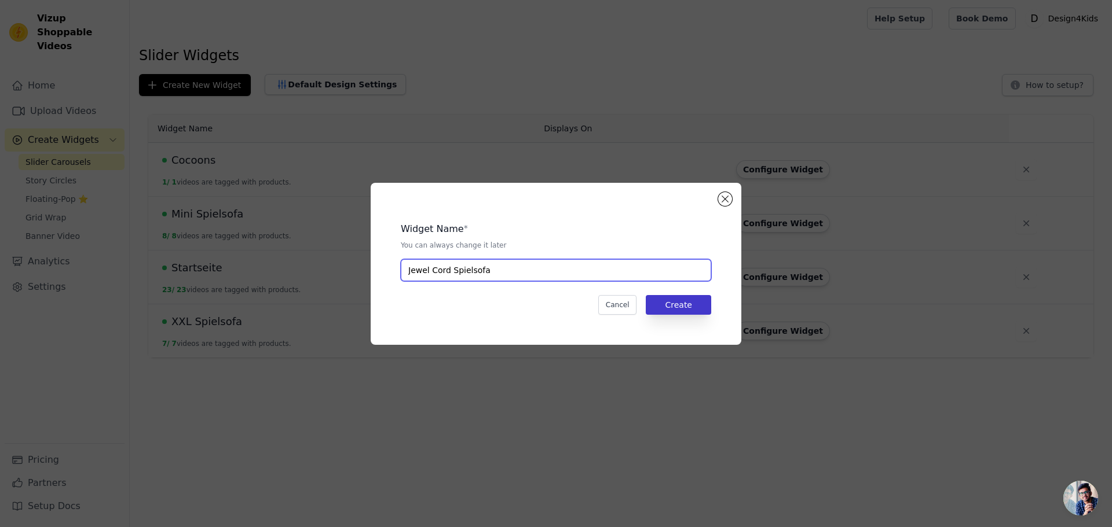
type input "Jewel Cord Spielsofa"
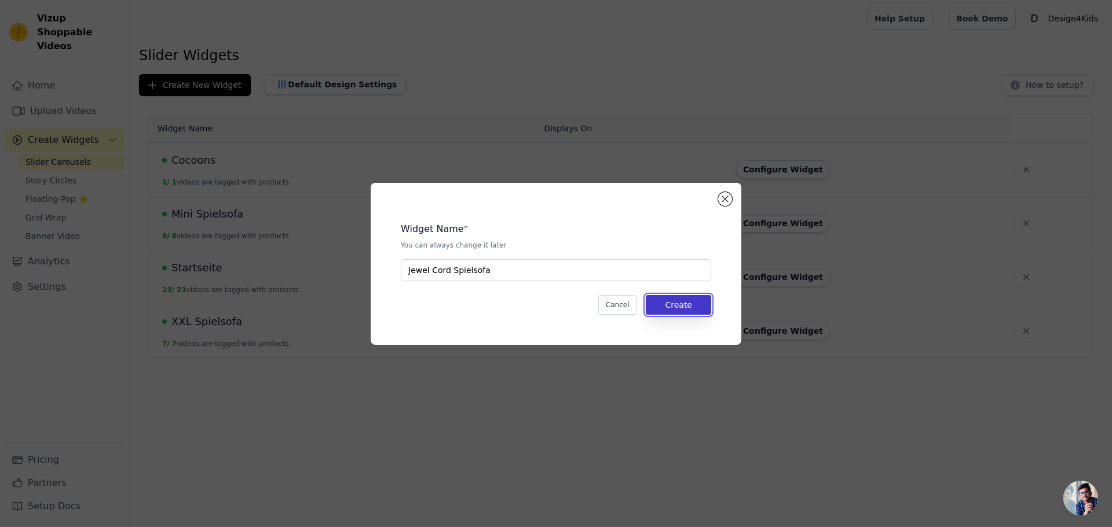
click at [682, 303] on button "Create" at bounding box center [678, 305] width 65 height 20
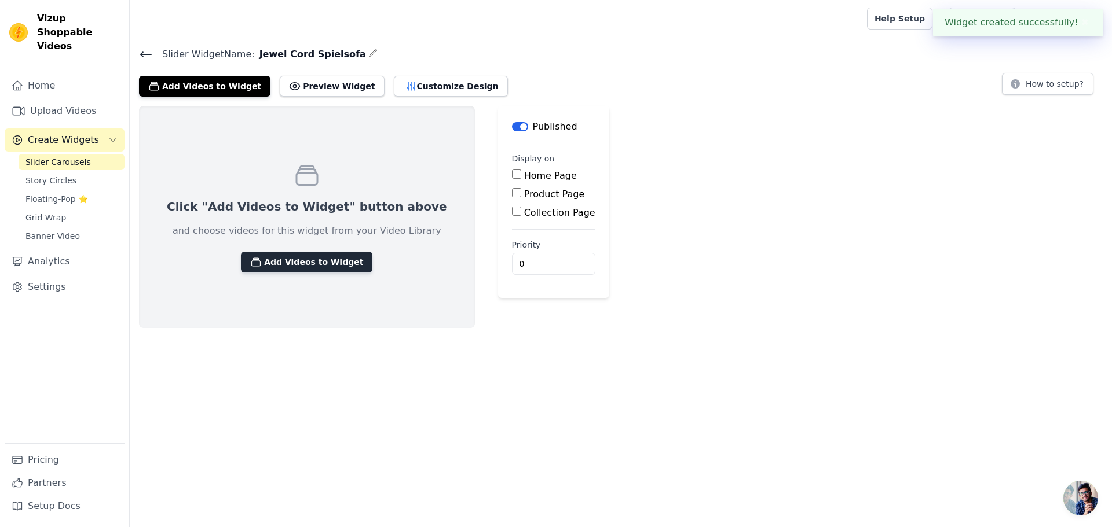
click at [270, 261] on button "Add Videos to Widget" at bounding box center [306, 262] width 131 height 21
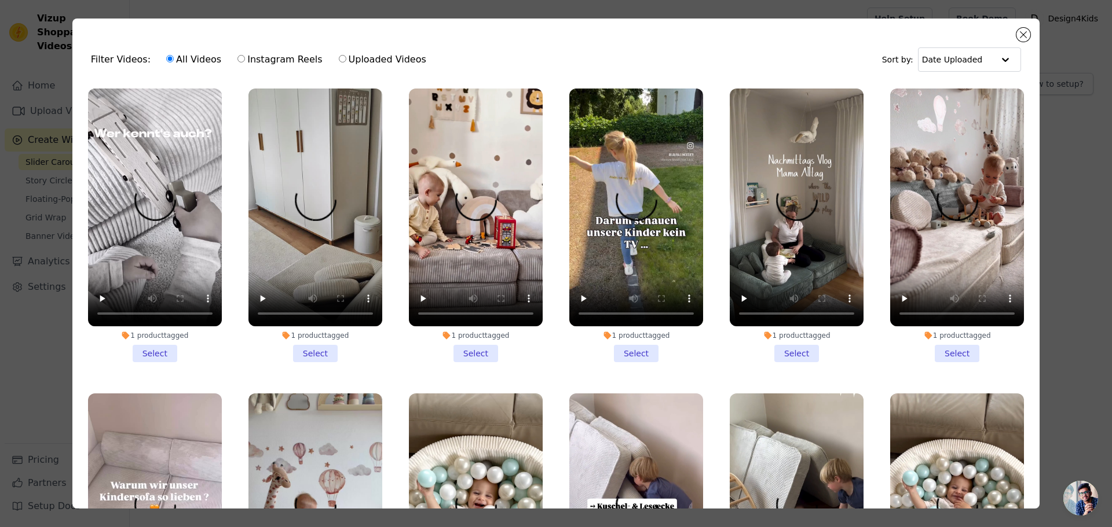
click at [620, 351] on li "1 product tagged Select" at bounding box center [636, 226] width 134 height 274
click at [0, 0] on input "1 product tagged Select" at bounding box center [0, 0] width 0 height 0
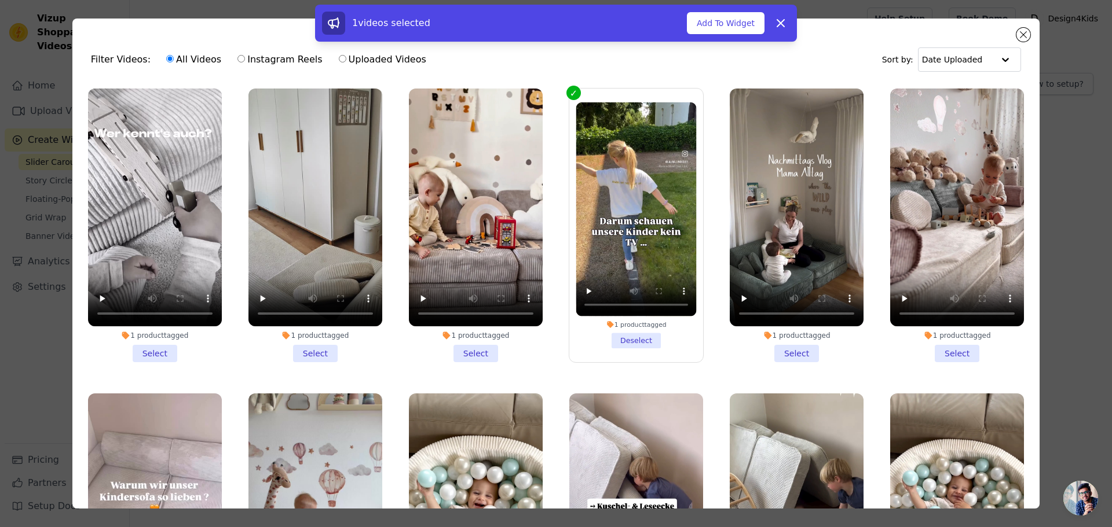
click at [786, 350] on li "1 product tagged Select" at bounding box center [797, 226] width 134 height 274
click at [0, 0] on input "1 product tagged Select" at bounding box center [0, 0] width 0 height 0
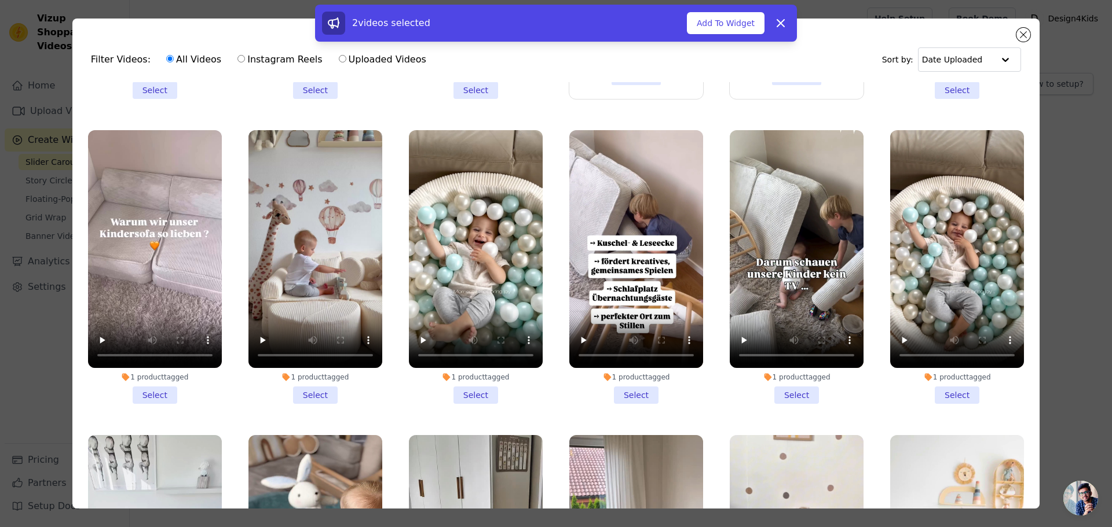
scroll to position [289, 0]
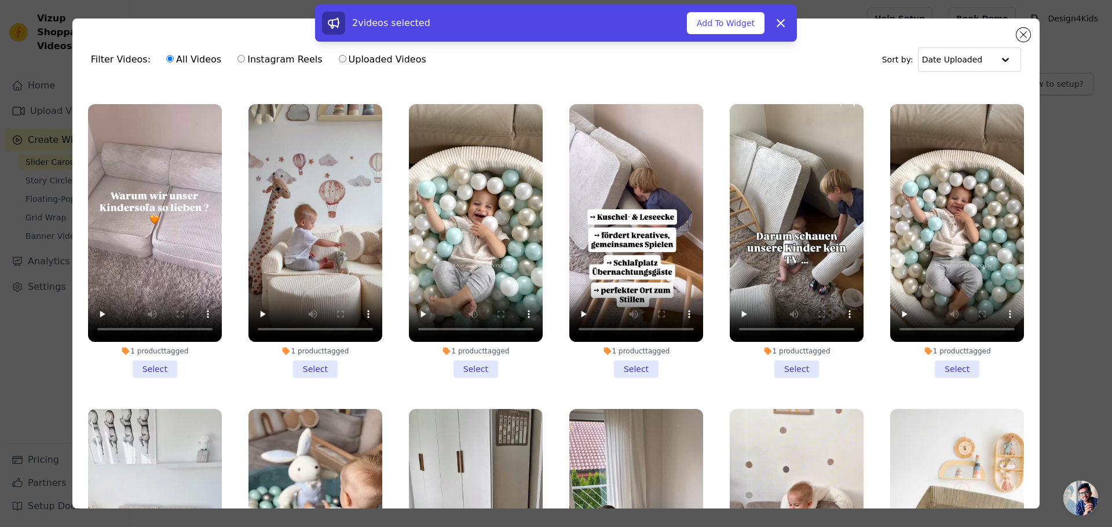
click at [164, 356] on li "1 product tagged Select" at bounding box center [155, 241] width 134 height 274
click at [0, 0] on input "1 product tagged Select" at bounding box center [0, 0] width 0 height 0
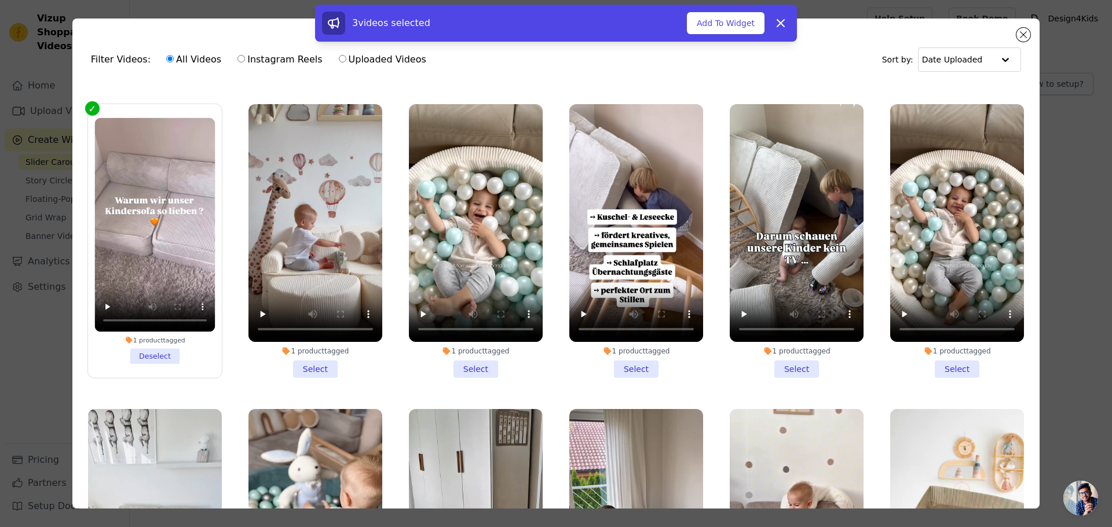
scroll to position [347, 0]
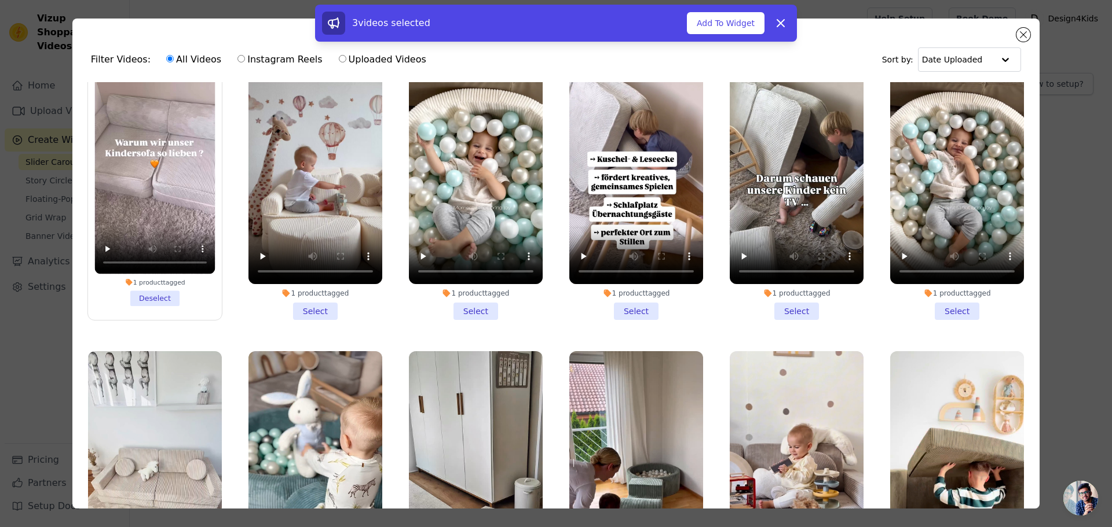
drag, startPoint x: 625, startPoint y: 307, endPoint x: 644, endPoint y: 307, distance: 19.7
click at [626, 307] on li "1 product tagged Select" at bounding box center [636, 183] width 134 height 274
click at [0, 0] on input "1 product tagged Select" at bounding box center [0, 0] width 0 height 0
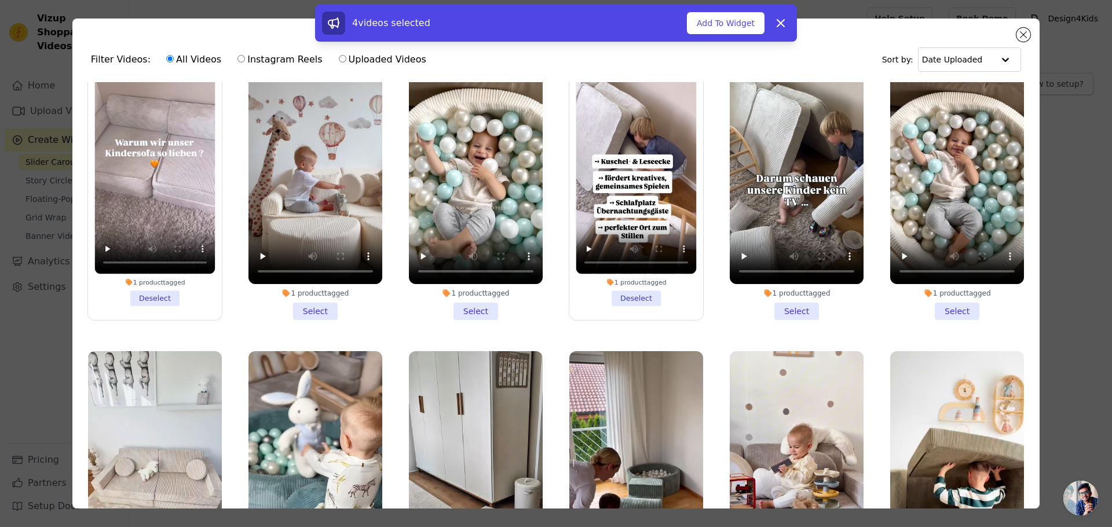
click at [790, 305] on li "1 product tagged Select" at bounding box center [797, 183] width 134 height 274
click at [0, 0] on input "1 product tagged Select" at bounding box center [0, 0] width 0 height 0
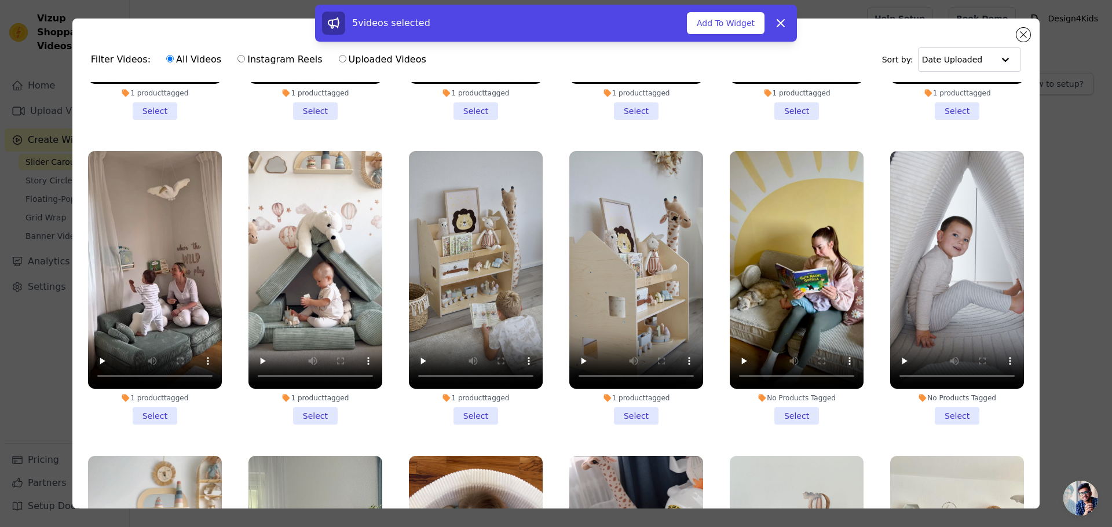
scroll to position [868, 0]
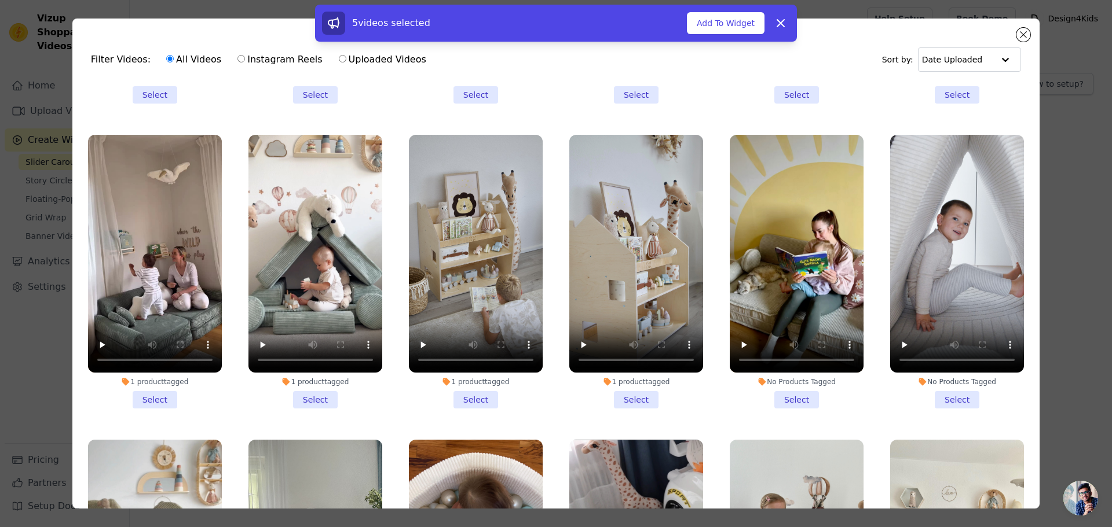
click at [152, 377] on li "1 product tagged Select" at bounding box center [155, 272] width 134 height 274
click at [0, 0] on input "1 product tagged Select" at bounding box center [0, 0] width 0 height 0
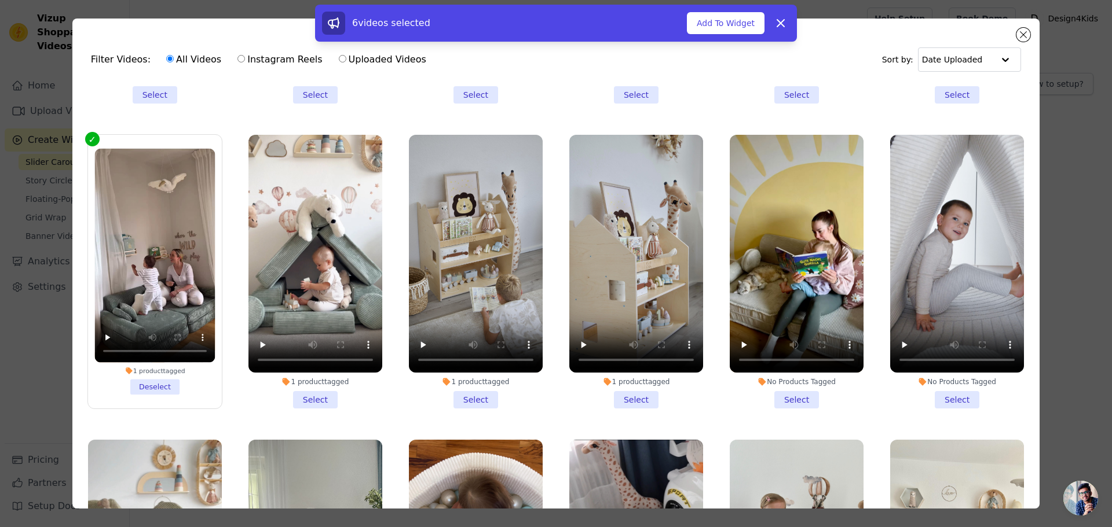
click at [790, 380] on li "No Products Tagged Select" at bounding box center [797, 272] width 134 height 274
click at [0, 0] on input "No Products Tagged Select" at bounding box center [0, 0] width 0 height 0
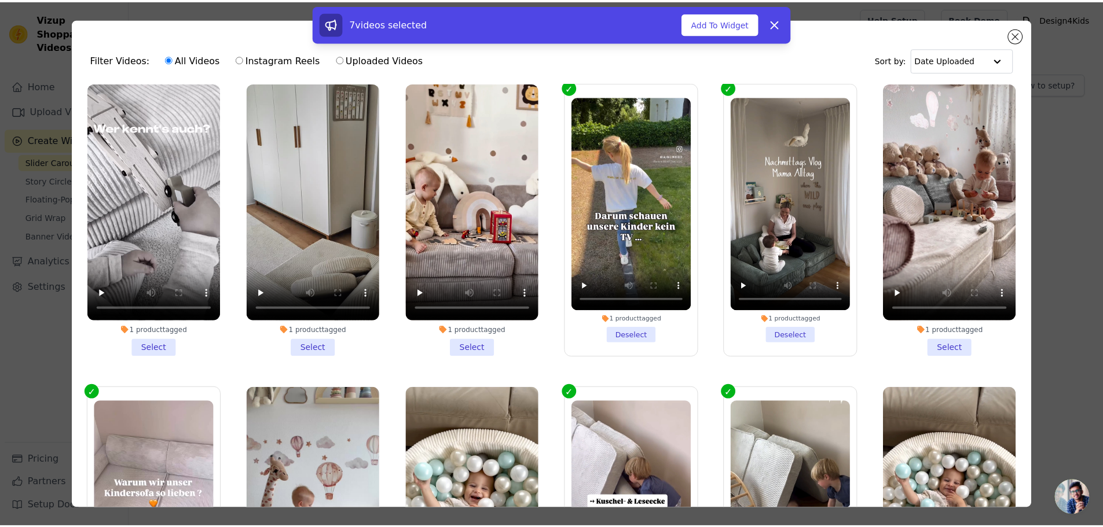
scroll to position [0, 0]
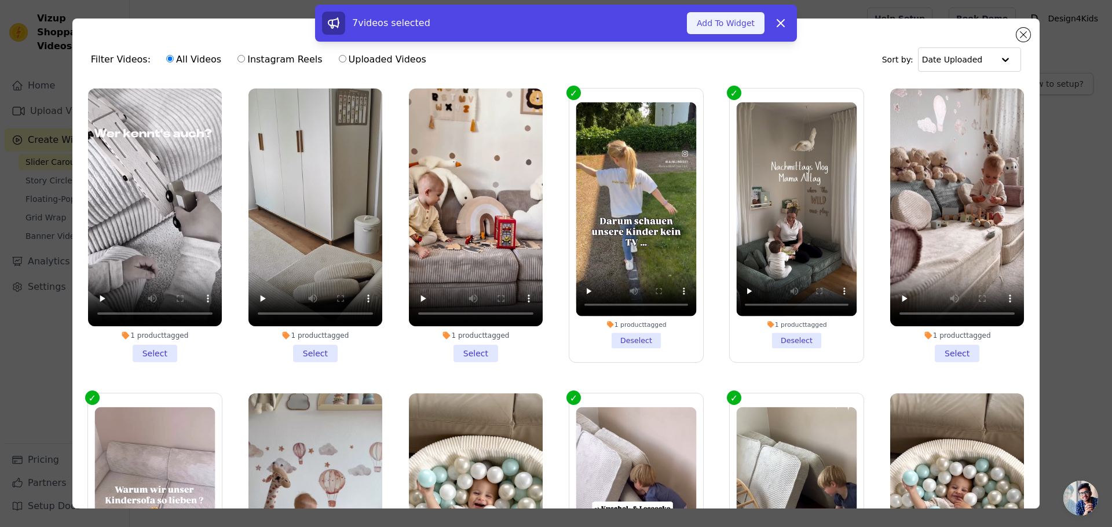
click at [728, 24] on button "Add To Widget" at bounding box center [726, 23] width 78 height 22
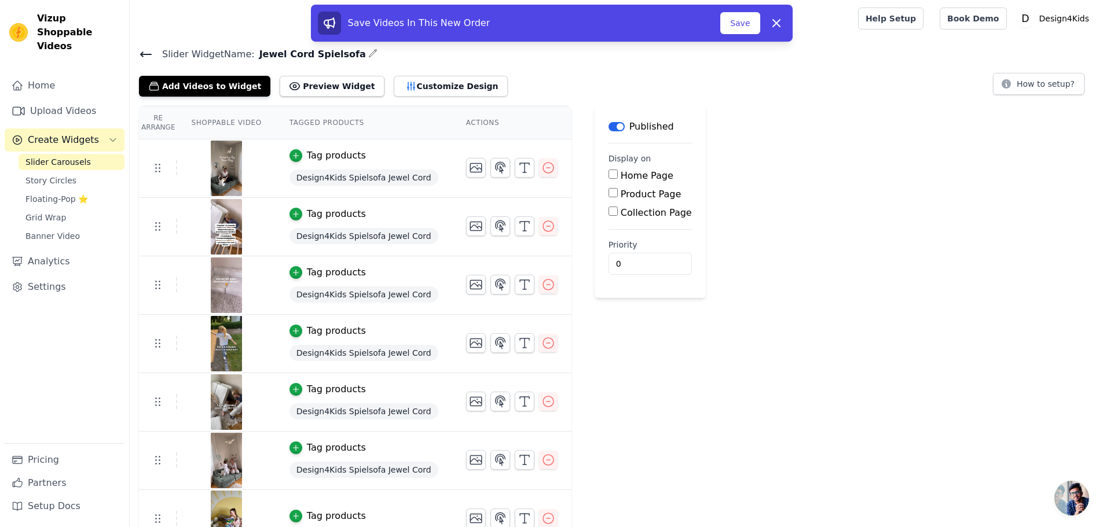
click at [625, 195] on label "Product Page" at bounding box center [651, 194] width 61 height 11
click at [618, 195] on input "Product Page" at bounding box center [613, 192] width 9 height 9
checkbox input "true"
click at [639, 227] on label "Specific Product Pages" at bounding box center [682, 226] width 104 height 11
click at [627, 227] on input "Specific Product Pages" at bounding box center [622, 225] width 9 height 9
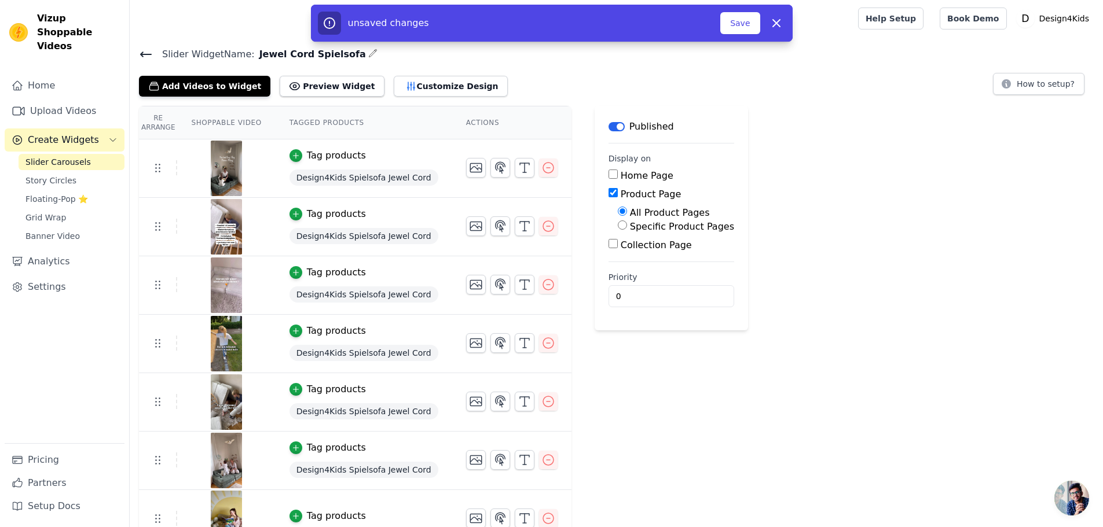
radio input "true"
click at [625, 254] on button "Select Products" at bounding box center [657, 253] width 78 height 20
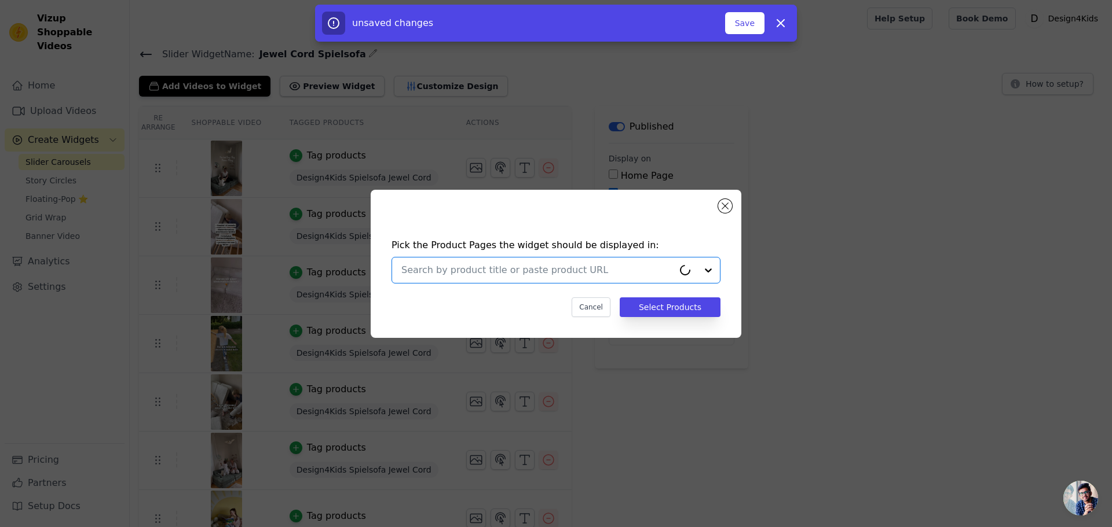
click at [473, 269] on input "text" at bounding box center [537, 270] width 272 height 14
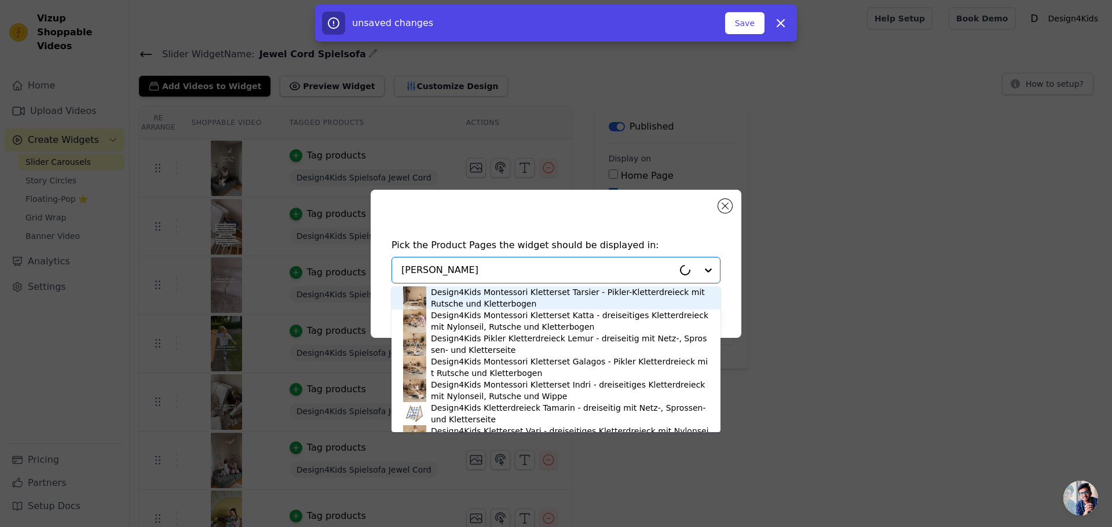
type input "[PERSON_NAME]"
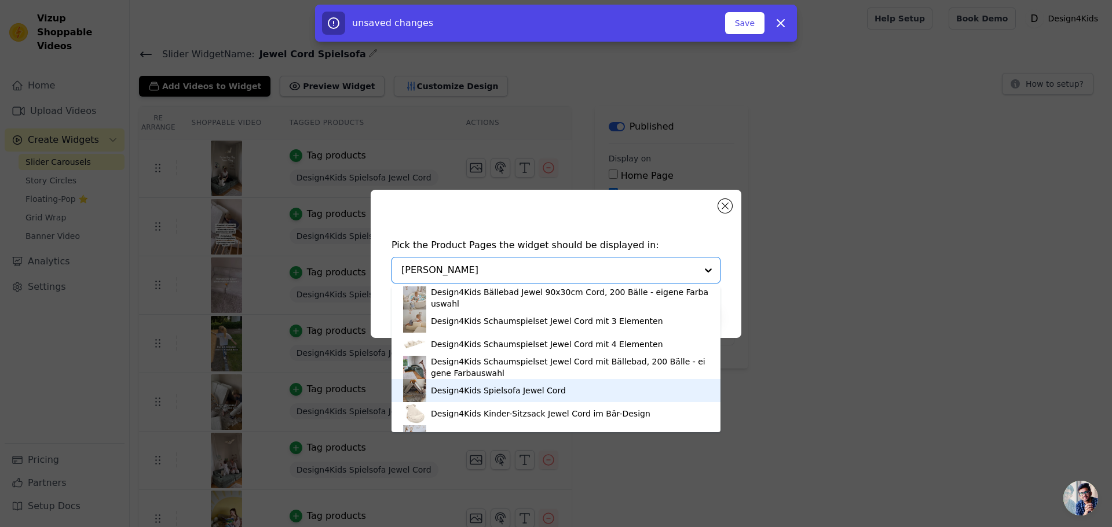
click at [454, 392] on div "Design4Kids Spielsofa Jewel Cord" at bounding box center [498, 391] width 135 height 12
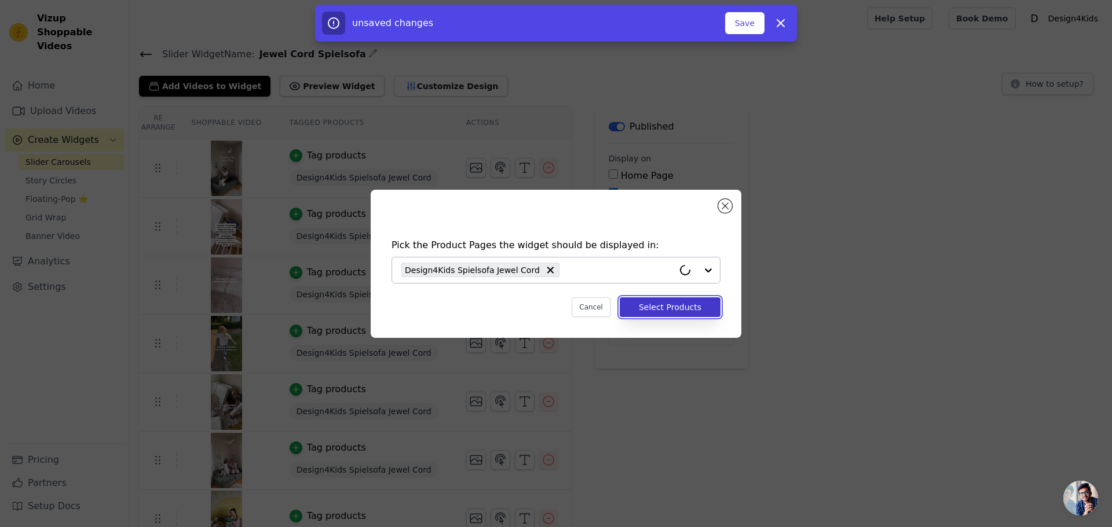
drag, startPoint x: 675, startPoint y: 306, endPoint x: 684, endPoint y: 306, distance: 9.3
click at [675, 306] on button "Select Products" at bounding box center [670, 308] width 101 height 20
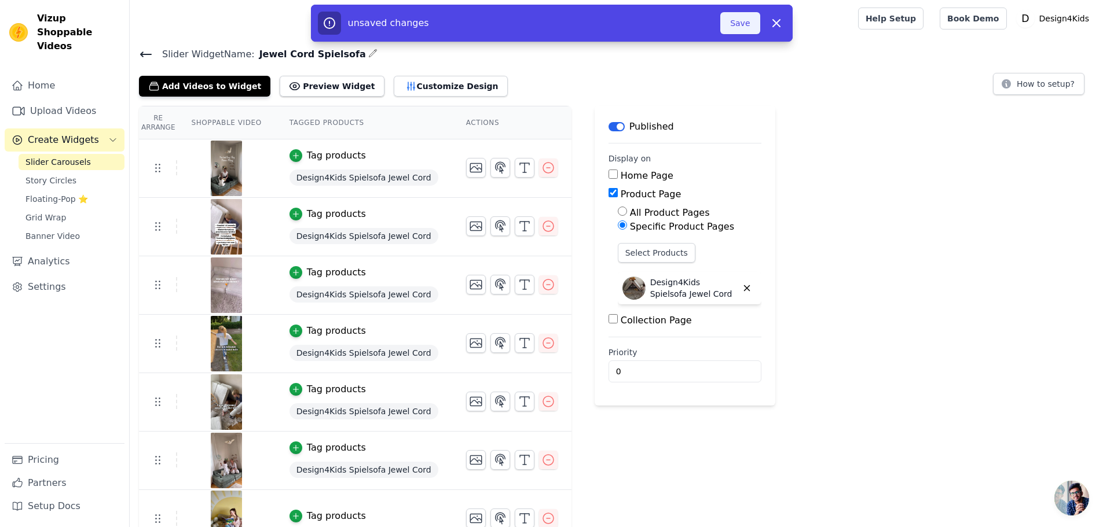
click at [743, 21] on button "Save" at bounding box center [739, 23] width 39 height 22
click at [76, 156] on span "Slider Carousels" at bounding box center [57, 162] width 65 height 12
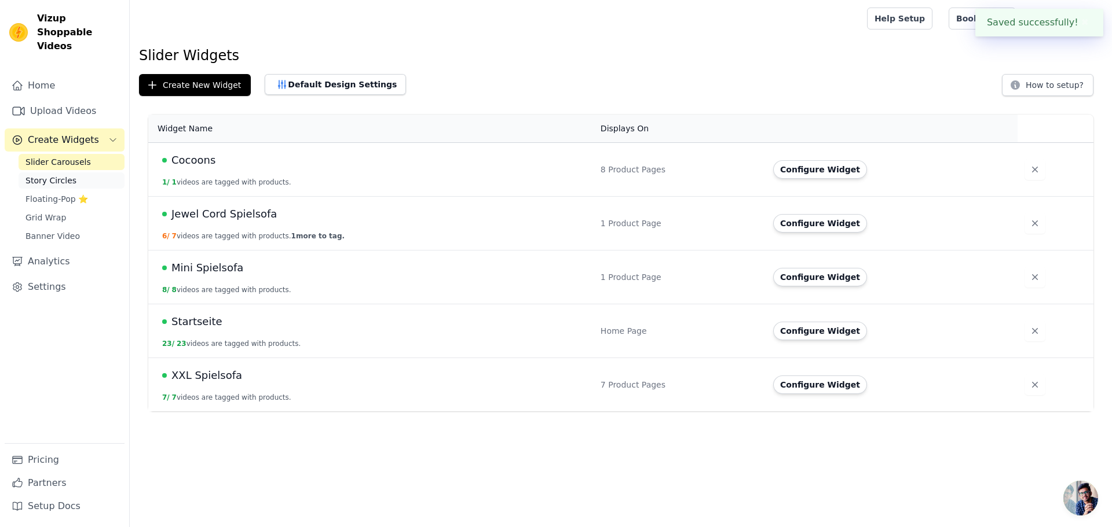
click at [66, 175] on span "Story Circles" at bounding box center [50, 181] width 51 height 12
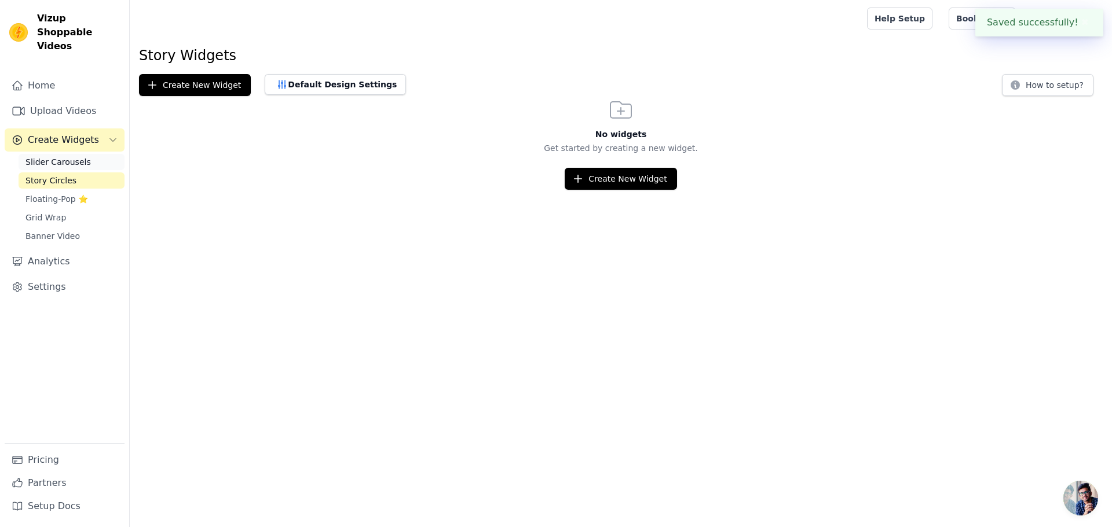
click at [77, 156] on span "Slider Carousels" at bounding box center [57, 162] width 65 height 12
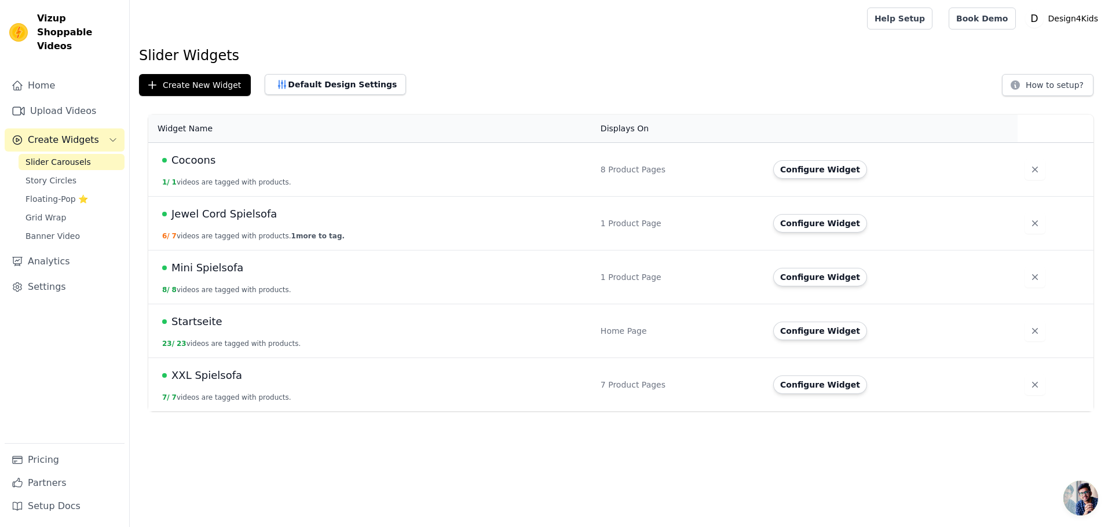
click at [244, 211] on span "Jewel Cord Spielsofa" at bounding box center [223, 214] width 105 height 16
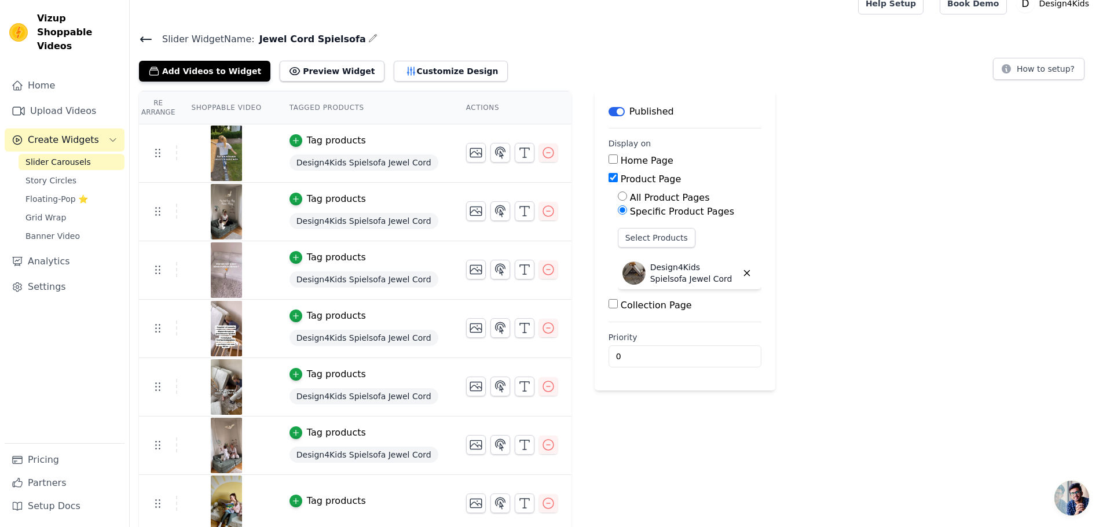
scroll to position [20, 0]
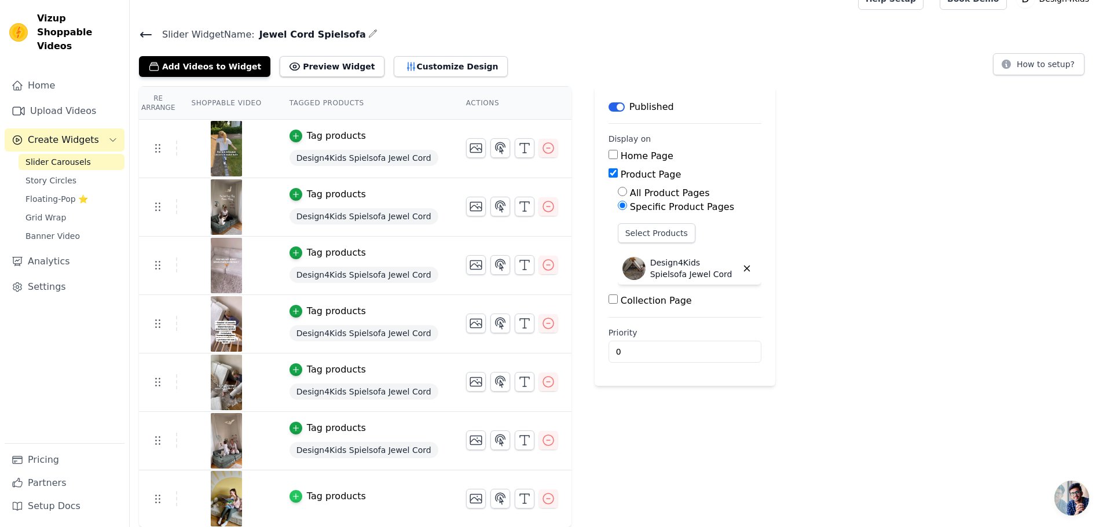
click at [292, 494] on icon "button" at bounding box center [296, 497] width 8 height 8
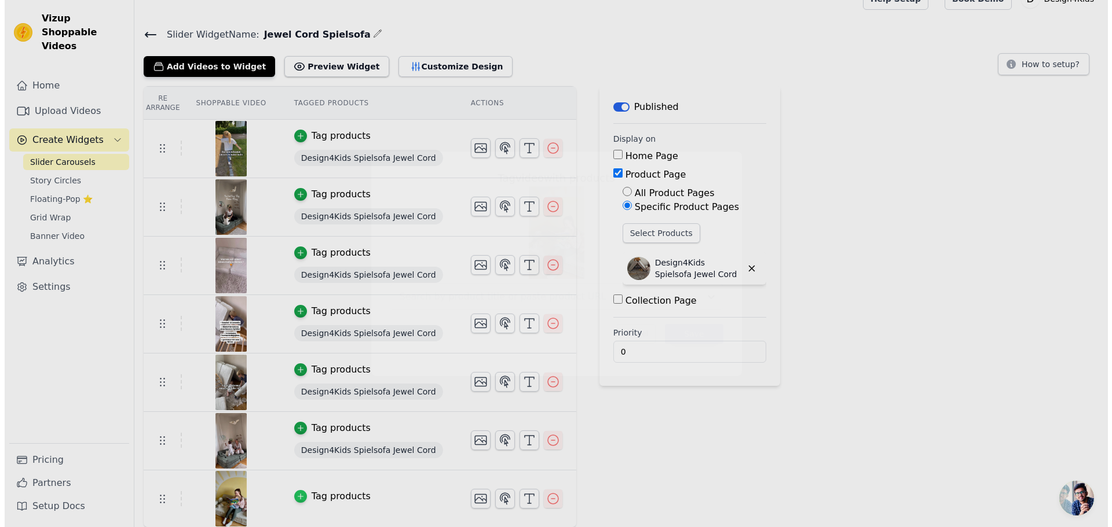
scroll to position [0, 0]
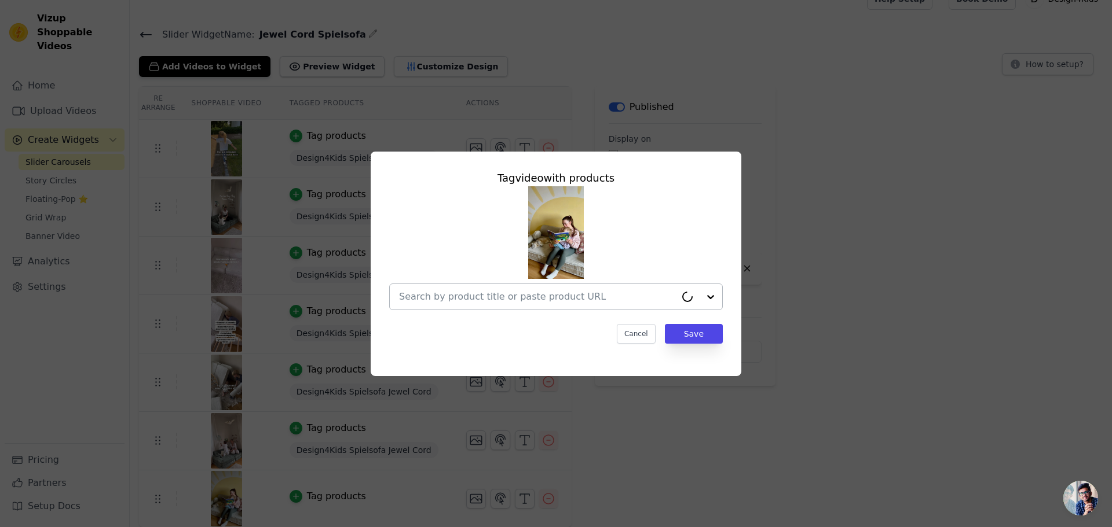
click at [461, 300] on input "text" at bounding box center [537, 297] width 277 height 14
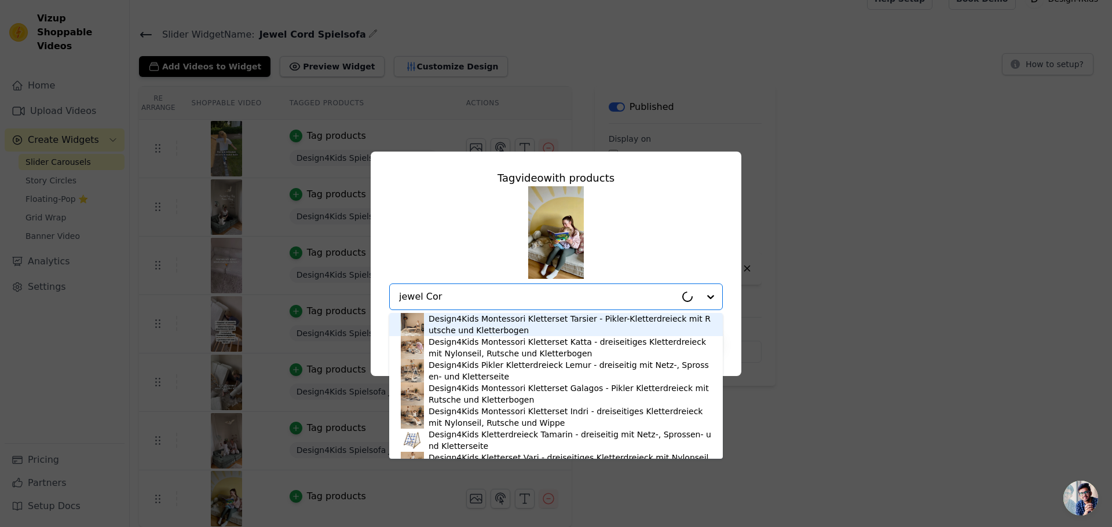
type input "jewel Cord"
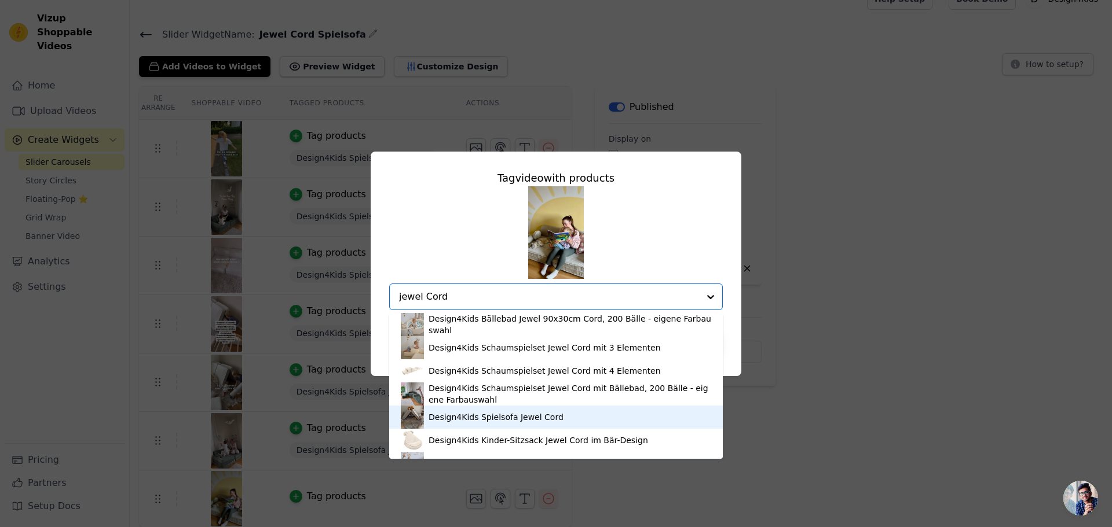
click at [459, 423] on div "Design4Kids Spielsofa Jewel Cord" at bounding box center [495, 418] width 135 height 12
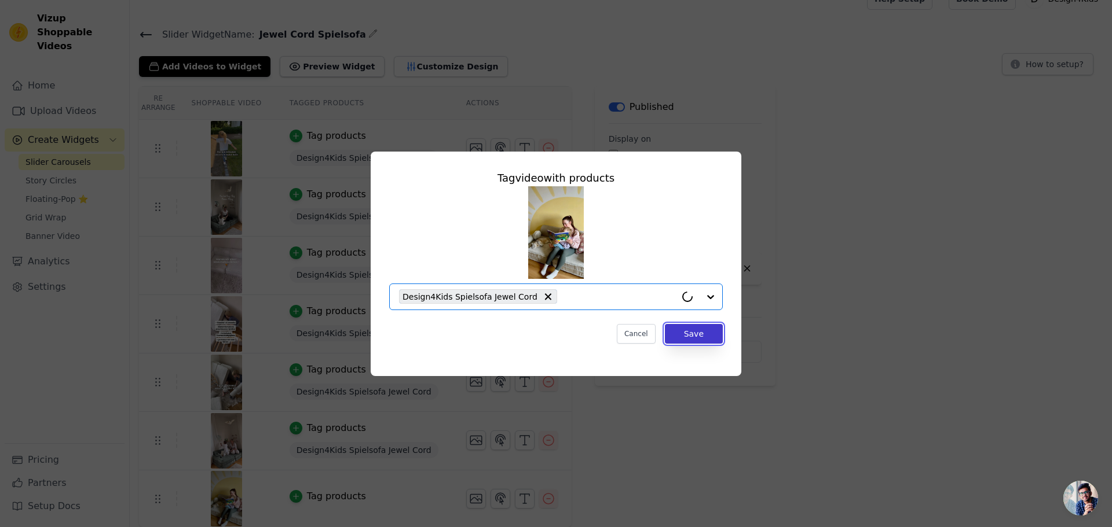
click at [712, 329] on button "Save" at bounding box center [694, 334] width 58 height 20
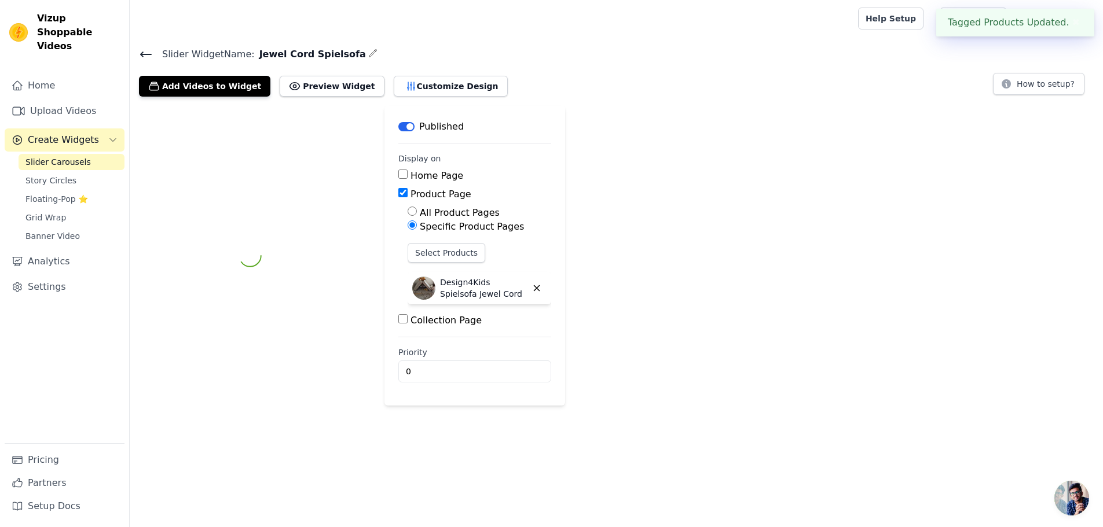
click at [565, 406] on div "Label Published Display on Home Page Product Page All Product Pages Specific Pr…" at bounding box center [474, 256] width 181 height 300
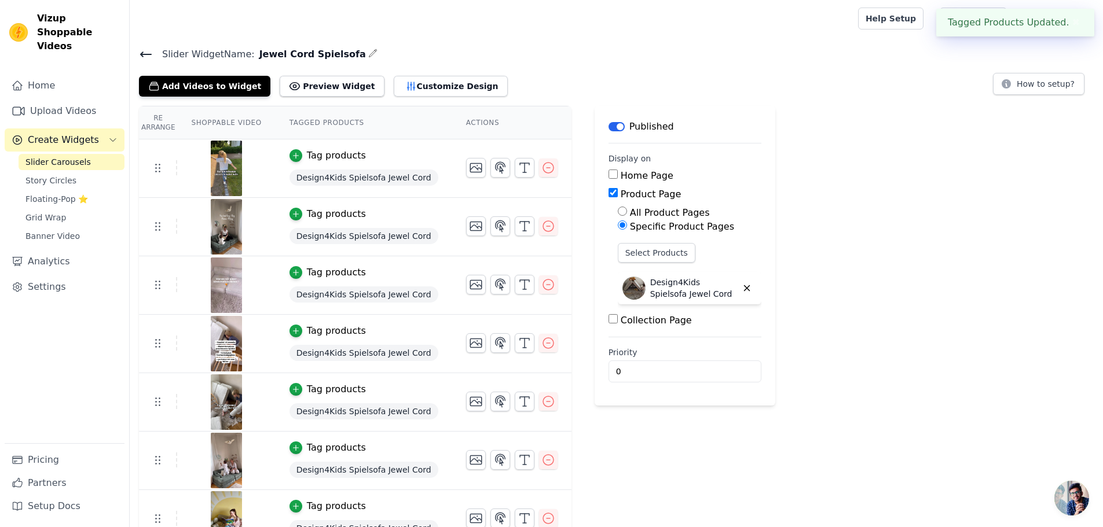
click at [35, 156] on span "Slider Carousels" at bounding box center [57, 162] width 65 height 12
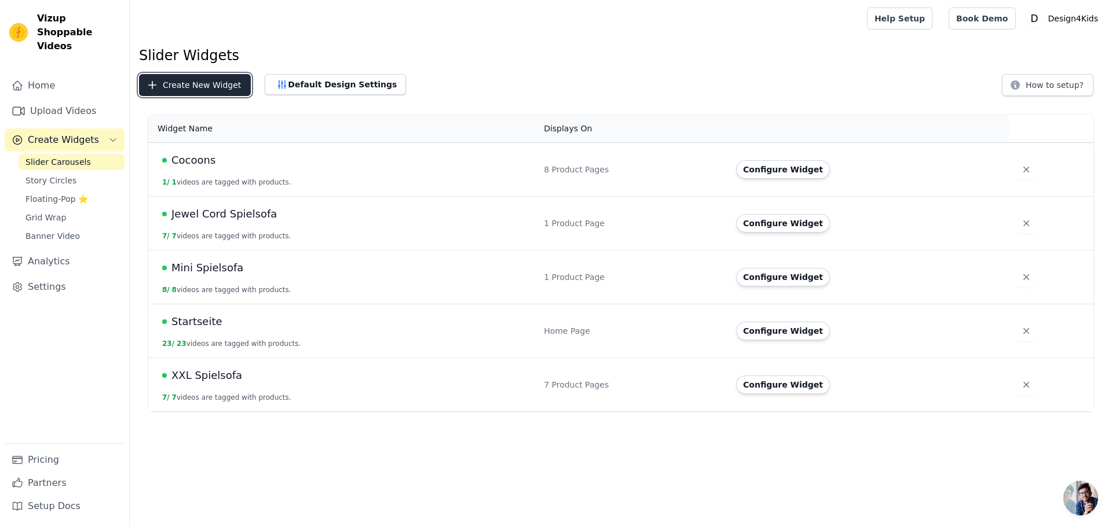
click at [196, 79] on button "Create New Widget" at bounding box center [195, 85] width 112 height 22
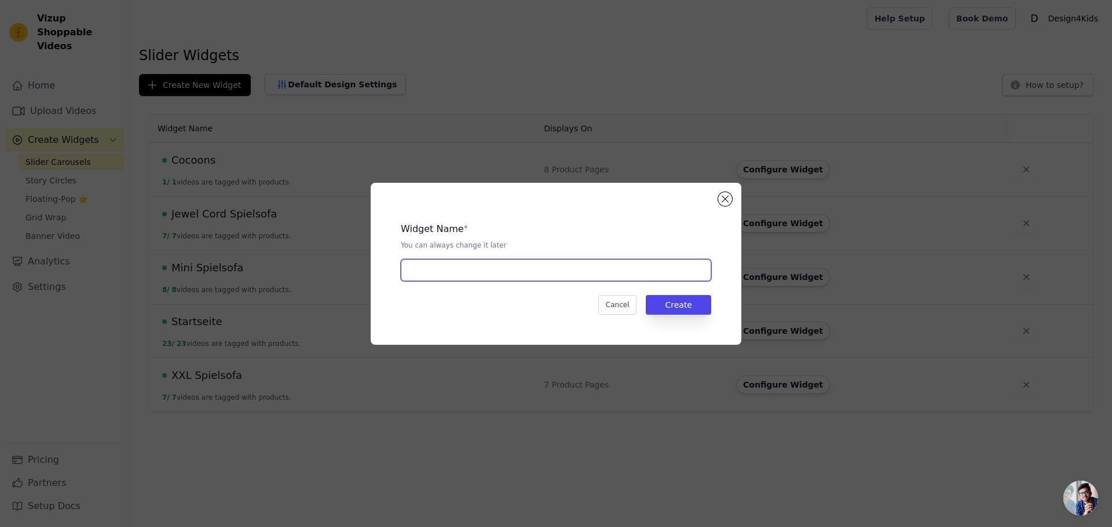
click at [439, 272] on input "text" at bounding box center [556, 270] width 310 height 22
type input "Bücherregal"
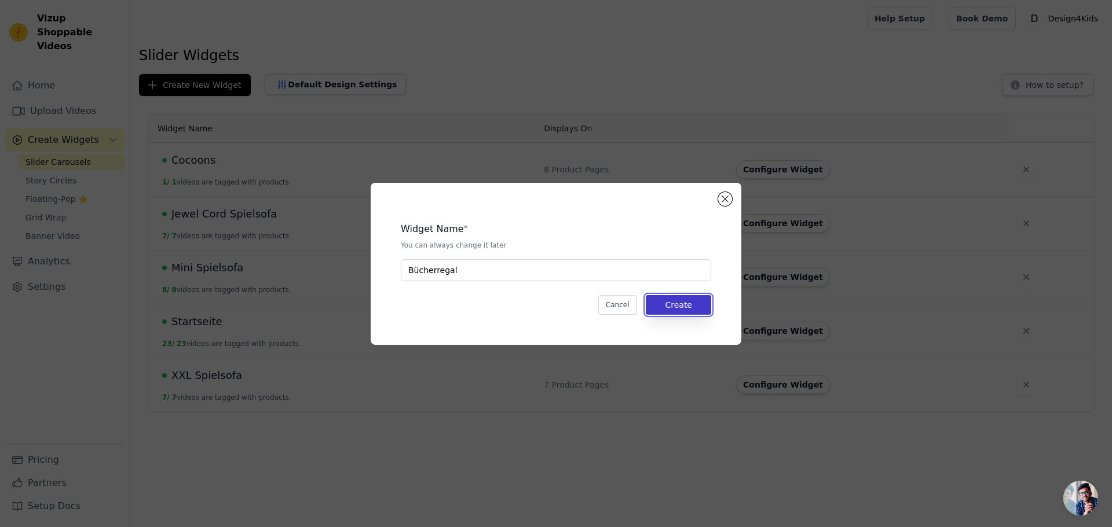
click at [670, 307] on button "Create" at bounding box center [678, 305] width 65 height 20
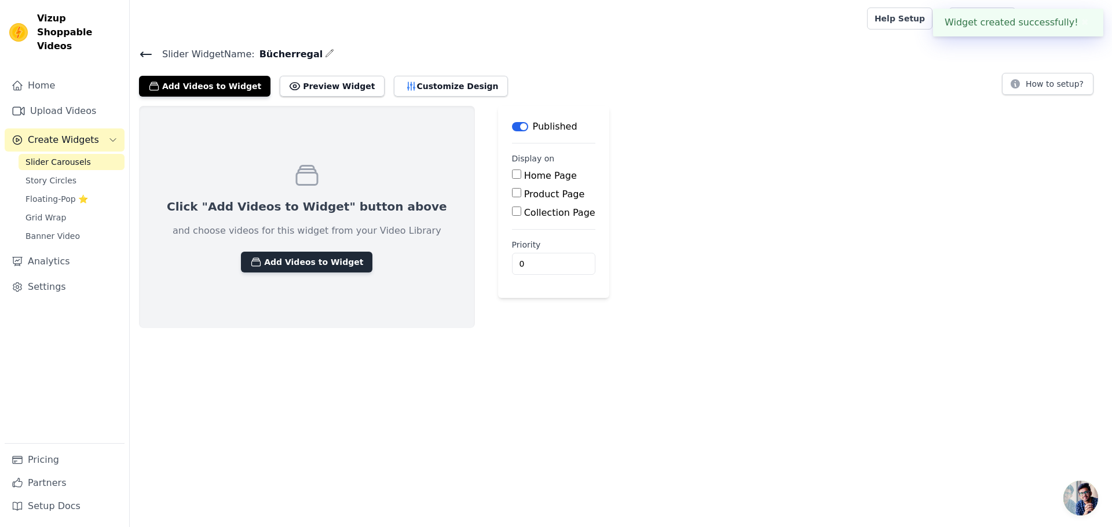
click at [283, 262] on button "Add Videos to Widget" at bounding box center [306, 262] width 131 height 21
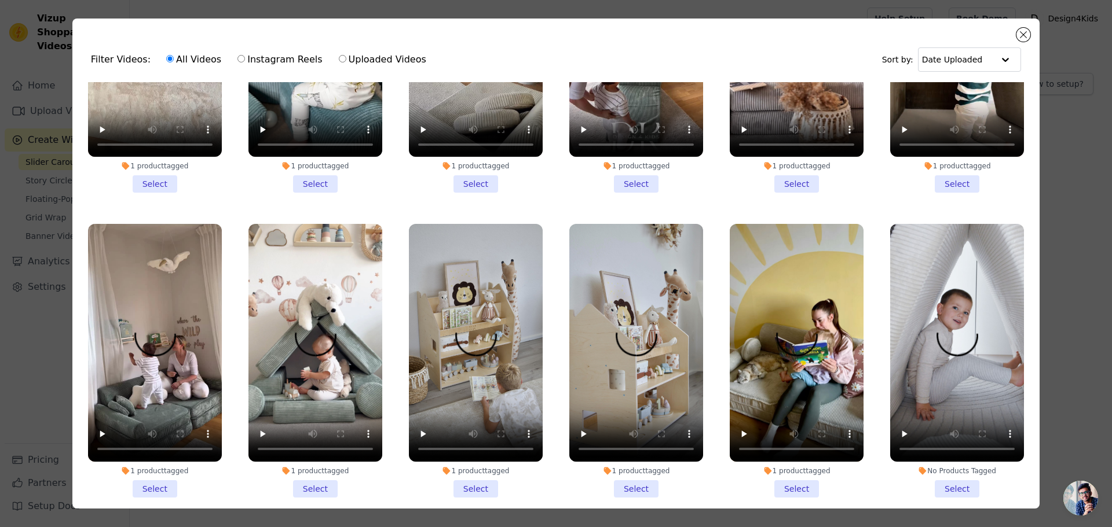
scroll to position [868, 0]
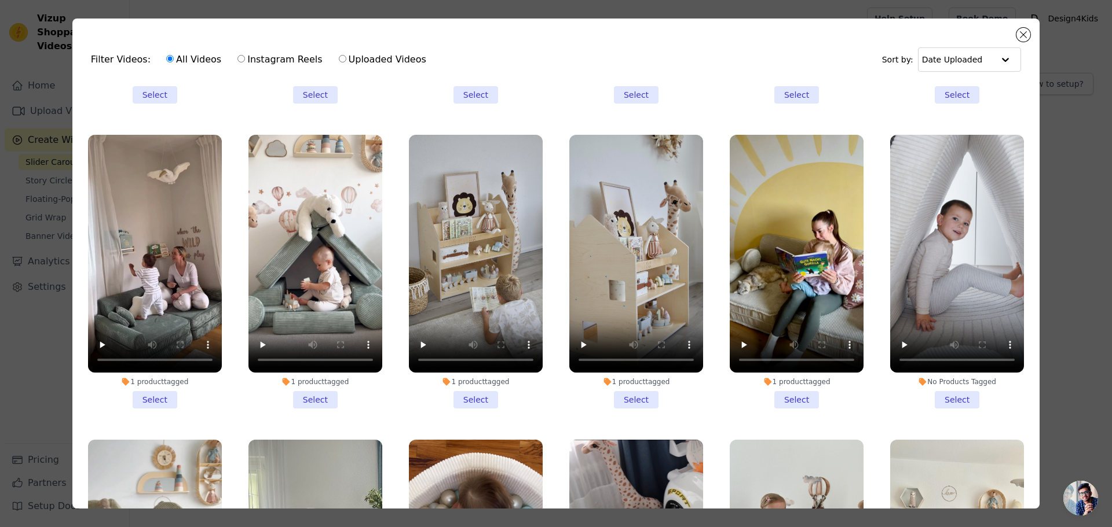
click at [472, 379] on li "1 product tagged Select" at bounding box center [476, 272] width 134 height 274
click at [0, 0] on input "1 product tagged Select" at bounding box center [0, 0] width 0 height 0
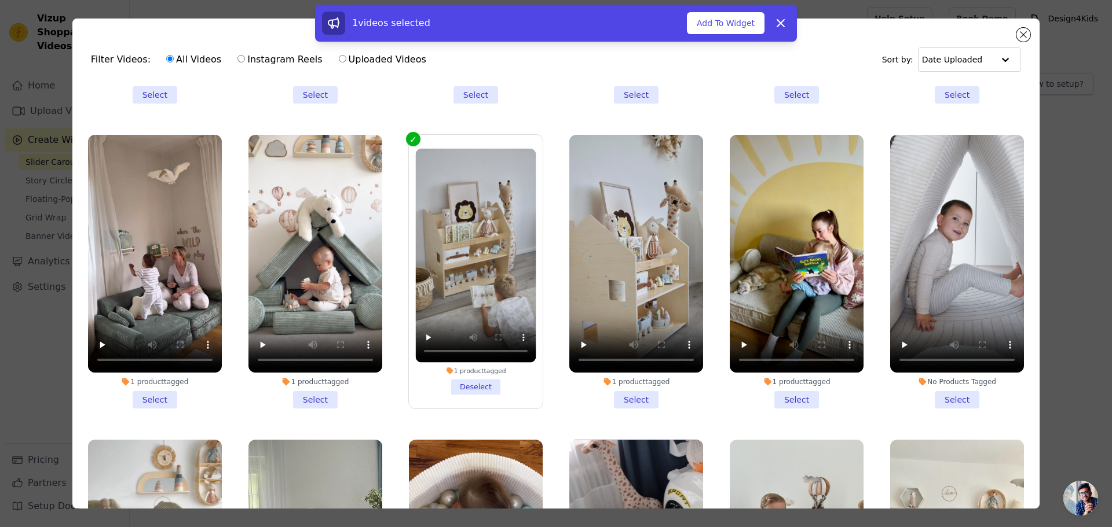
click at [635, 382] on li "1 product tagged Select" at bounding box center [636, 272] width 134 height 274
click at [0, 0] on input "1 product tagged Select" at bounding box center [0, 0] width 0 height 0
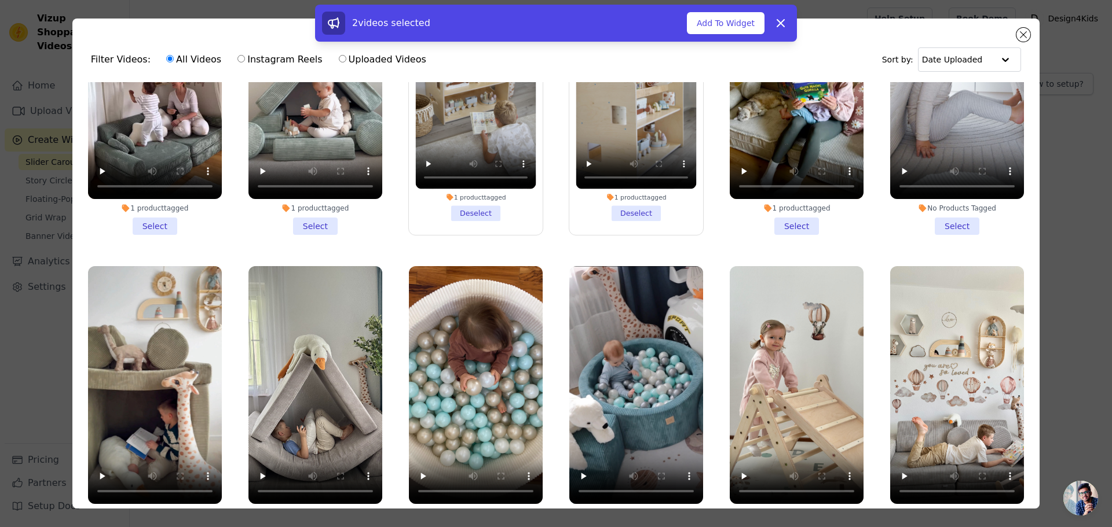
scroll to position [811, 0]
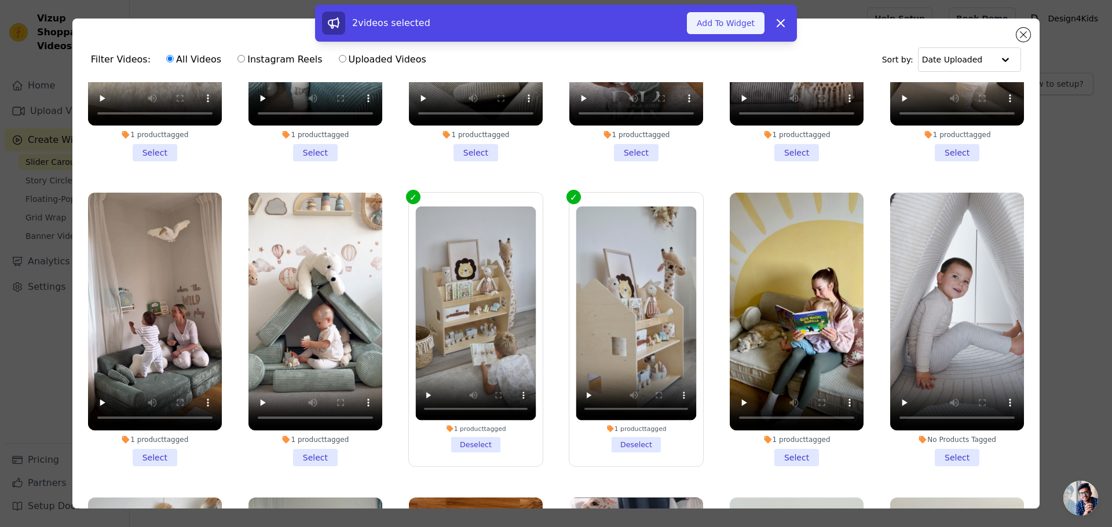
click at [725, 24] on button "Add To Widget" at bounding box center [726, 23] width 78 height 22
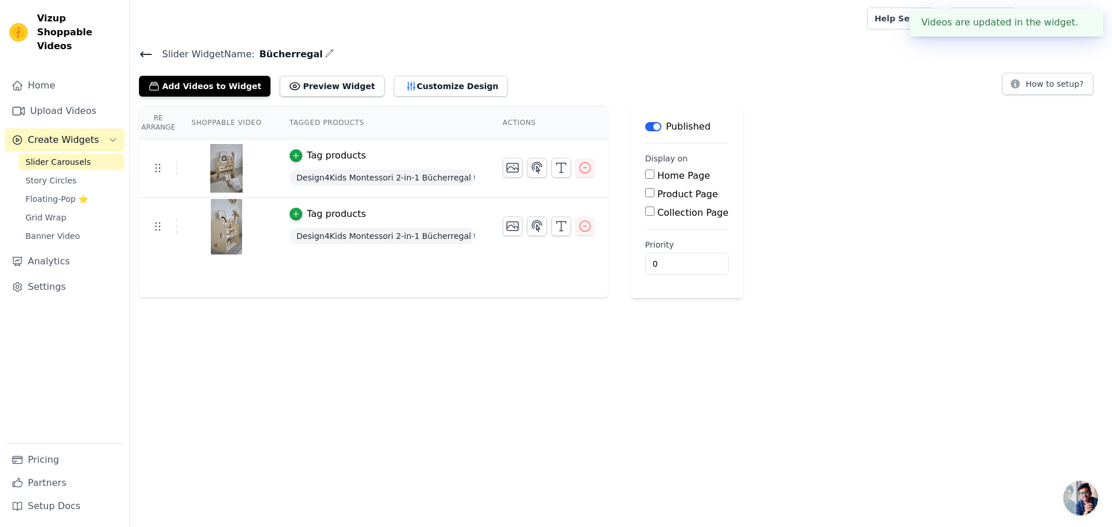
click at [657, 195] on label "Product Page" at bounding box center [687, 194] width 61 height 11
click at [654, 195] on input "Product Page" at bounding box center [649, 192] width 9 height 9
checkbox input "true"
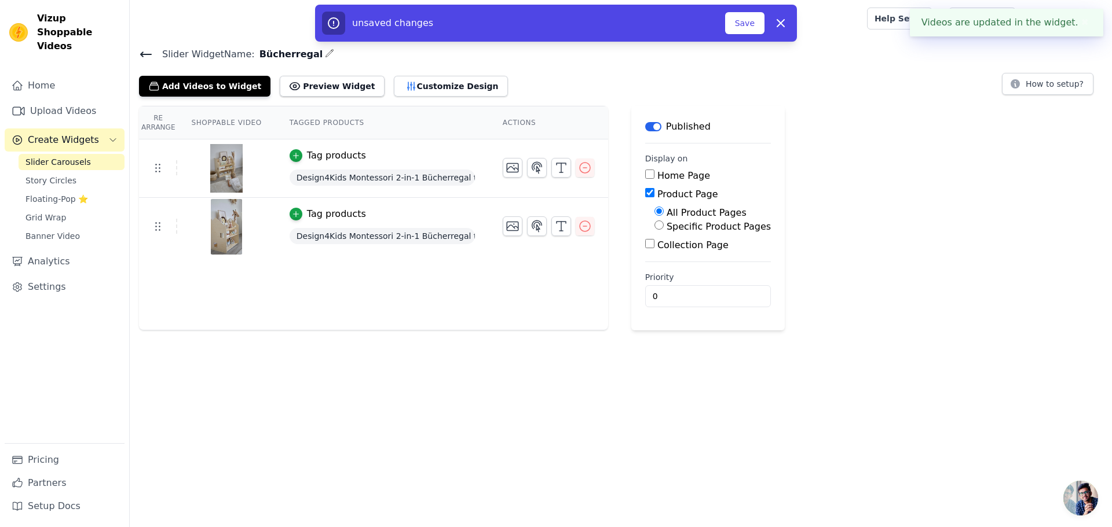
click at [679, 226] on label "Specific Product Pages" at bounding box center [718, 226] width 104 height 11
click at [664, 226] on input "Specific Product Pages" at bounding box center [658, 225] width 9 height 9
radio input "true"
click at [673, 251] on button "Select Products" at bounding box center [693, 253] width 78 height 20
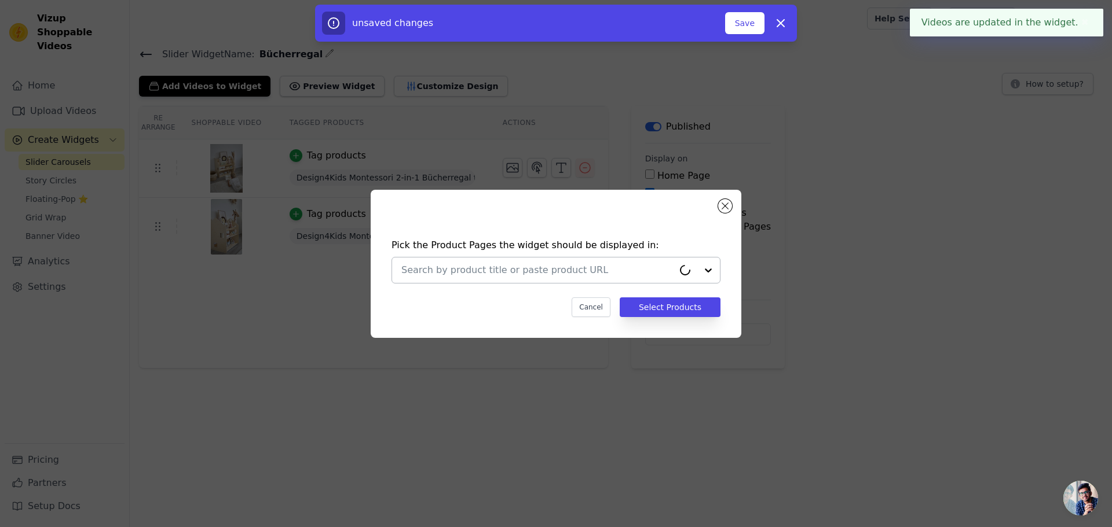
click at [478, 263] on input "text" at bounding box center [537, 270] width 272 height 14
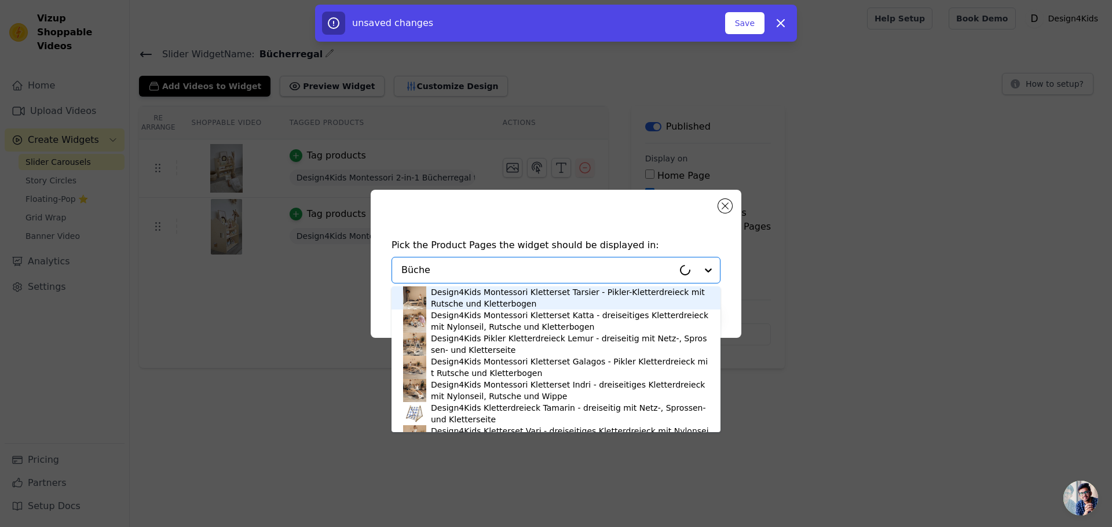
type input "[PERSON_NAME]"
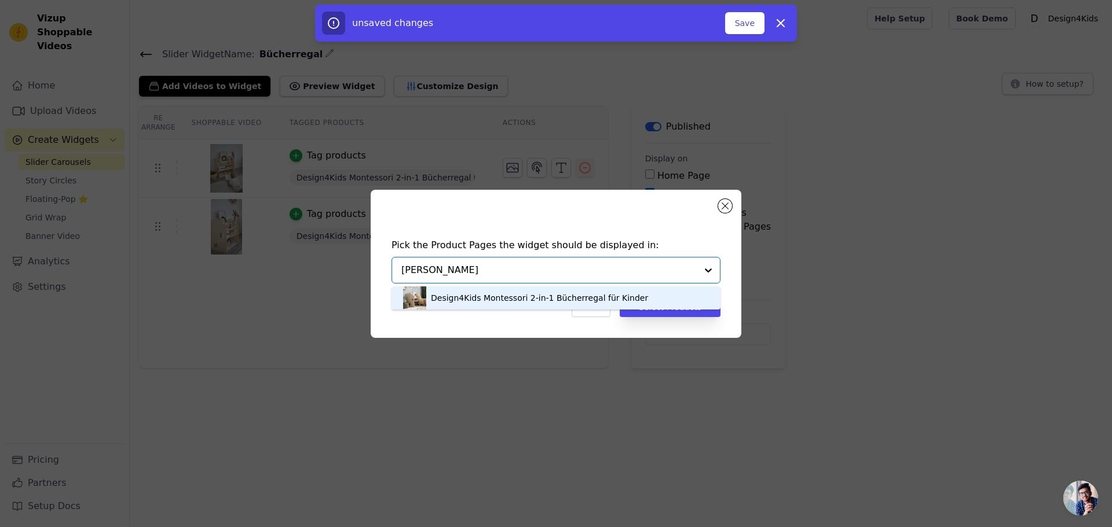
click at [471, 294] on div "Design4Kids Montessori 2-in-1 Bücherregal für Kinder" at bounding box center [539, 298] width 217 height 12
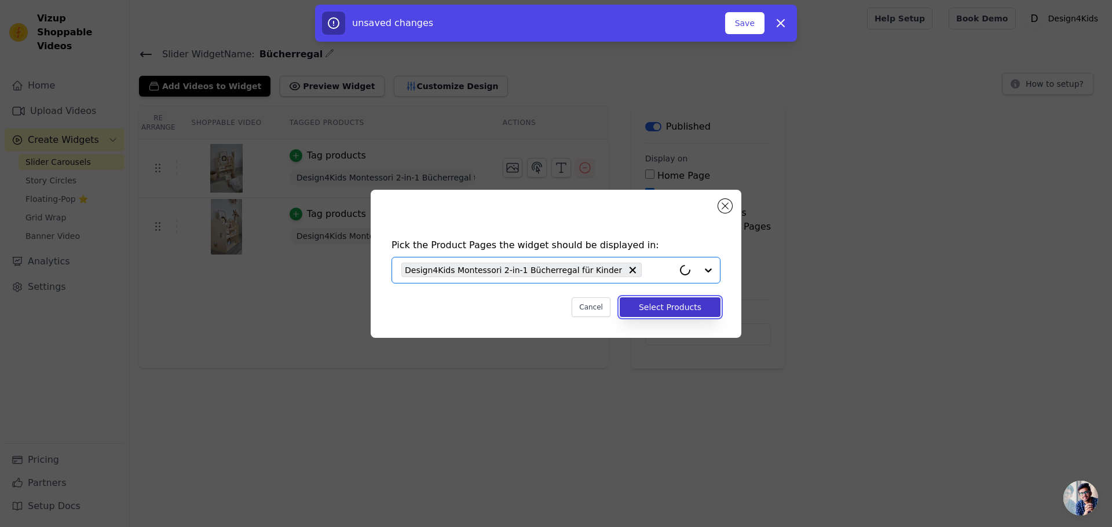
click at [658, 305] on button "Select Products" at bounding box center [670, 308] width 101 height 20
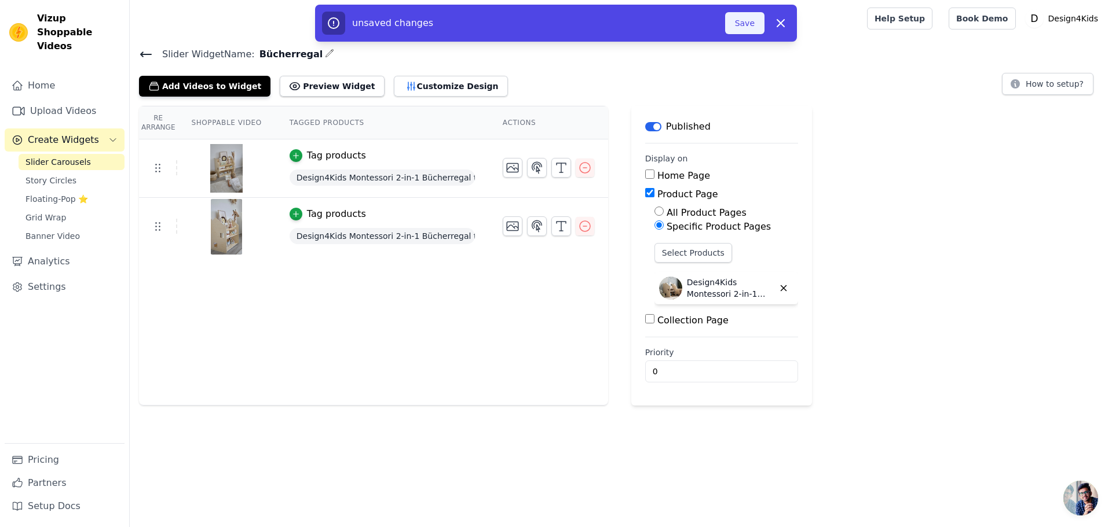
click at [747, 28] on button "Save" at bounding box center [744, 23] width 39 height 22
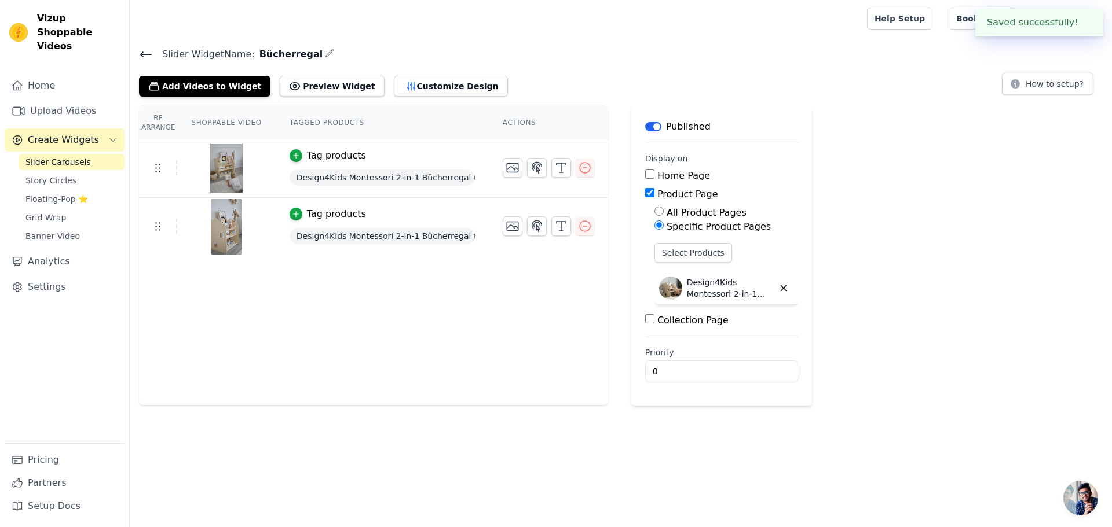
click at [145, 53] on icon at bounding box center [146, 54] width 10 height 5
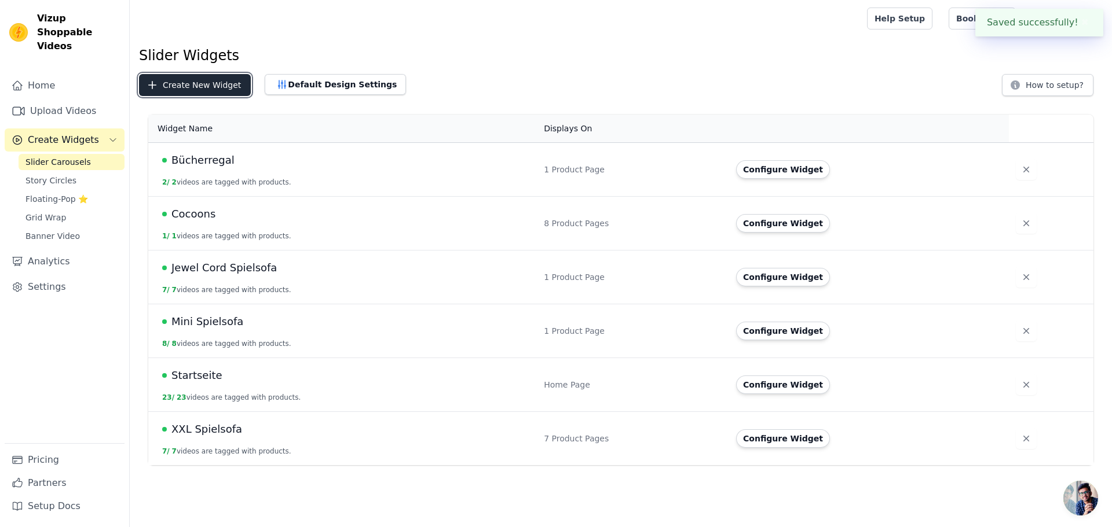
click at [210, 87] on button "Create New Widget" at bounding box center [195, 85] width 112 height 22
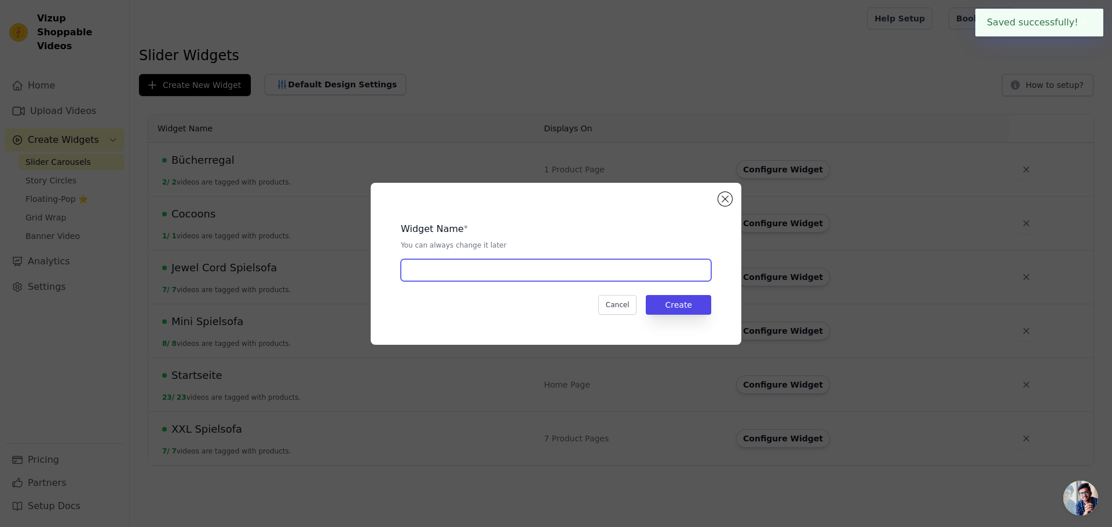
click at [435, 270] on input "text" at bounding box center [556, 270] width 310 height 22
type input "B"
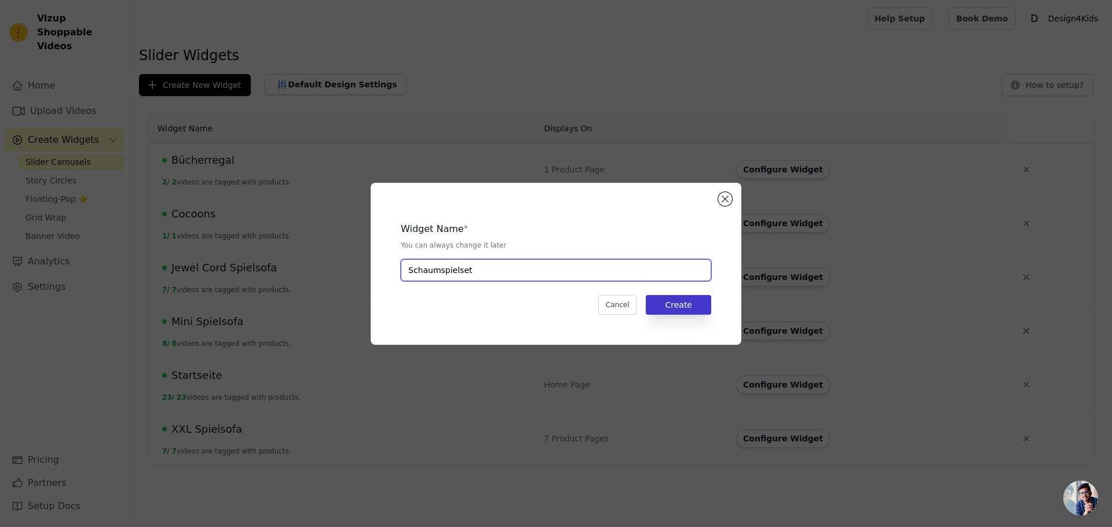
type input "Schaumspielset"
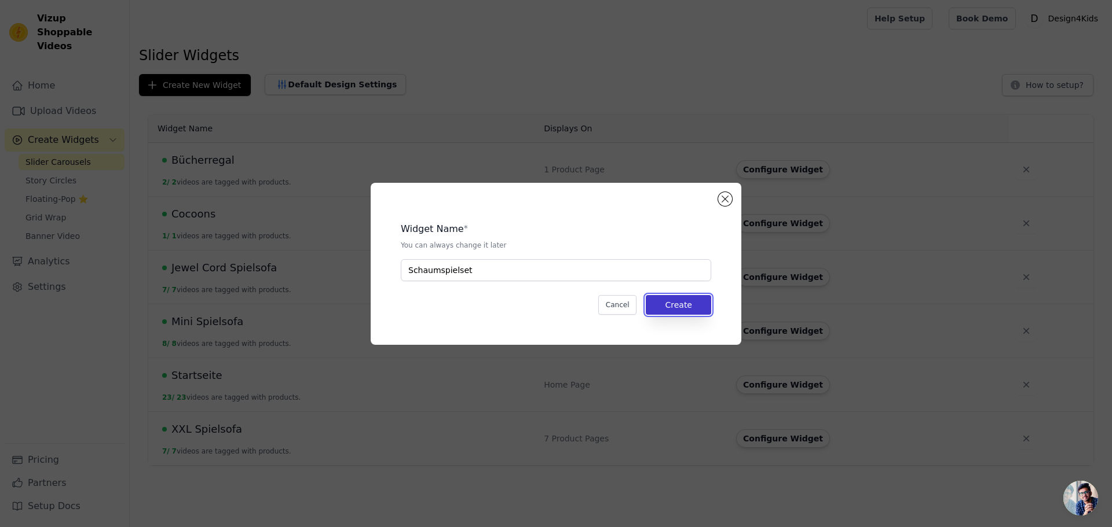
click at [673, 300] on button "Create" at bounding box center [678, 305] width 65 height 20
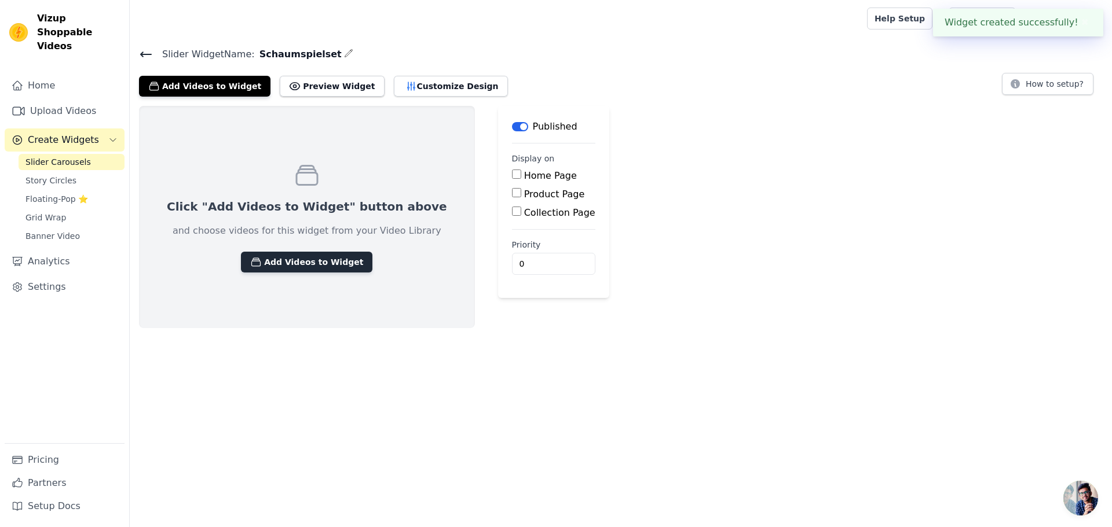
click at [261, 269] on button "Add Videos to Widget" at bounding box center [306, 262] width 131 height 21
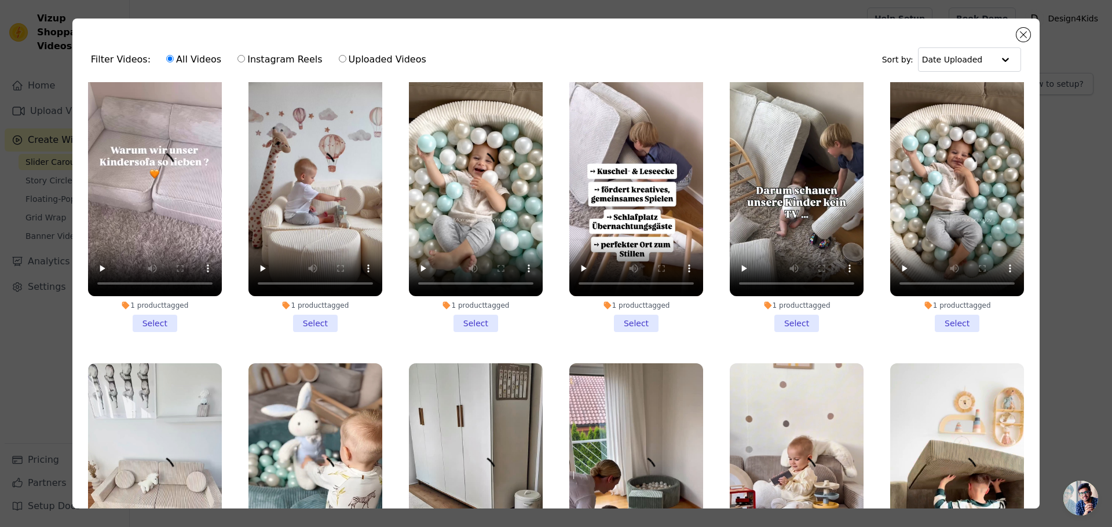
scroll to position [347, 0]
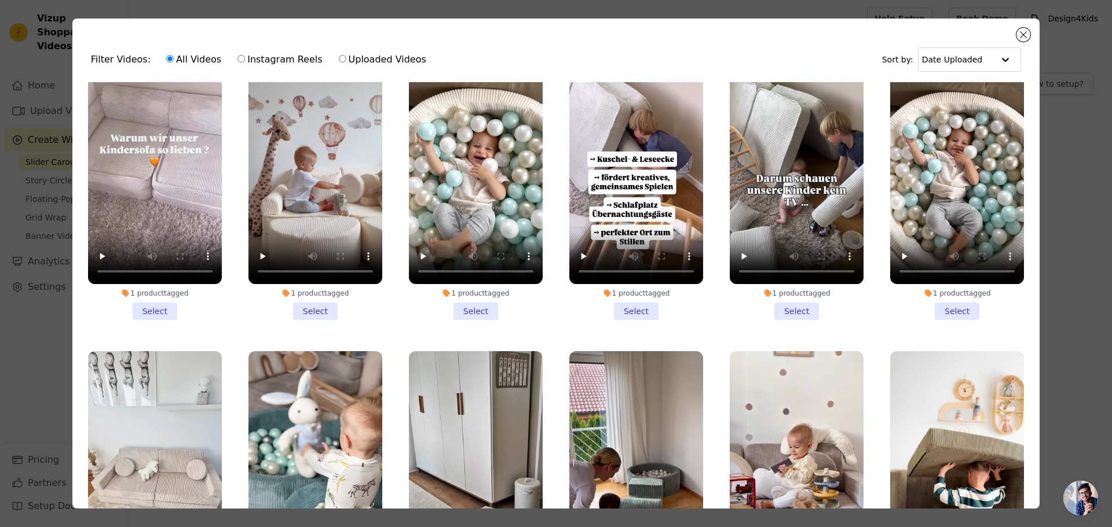
click at [467, 298] on li "1 product tagged Select" at bounding box center [476, 183] width 134 height 274
click at [0, 0] on input "1 product tagged Select" at bounding box center [0, 0] width 0 height 0
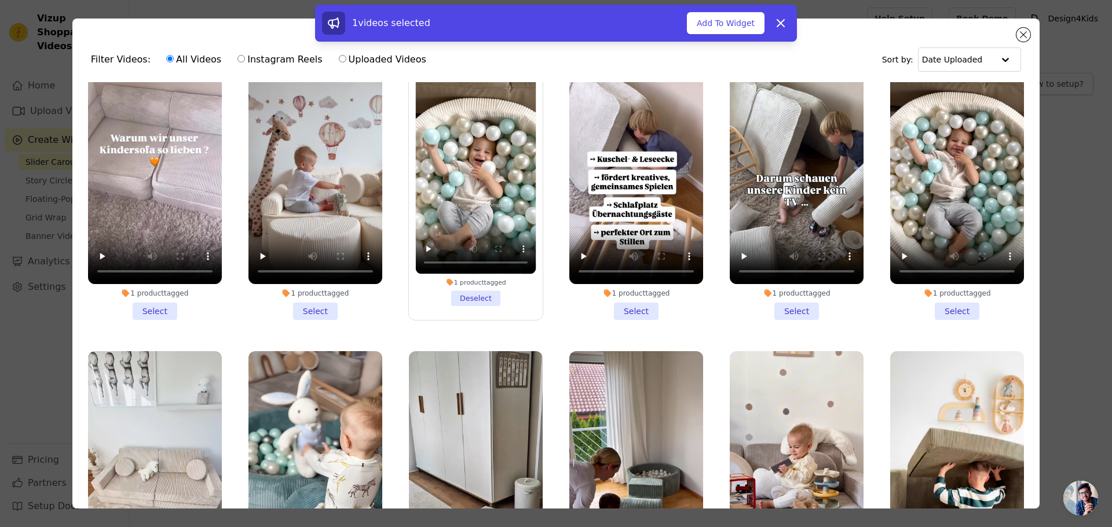
click at [942, 298] on li "1 product tagged Select" at bounding box center [957, 183] width 134 height 274
click at [0, 0] on input "1 product tagged Select" at bounding box center [0, 0] width 0 height 0
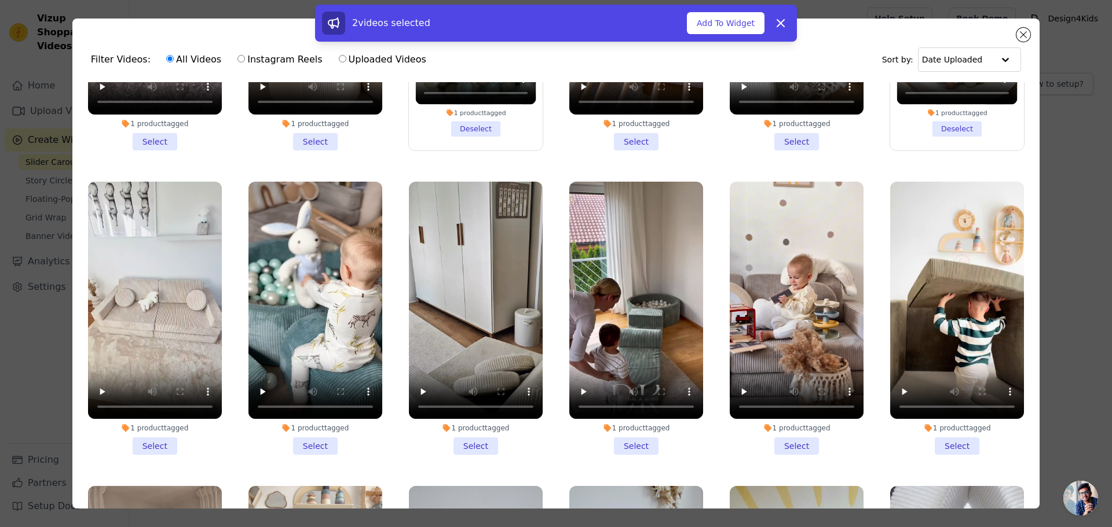
scroll to position [521, 0]
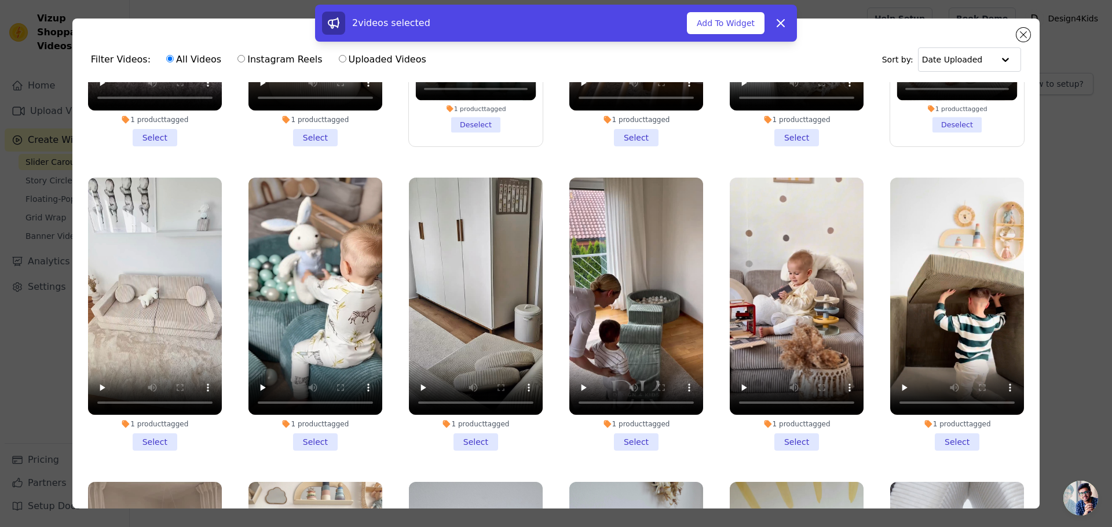
click at [304, 431] on li "1 product tagged Select" at bounding box center [315, 315] width 134 height 274
click at [0, 0] on input "1 product tagged Select" at bounding box center [0, 0] width 0 height 0
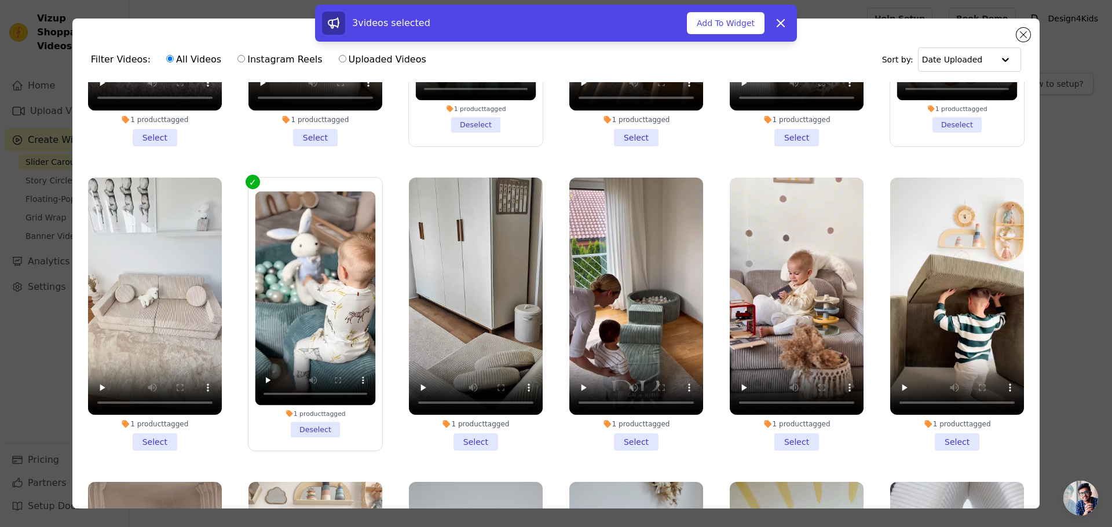
click at [644, 428] on li "1 product tagged Select" at bounding box center [636, 315] width 134 height 274
click at [0, 0] on input "1 product tagged Select" at bounding box center [0, 0] width 0 height 0
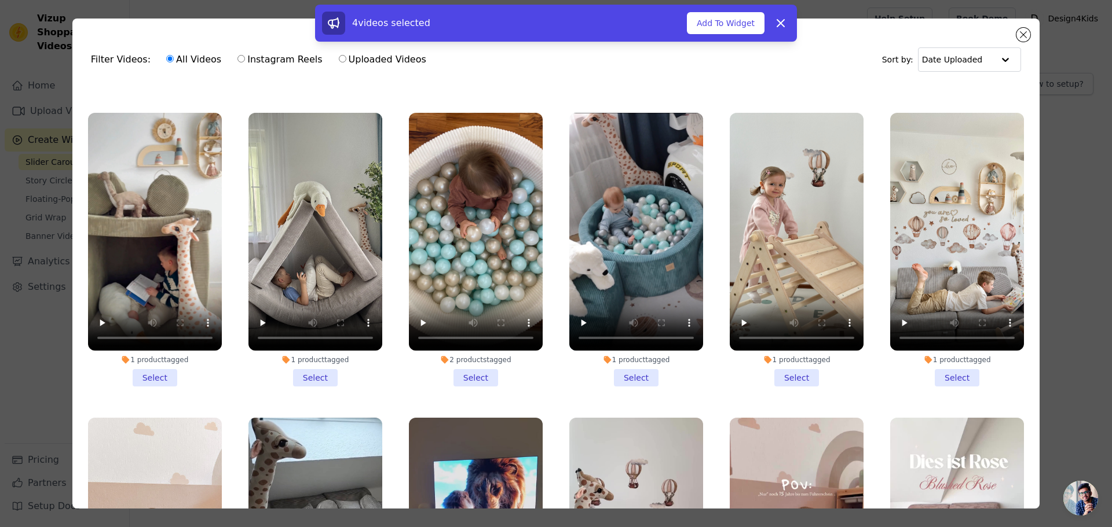
scroll to position [1216, 0]
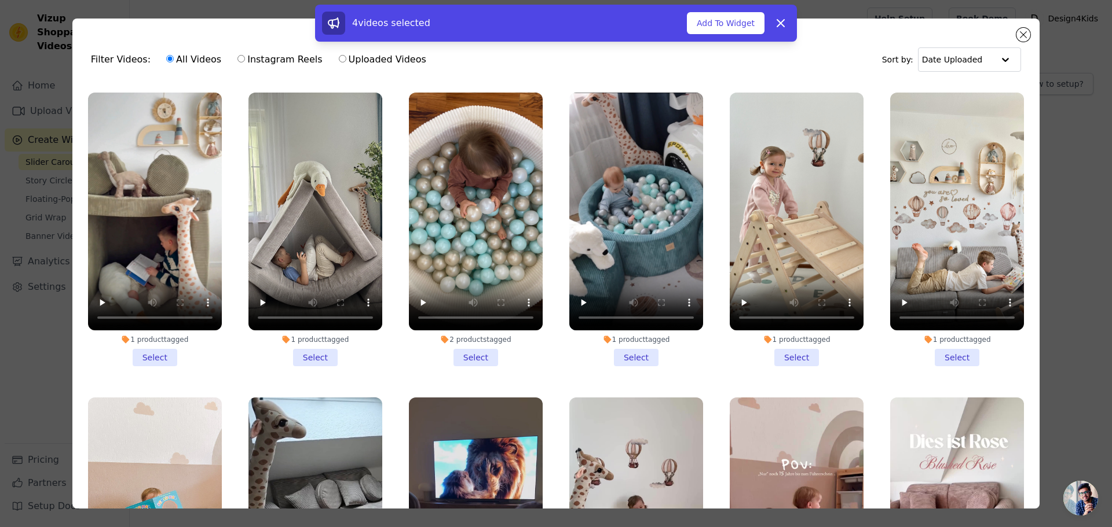
click at [622, 332] on li "1 product tagged Select" at bounding box center [636, 230] width 134 height 274
click at [0, 0] on input "1 product tagged Select" at bounding box center [0, 0] width 0 height 0
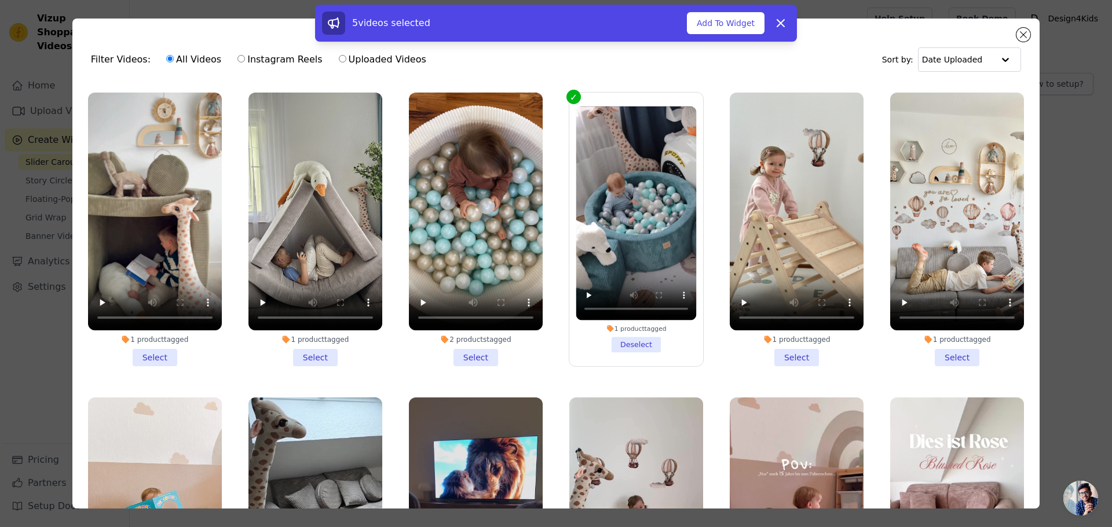
click at [472, 333] on li "2 products tagged Select" at bounding box center [476, 230] width 134 height 274
click at [0, 0] on input "2 products tagged Select" at bounding box center [0, 0] width 0 height 0
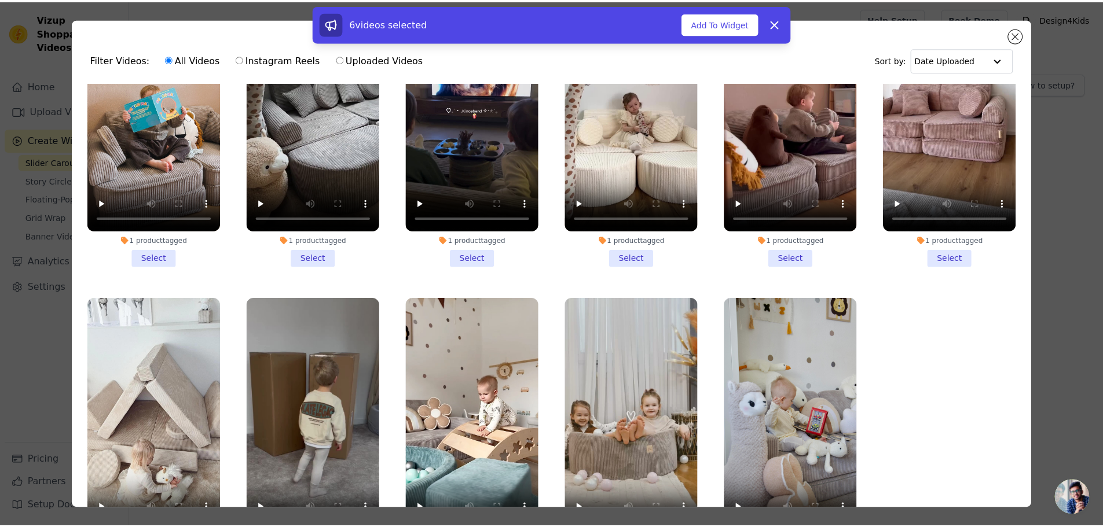
scroll to position [101, 0]
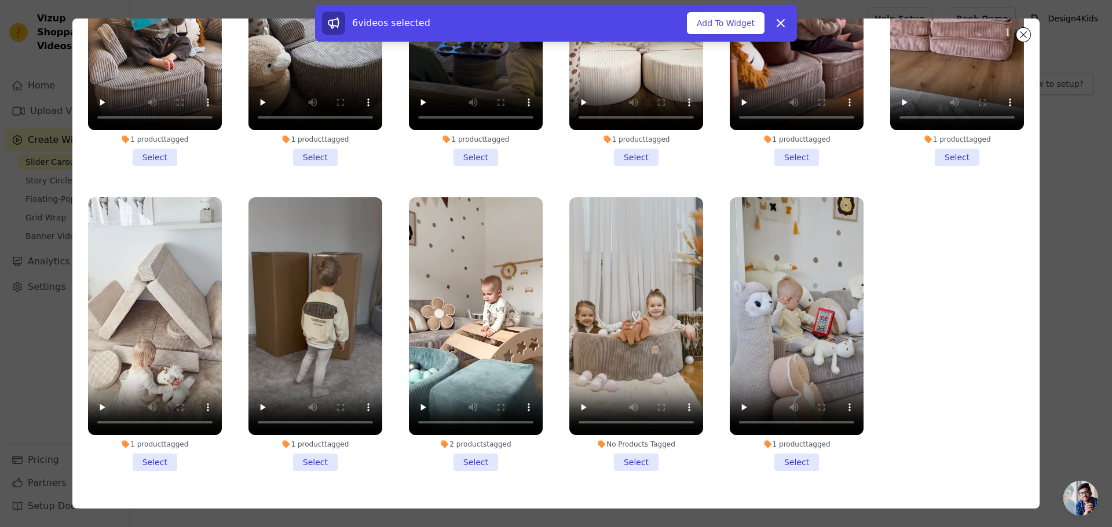
click at [624, 426] on li "No Products Tagged Select" at bounding box center [636, 334] width 134 height 274
click at [0, 0] on input "No Products Tagged Select" at bounding box center [0, 0] width 0 height 0
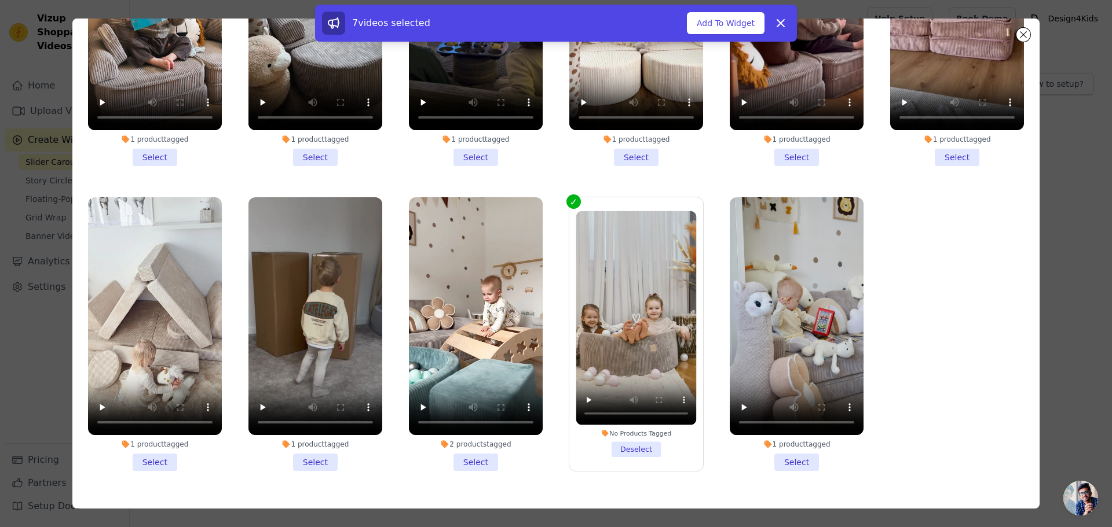
click at [464, 431] on li "2 products tagged Select" at bounding box center [476, 334] width 134 height 274
click at [0, 0] on input "2 products tagged Select" at bounding box center [0, 0] width 0 height 0
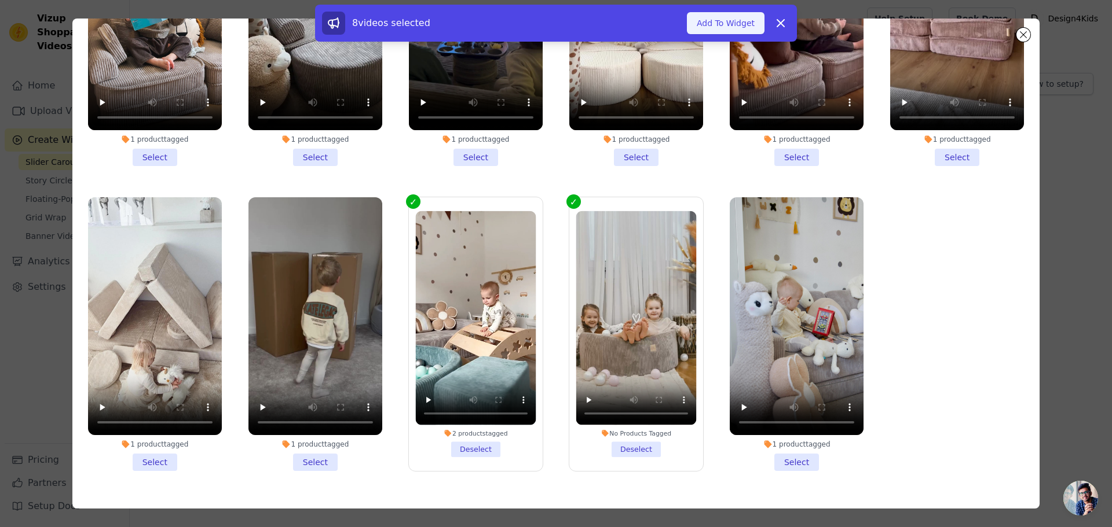
click at [708, 28] on button "Add To Widget" at bounding box center [726, 23] width 78 height 22
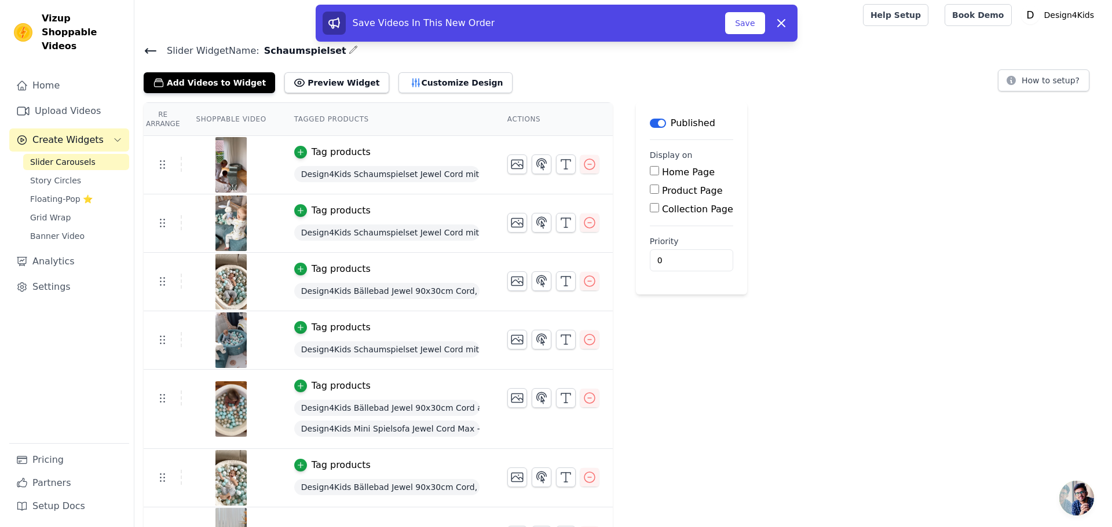
scroll to position [0, 0]
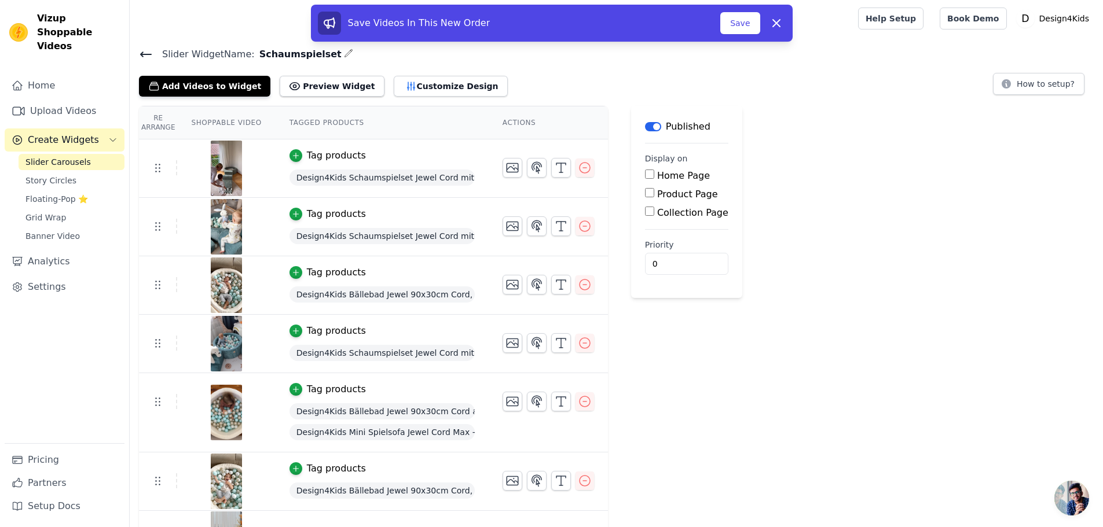
click at [661, 190] on label "Product Page" at bounding box center [687, 194] width 61 height 11
click at [654, 190] on input "Product Page" at bounding box center [649, 192] width 9 height 9
checkbox input "true"
click at [677, 225] on label "Specific Product Pages" at bounding box center [718, 226] width 104 height 11
click at [664, 225] on input "Specific Product Pages" at bounding box center [658, 225] width 9 height 9
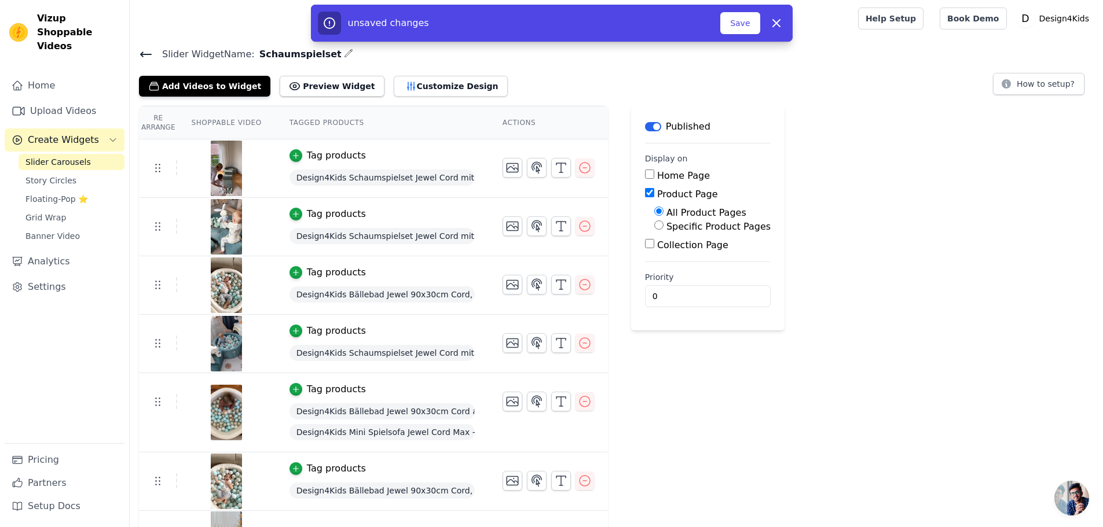
radio input "true"
click at [688, 255] on button "Select Products" at bounding box center [693, 253] width 78 height 20
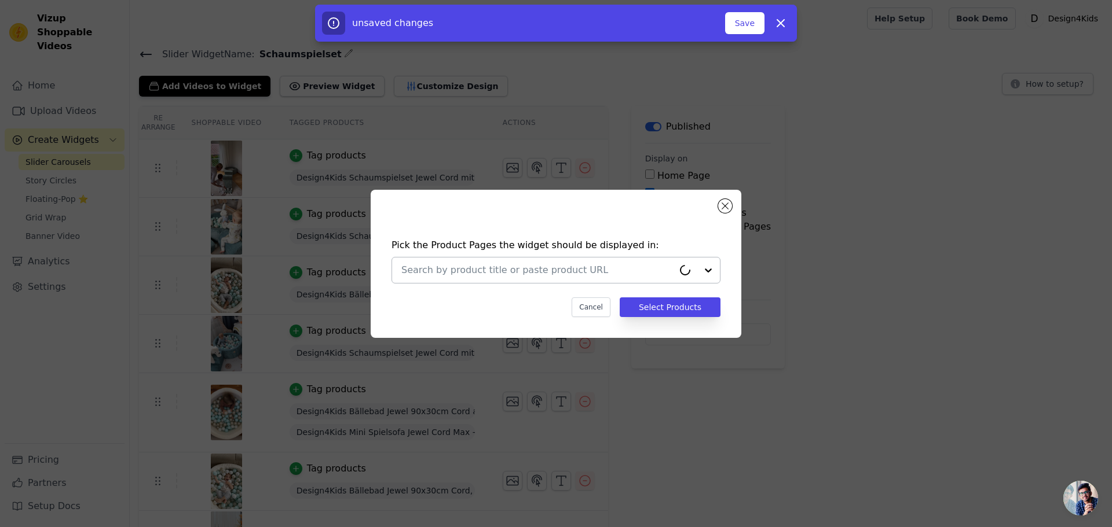
click at [479, 270] on input "text" at bounding box center [537, 270] width 272 height 14
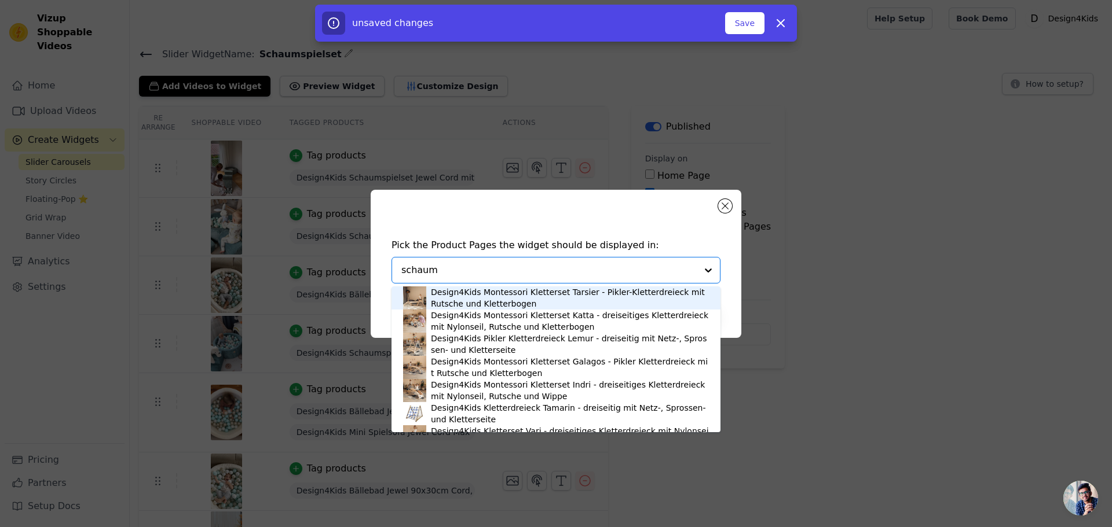
type input "schaums"
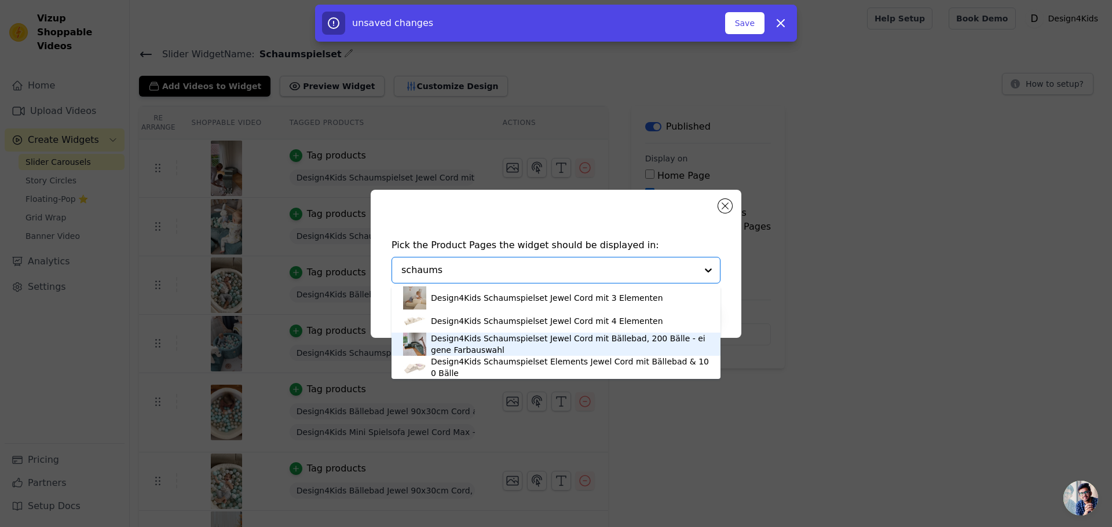
click at [481, 344] on div "Design4Kids Schaumspielset Jewel Cord mit Bällebad, 200 Bälle - eigene Farbausw…" at bounding box center [570, 344] width 278 height 23
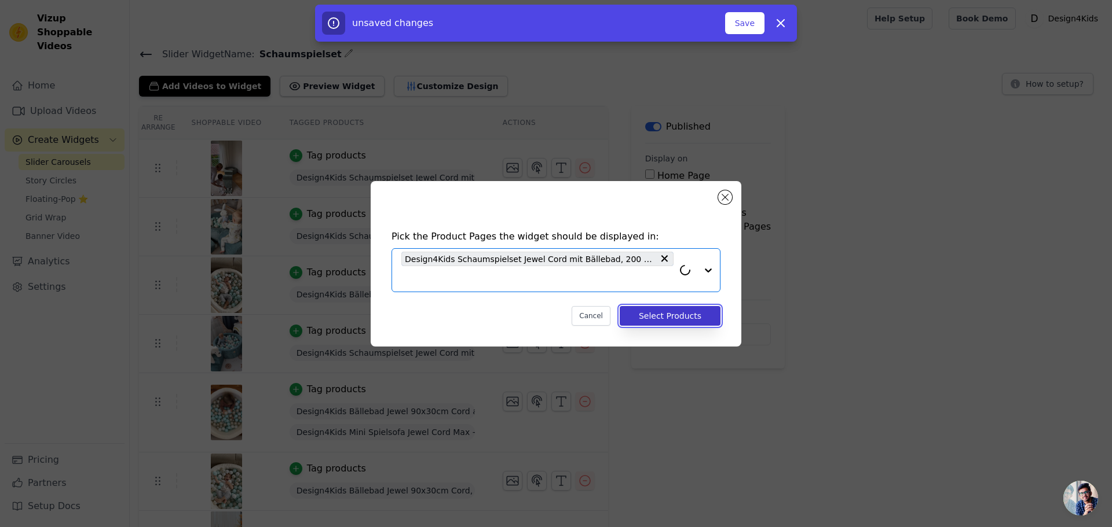
click at [676, 317] on button "Select Products" at bounding box center [670, 316] width 101 height 20
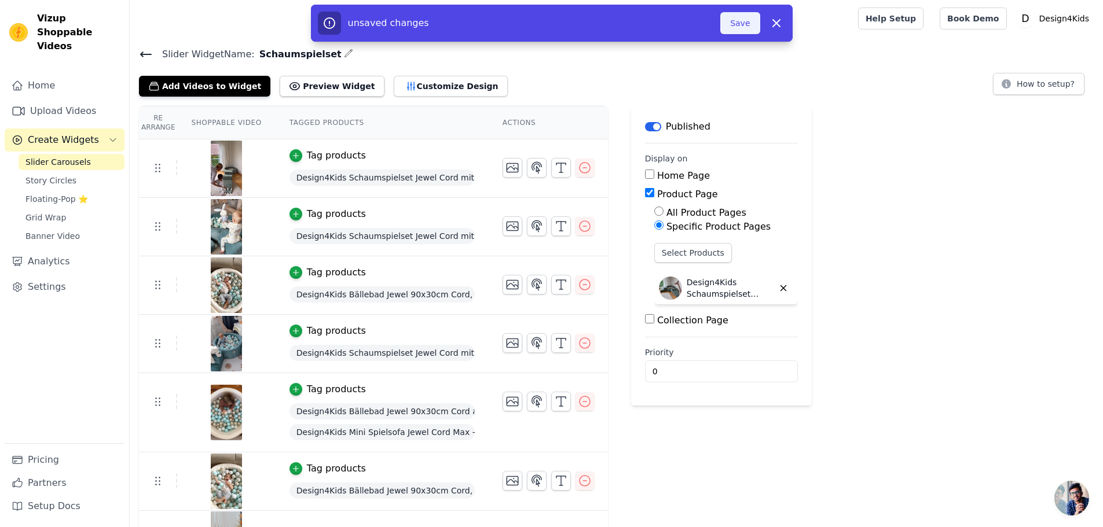
click at [739, 26] on button "Save" at bounding box center [739, 23] width 39 height 22
click at [151, 56] on icon at bounding box center [146, 54] width 14 height 14
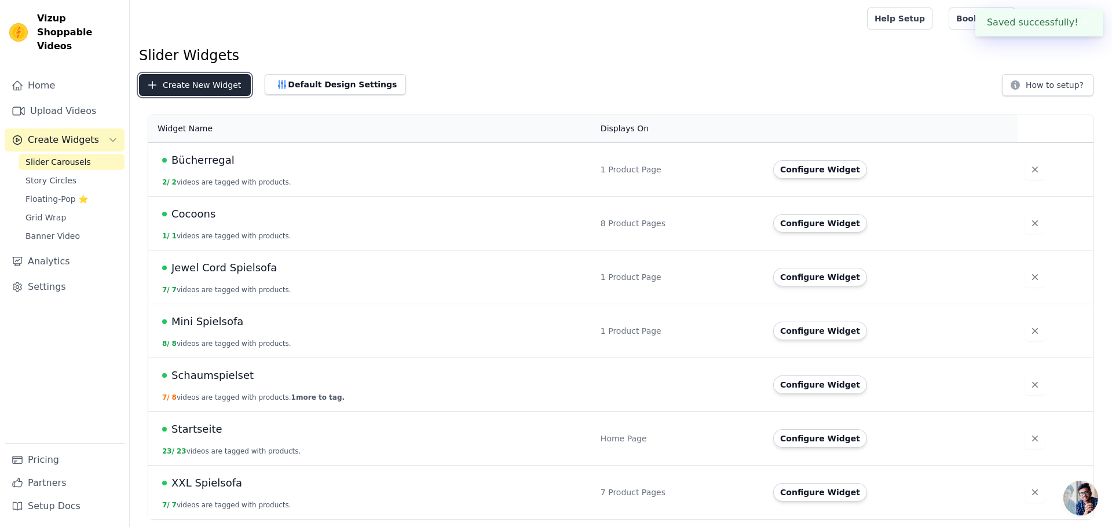
click at [215, 76] on button "Create New Widget" at bounding box center [195, 85] width 112 height 22
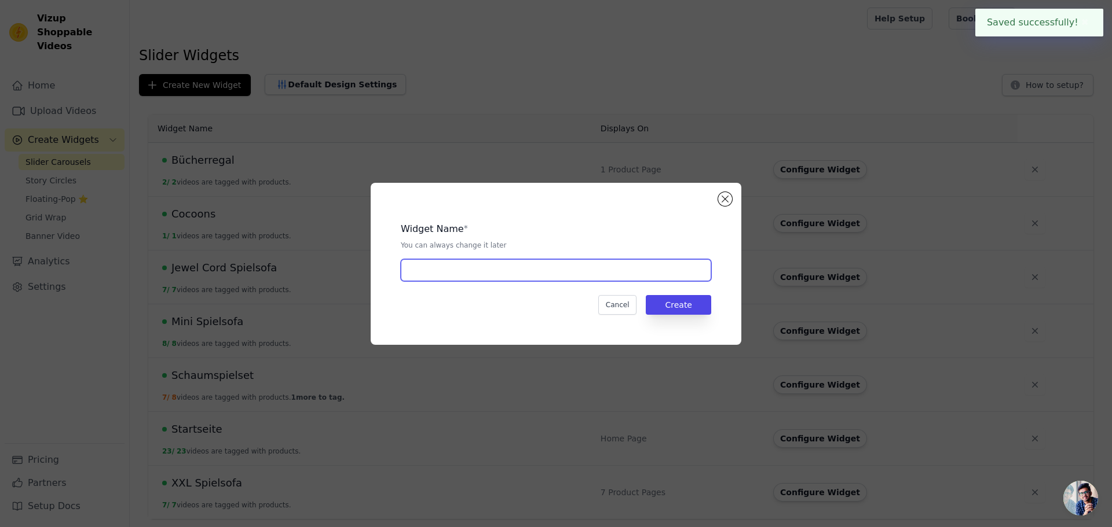
click at [437, 269] on input "text" at bounding box center [556, 270] width 310 height 22
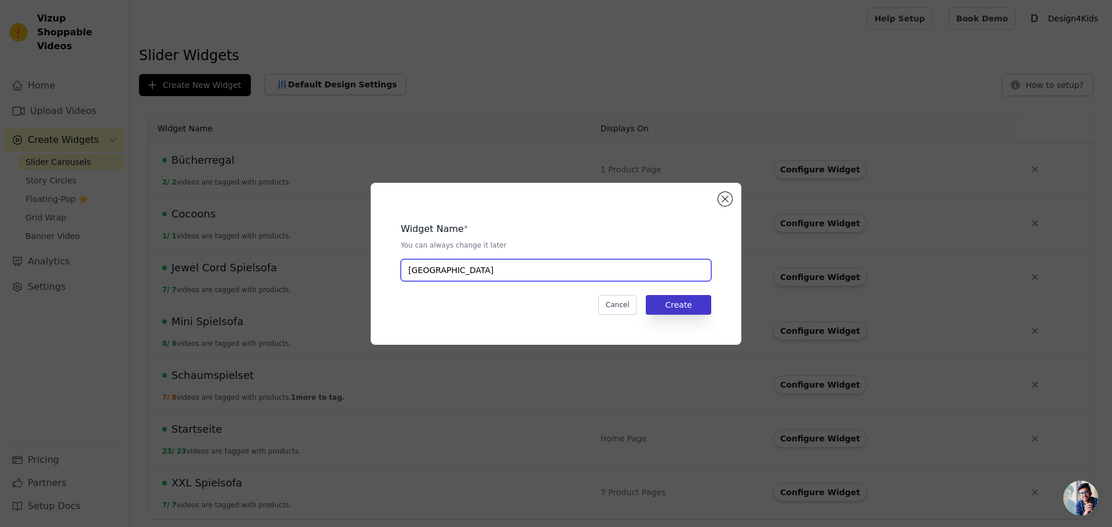
type input "[GEOGRAPHIC_DATA]"
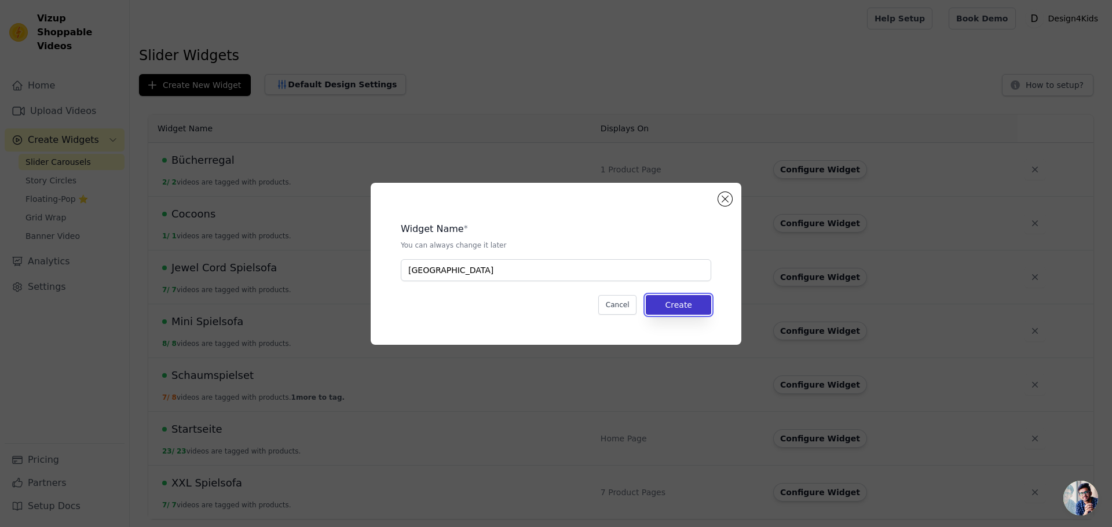
click at [701, 309] on button "Create" at bounding box center [678, 305] width 65 height 20
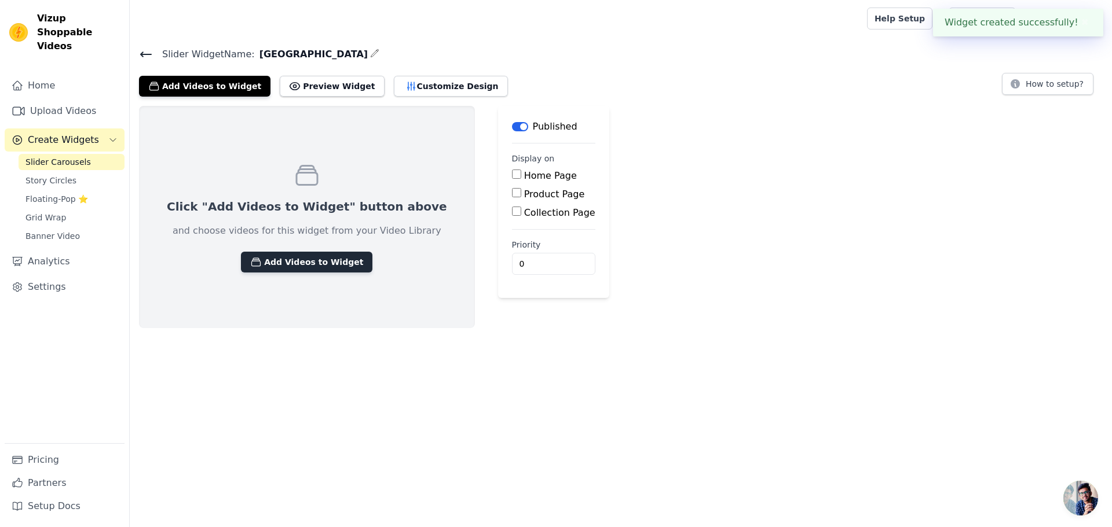
click at [300, 263] on button "Add Videos to Widget" at bounding box center [306, 262] width 131 height 21
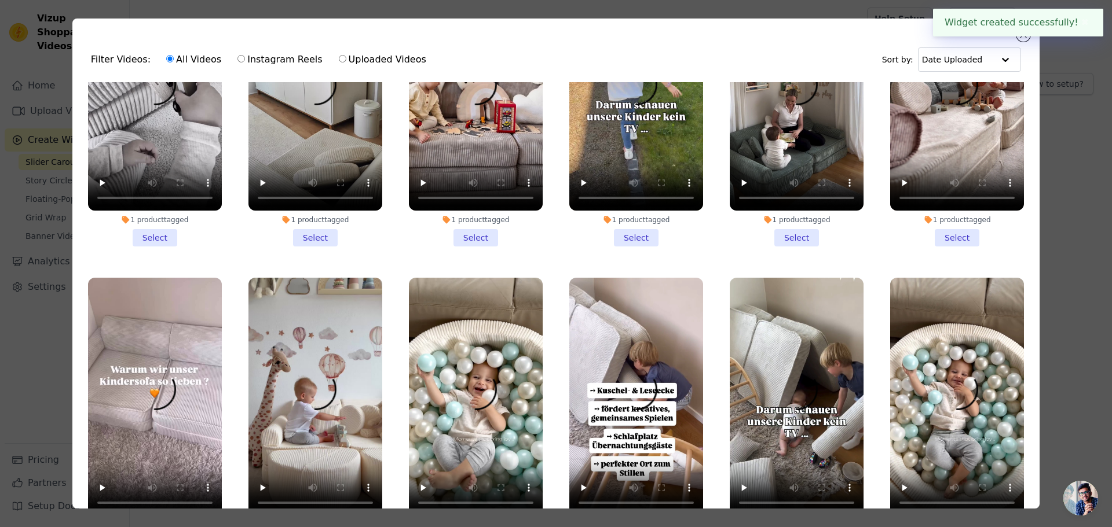
scroll to position [232, 0]
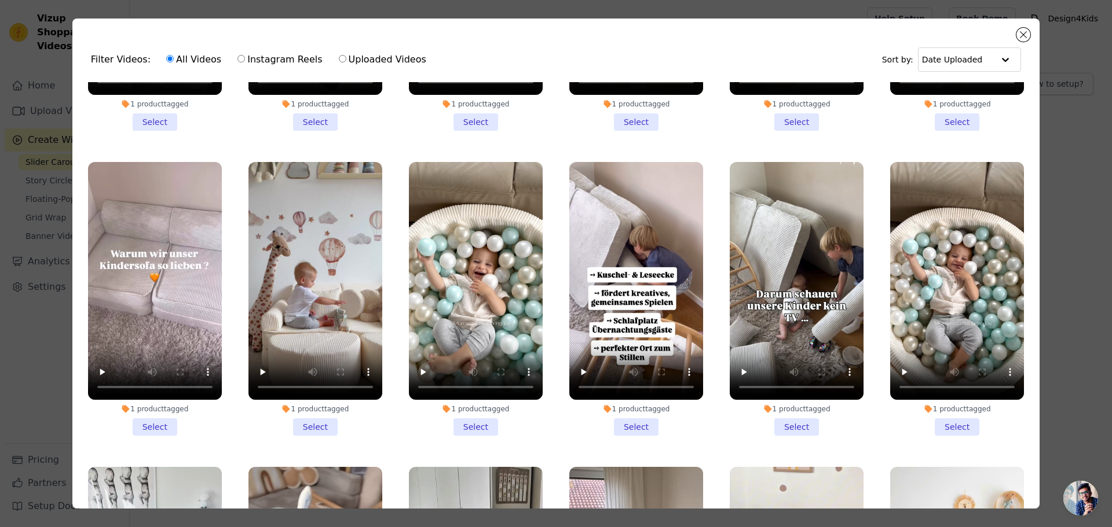
click at [467, 416] on li "1 product tagged Select" at bounding box center [476, 299] width 134 height 274
click at [0, 0] on input "1 product tagged Select" at bounding box center [0, 0] width 0 height 0
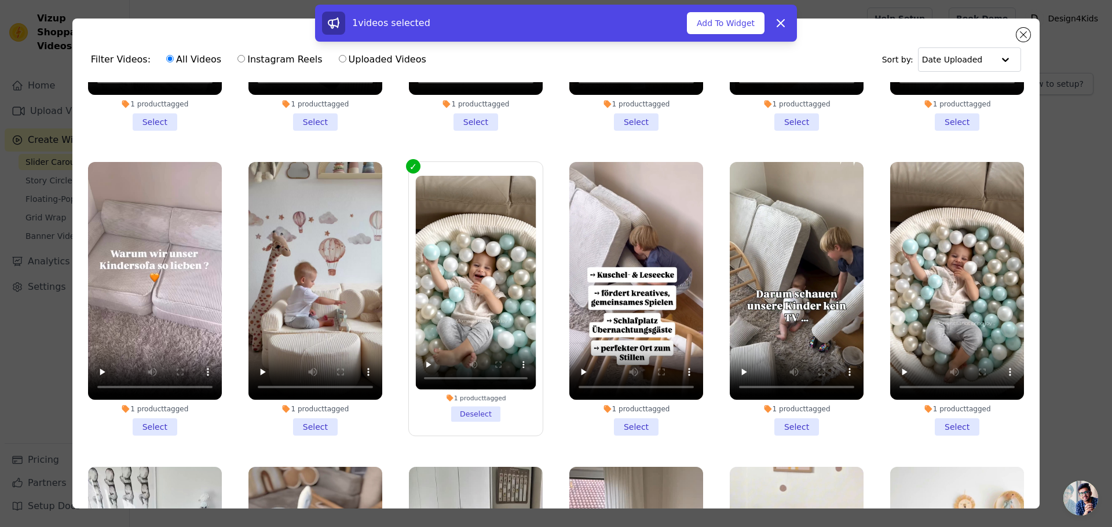
click at [941, 420] on li "1 product tagged Select" at bounding box center [957, 299] width 134 height 274
click at [0, 0] on input "1 product tagged Select" at bounding box center [0, 0] width 0 height 0
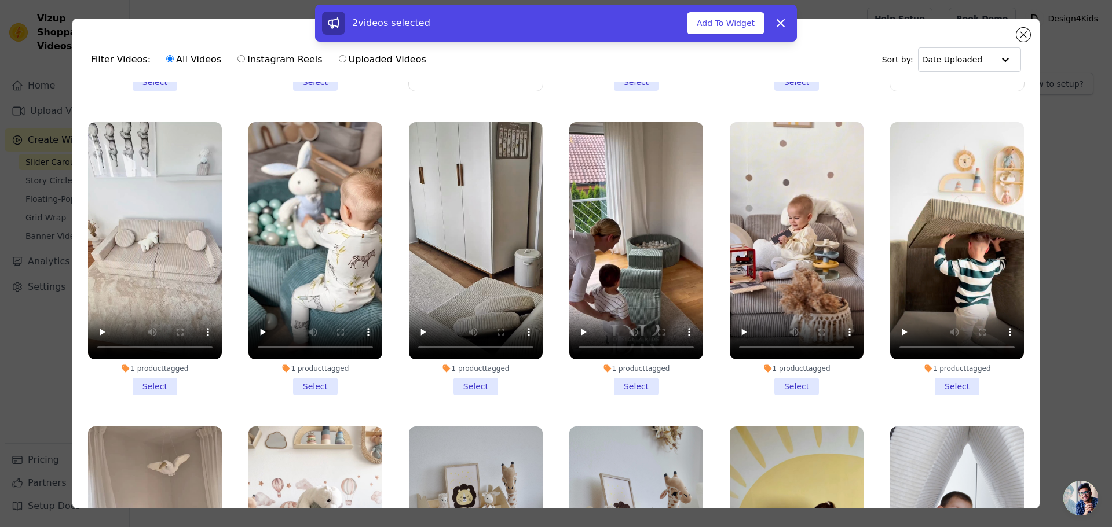
scroll to position [579, 0]
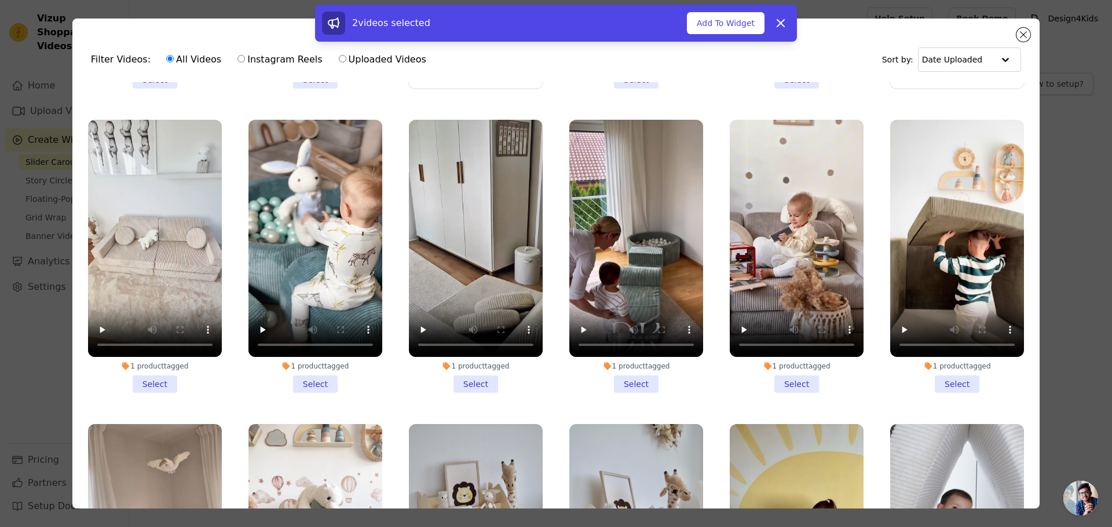
click at [309, 369] on li "1 product tagged Select" at bounding box center [315, 257] width 134 height 274
click at [0, 0] on input "1 product tagged Select" at bounding box center [0, 0] width 0 height 0
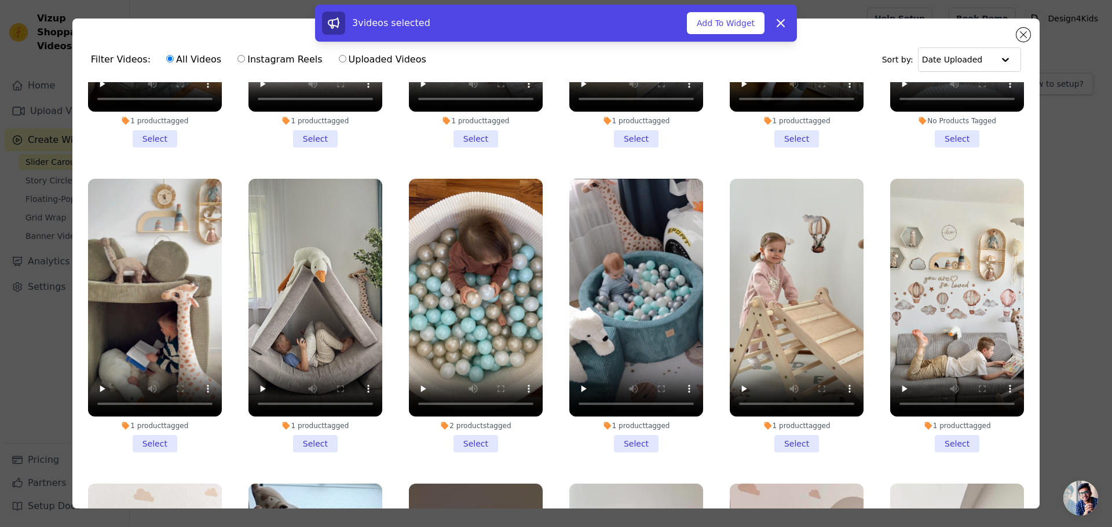
scroll to position [1158, 0]
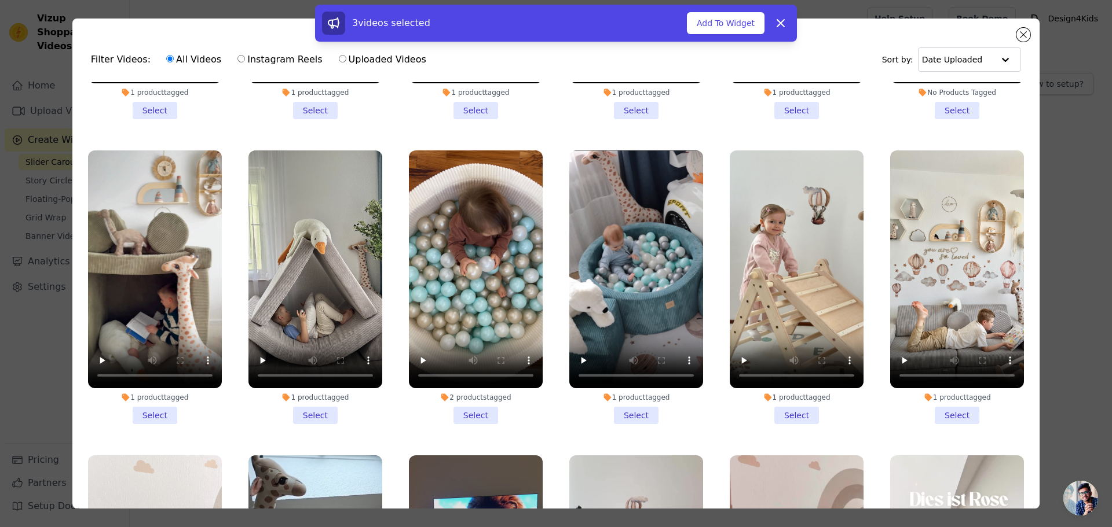
click at [477, 395] on li "2 products tagged Select" at bounding box center [476, 288] width 134 height 274
click at [0, 0] on input "2 products tagged Select" at bounding box center [0, 0] width 0 height 0
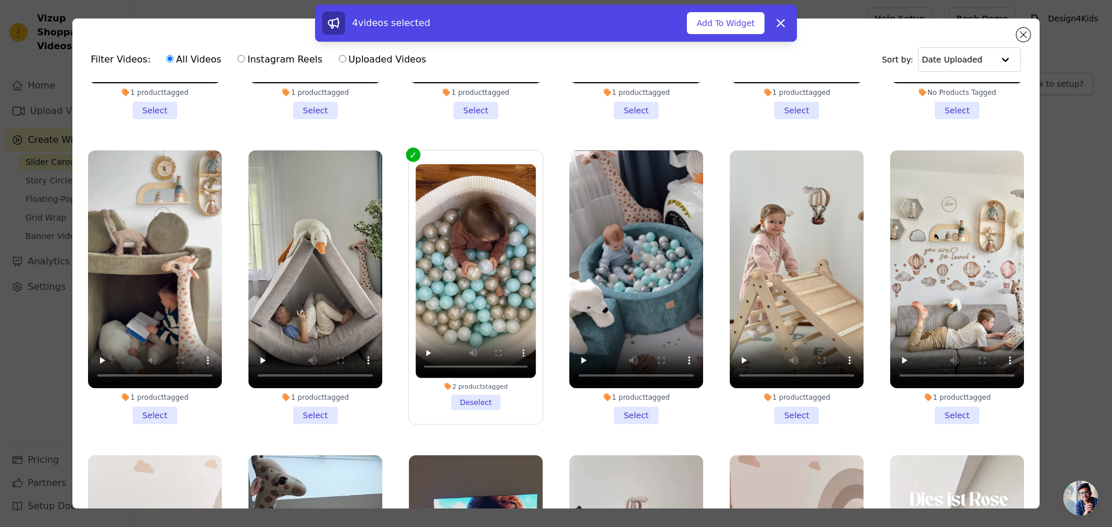
click at [624, 390] on li "1 product tagged Select" at bounding box center [636, 288] width 134 height 274
click at [0, 0] on input "1 product tagged Select" at bounding box center [0, 0] width 0 height 0
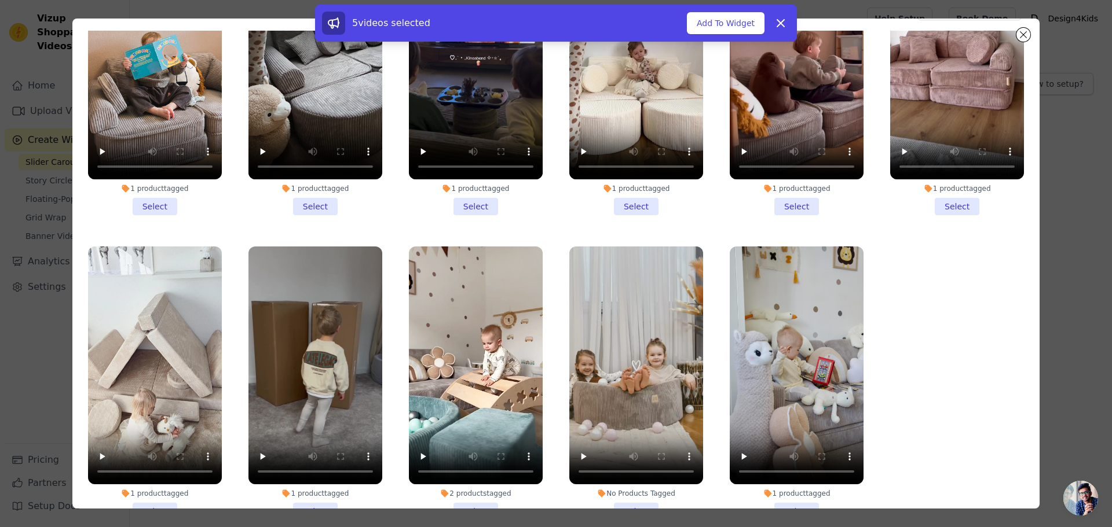
scroll to position [101, 0]
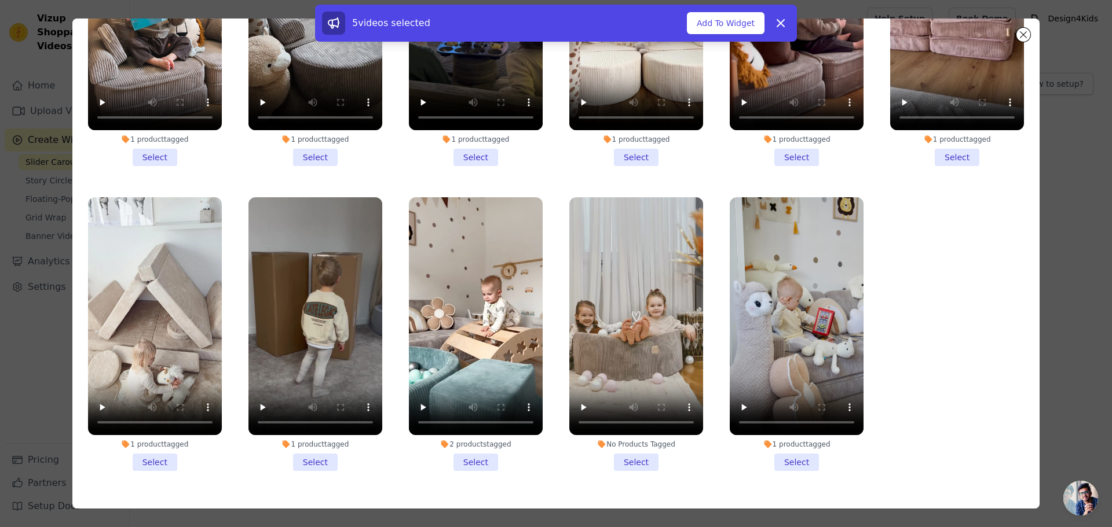
click at [628, 427] on li "No Products Tagged Select" at bounding box center [636, 334] width 134 height 274
click at [0, 0] on input "No Products Tagged Select" at bounding box center [0, 0] width 0 height 0
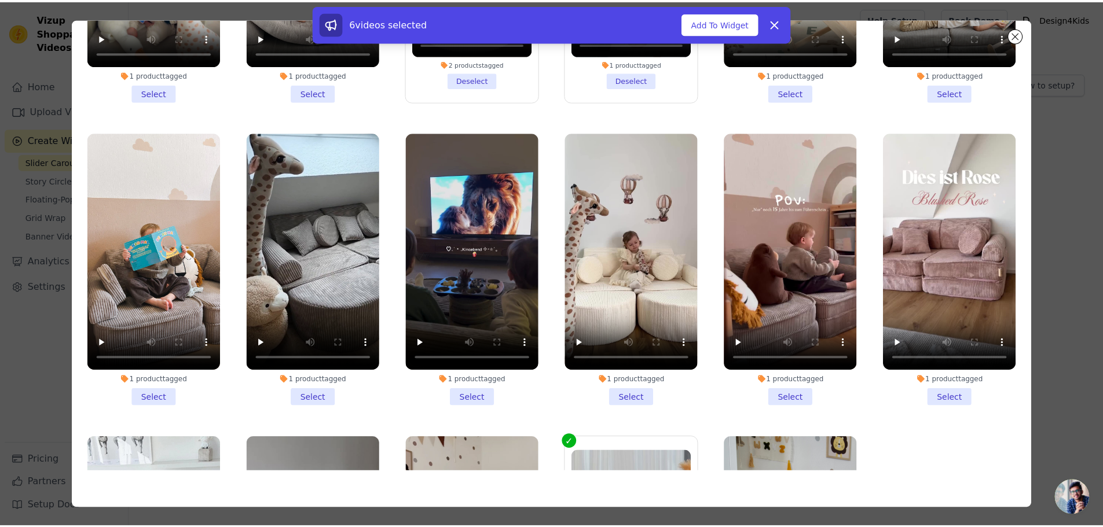
scroll to position [1215, 0]
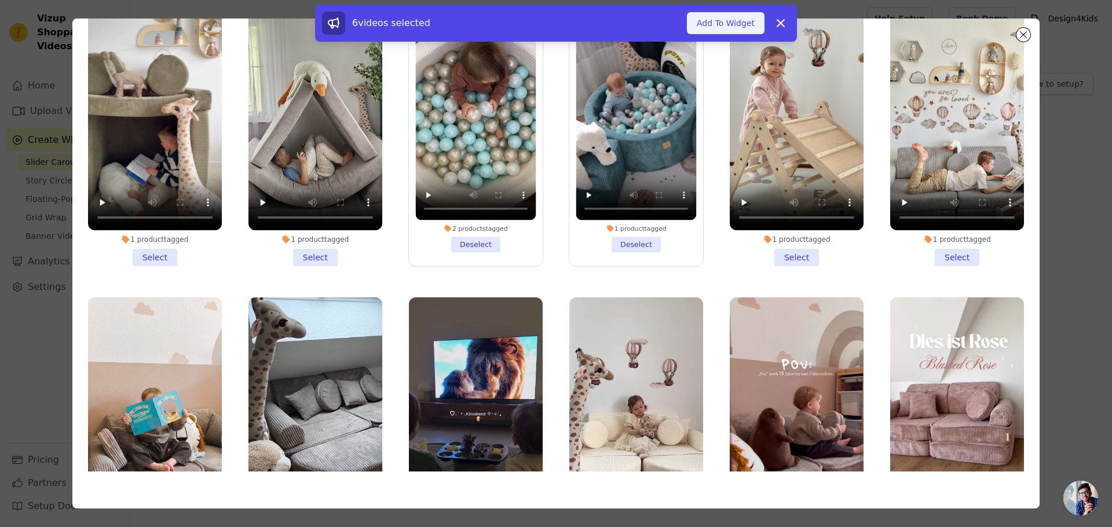
click at [732, 29] on button "Add To Widget" at bounding box center [726, 23] width 78 height 22
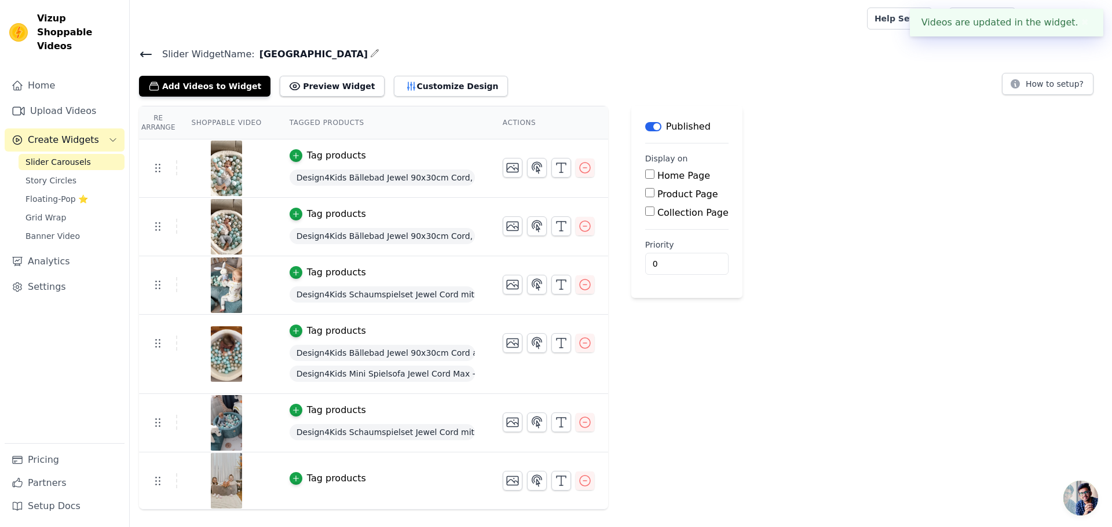
click at [658, 196] on label "Product Page" at bounding box center [687, 194] width 61 height 11
click at [654, 196] on input "Product Page" at bounding box center [649, 192] width 9 height 9
checkbox input "true"
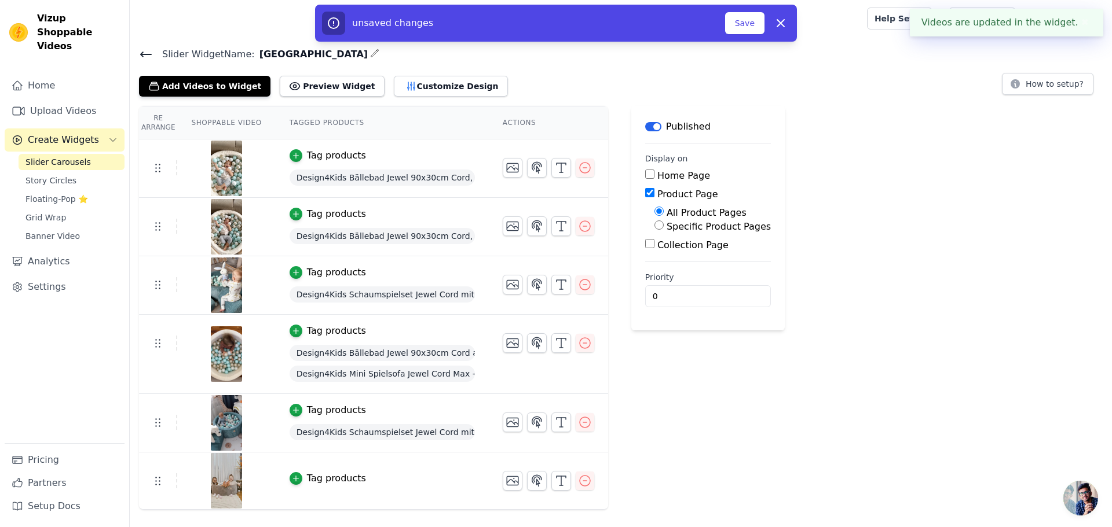
click at [672, 230] on label "Specific Product Pages" at bounding box center [718, 226] width 104 height 11
click at [664, 230] on input "Specific Product Pages" at bounding box center [658, 225] width 9 height 9
radio input "true"
click at [672, 250] on button "Select Products" at bounding box center [693, 253] width 78 height 20
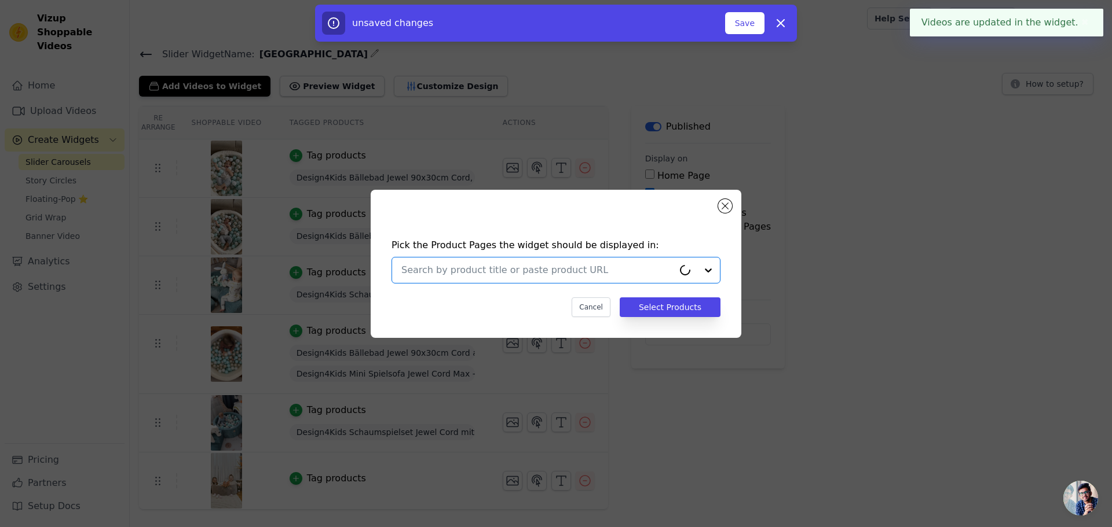
click at [426, 267] on input "text" at bounding box center [537, 270] width 272 height 14
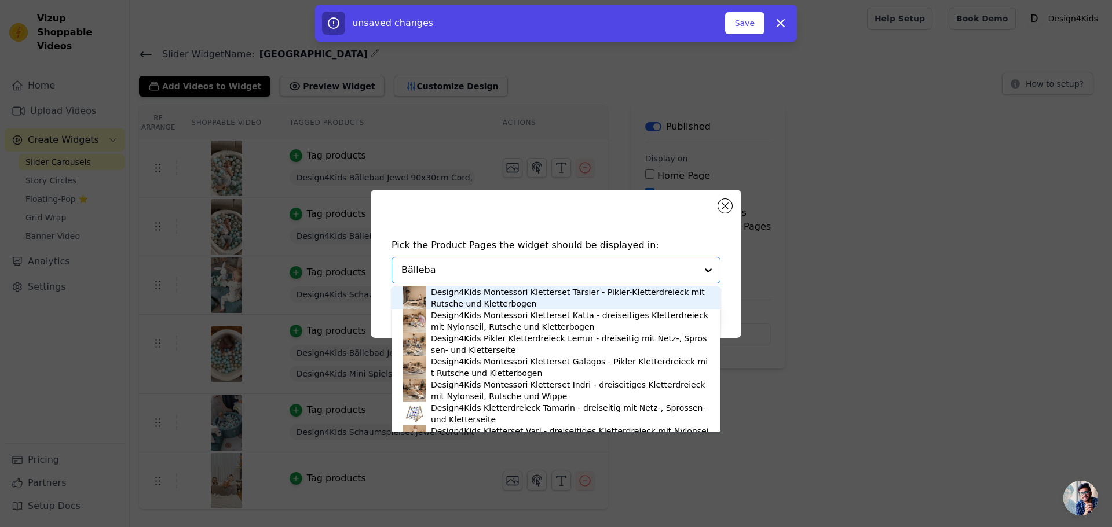
type input "[GEOGRAPHIC_DATA]"
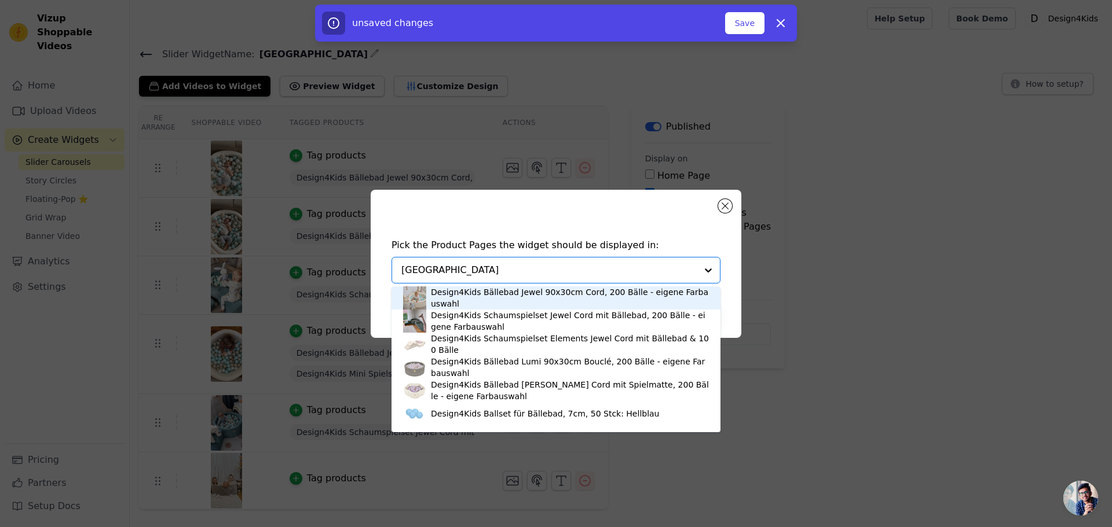
click at [464, 300] on div "Design4Kids Bällebad Jewel 90x30cm Cord, 200 Bälle - eigene Farbauswahl" at bounding box center [570, 298] width 278 height 23
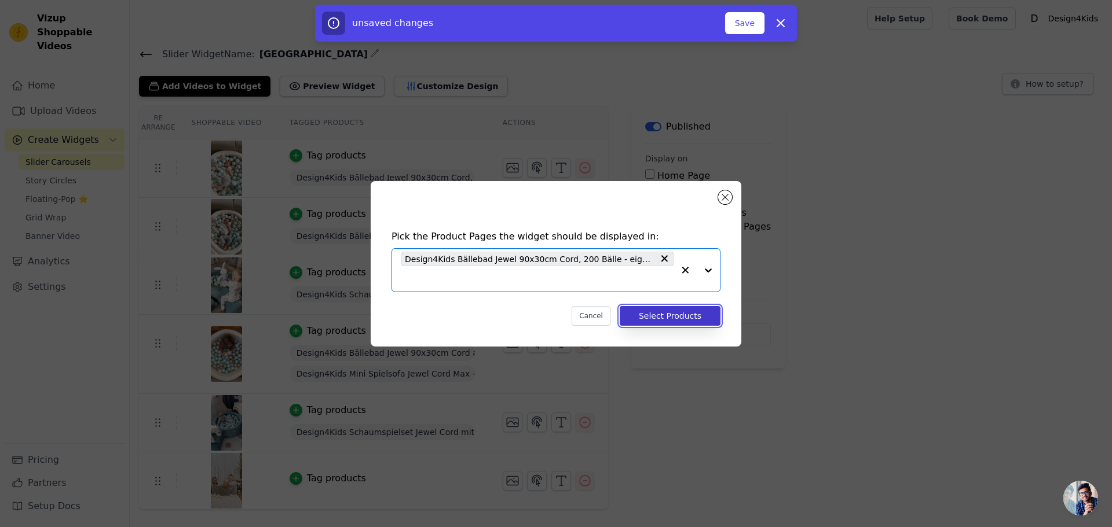
click at [674, 316] on button "Select Products" at bounding box center [670, 316] width 101 height 20
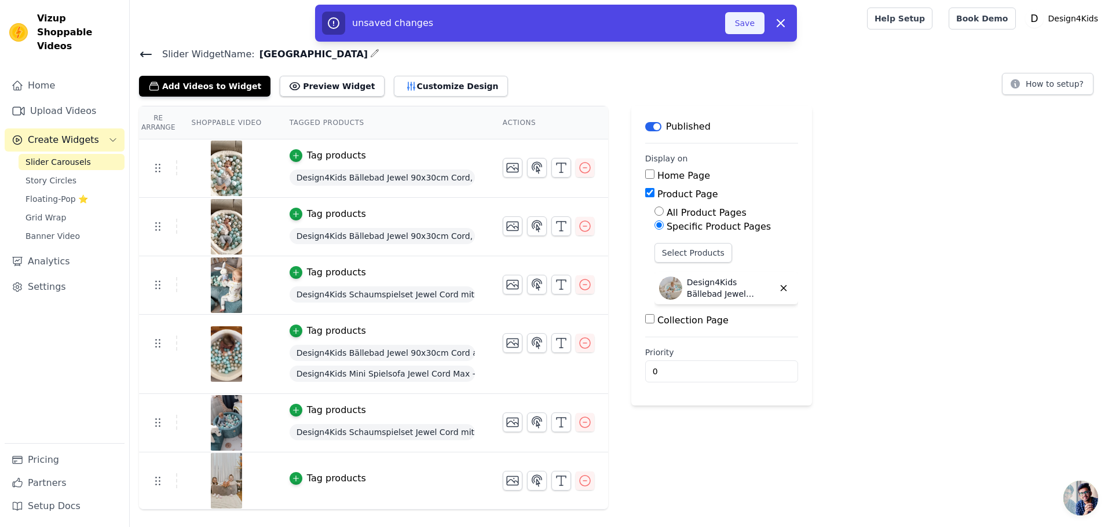
click at [739, 24] on button "Save" at bounding box center [744, 23] width 39 height 22
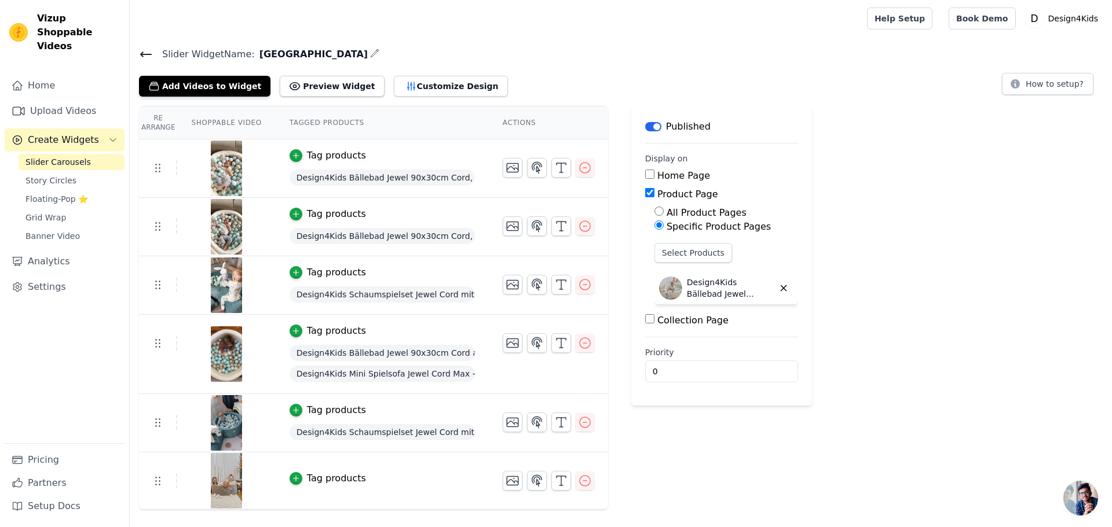
click at [146, 53] on icon at bounding box center [146, 54] width 14 height 14
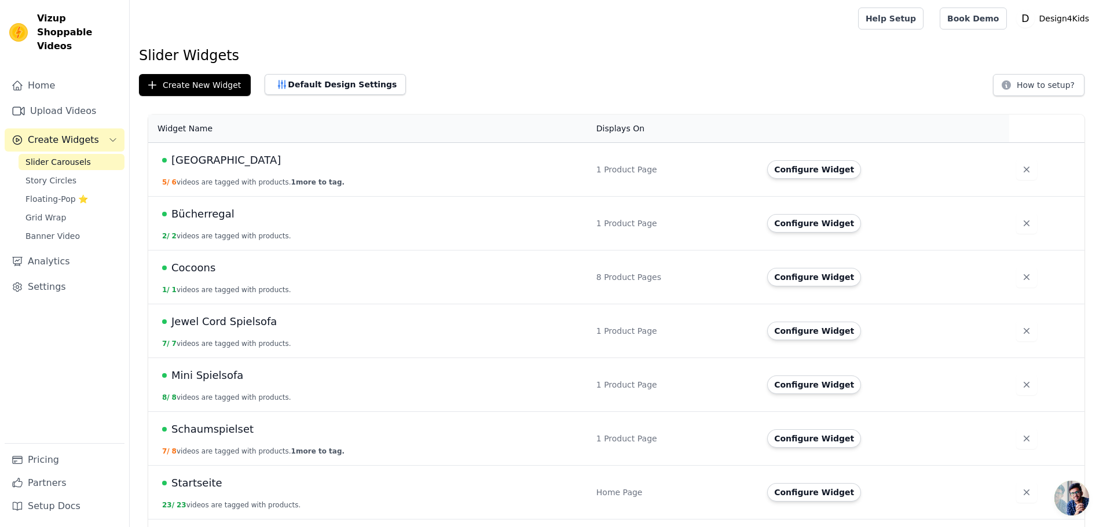
click at [175, 162] on span "[GEOGRAPHIC_DATA]" at bounding box center [225, 160] width 109 height 16
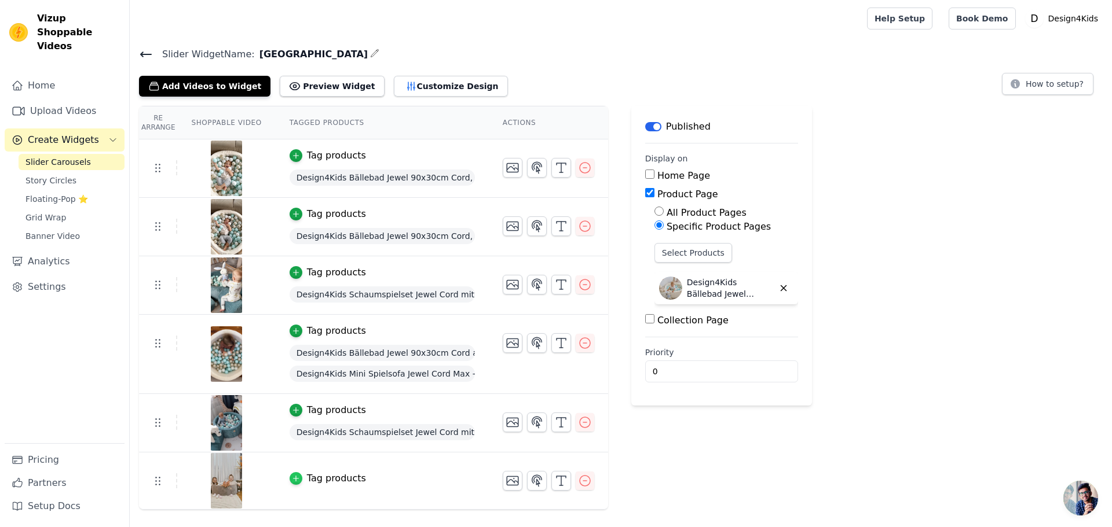
click at [292, 476] on icon "button" at bounding box center [296, 479] width 8 height 8
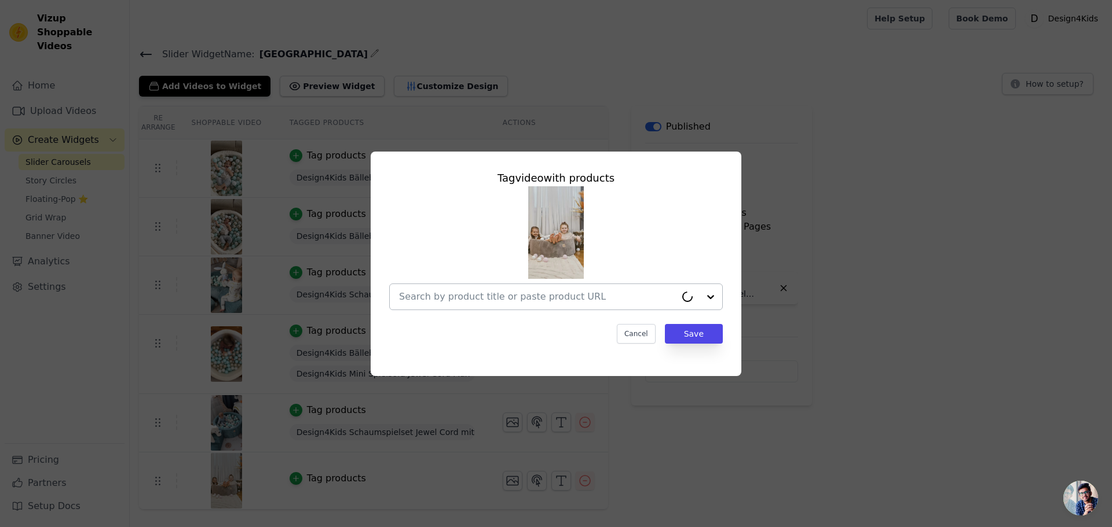
click at [460, 294] on input "text" at bounding box center [537, 297] width 277 height 14
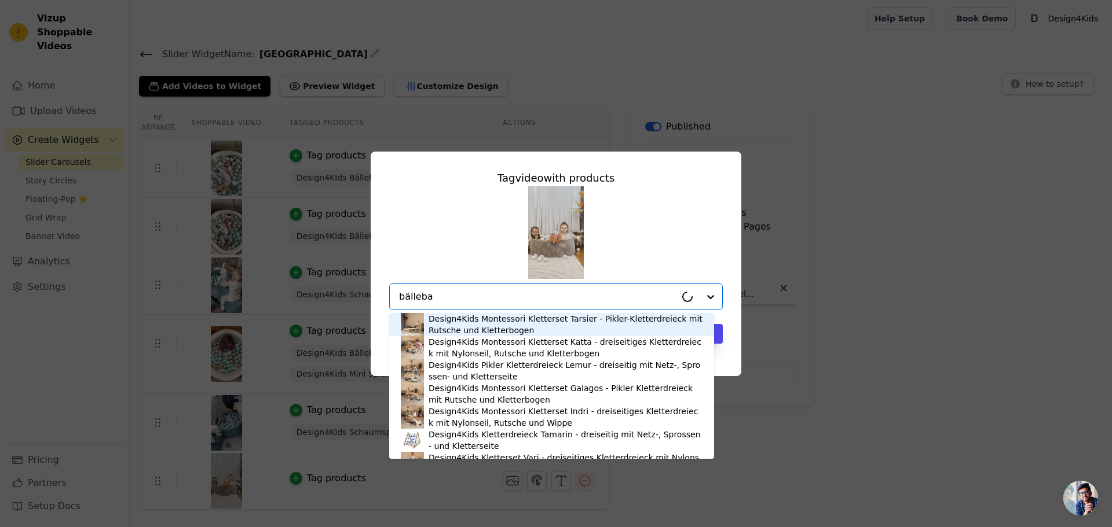
type input "bällebad"
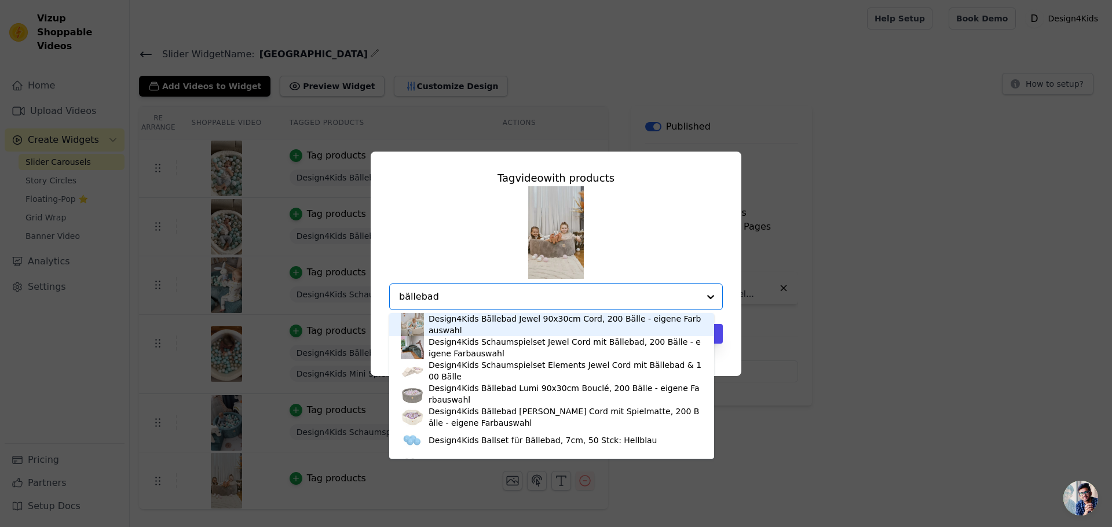
click at [458, 321] on div "Design4Kids Bällebad Jewel 90x30cm Cord, 200 Bälle - eigene Farbauswahl" at bounding box center [565, 324] width 274 height 23
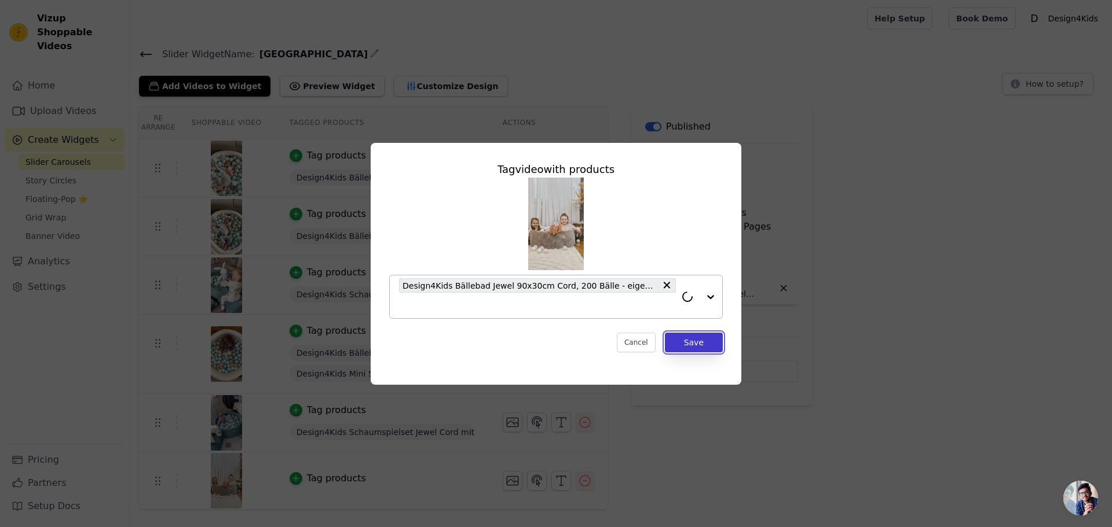
click at [695, 342] on button "Save" at bounding box center [694, 343] width 58 height 20
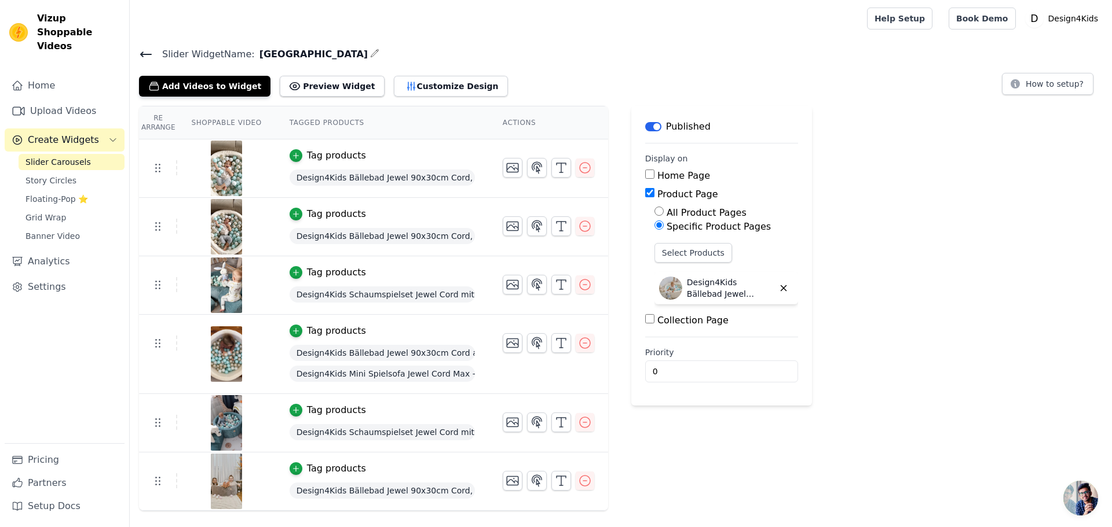
click at [146, 56] on icon at bounding box center [146, 54] width 14 height 14
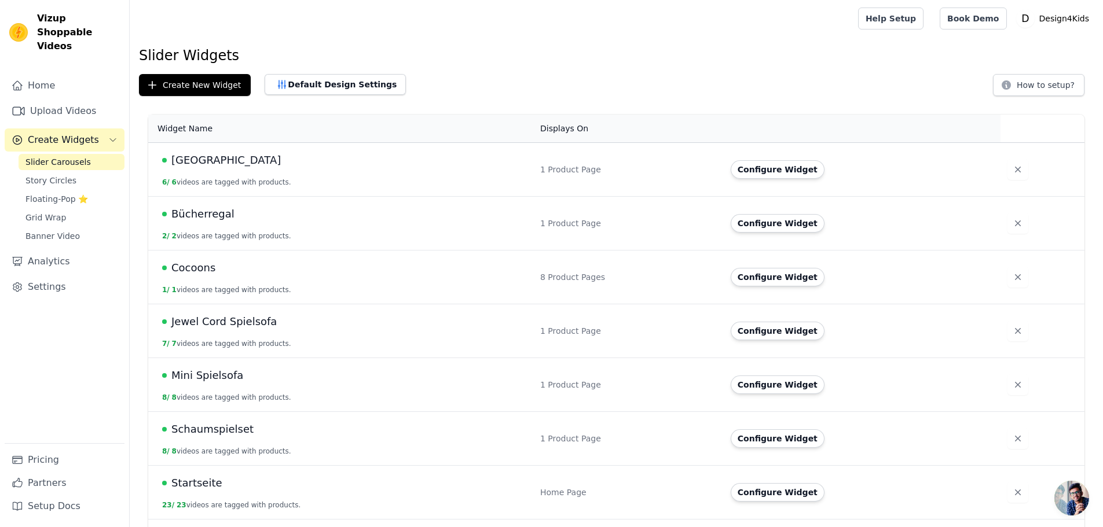
click at [207, 380] on span "Mini Spielsofa" at bounding box center [207, 376] width 72 height 16
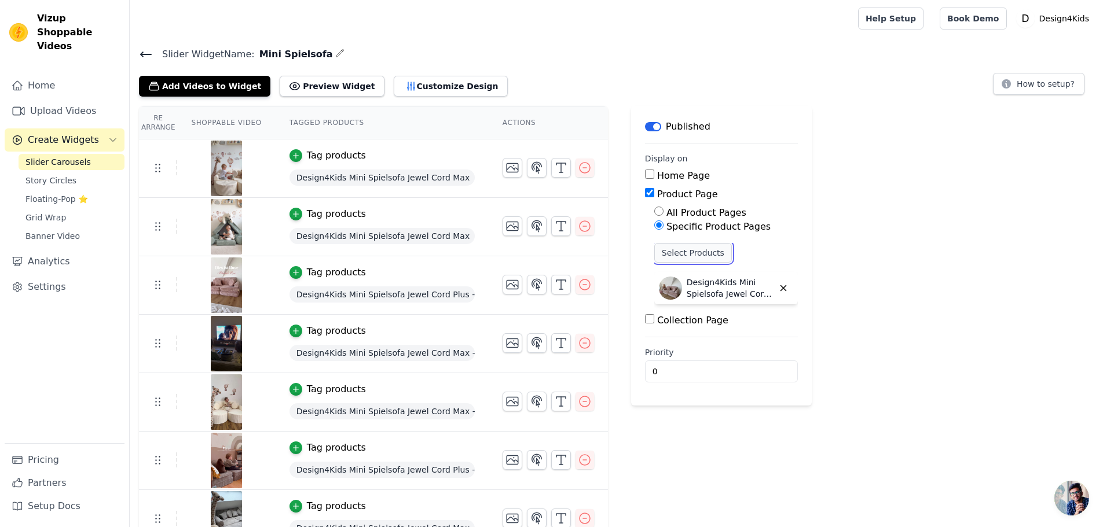
click at [682, 249] on button "Select Products" at bounding box center [693, 253] width 78 height 20
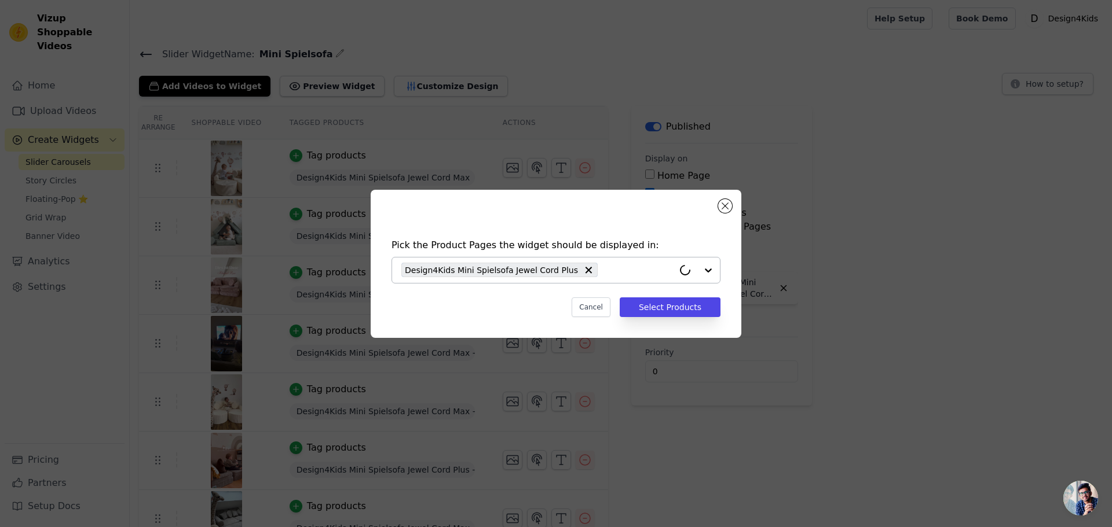
click at [636, 269] on input "text" at bounding box center [638, 270] width 70 height 14
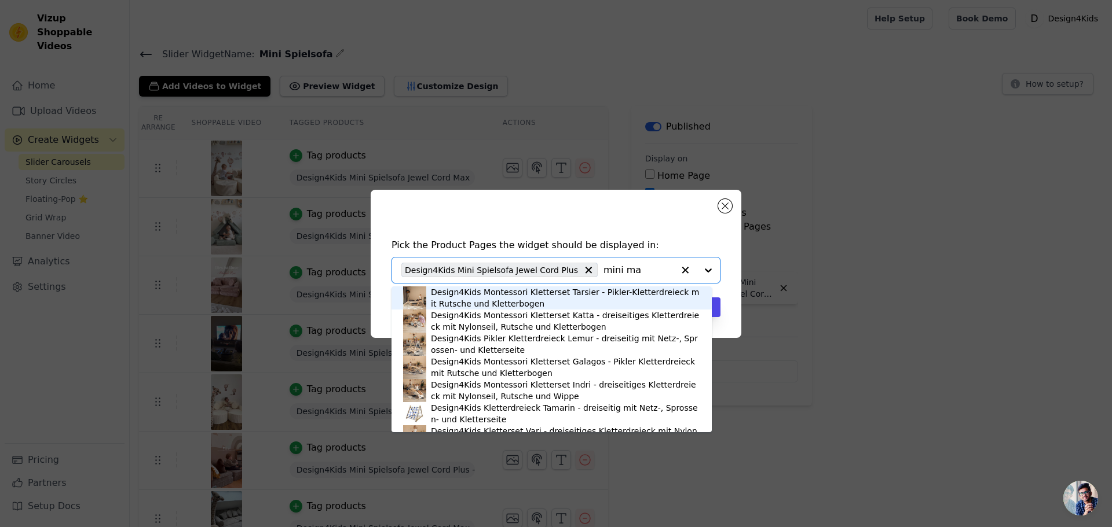
type input "mini max"
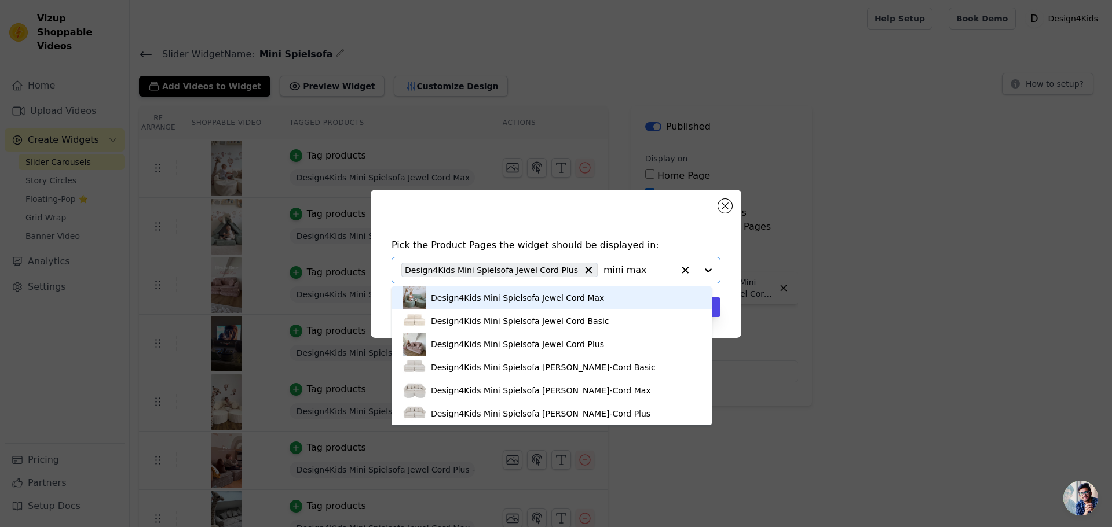
click at [478, 301] on div "Design4Kids Mini Spielsofa Jewel Cord Max" at bounding box center [517, 298] width 173 height 12
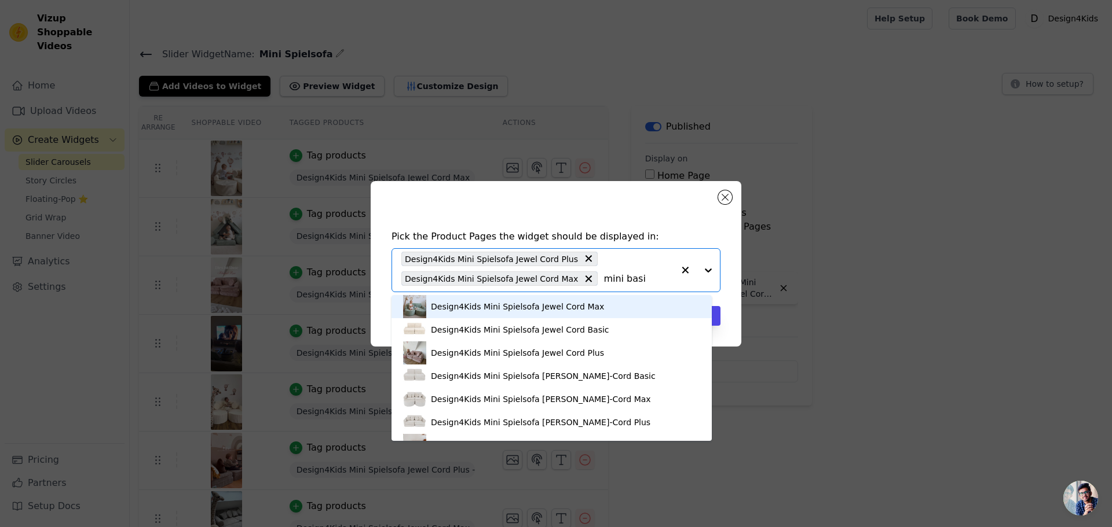
type input "mini basic"
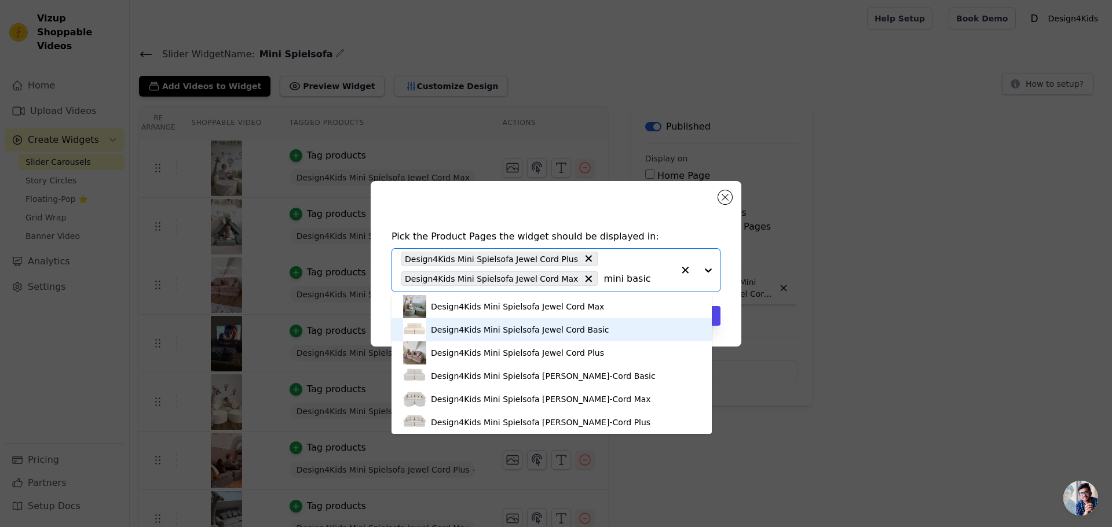
click at [500, 331] on div "Design4Kids Mini Spielsofa Jewel Cord Basic" at bounding box center [520, 330] width 178 height 12
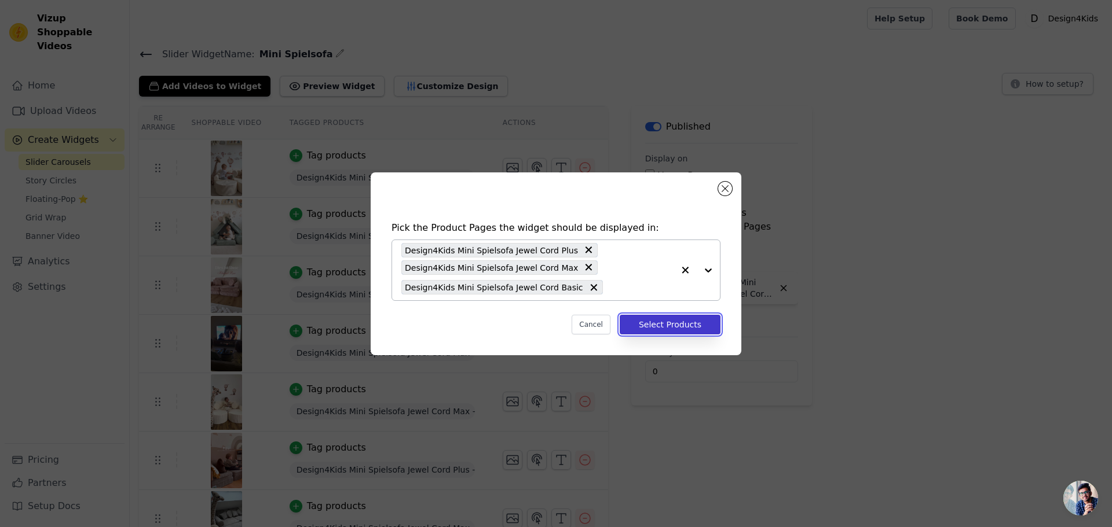
click at [670, 324] on button "Select Products" at bounding box center [670, 325] width 101 height 20
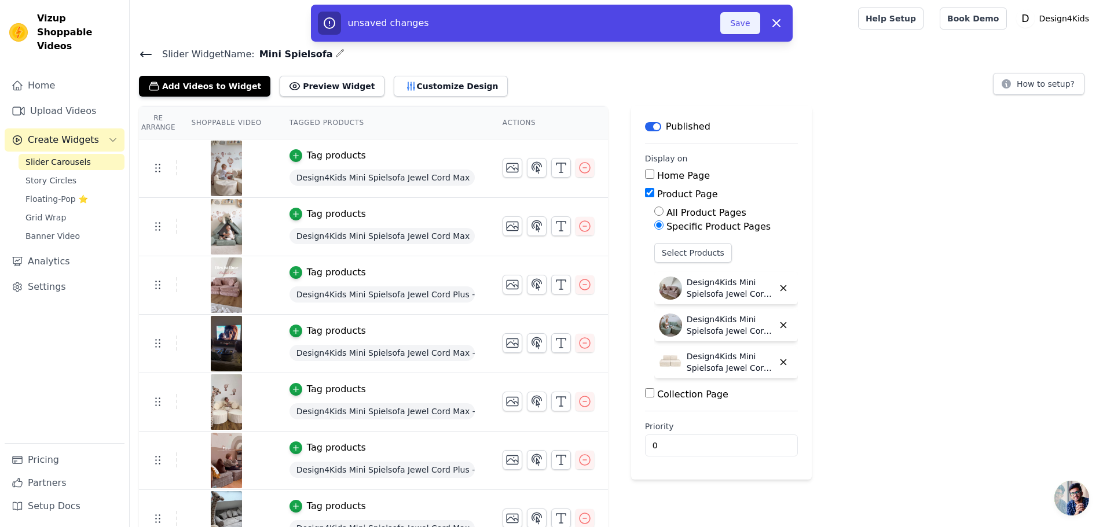
click at [736, 23] on button "Save" at bounding box center [739, 23] width 39 height 22
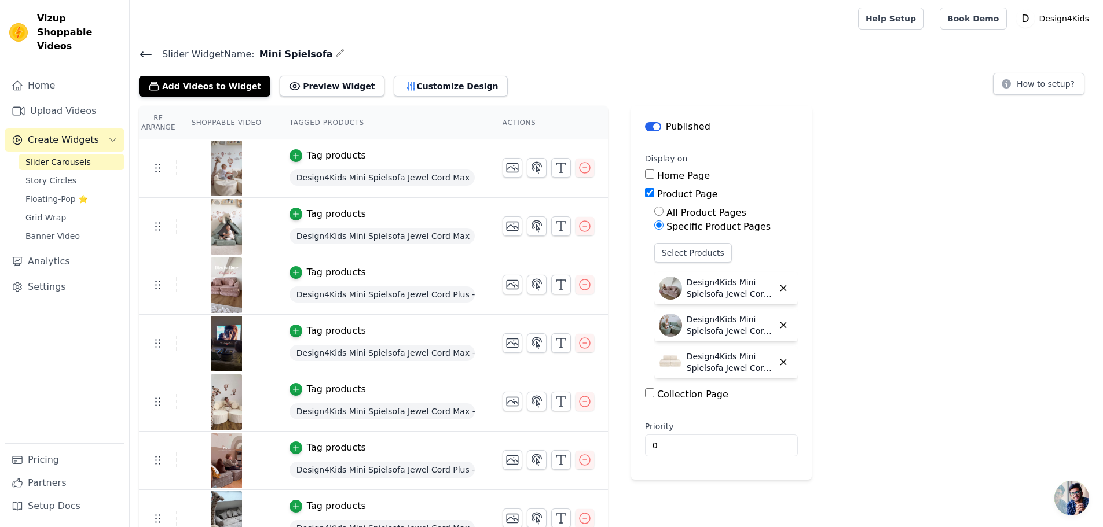
click at [138, 56] on div "Slider Widget Name: Mini Spielsofa Add Videos to Widget Preview Widget Customiz…" at bounding box center [616, 71] width 973 height 50
click at [144, 56] on icon at bounding box center [146, 54] width 14 height 14
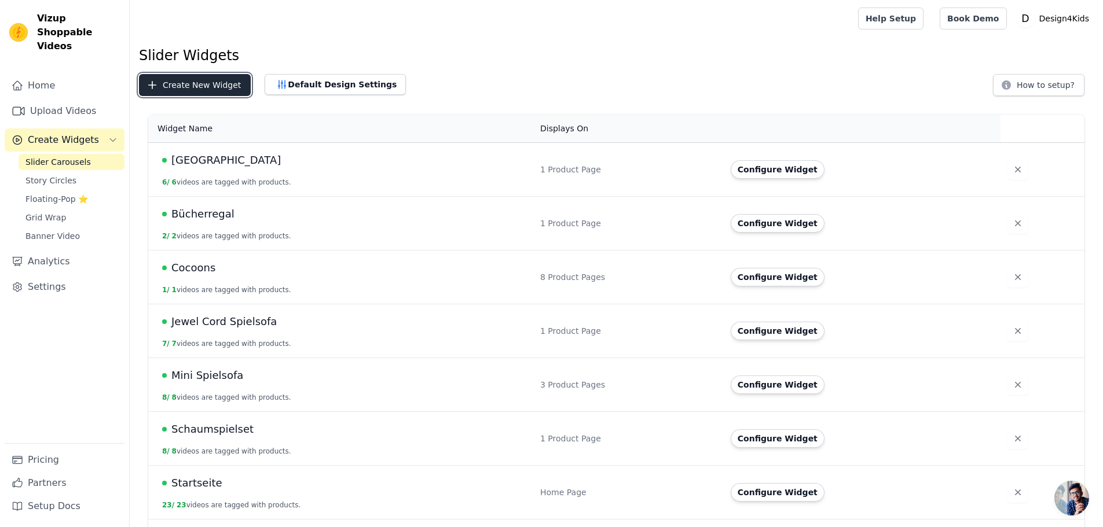
click at [179, 83] on button "Create New Widget" at bounding box center [195, 85] width 112 height 22
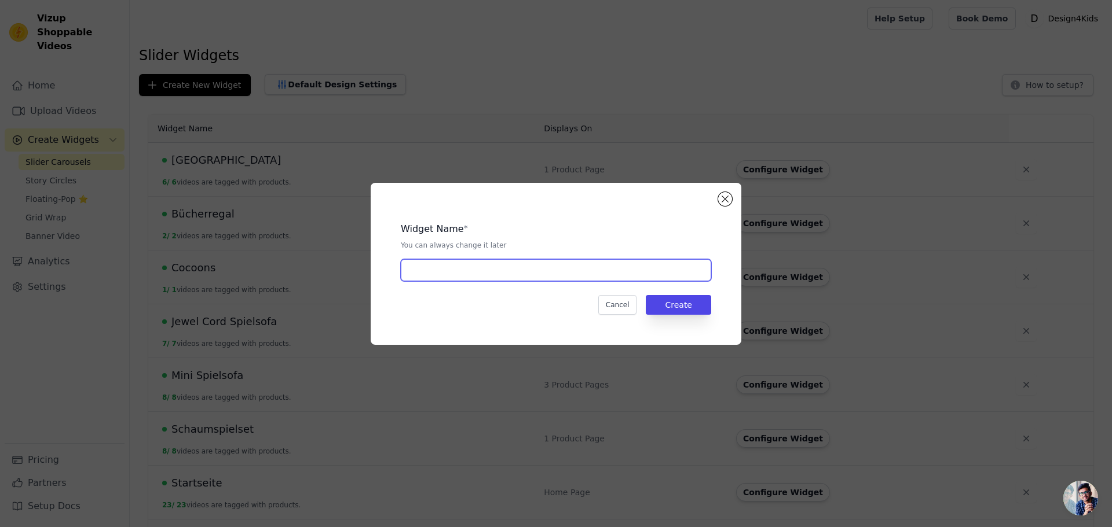
click at [437, 272] on input "text" at bounding box center [556, 270] width 310 height 22
type input "Petit"
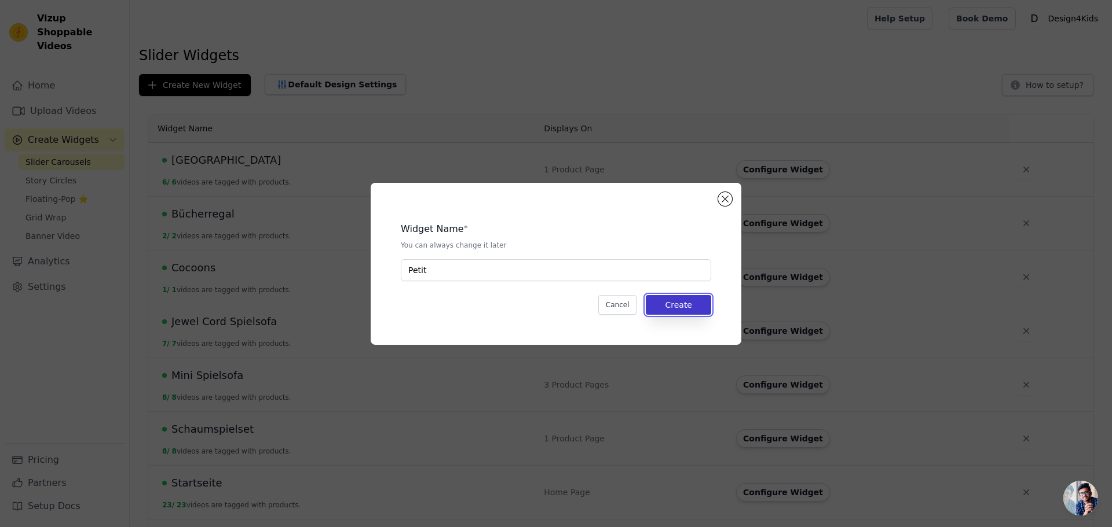
click at [664, 302] on button "Create" at bounding box center [678, 305] width 65 height 20
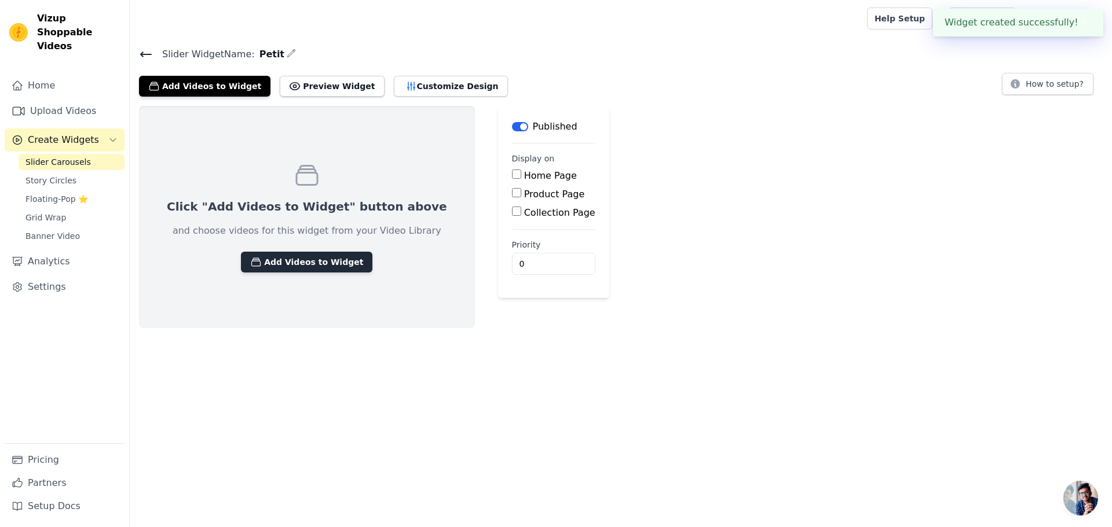
click at [282, 267] on button "Add Videos to Widget" at bounding box center [306, 262] width 131 height 21
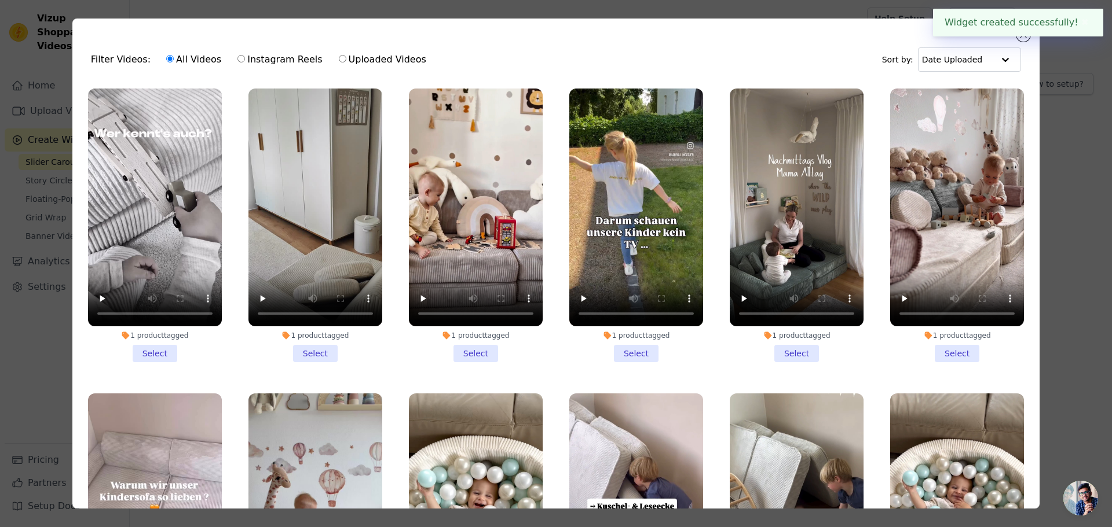
click at [945, 350] on li "1 product tagged Select" at bounding box center [957, 226] width 134 height 274
click at [0, 0] on input "1 product tagged Select" at bounding box center [0, 0] width 0 height 0
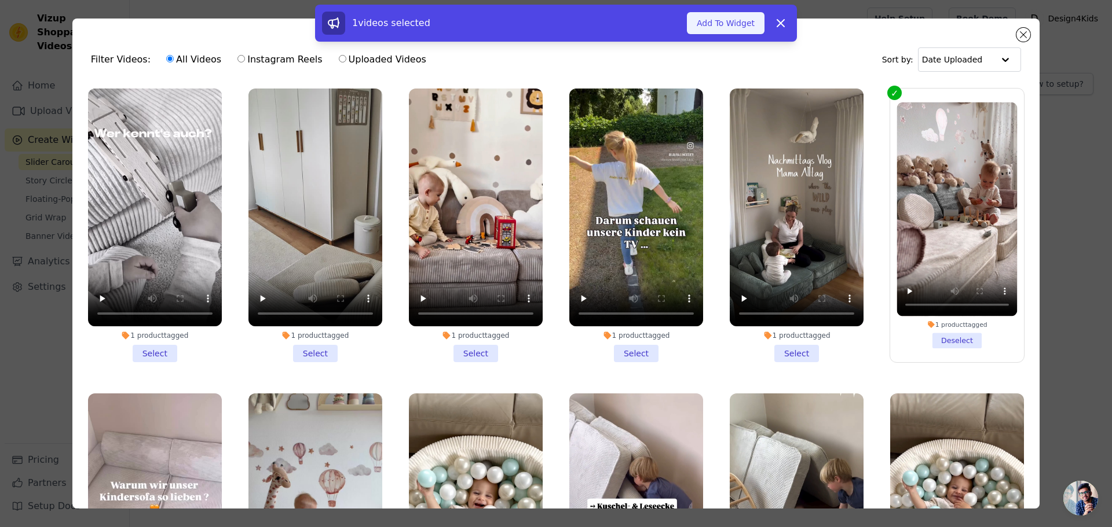
click at [730, 24] on button "Add To Widget" at bounding box center [726, 23] width 78 height 22
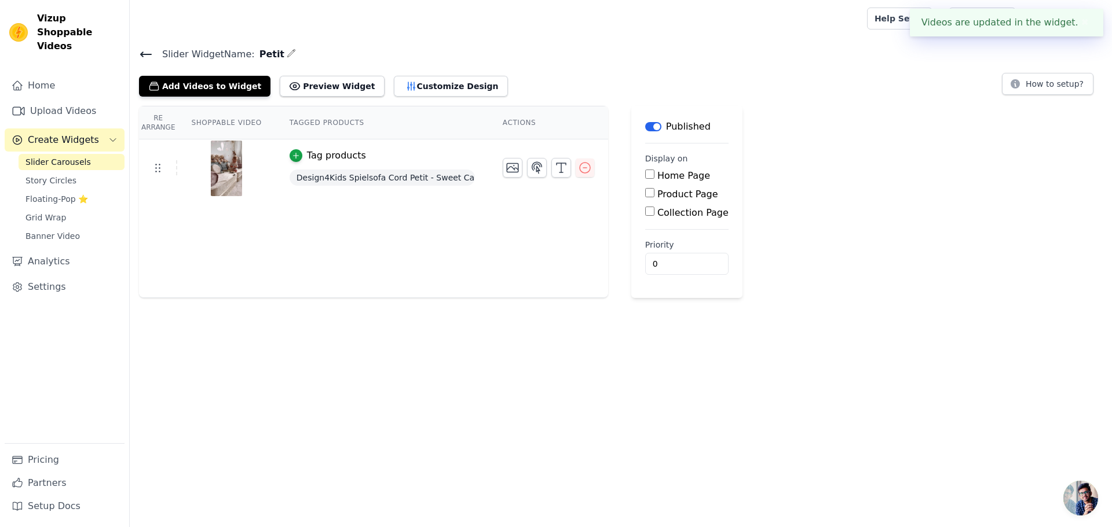
click at [651, 182] on div "Home Page Product Page Collection Page" at bounding box center [686, 194] width 83 height 51
click at [661, 201] on div "Home Page Product Page Collection Page" at bounding box center [686, 194] width 83 height 51
click at [674, 196] on label "Product Page" at bounding box center [687, 194] width 61 height 11
click at [654, 196] on input "Product Page" at bounding box center [649, 192] width 9 height 9
checkbox input "true"
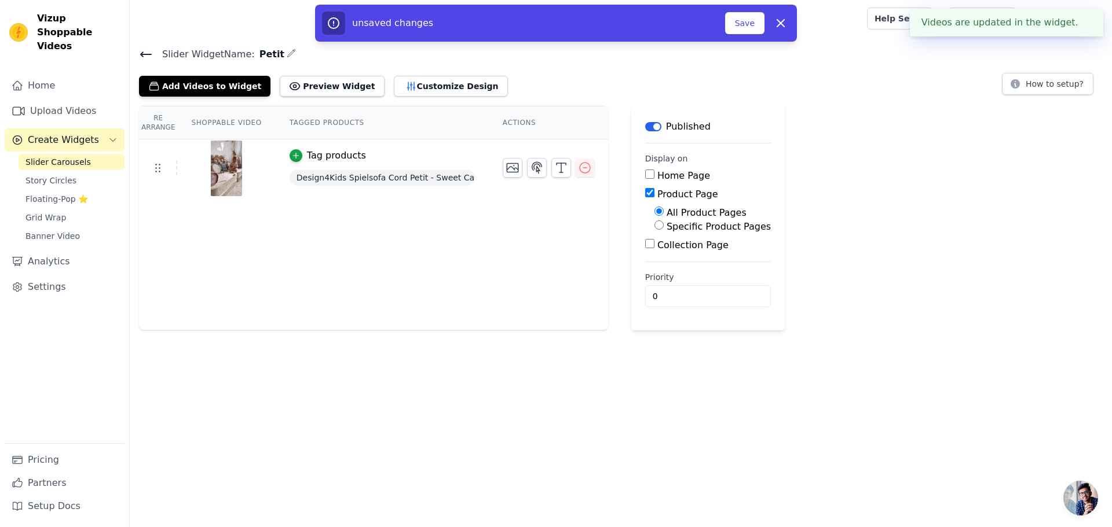
click at [670, 227] on label "Specific Product Pages" at bounding box center [718, 226] width 104 height 11
click at [664, 227] on input "Specific Product Pages" at bounding box center [658, 225] width 9 height 9
radio input "true"
click at [675, 255] on button "Select Products" at bounding box center [693, 253] width 78 height 20
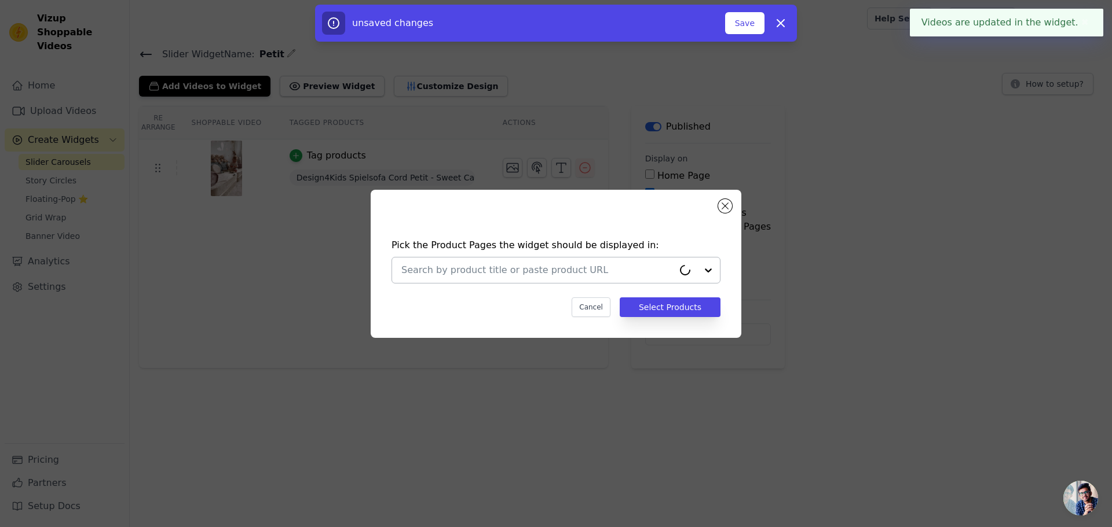
click at [472, 269] on input "text" at bounding box center [537, 270] width 272 height 14
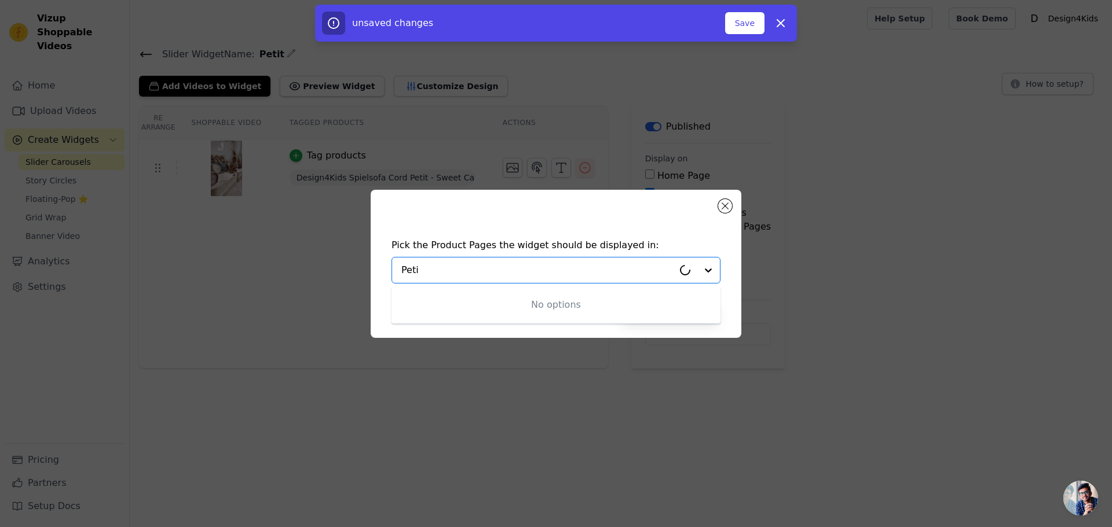
type input "Petit"
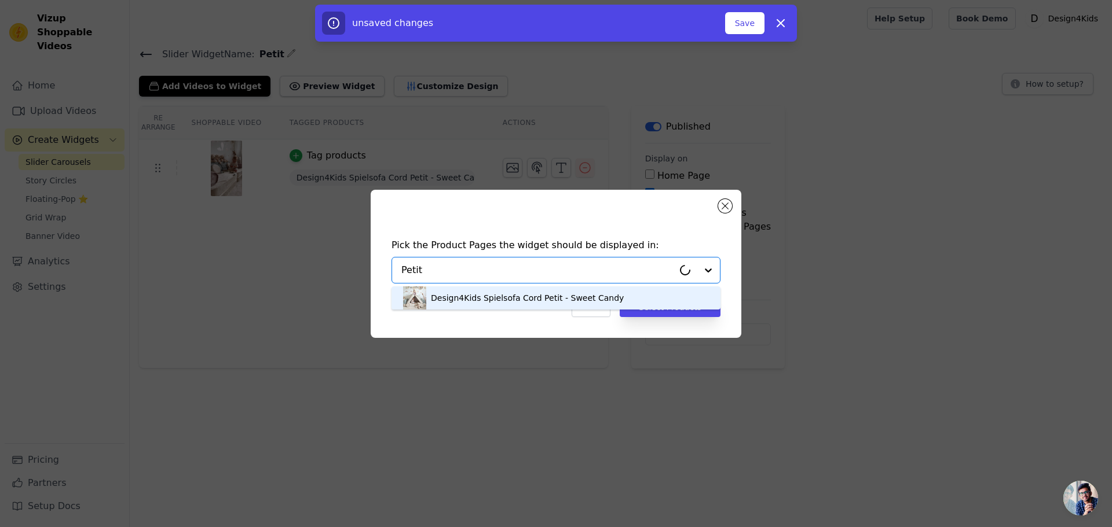
click at [476, 290] on div "Design4Kids Spielsofa Cord Petit - Sweet Candy" at bounding box center [556, 298] width 306 height 23
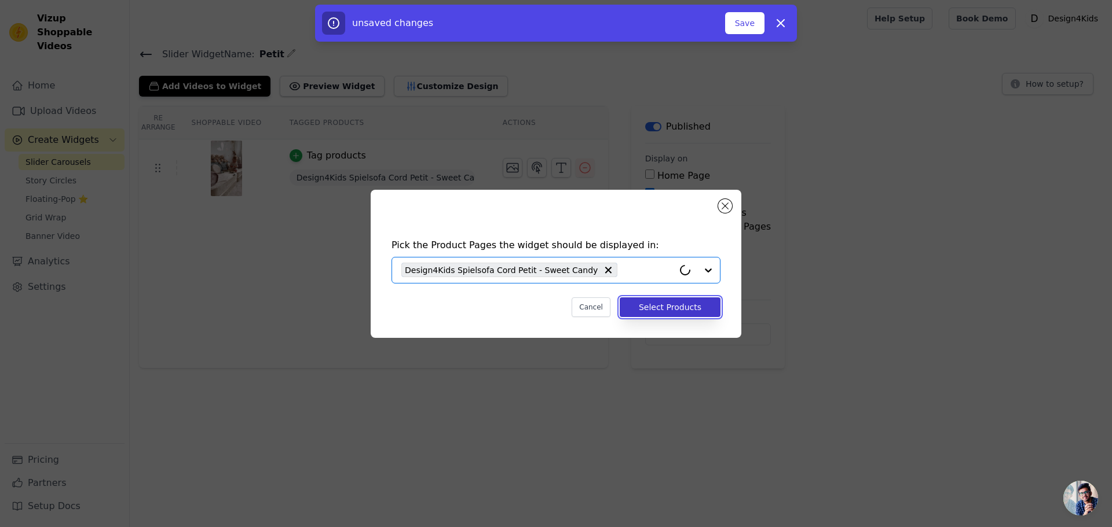
click at [653, 303] on button "Select Products" at bounding box center [670, 308] width 101 height 20
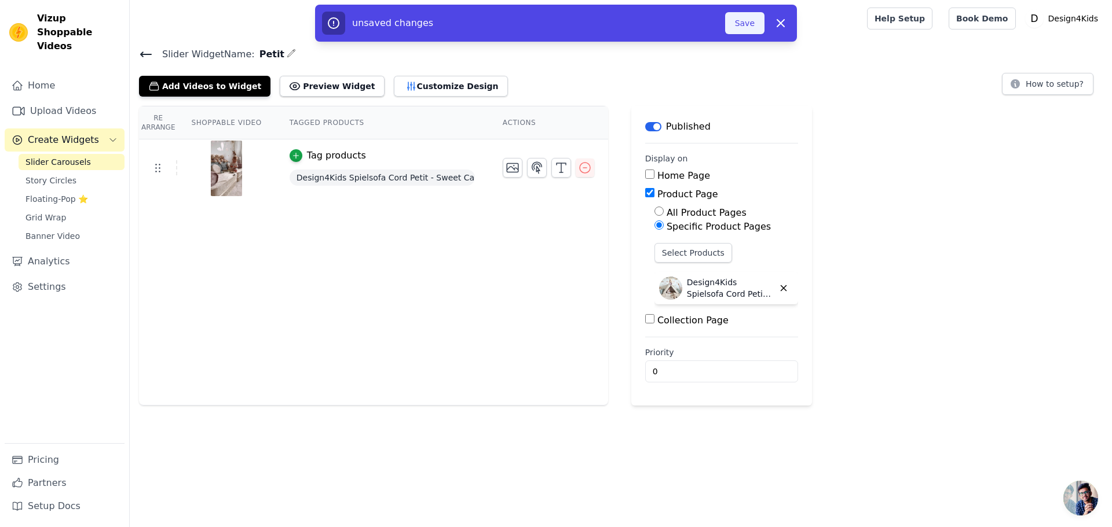
click at [747, 21] on button "Save" at bounding box center [744, 23] width 39 height 22
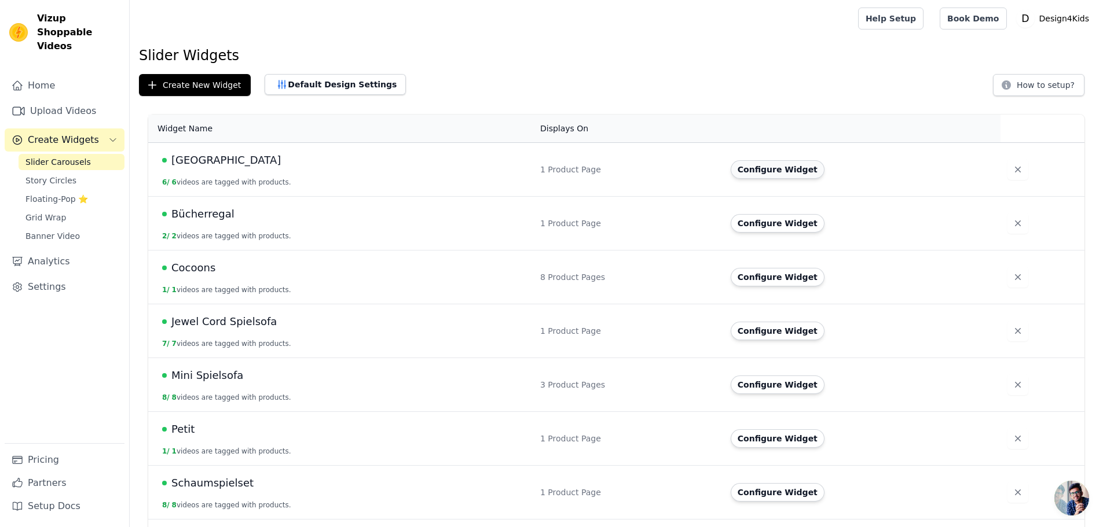
click at [788, 169] on button "Configure Widget" at bounding box center [778, 169] width 94 height 19
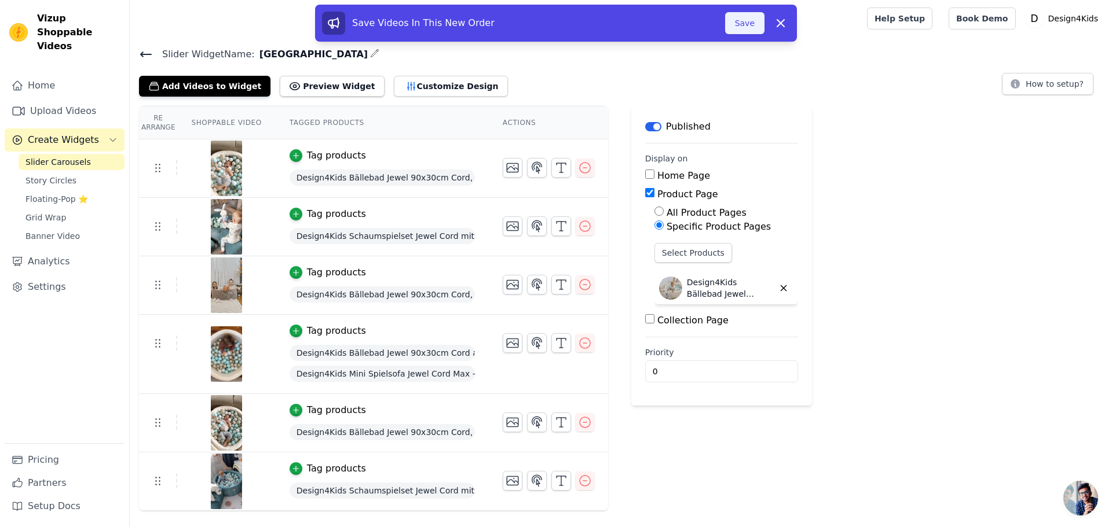
click at [738, 19] on button "Save" at bounding box center [744, 23] width 39 height 22
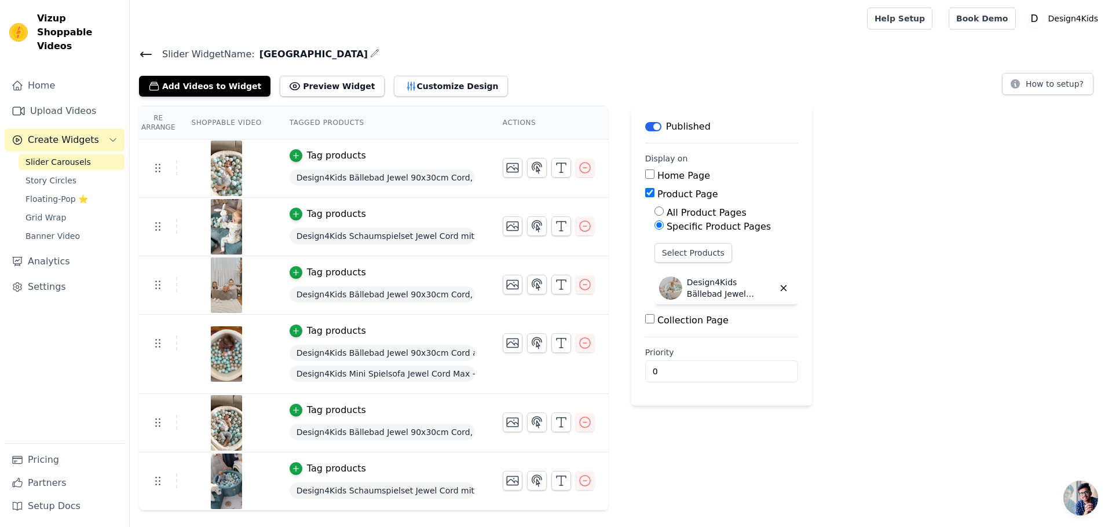
click at [140, 56] on icon at bounding box center [146, 54] width 14 height 14
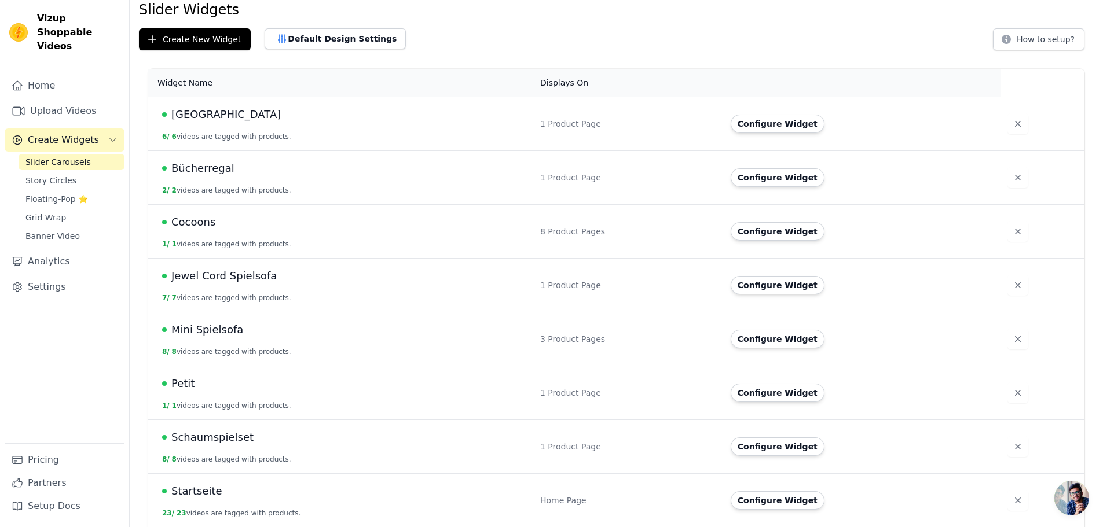
scroll to position [104, 0]
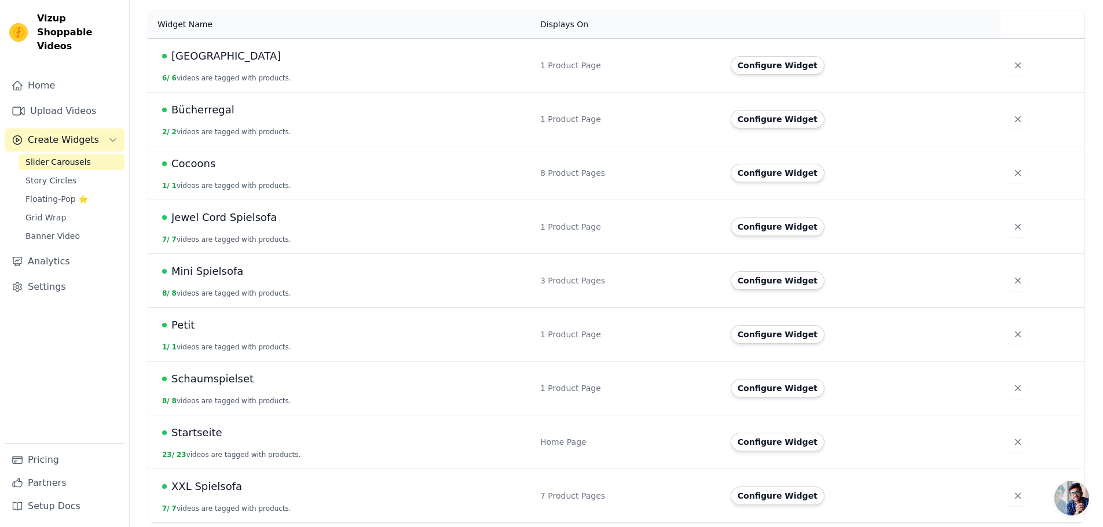
click at [218, 380] on span "Schaumspielset" at bounding box center [212, 379] width 82 height 16
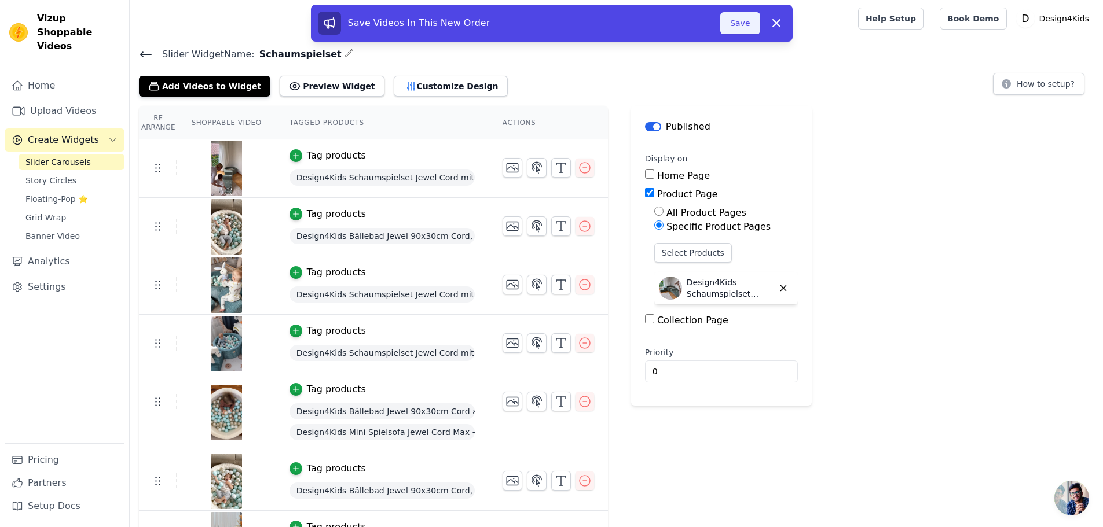
click at [756, 21] on button "Save" at bounding box center [739, 23] width 39 height 22
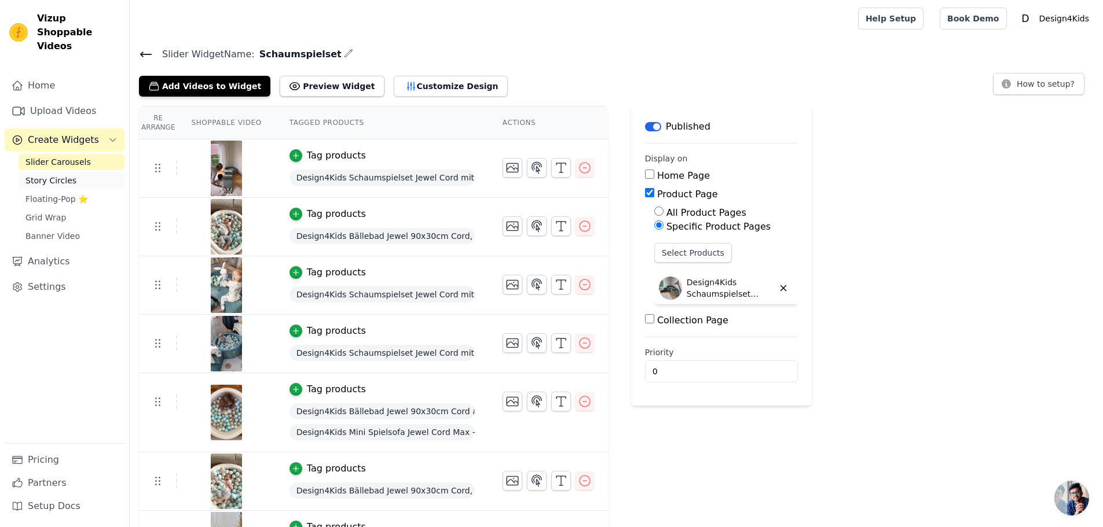
click at [52, 175] on span "Story Circles" at bounding box center [50, 181] width 51 height 12
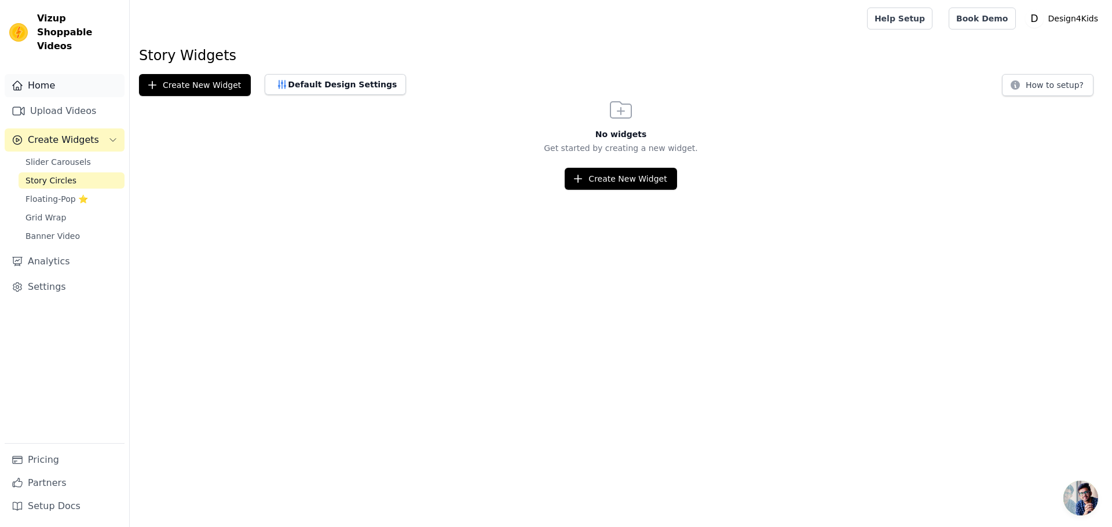
click at [43, 74] on link "Home" at bounding box center [65, 85] width 120 height 23
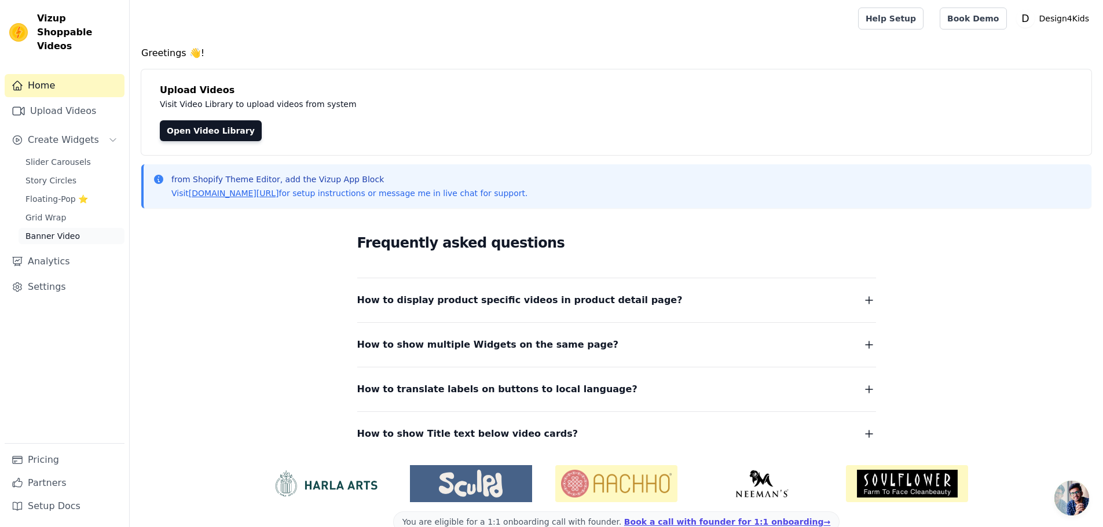
click at [64, 230] on span "Banner Video" at bounding box center [52, 236] width 54 height 12
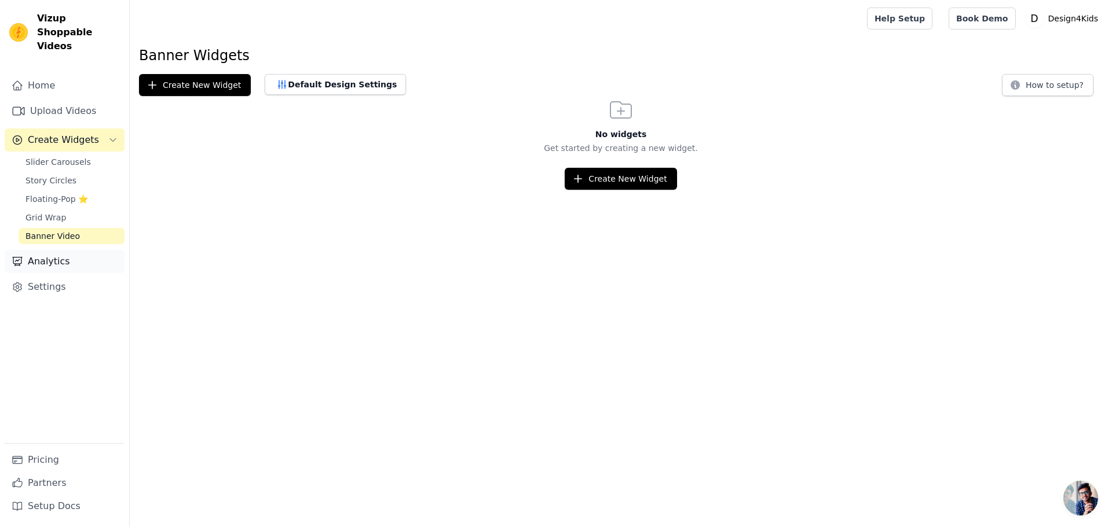
click at [47, 255] on link "Analytics" at bounding box center [65, 261] width 120 height 23
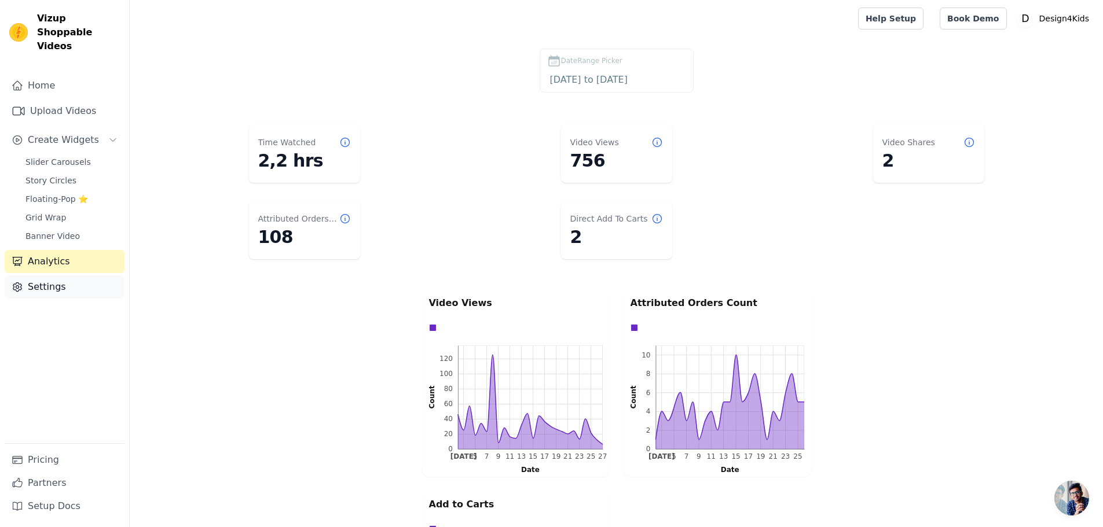
click at [61, 276] on link "Settings" at bounding box center [65, 287] width 120 height 23
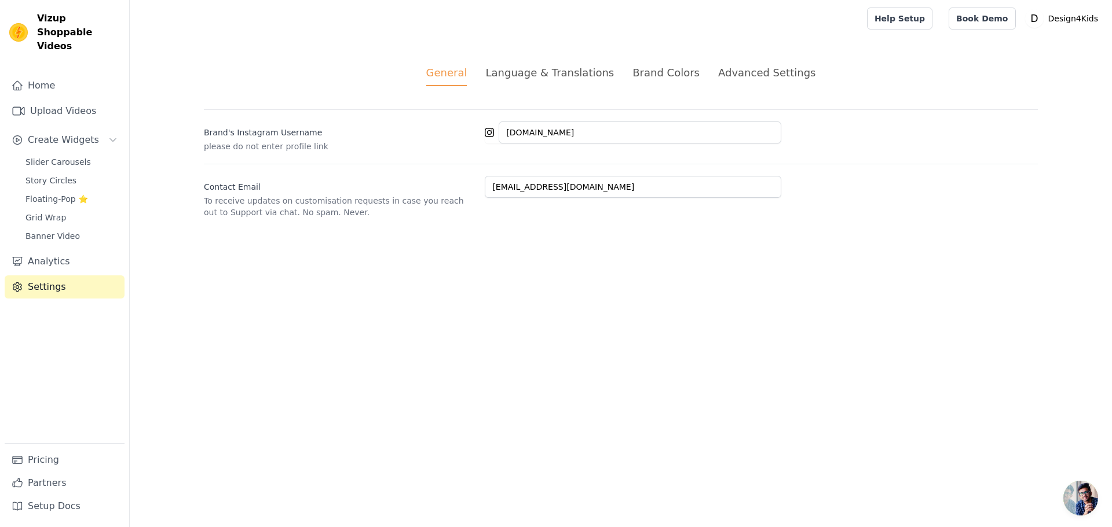
click at [595, 80] on li "Language & Translations" at bounding box center [549, 75] width 129 height 21
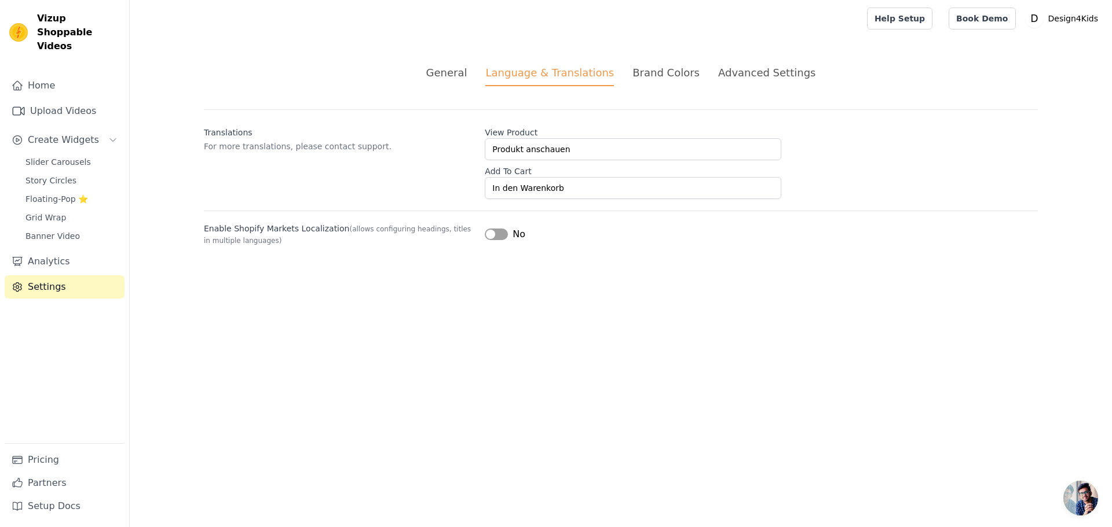
click at [670, 64] on div "General Language & Translations Brand Colors Advanced Settings unsaved changes …" at bounding box center [620, 155] width 889 height 237
click at [672, 74] on div "Brand Colors" at bounding box center [665, 73] width 67 height 16
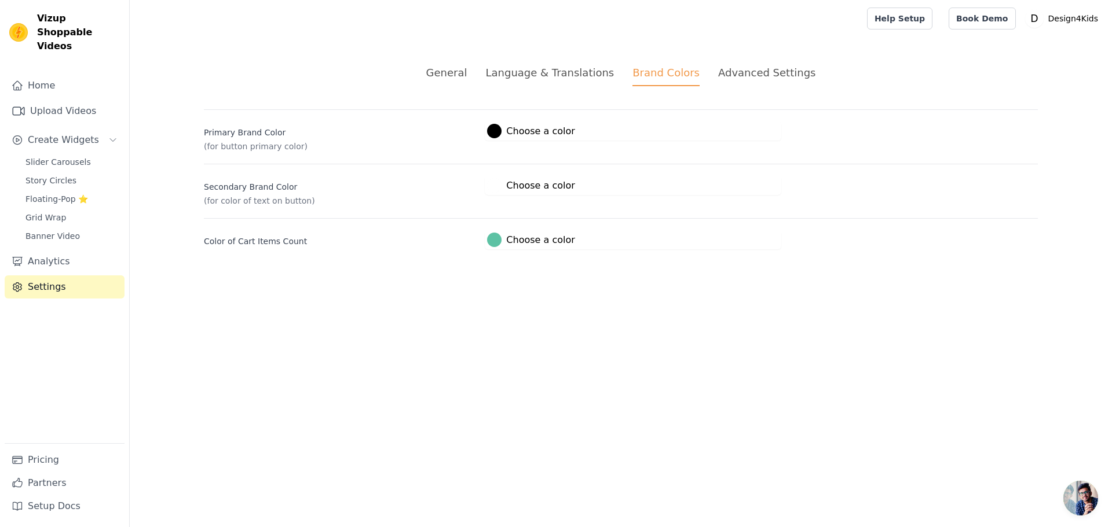
click at [752, 71] on div "Advanced Settings" at bounding box center [766, 73] width 97 height 16
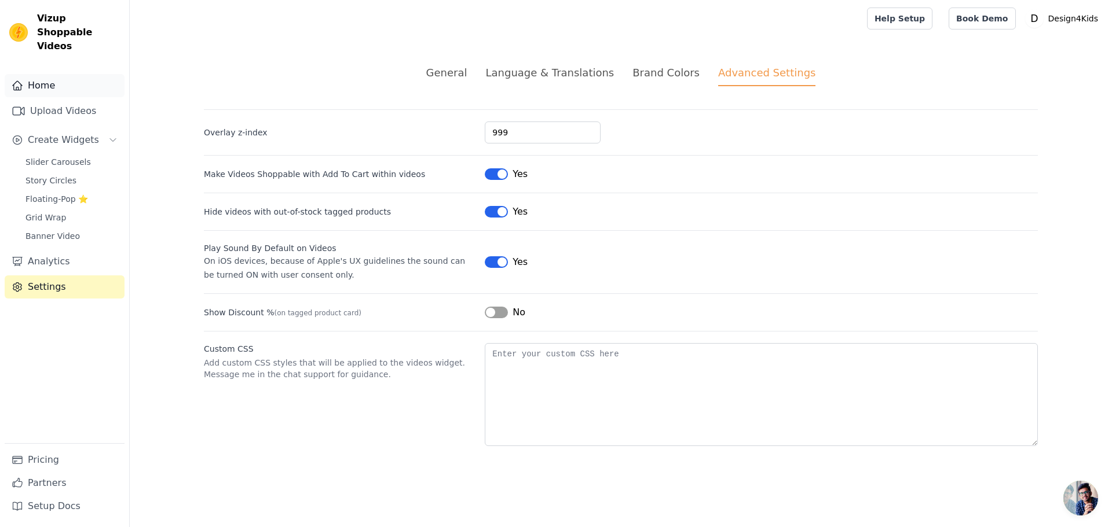
click at [22, 83] on link "Home" at bounding box center [65, 85] width 120 height 23
